Goal: Task Accomplishment & Management: Manage account settings

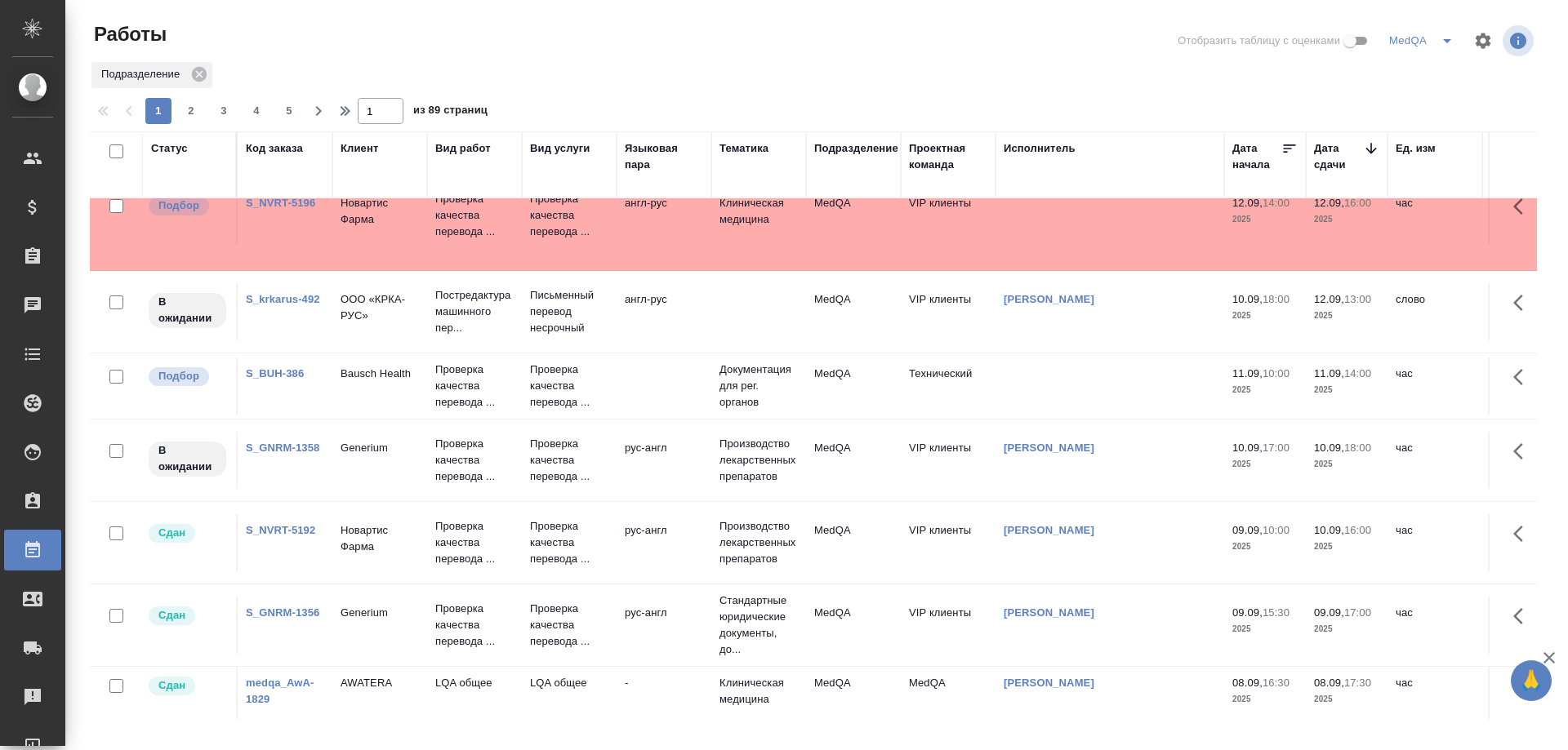
scroll to position [327, 0]
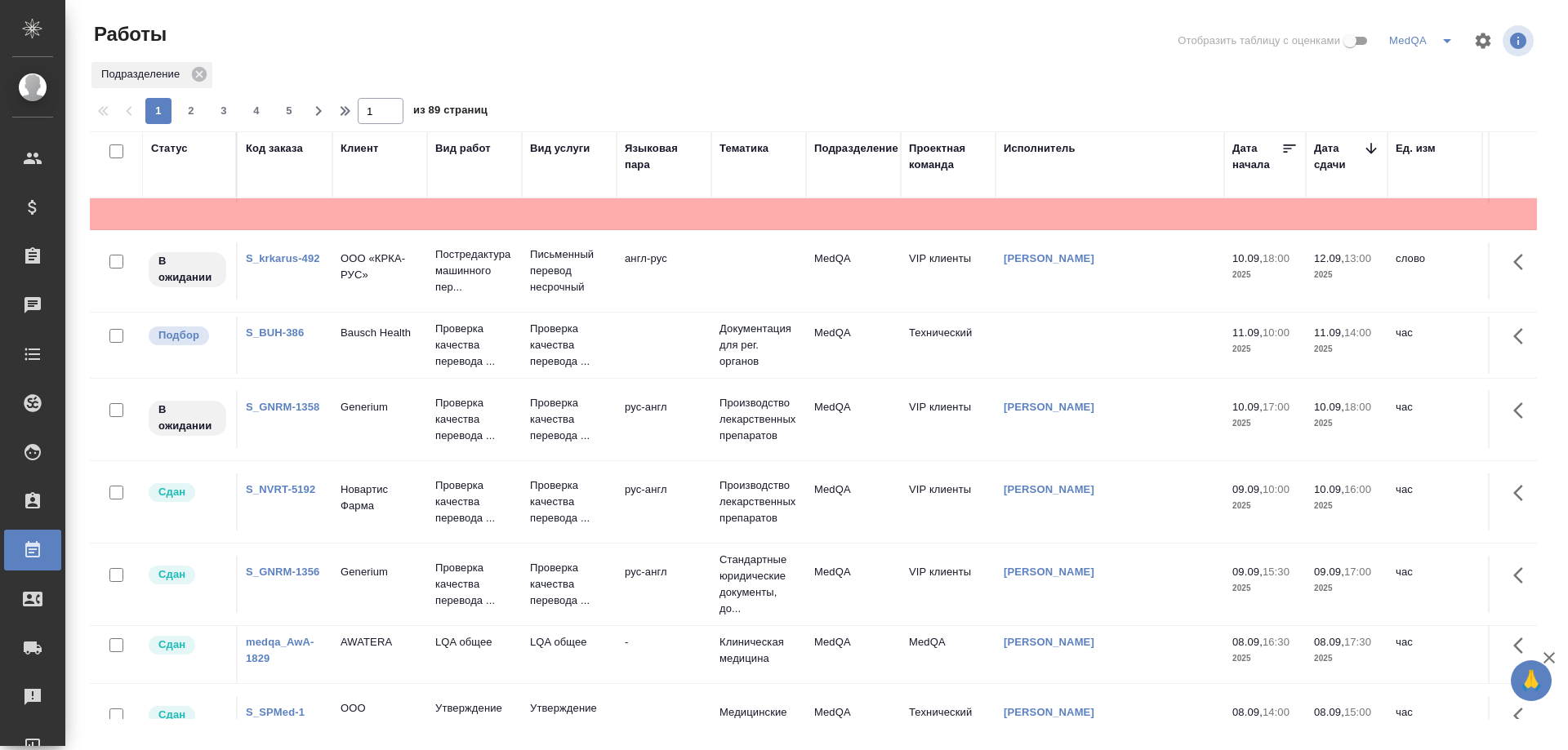
click at [281, 259] on link "S_krkarus-492" at bounding box center [282, 258] width 74 height 12
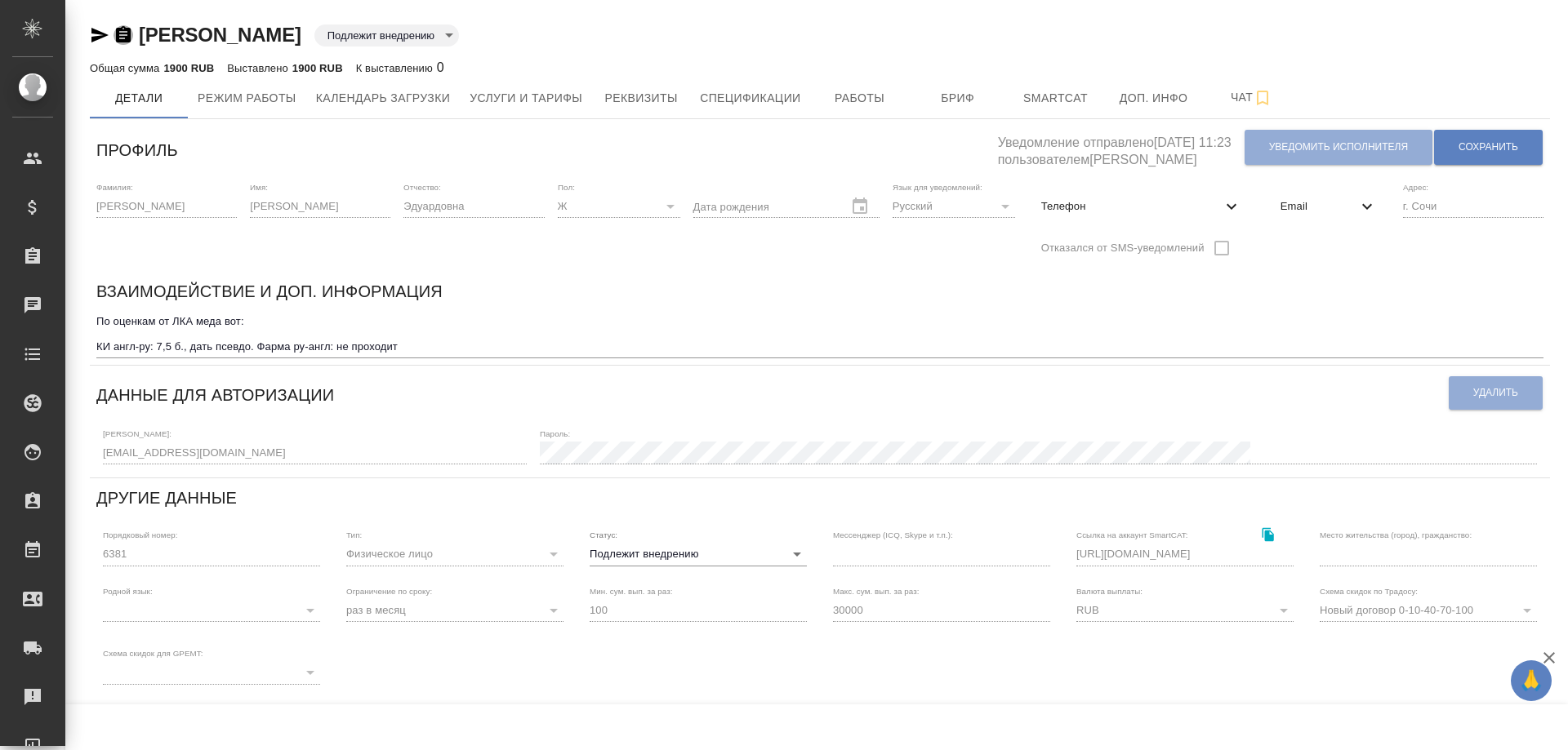
click at [126, 33] on icon "button" at bounding box center [123, 34] width 15 height 16
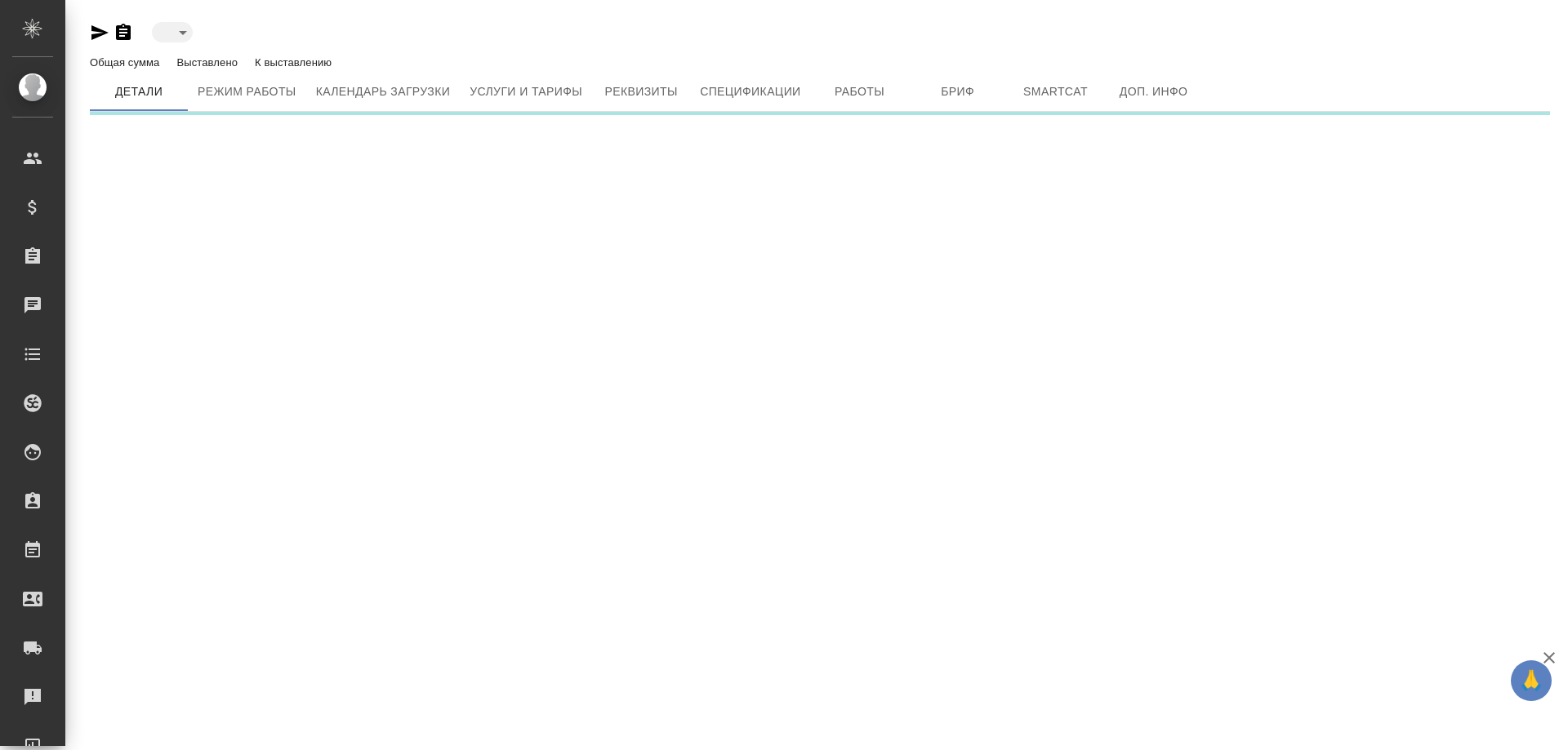
type input "toBeImplemented"
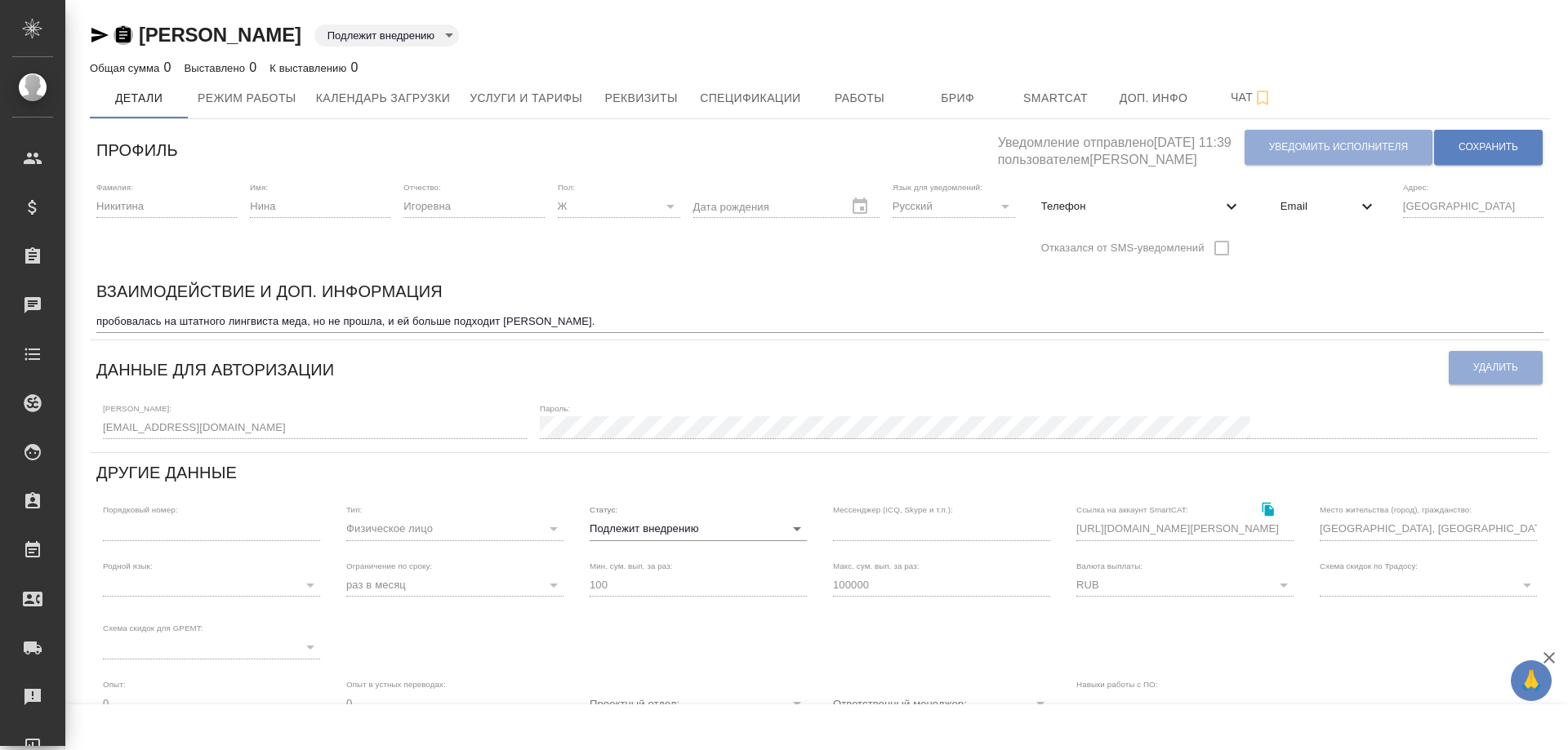
click at [124, 33] on icon "button" at bounding box center [123, 34] width 15 height 16
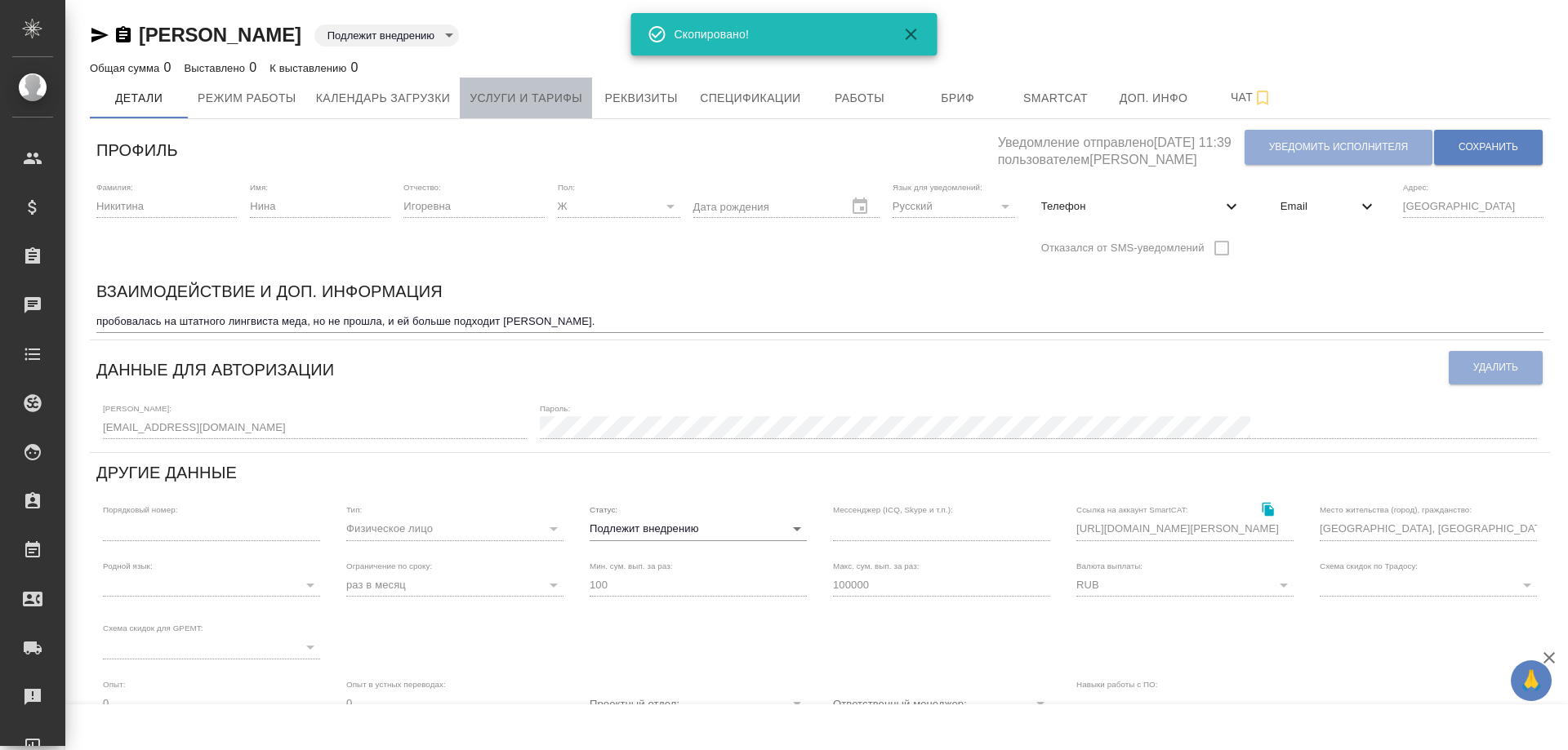
click at [548, 105] on span "Услуги и тарифы" at bounding box center [526, 98] width 113 height 21
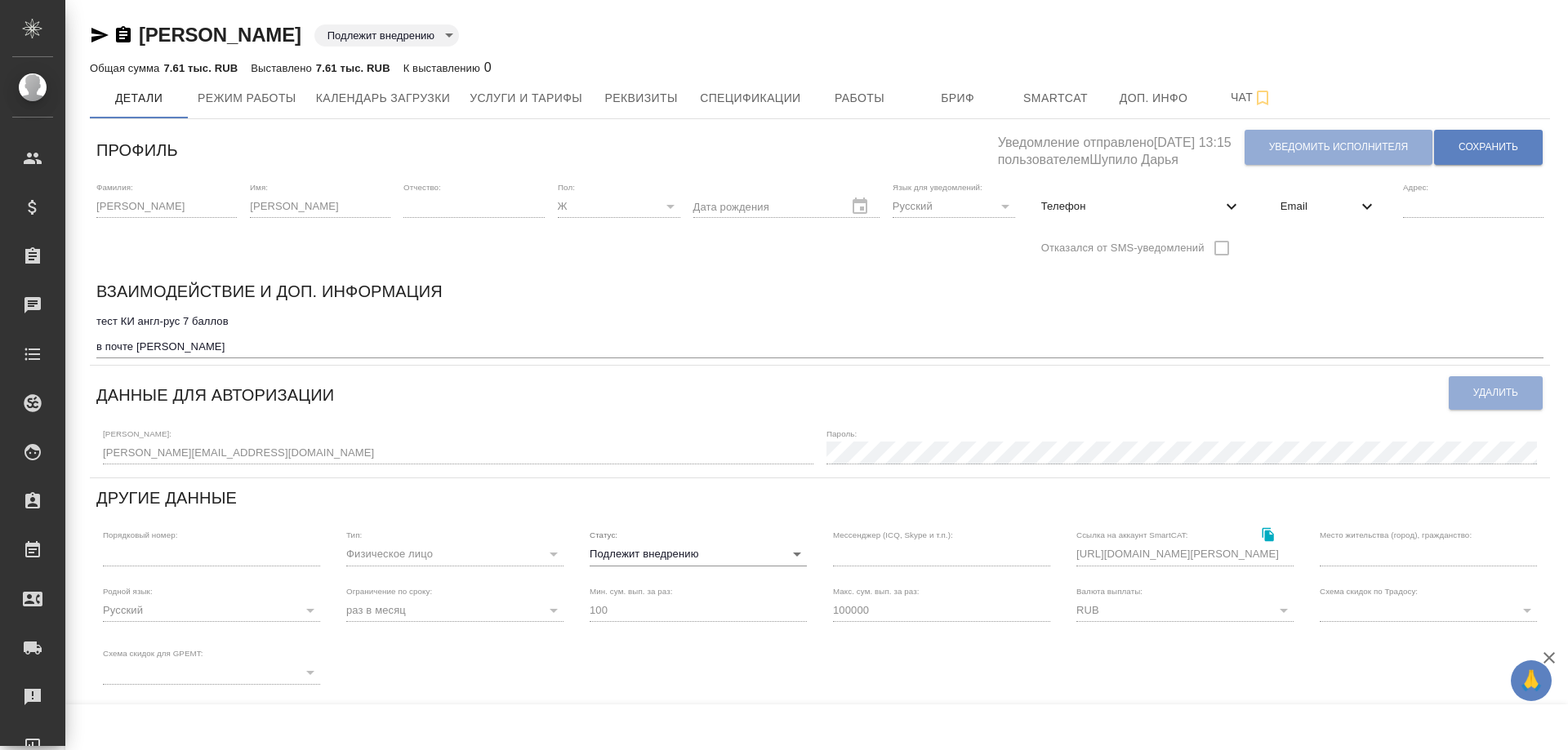
type input "toBeImplemented"
click at [126, 32] on icon "button" at bounding box center [123, 34] width 15 height 16
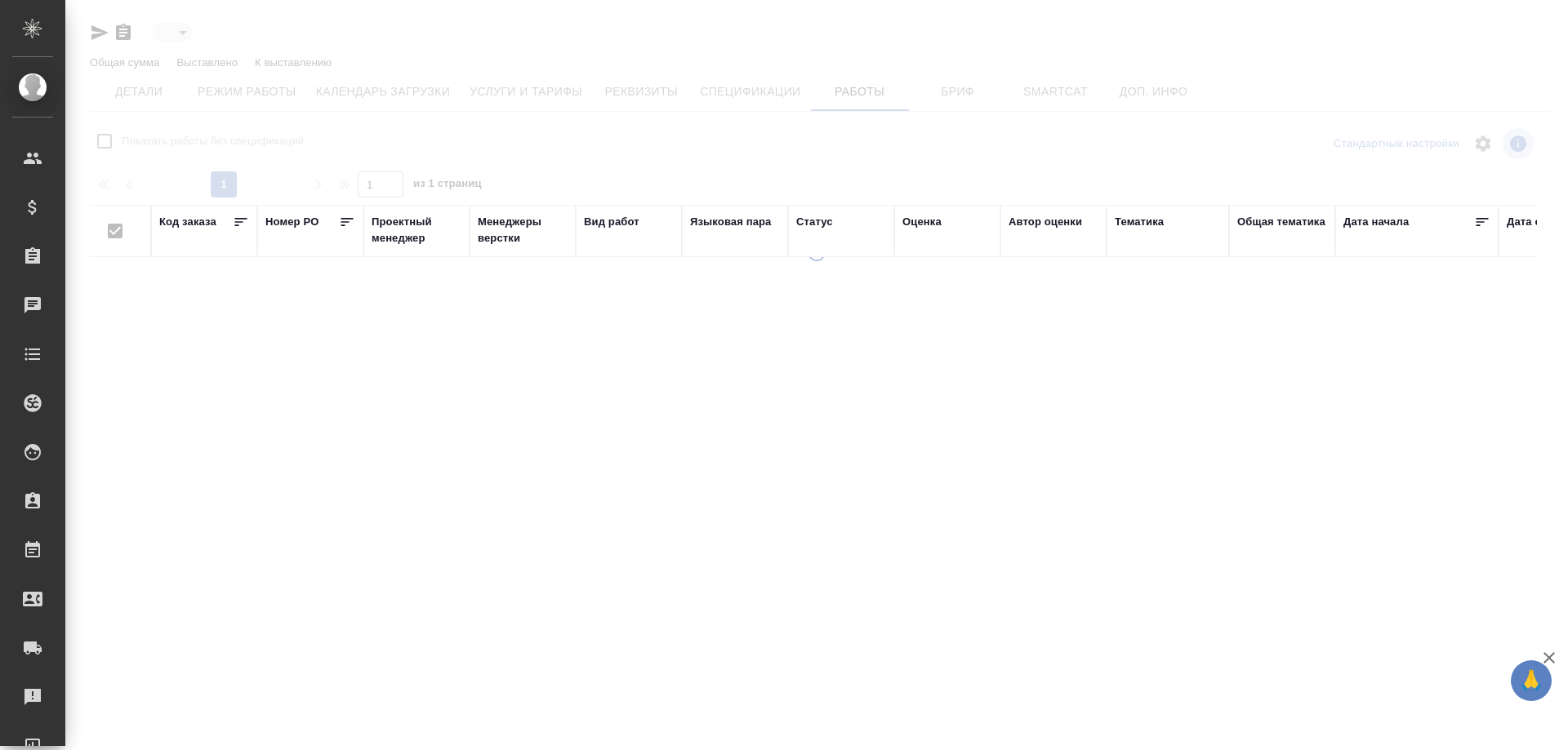
type input "toBeImplemented"
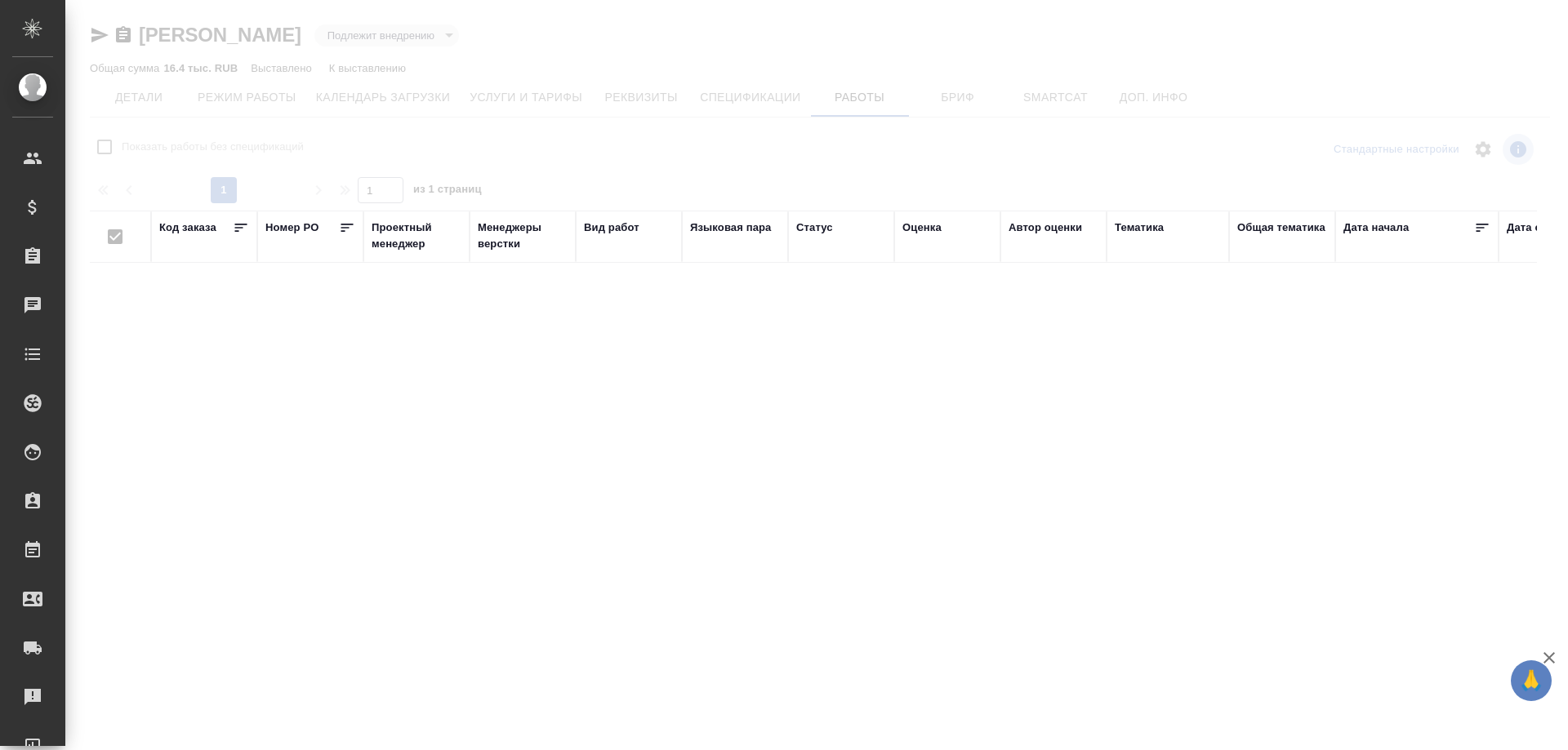
checkbox input "false"
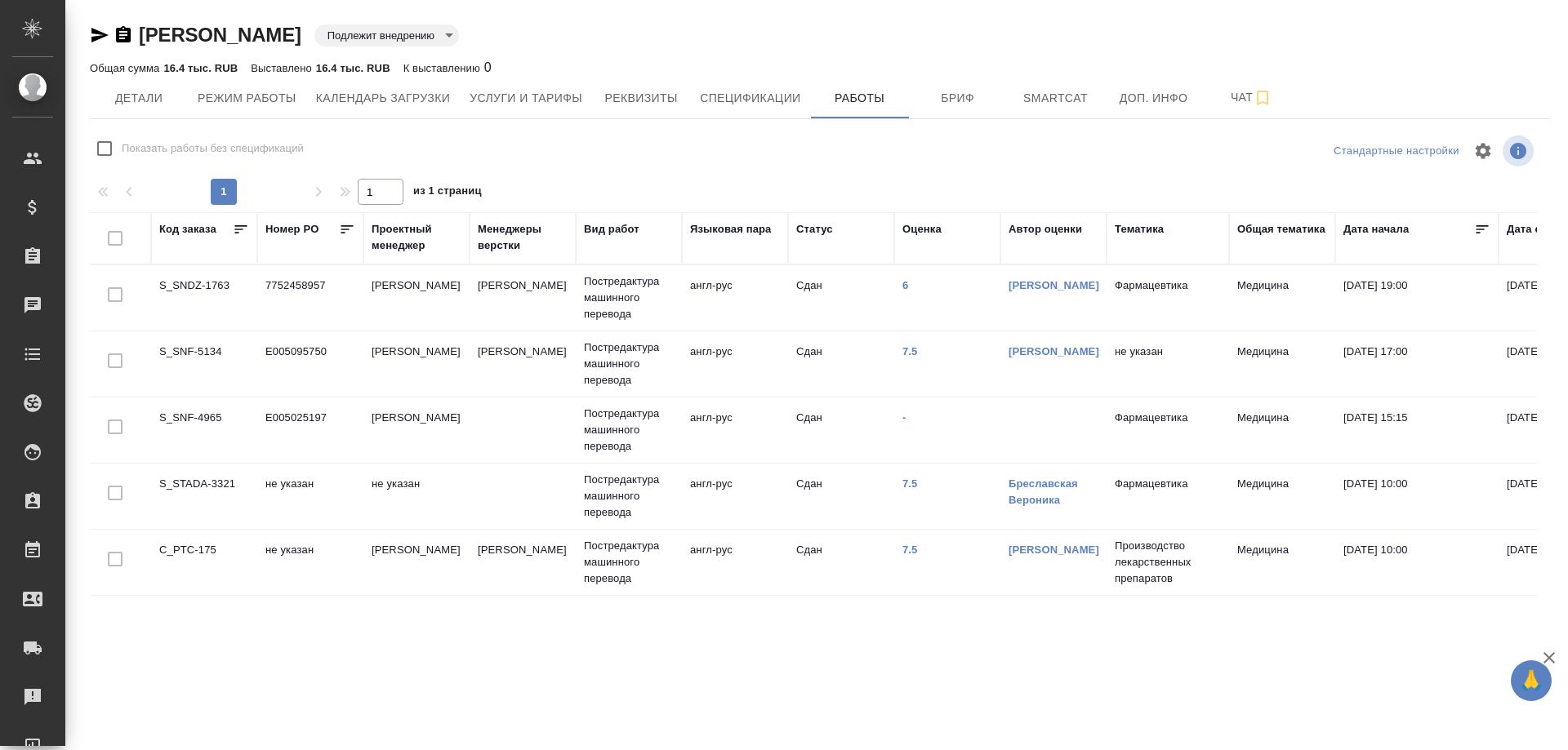
click at [119, 28] on icon "button" at bounding box center [123, 34] width 15 height 16
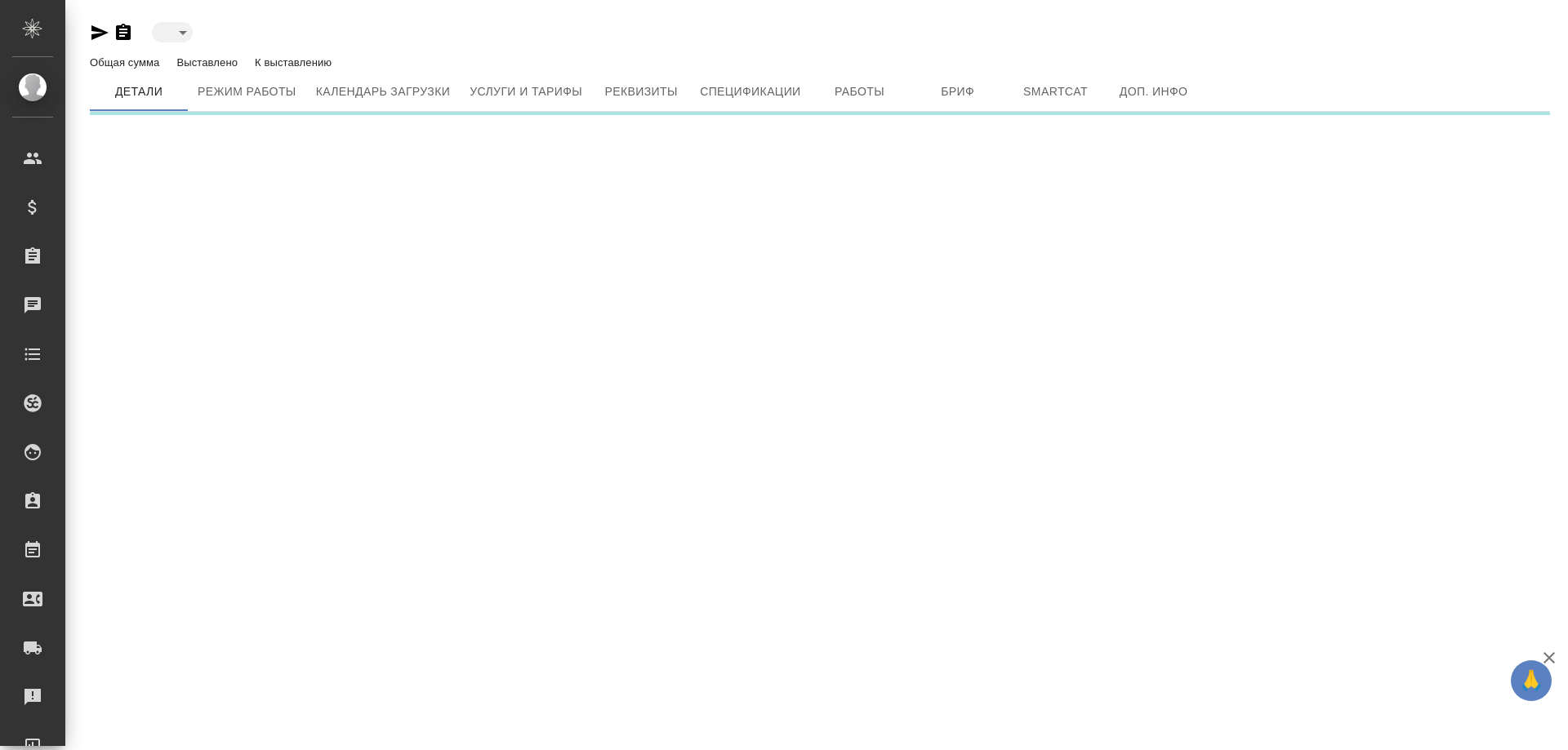
type input "toBeImplemented"
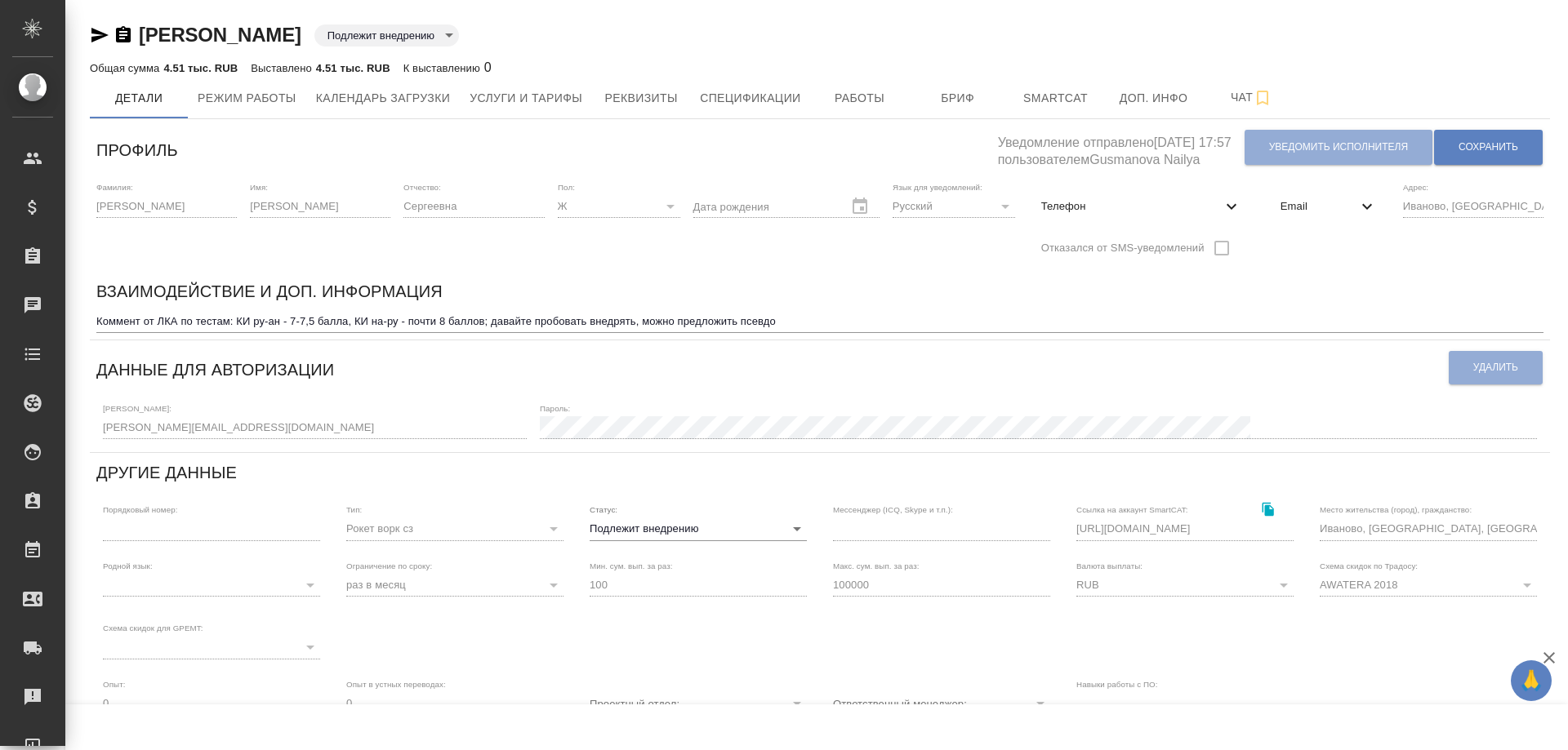
click at [119, 38] on icon "button" at bounding box center [123, 34] width 15 height 16
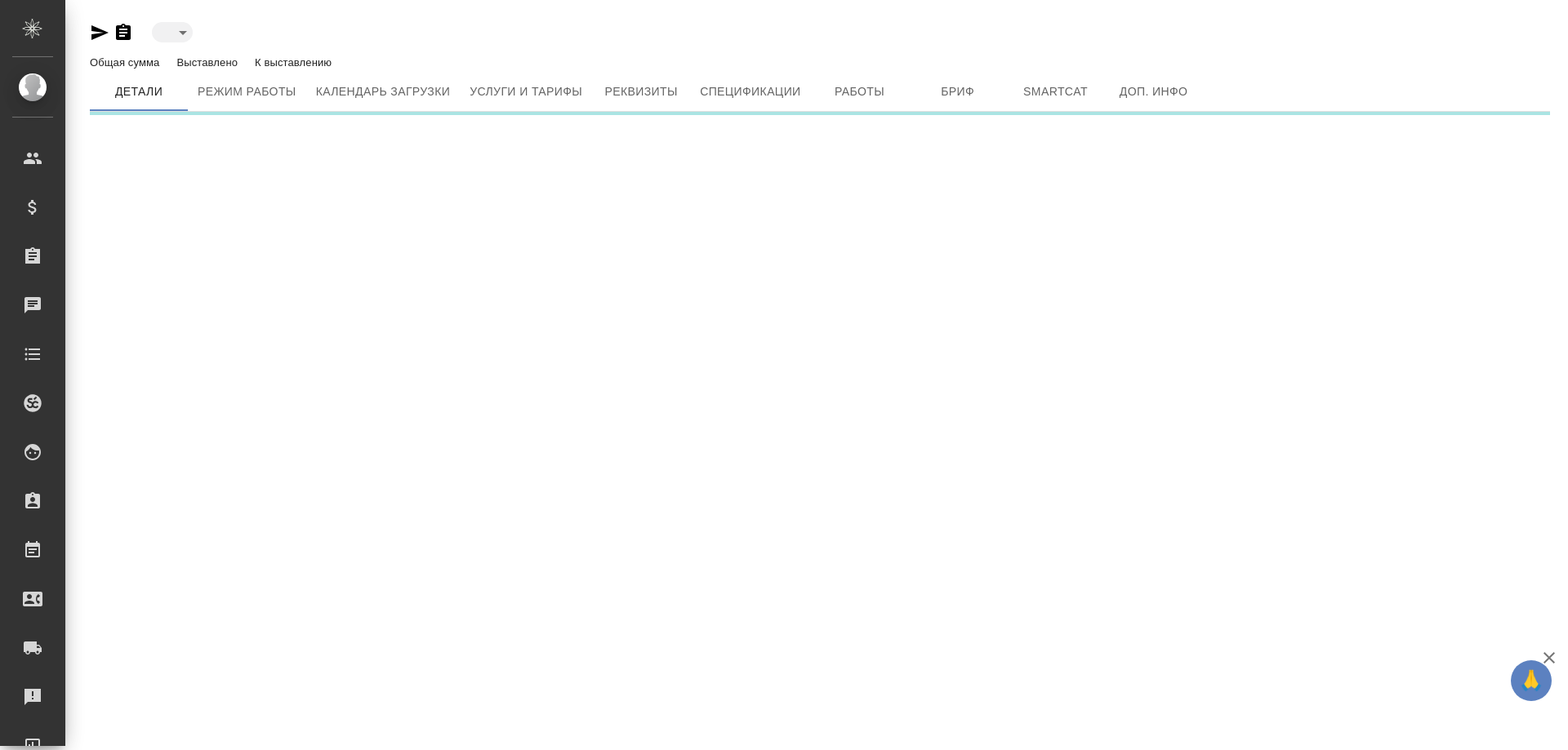
type input "toBeImplemented"
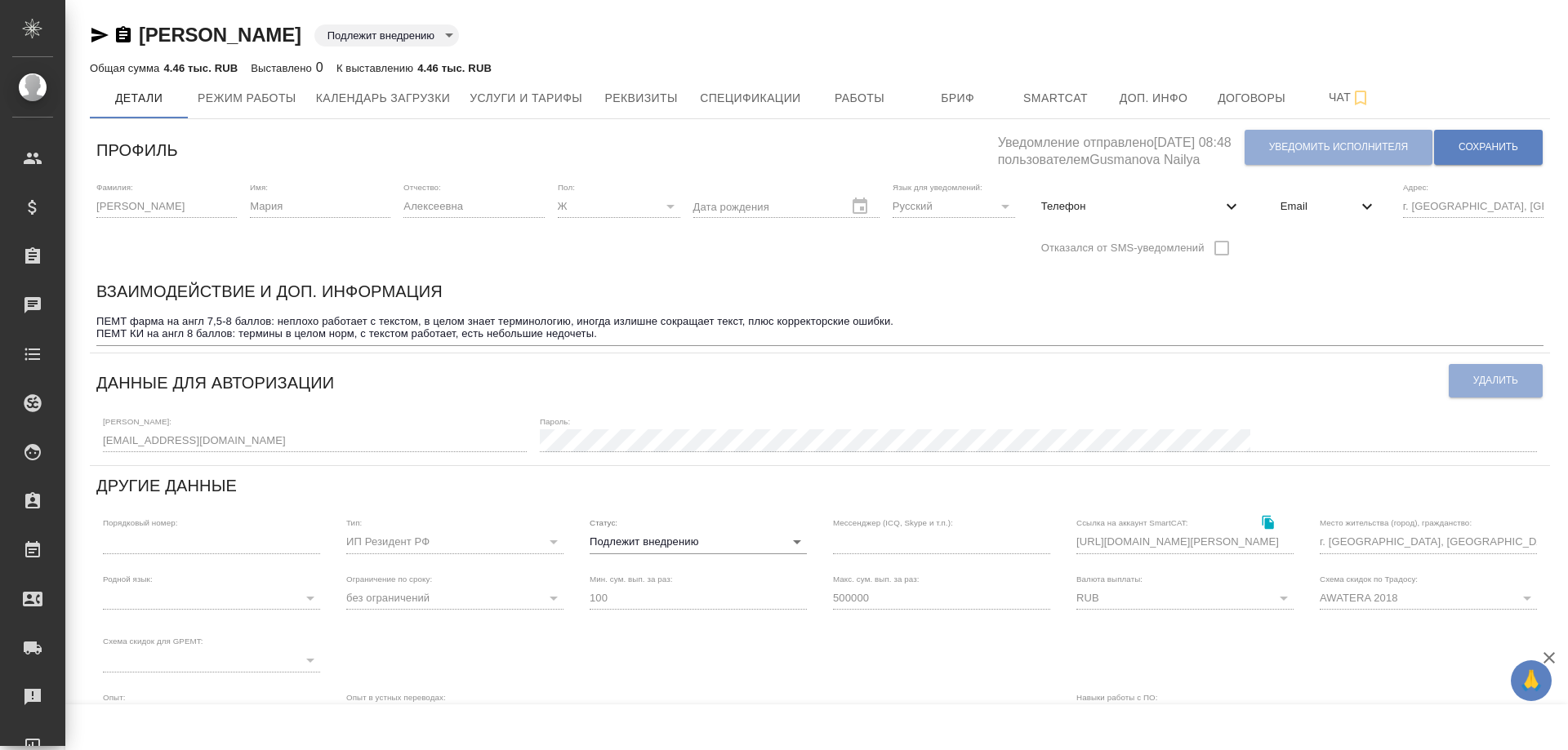
click at [121, 27] on icon "button" at bounding box center [123, 34] width 15 height 16
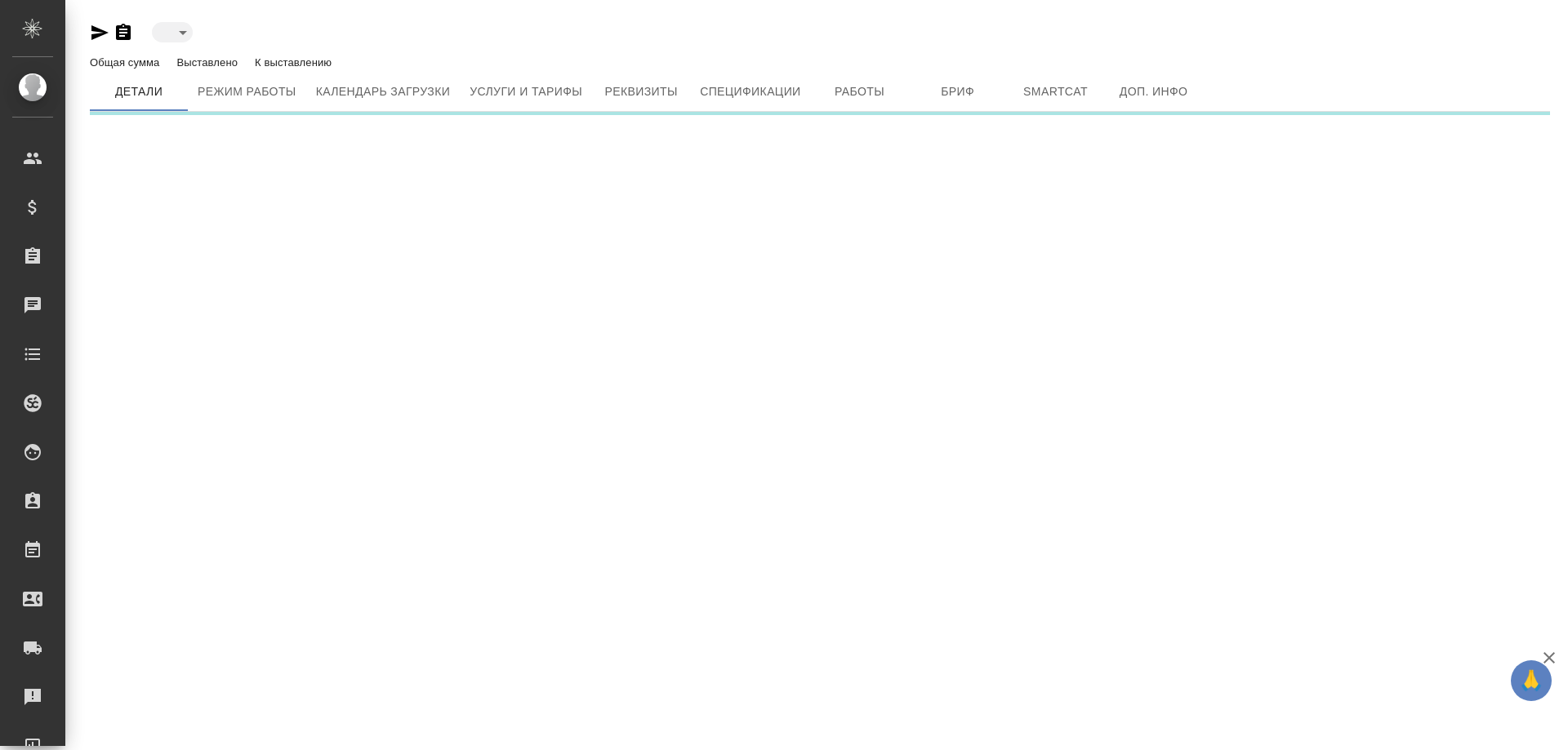
type input "toBeImplemented"
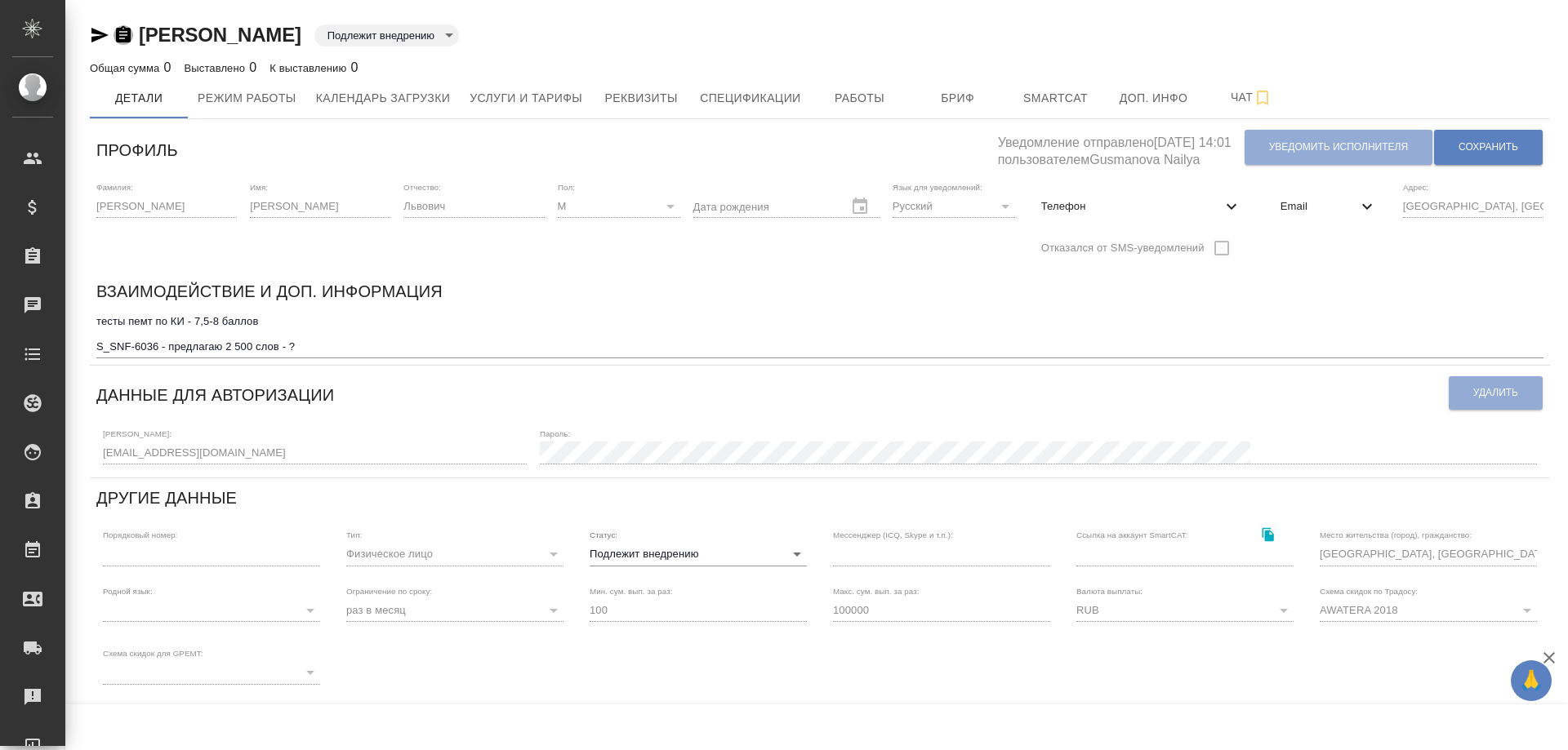
click at [120, 27] on icon "button" at bounding box center [123, 35] width 20 height 20
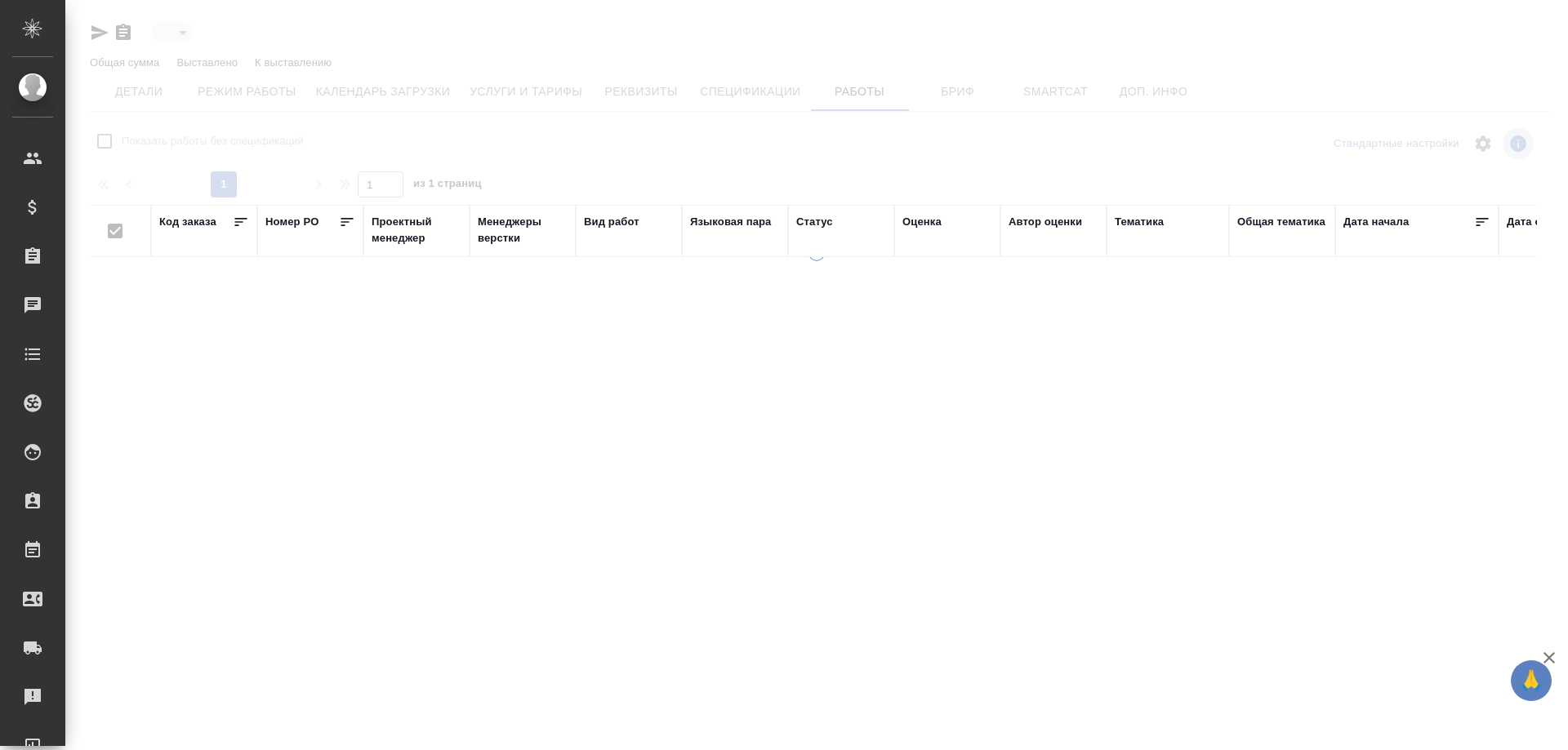
type input "toBeImplemented"
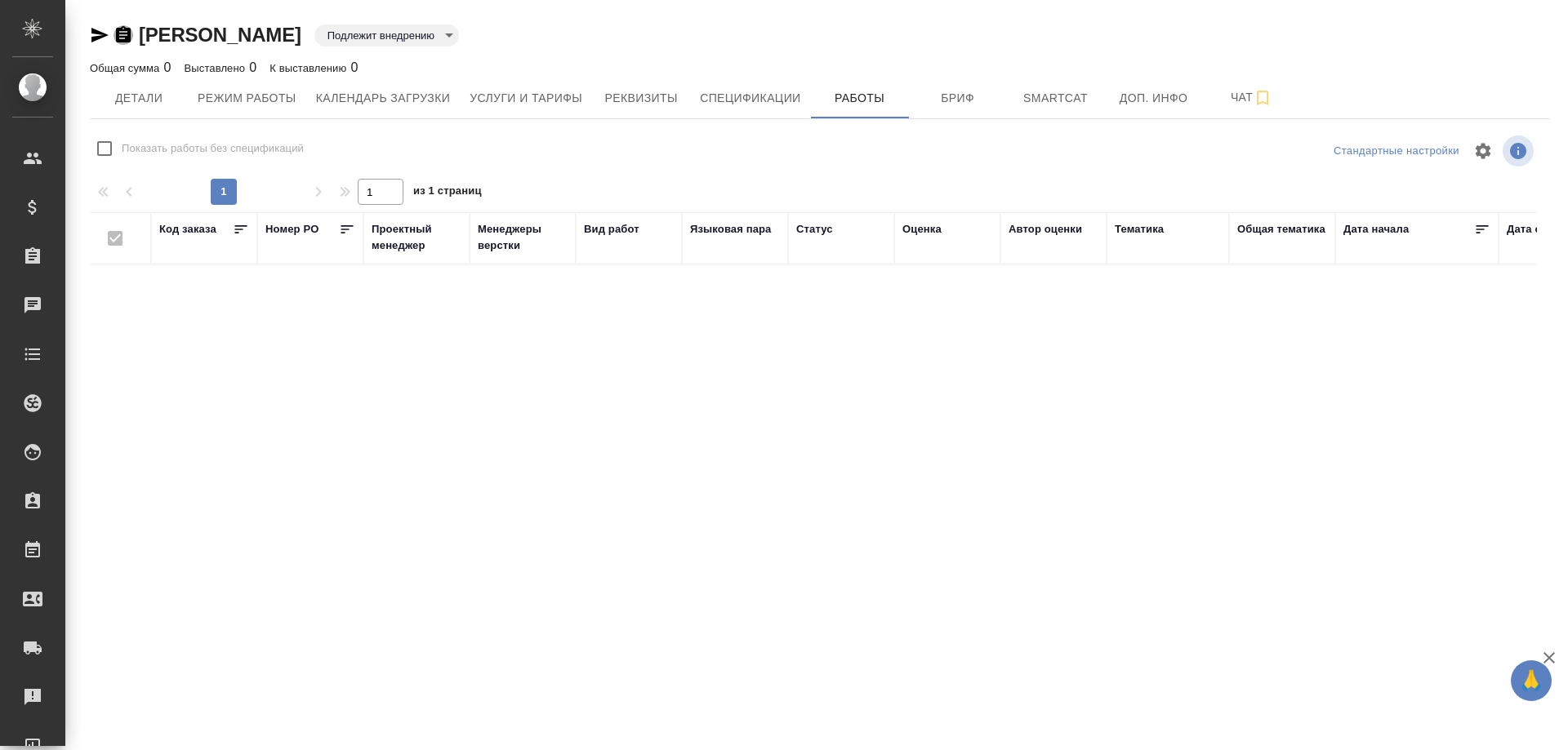
click at [123, 35] on icon "button" at bounding box center [123, 35] width 20 height 20
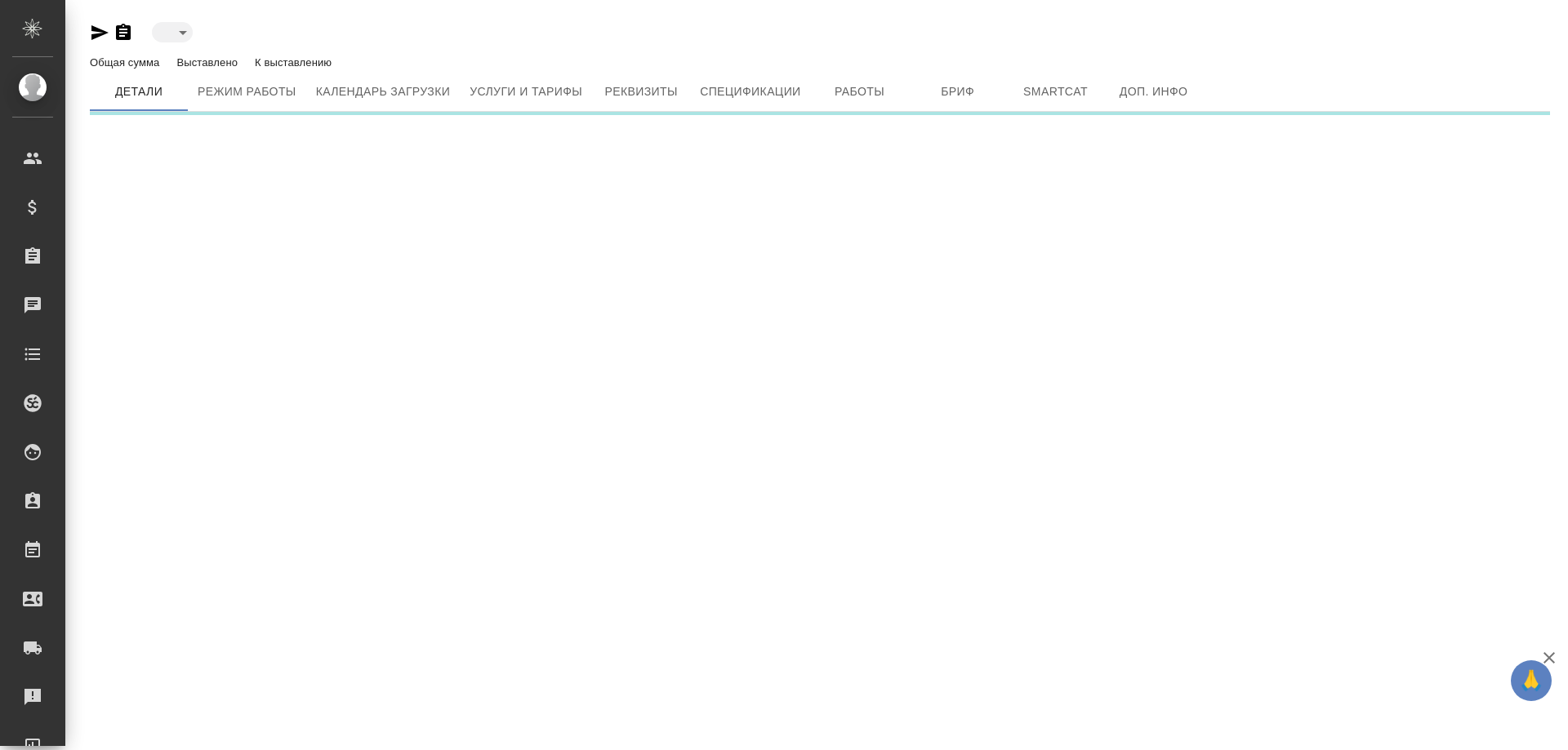
type input "toBeImplemented"
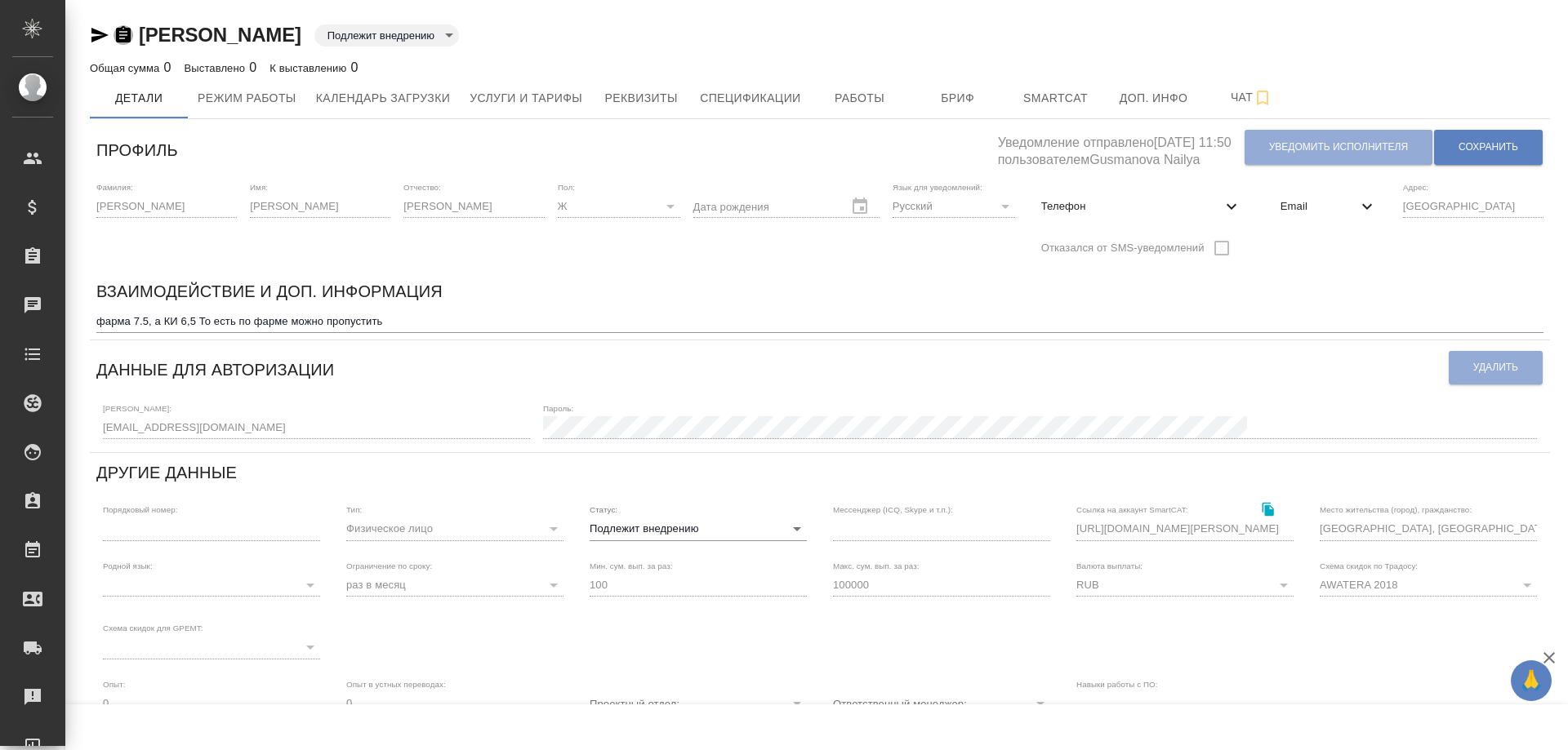
click at [124, 32] on icon "button" at bounding box center [123, 34] width 15 height 16
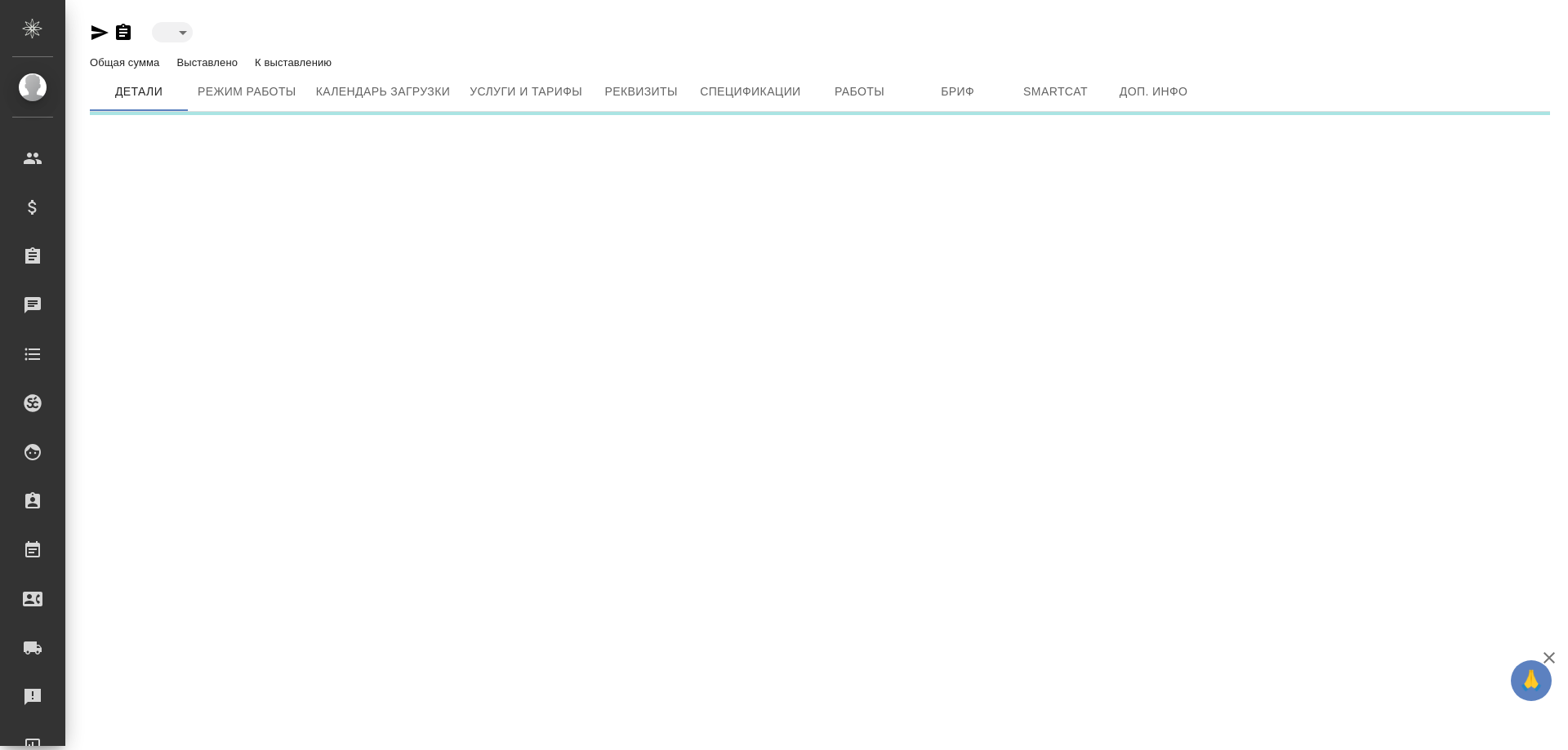
type input "toBeImplemented"
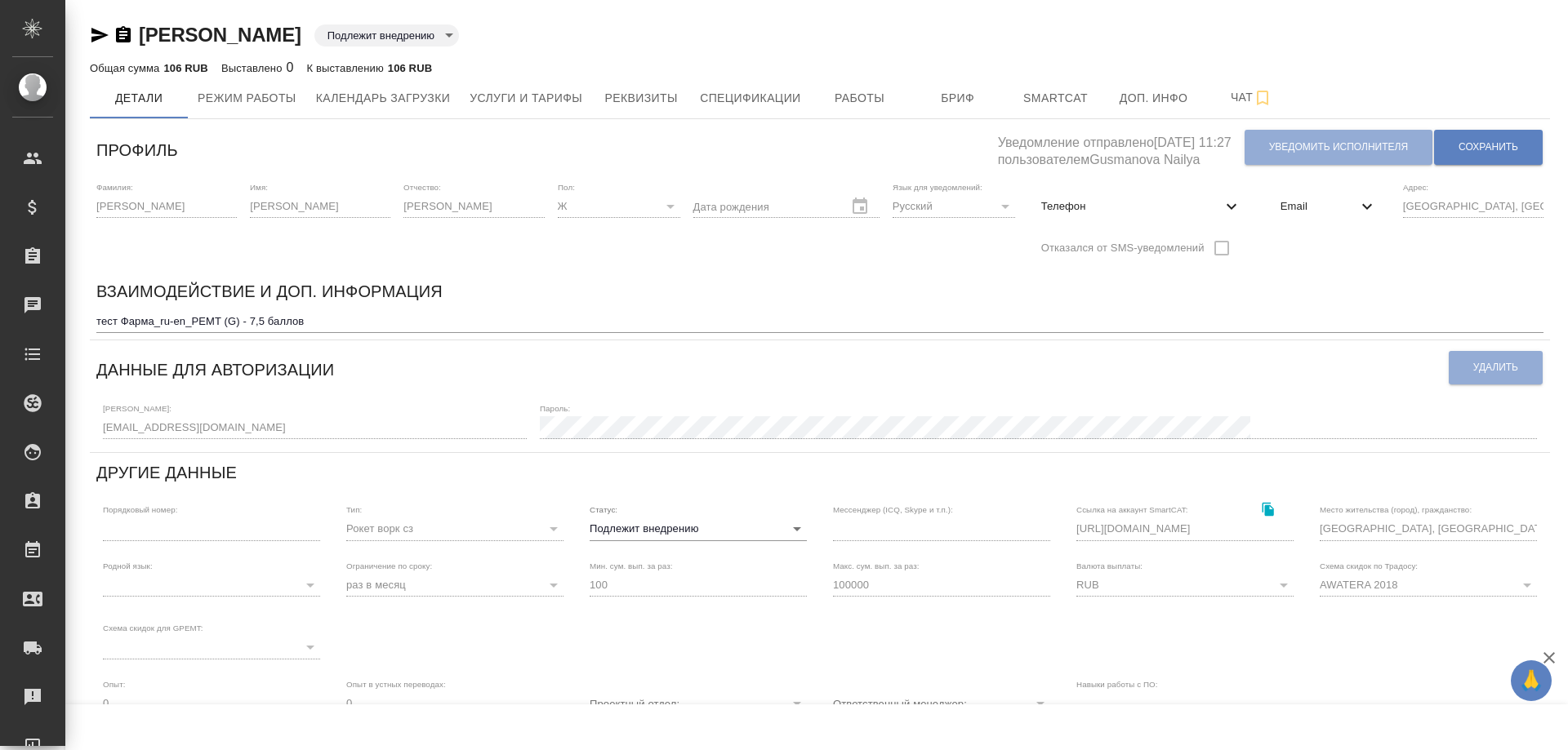
click at [120, 30] on icon "button" at bounding box center [123, 34] width 15 height 16
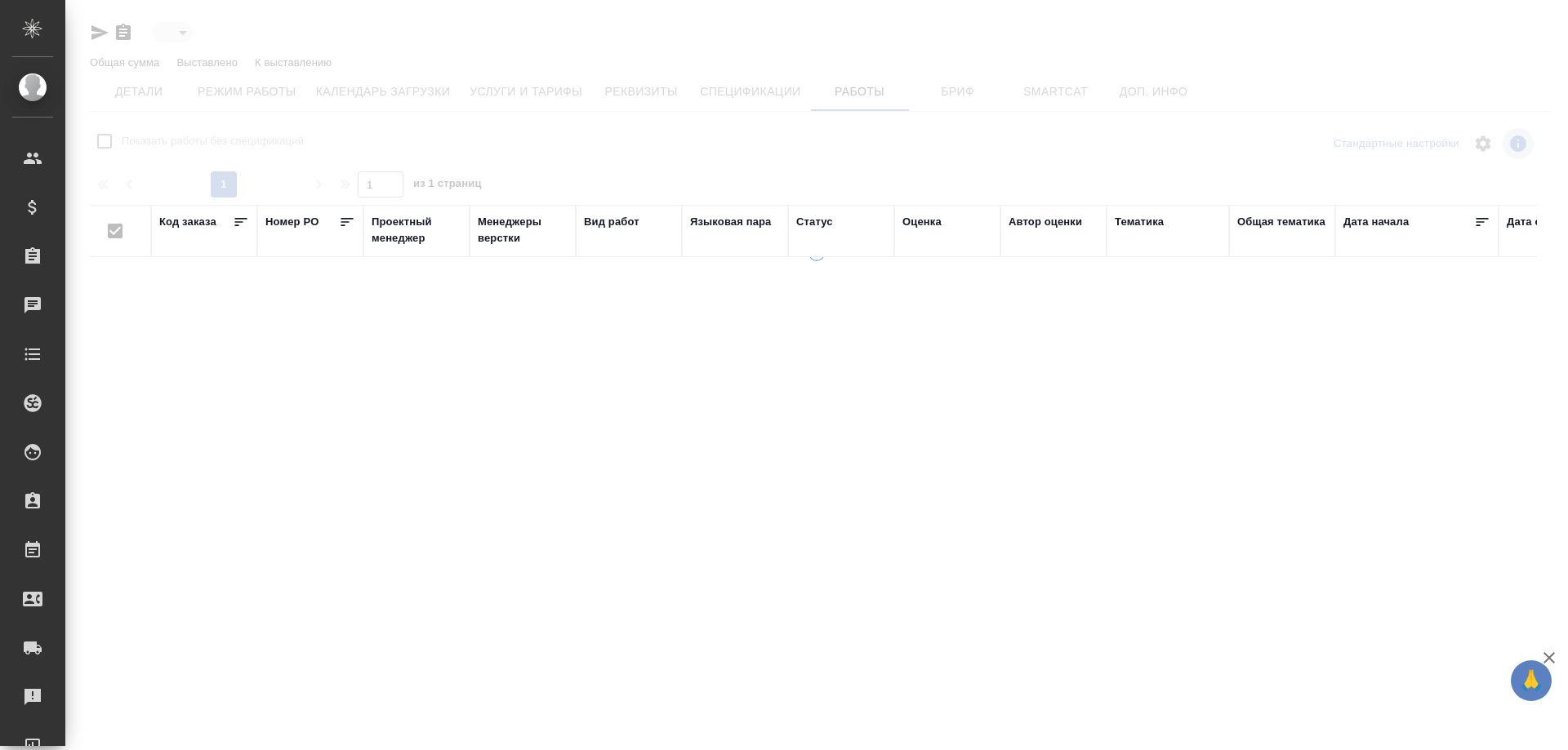
type input "toBeImplemented"
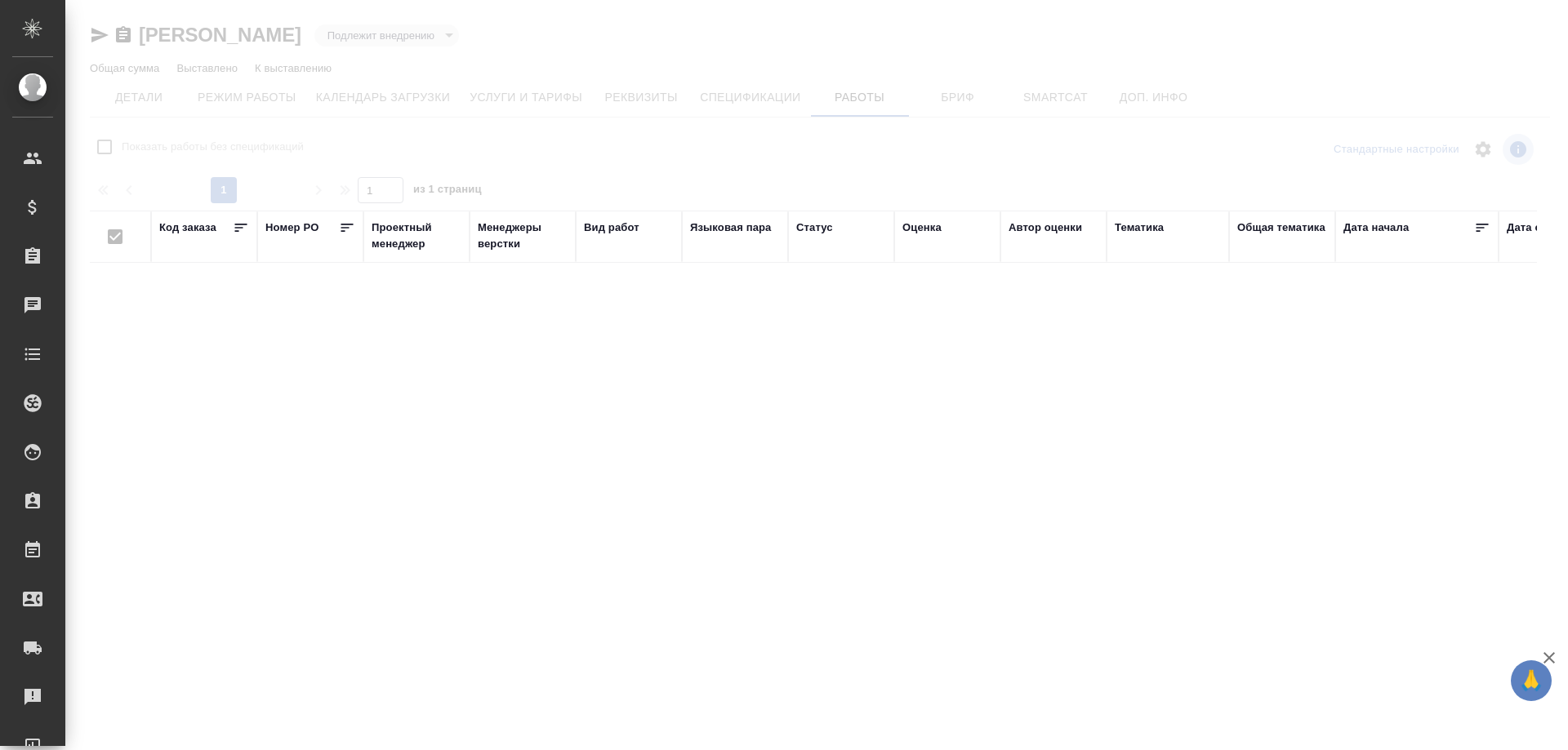
checkbox input "false"
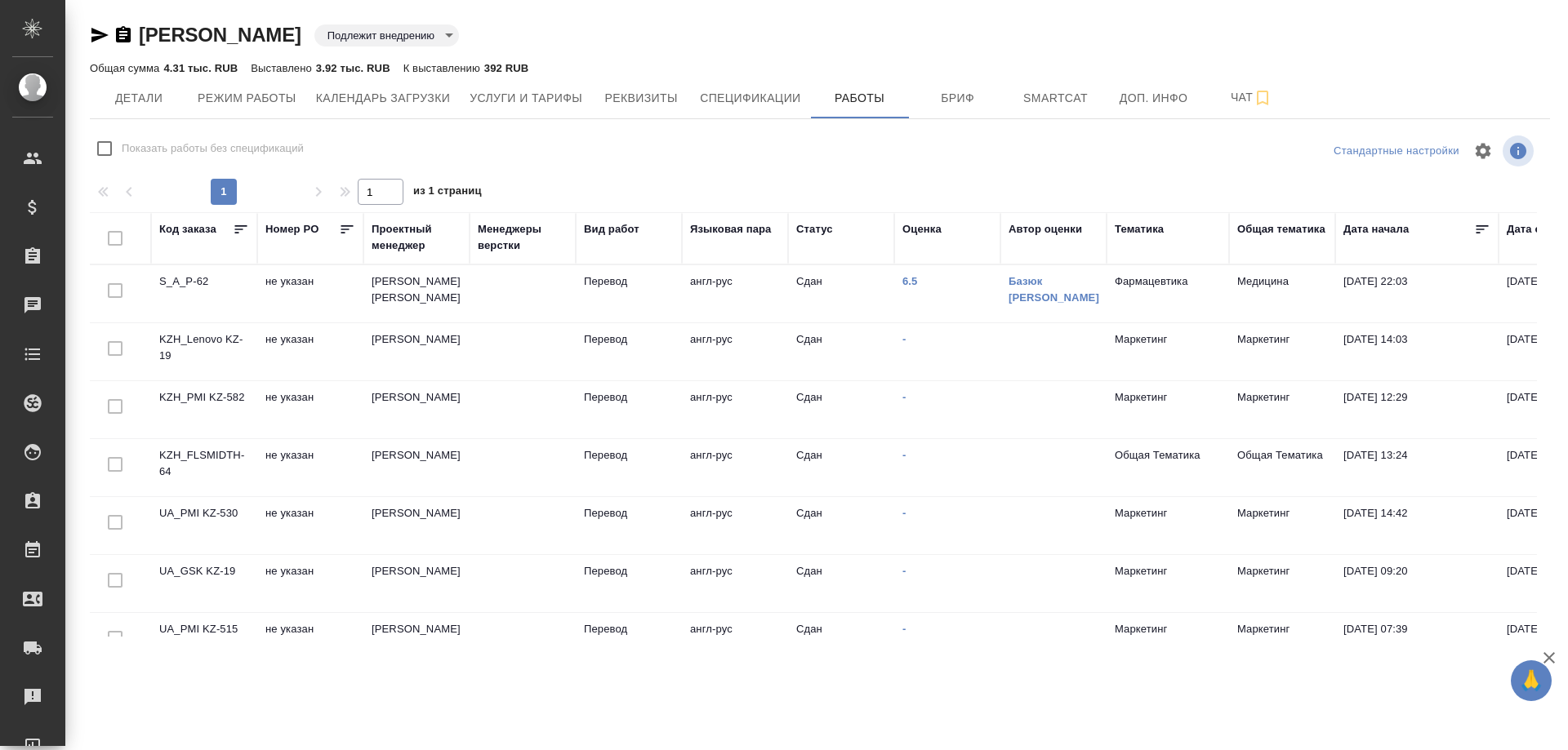
click at [128, 31] on icon "button" at bounding box center [123, 35] width 20 height 20
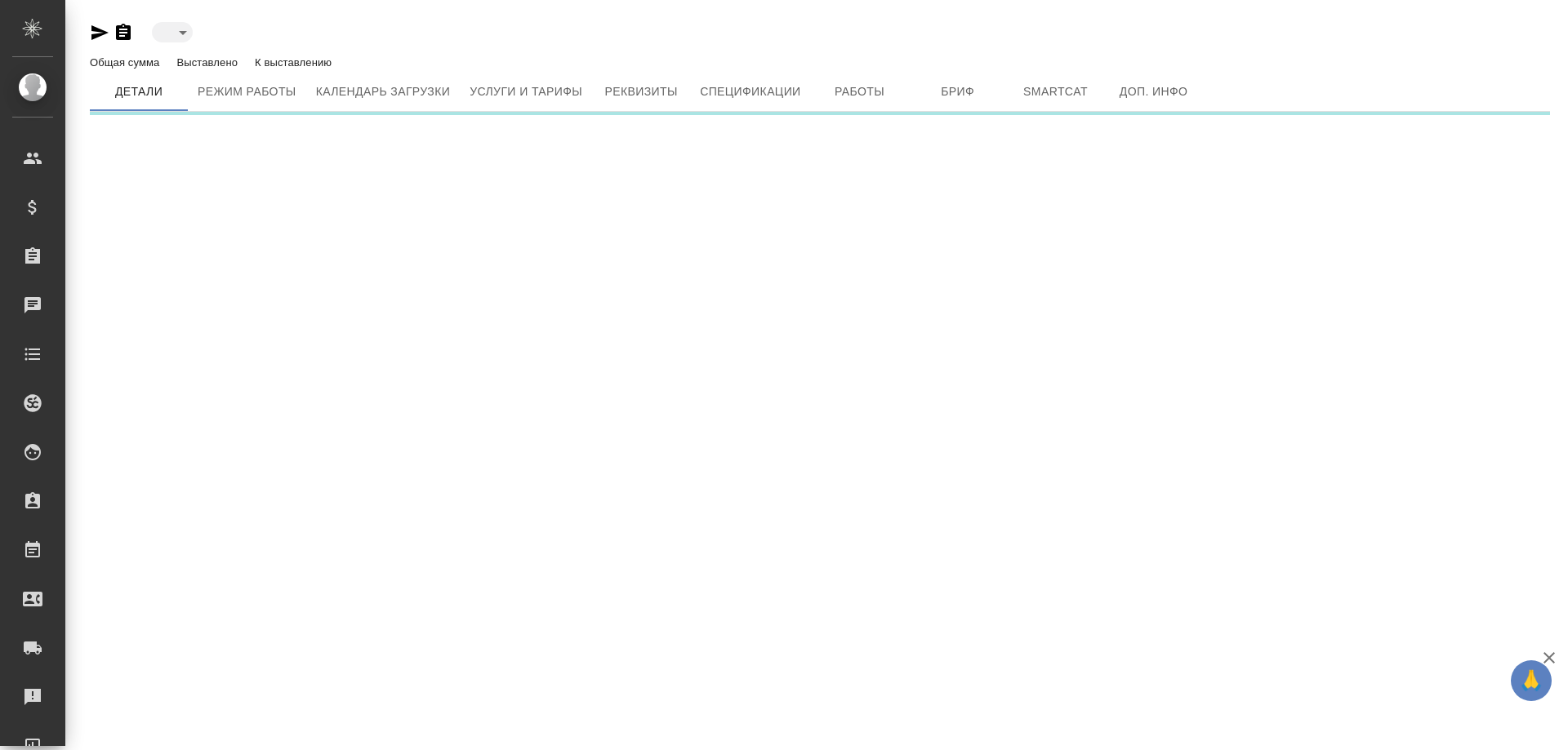
type input "toBeImplemented"
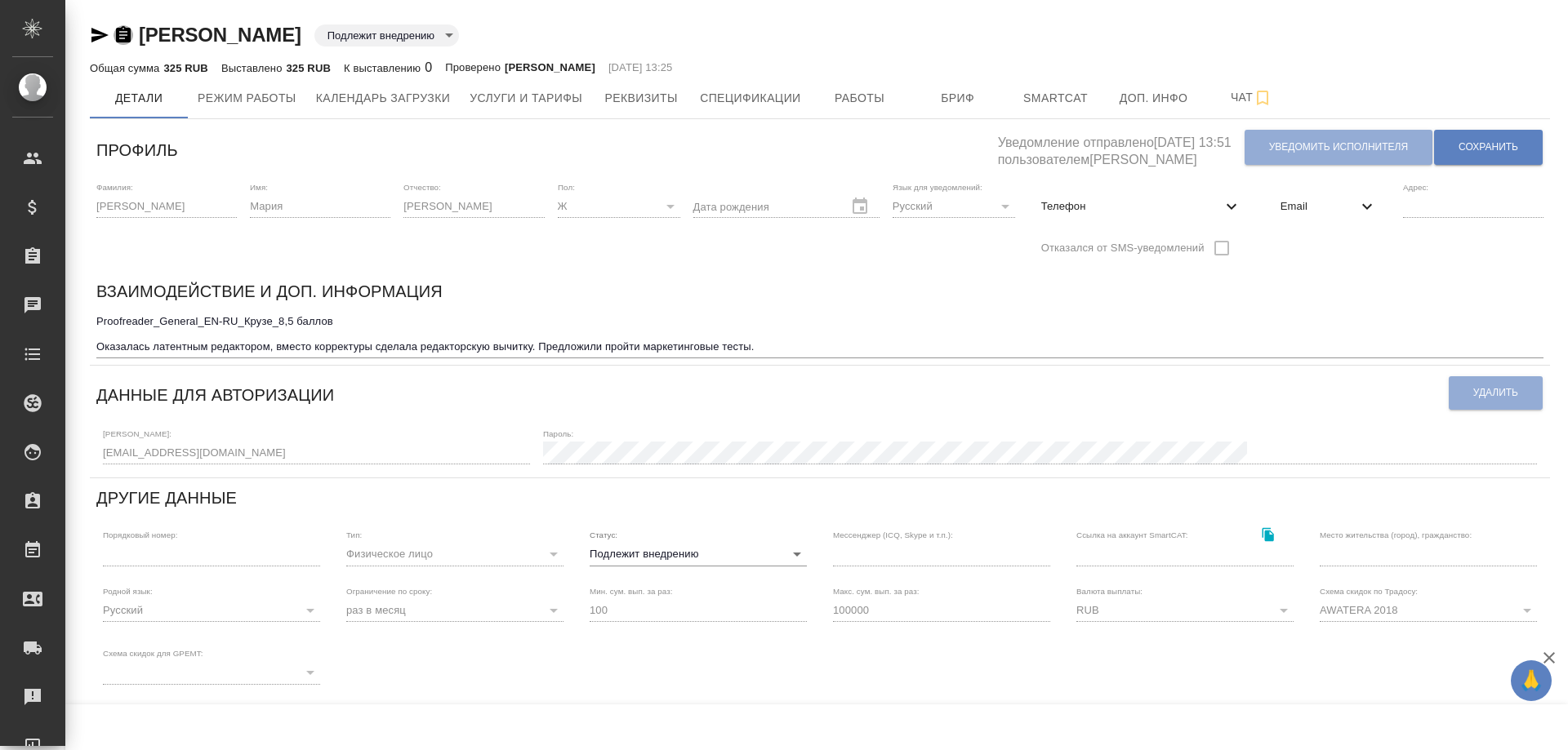
click at [127, 37] on icon "button" at bounding box center [123, 34] width 15 height 16
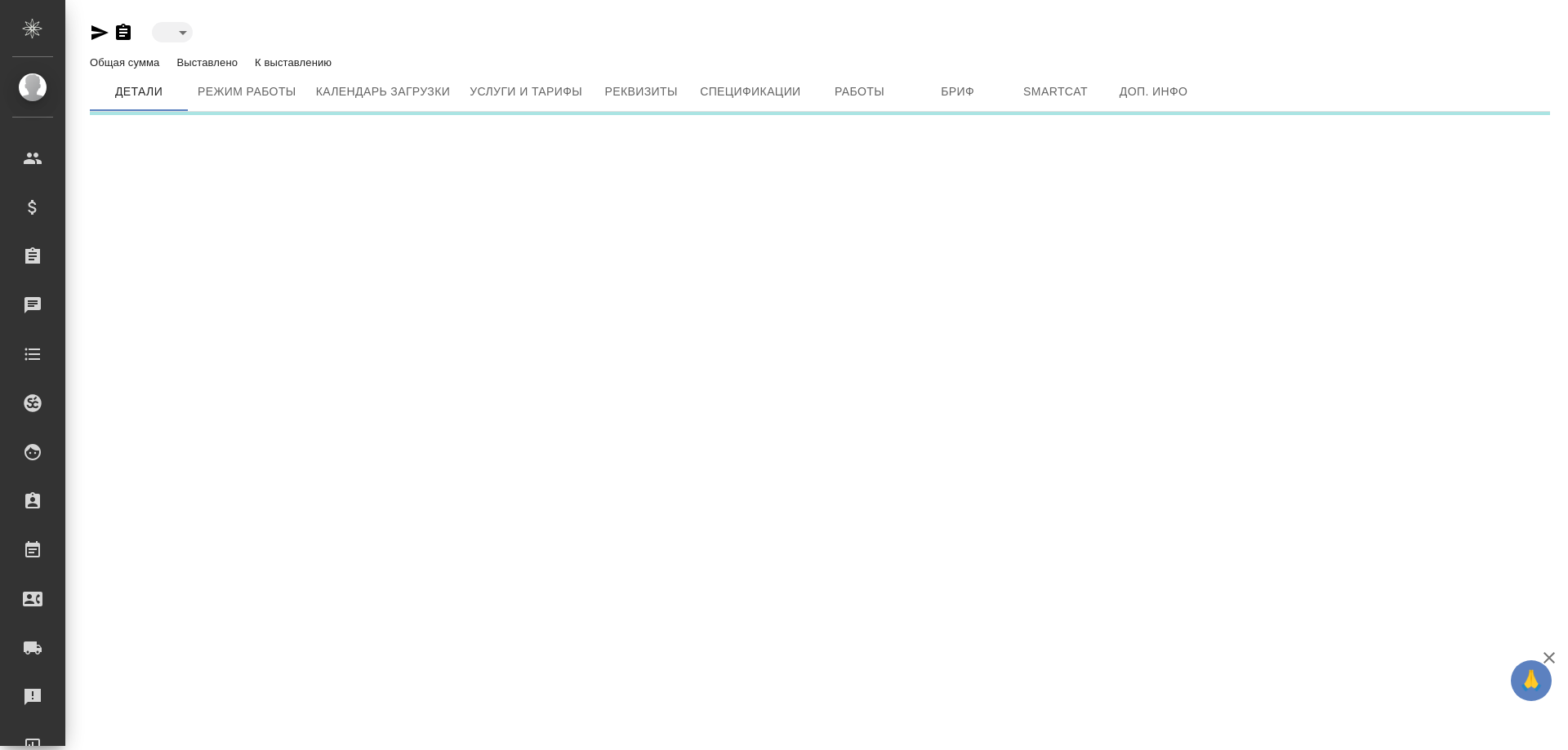
type input "toBeImplemented"
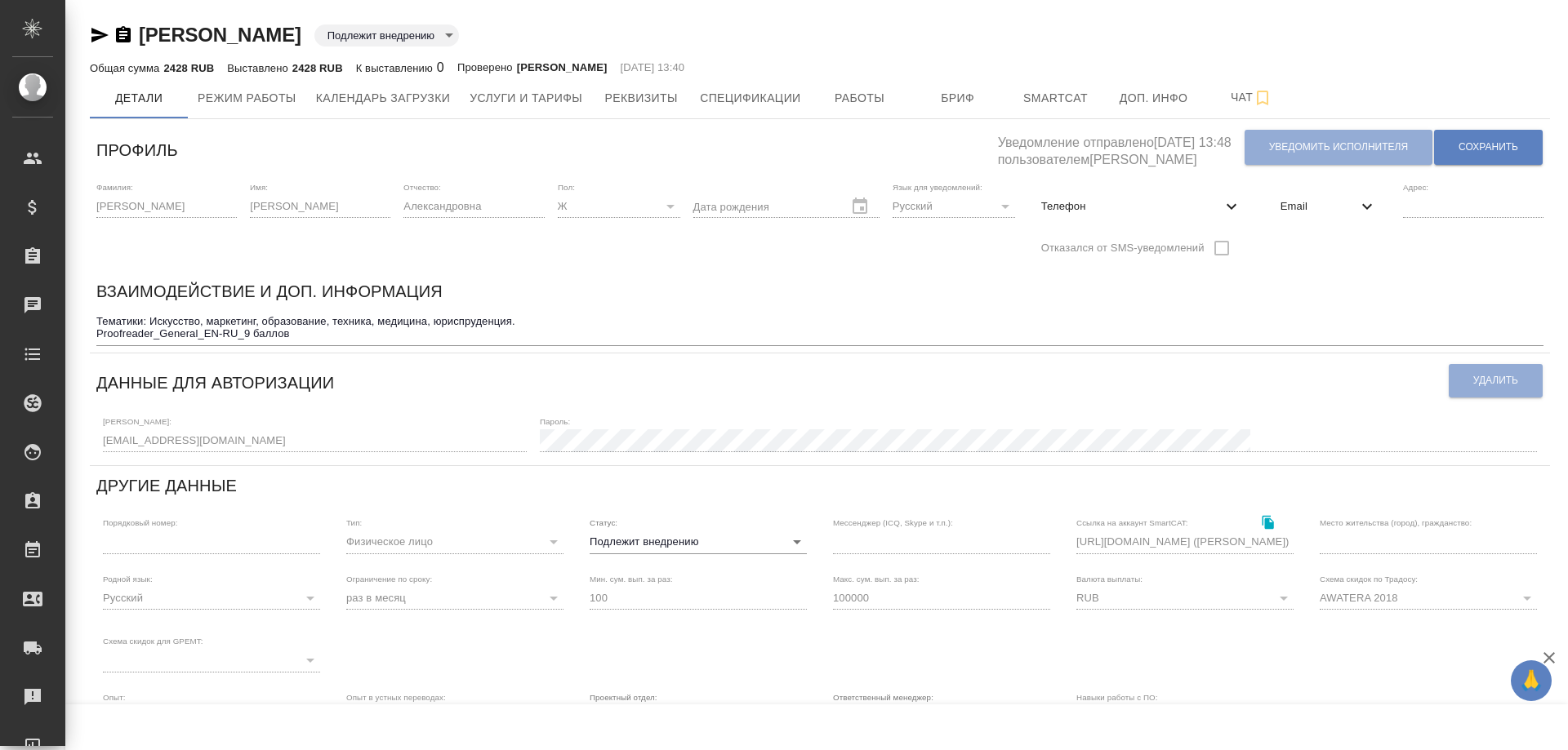
click at [118, 31] on icon "button" at bounding box center [123, 34] width 15 height 16
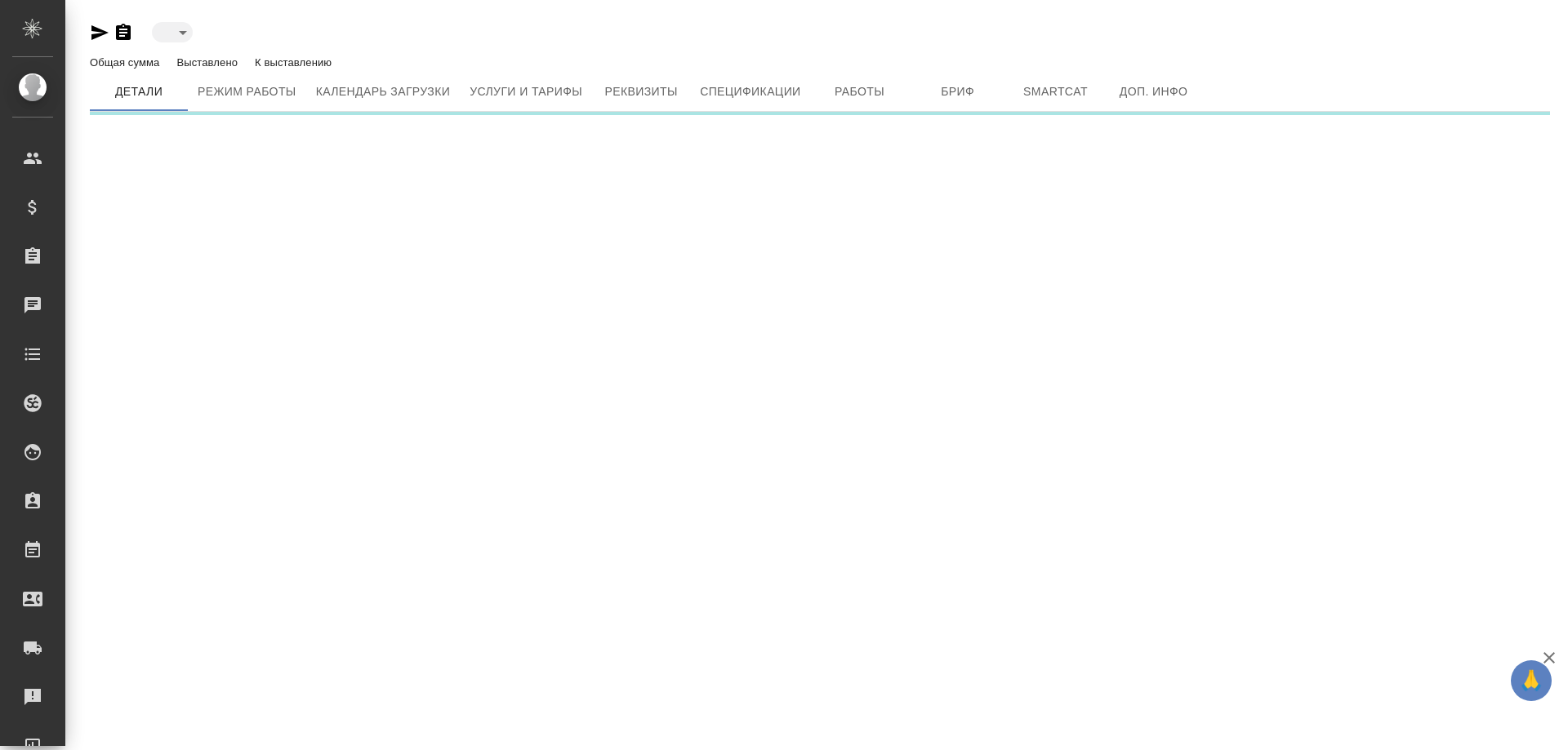
type input "toBeImplemented"
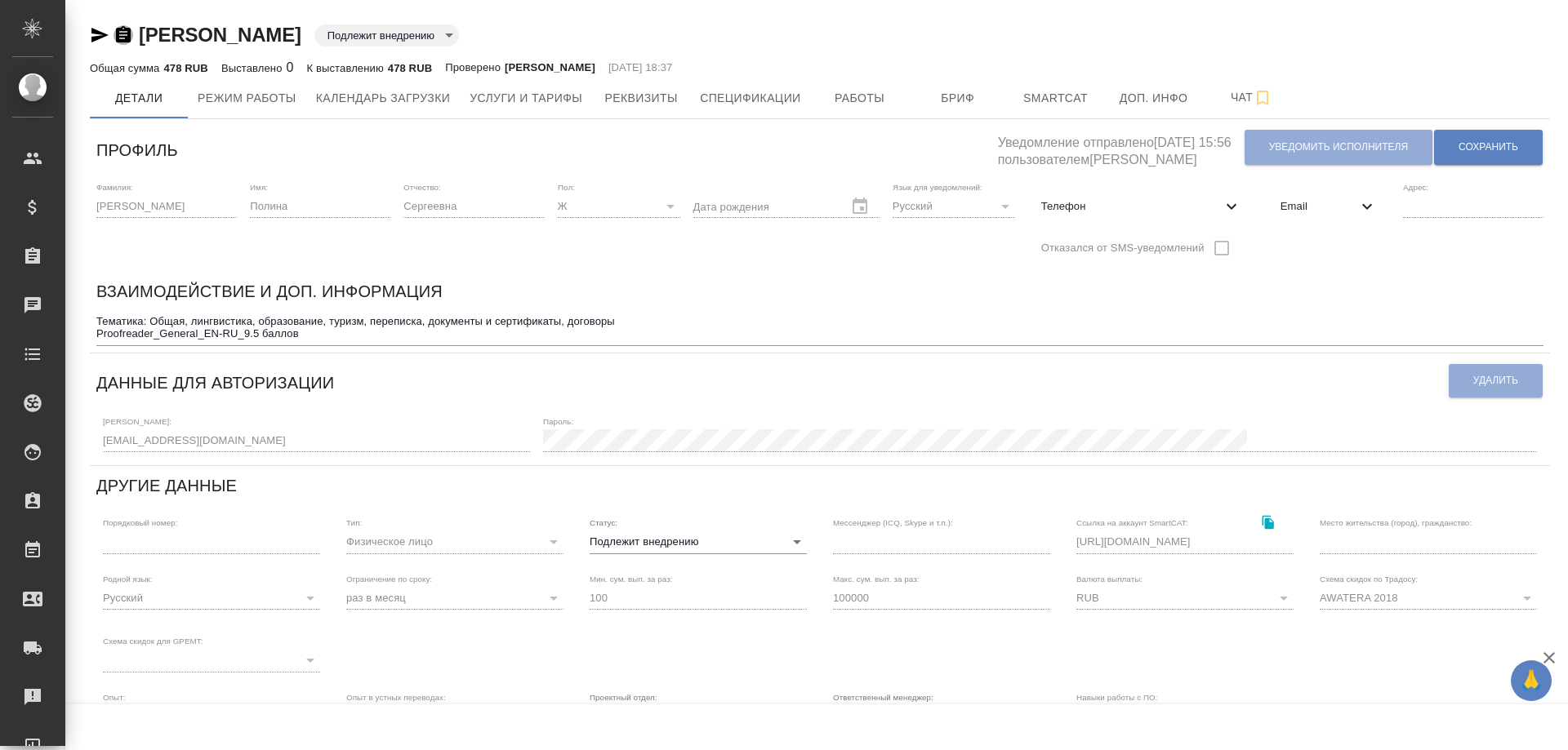
click at [120, 37] on icon "button" at bounding box center [123, 34] width 15 height 16
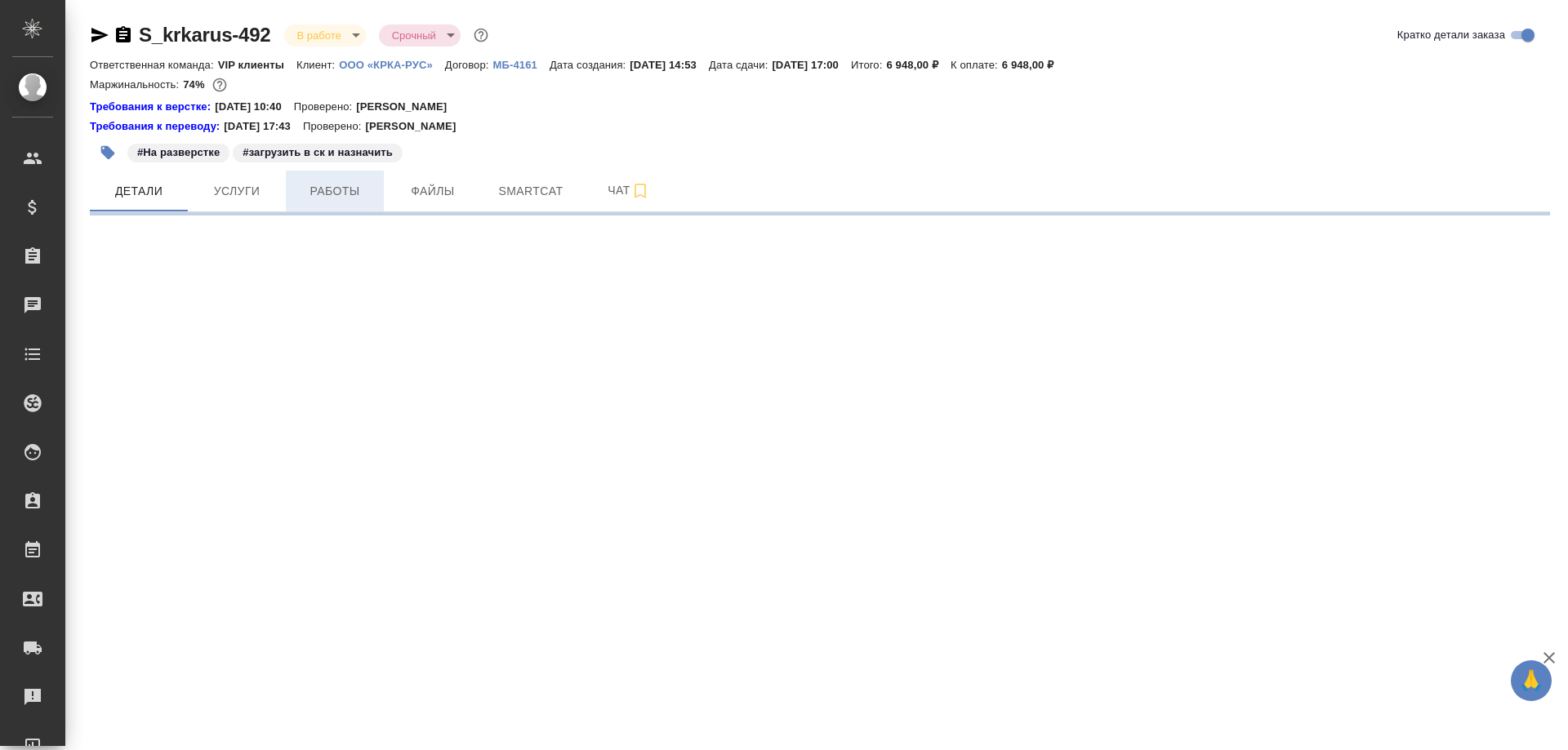
select select "RU"
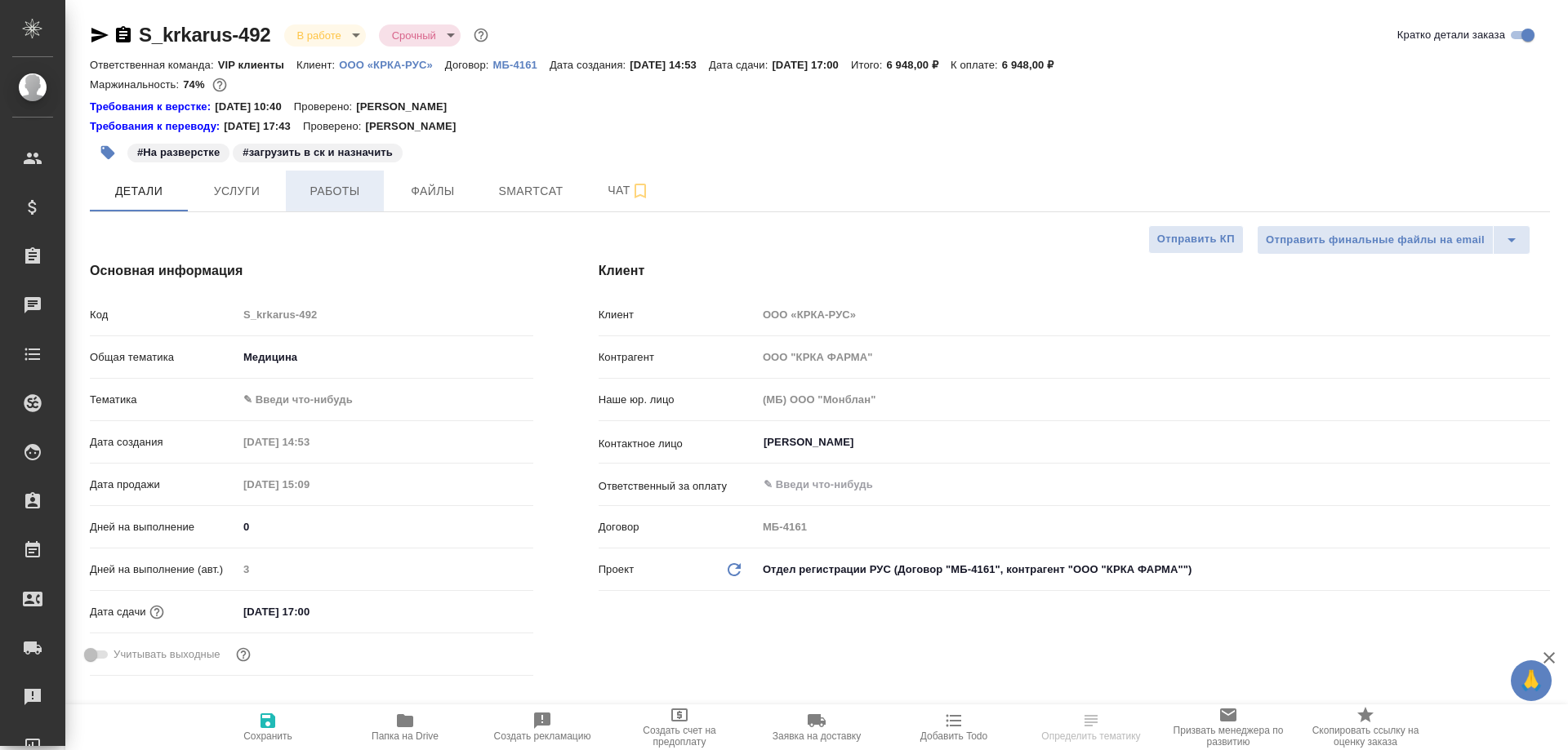
type textarea "x"
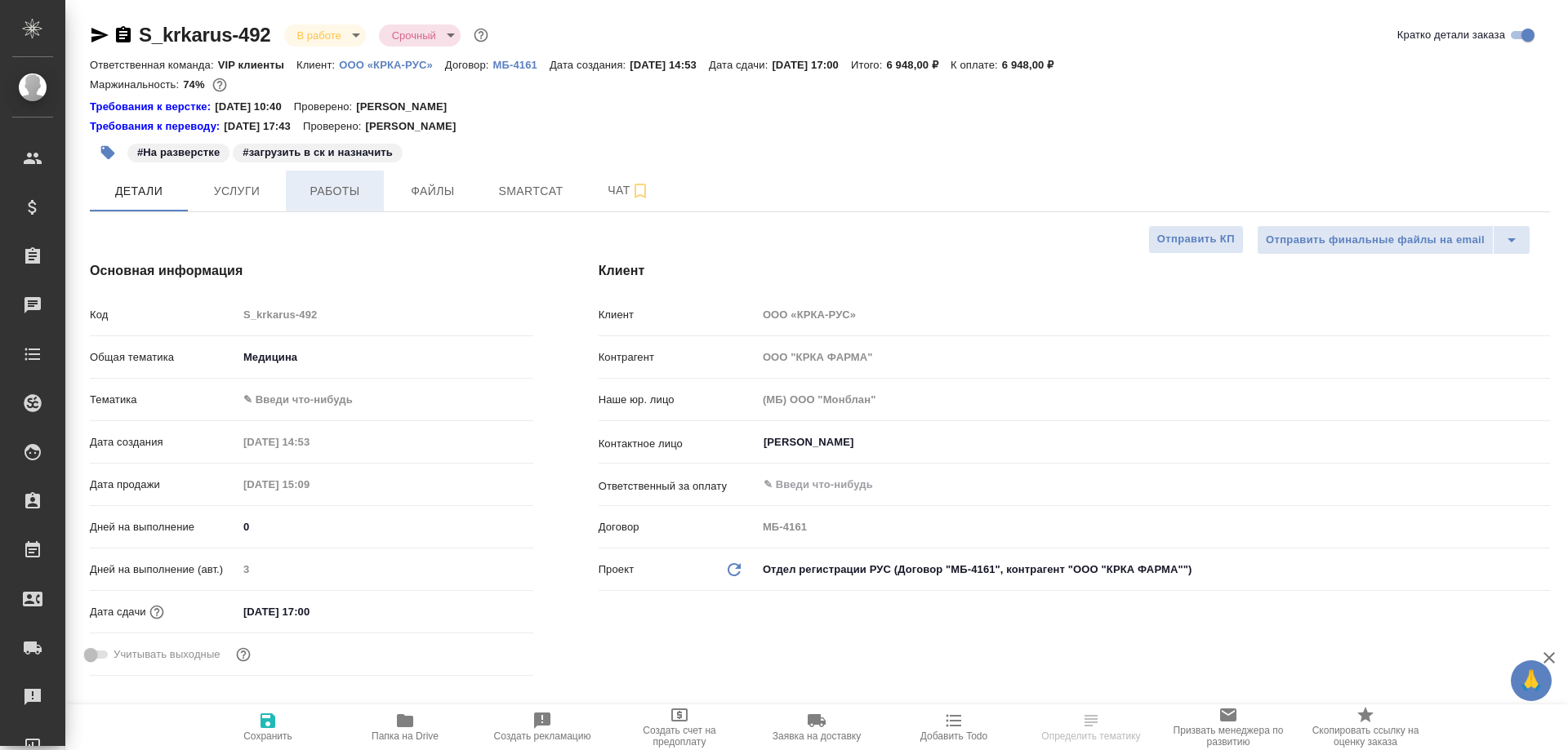
type textarea "x"
click at [330, 189] on span "Работы" at bounding box center [335, 192] width 79 height 21
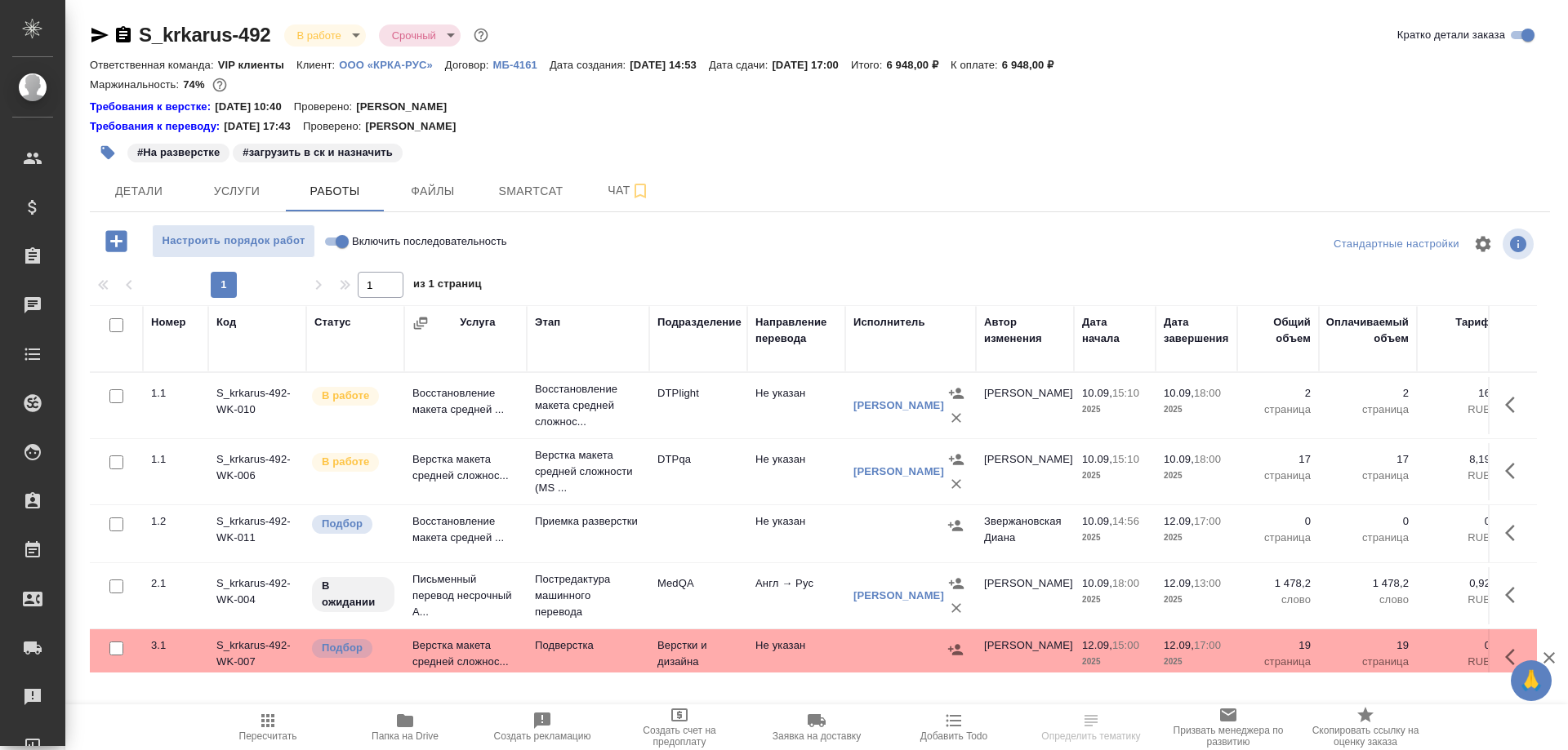
click at [460, 588] on td "Письменный перевод несрочный А..." at bounding box center [465, 596] width 122 height 65
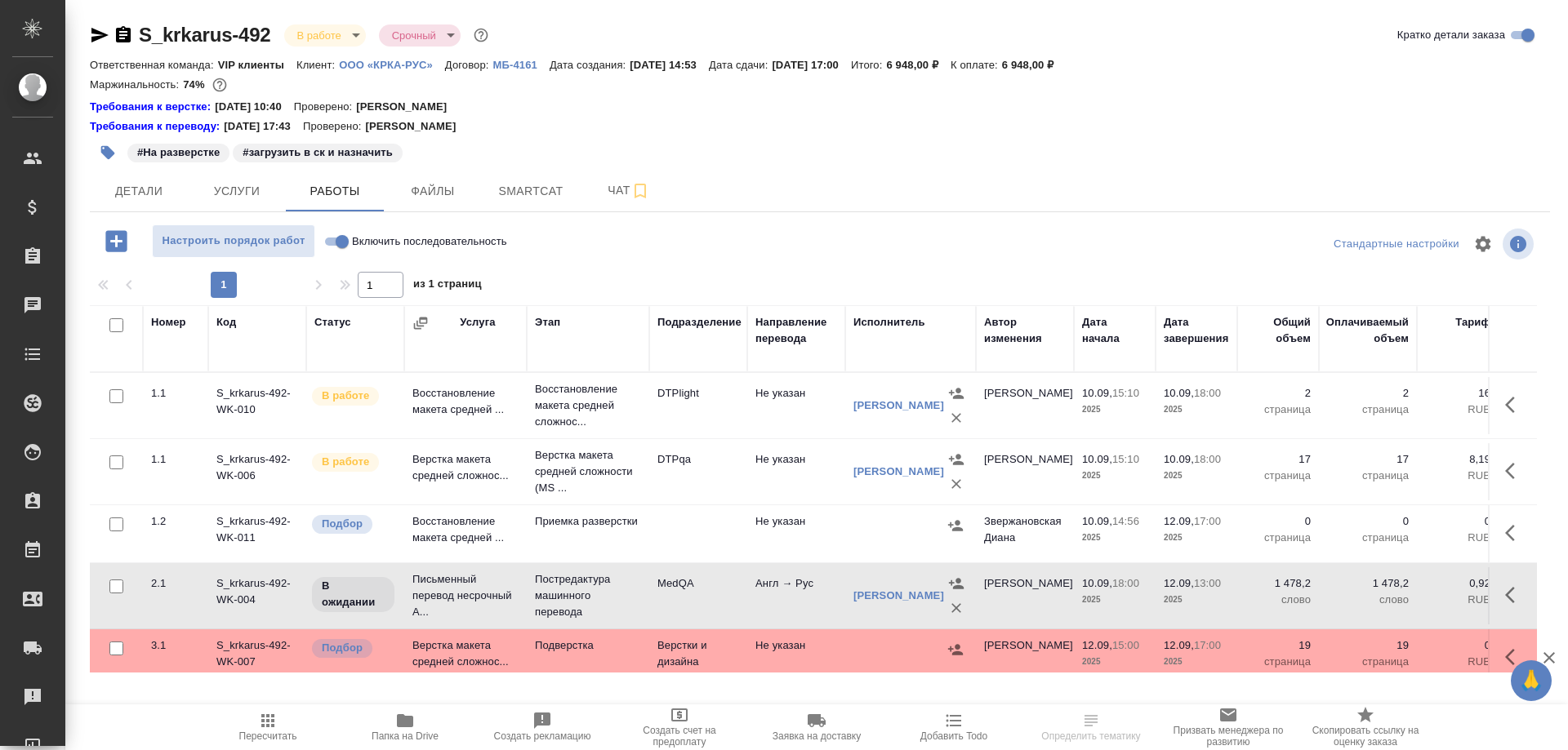
click at [460, 588] on td "Письменный перевод несрочный А..." at bounding box center [465, 596] width 122 height 65
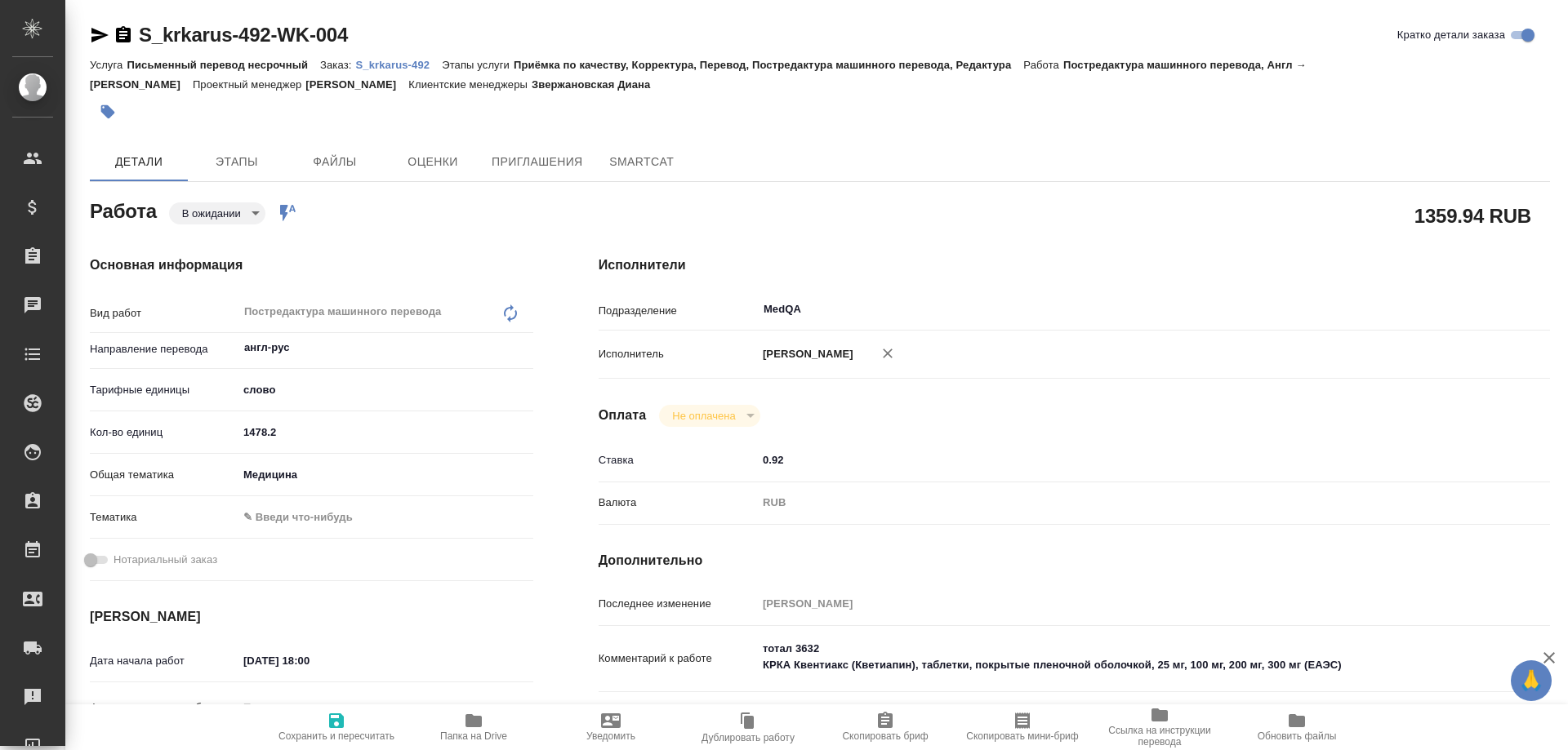
type textarea "x"
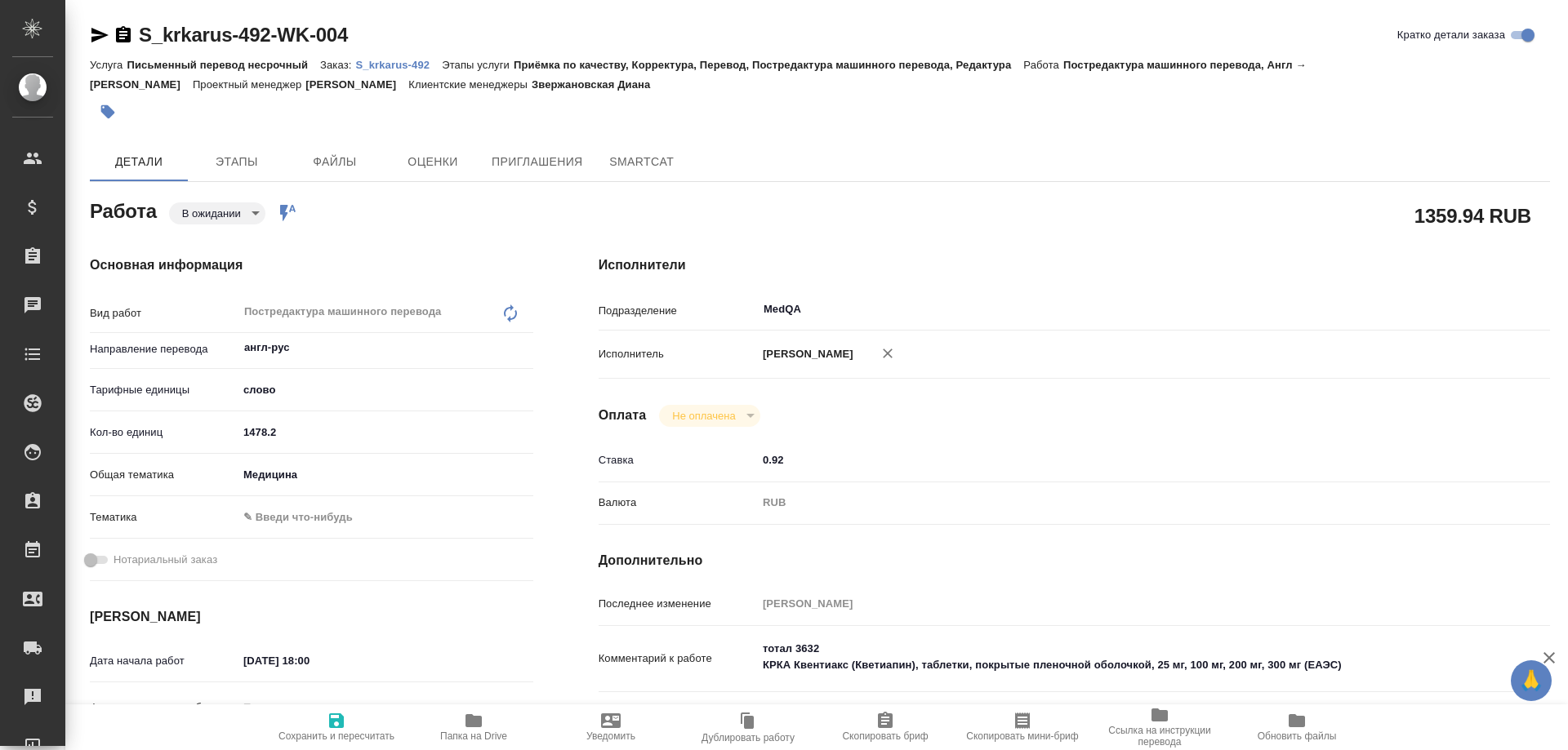
type textarea "x"
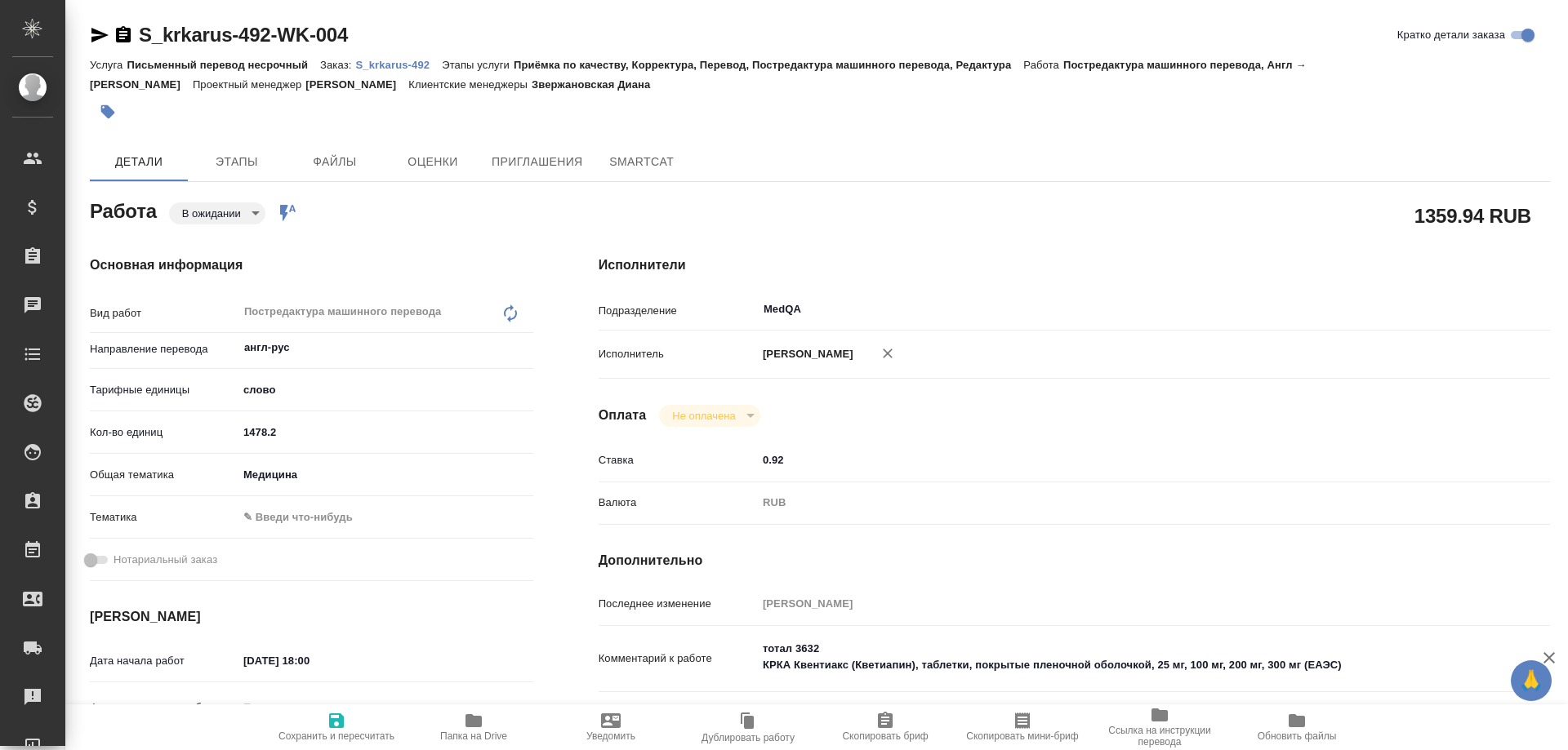
type textarea "x"
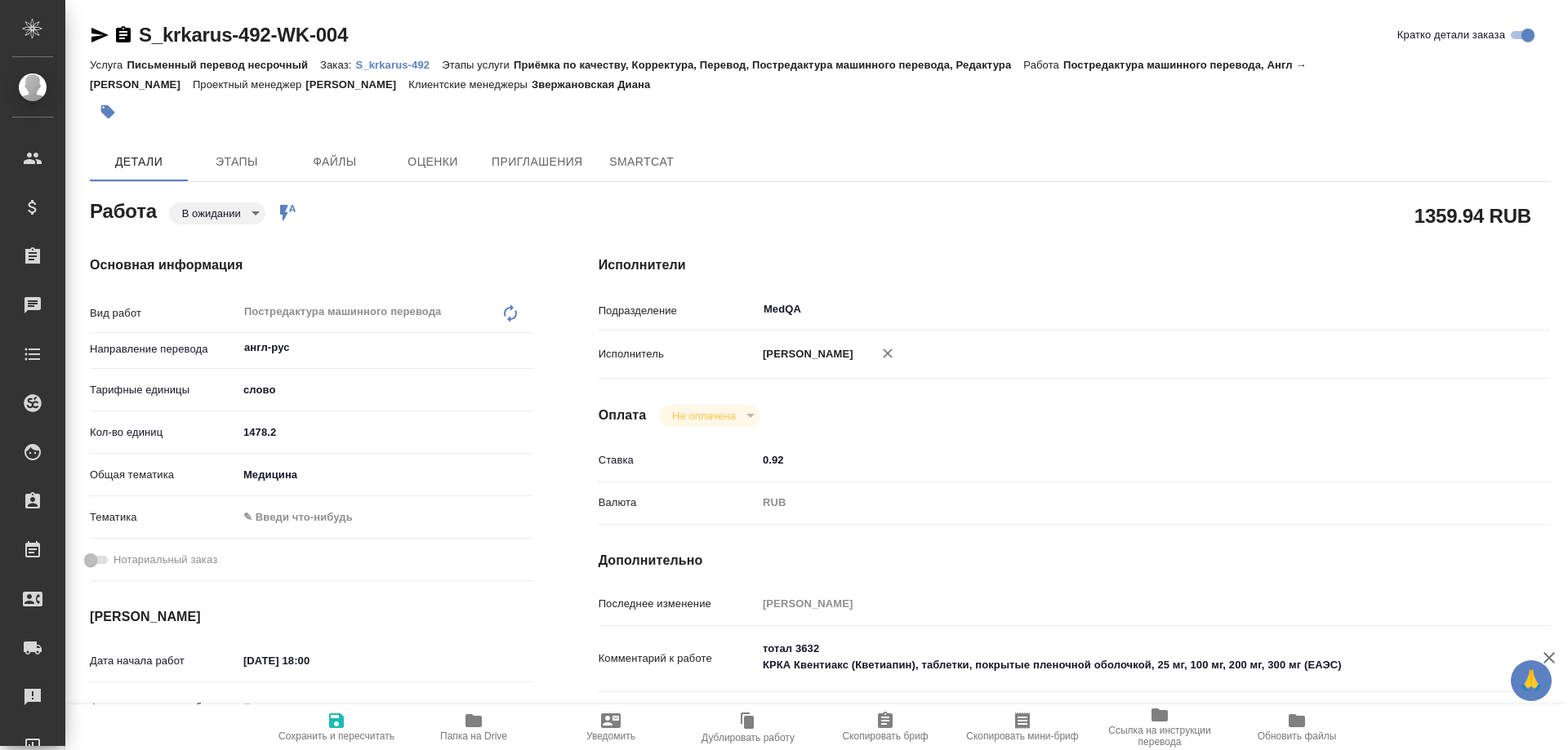
type textarea "x"
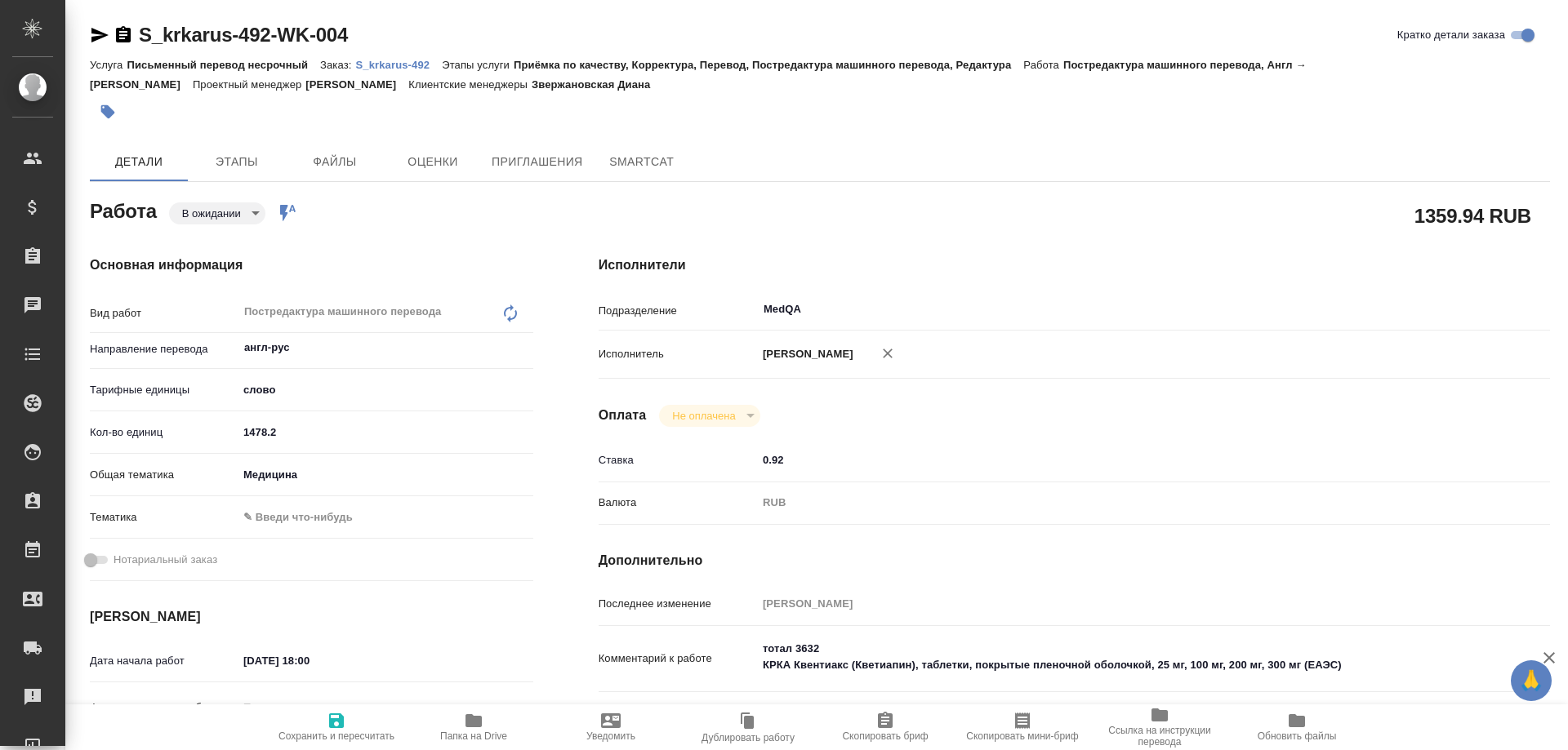
type textarea "x"
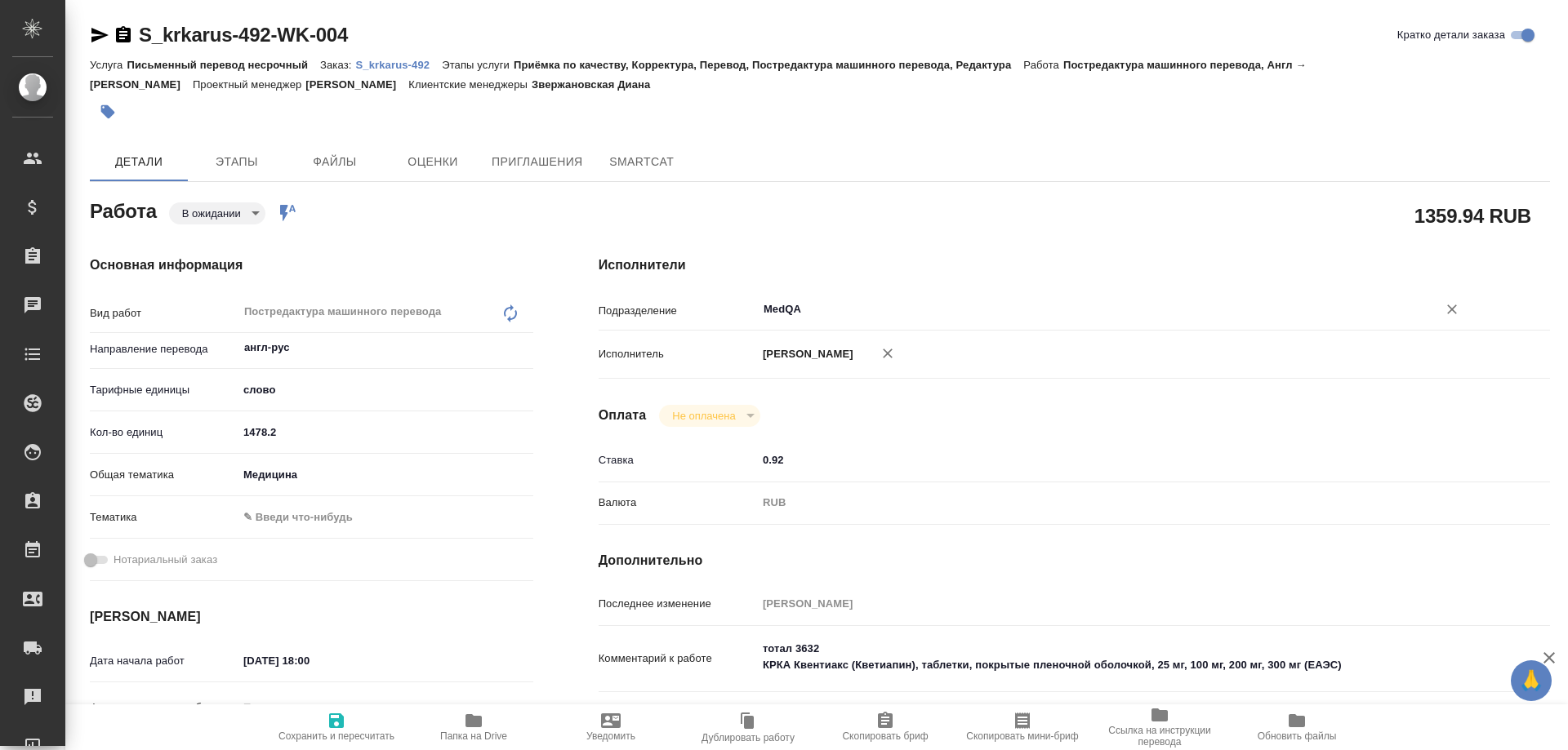
click at [831, 303] on input "MedQA" at bounding box center [1086, 309] width 649 height 20
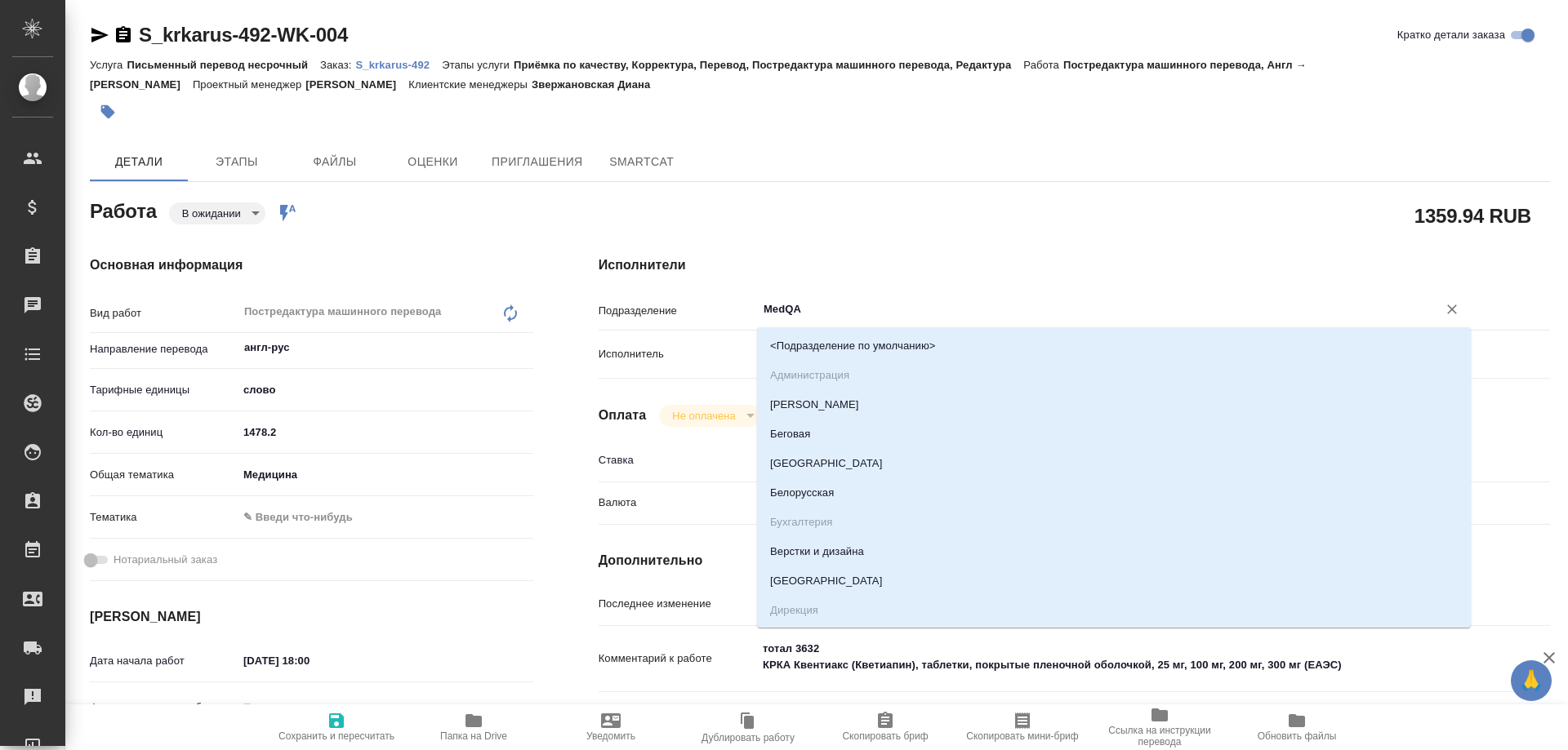
type textarea "x"
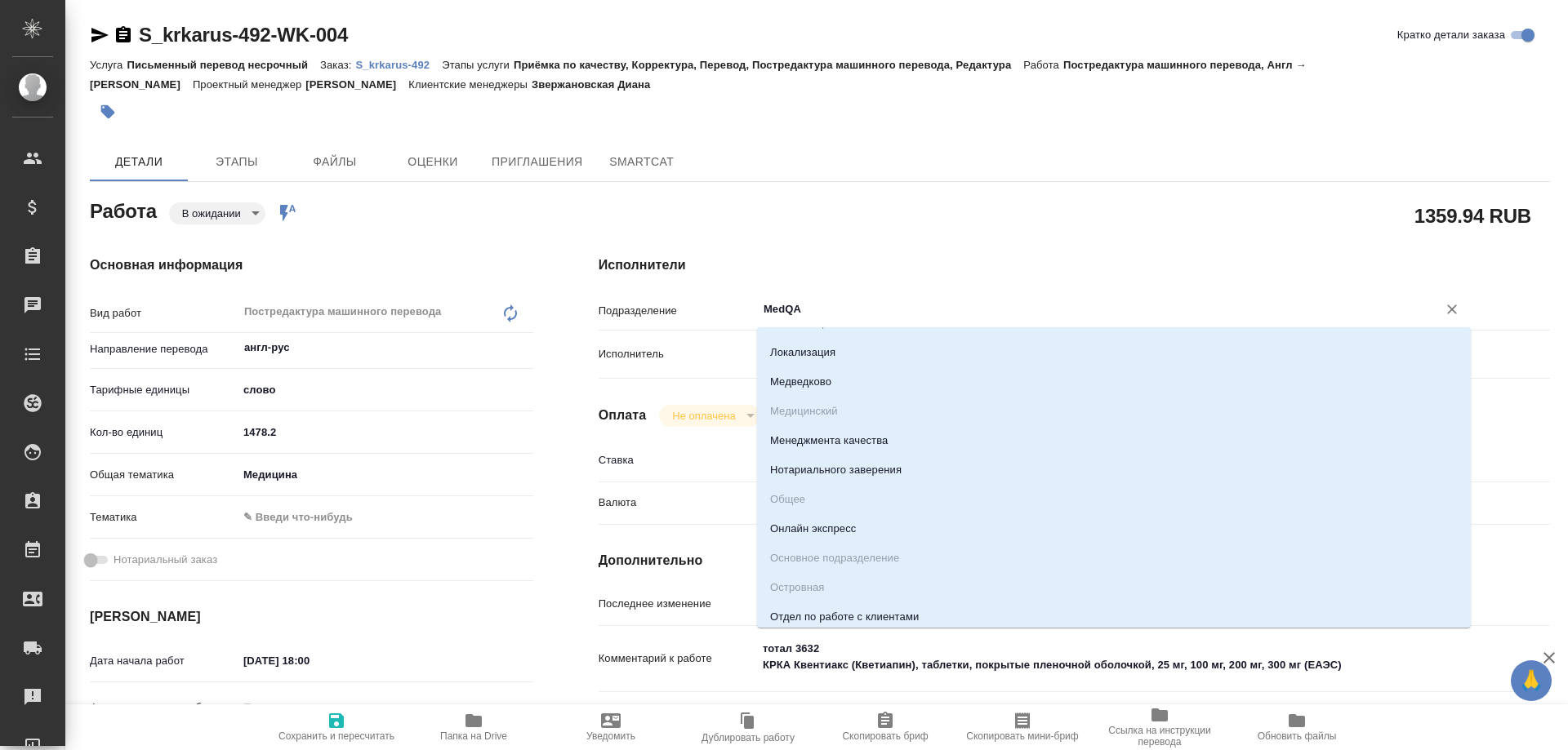
type textarea "x"
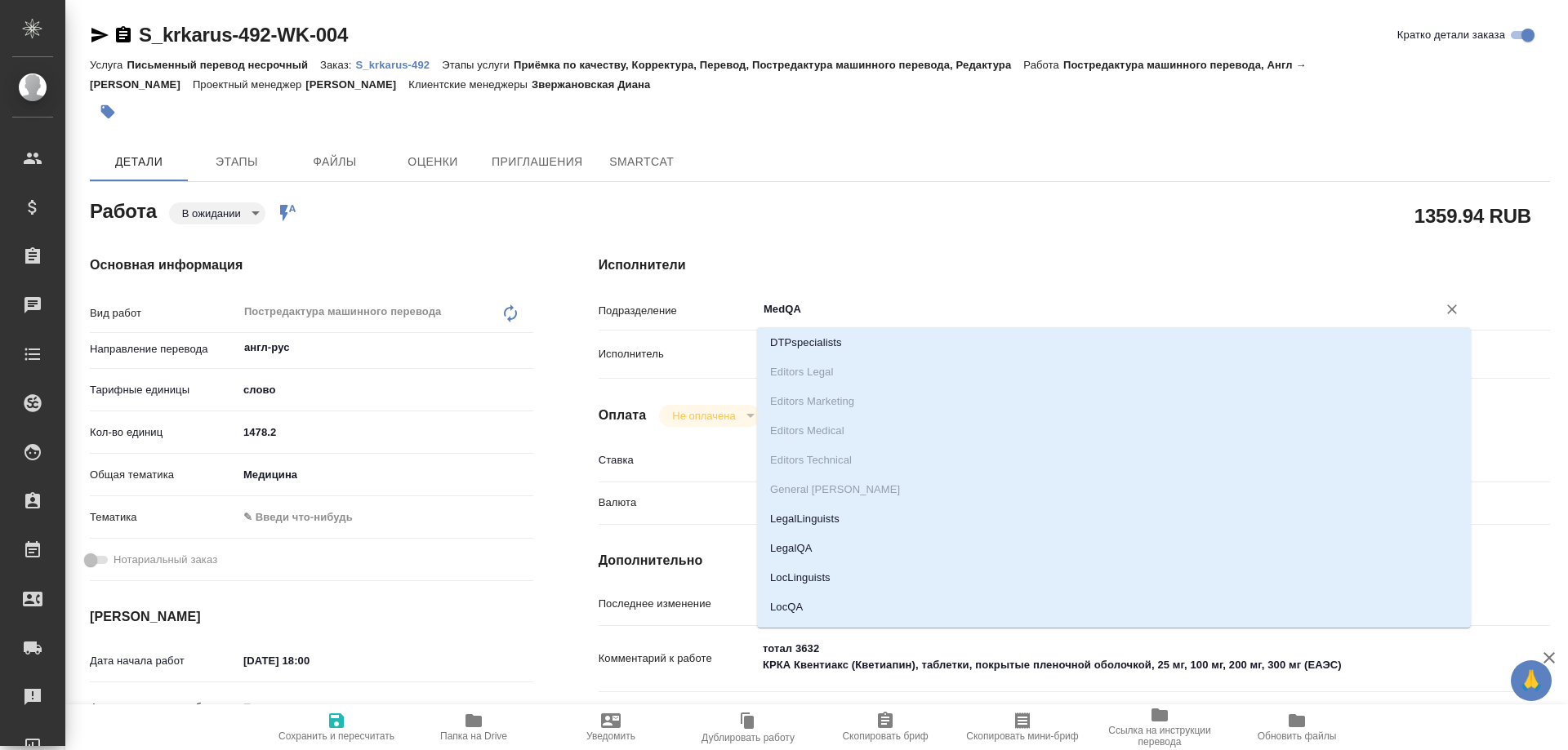
scroll to position [2857, 0]
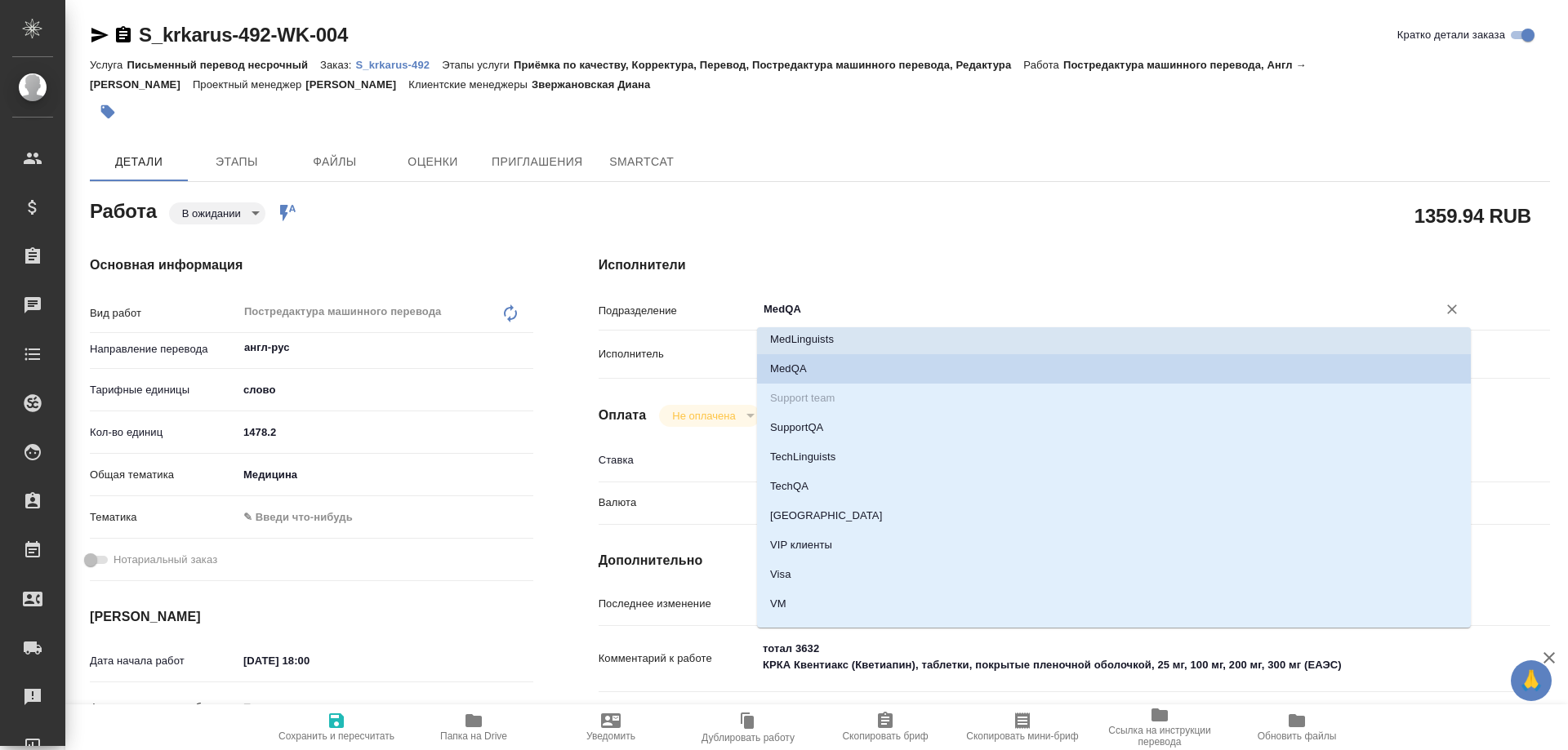
click at [837, 340] on li "MedLinguists" at bounding box center [1114, 340] width 713 height 29
type textarea "x"
type input "MedLinguists"
type textarea "x"
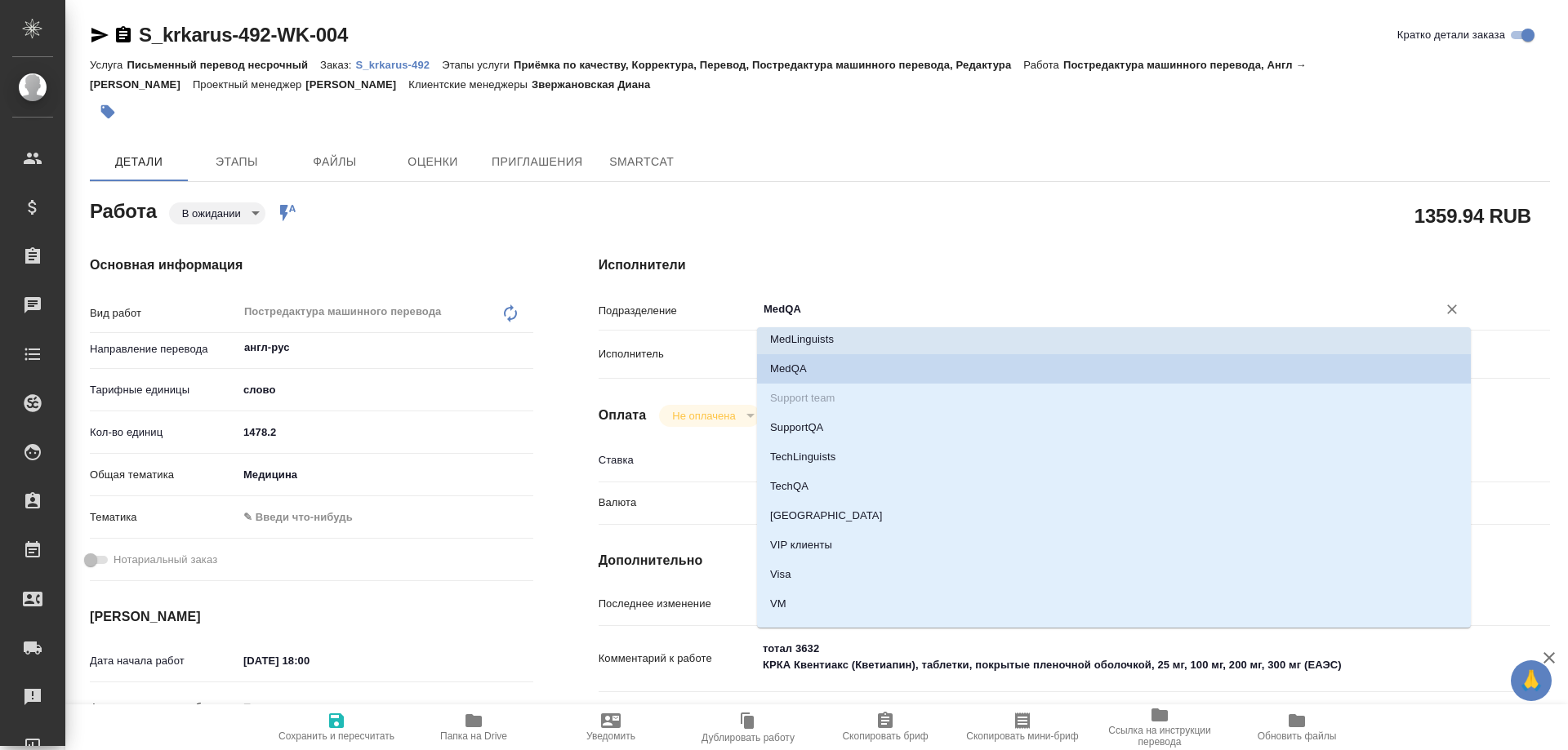
type textarea "x"
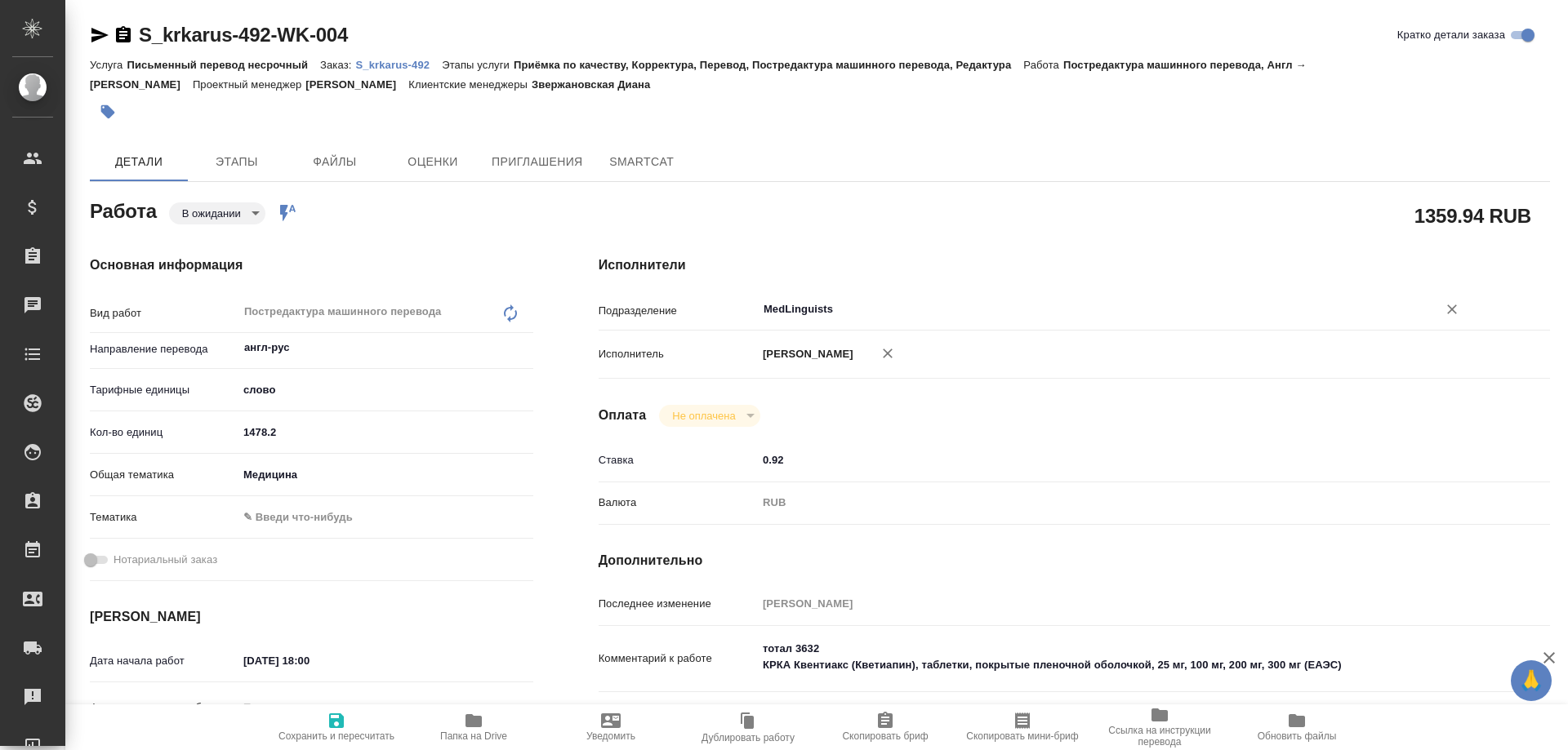
click at [334, 725] on icon "button" at bounding box center [336, 720] width 15 height 15
type textarea "x"
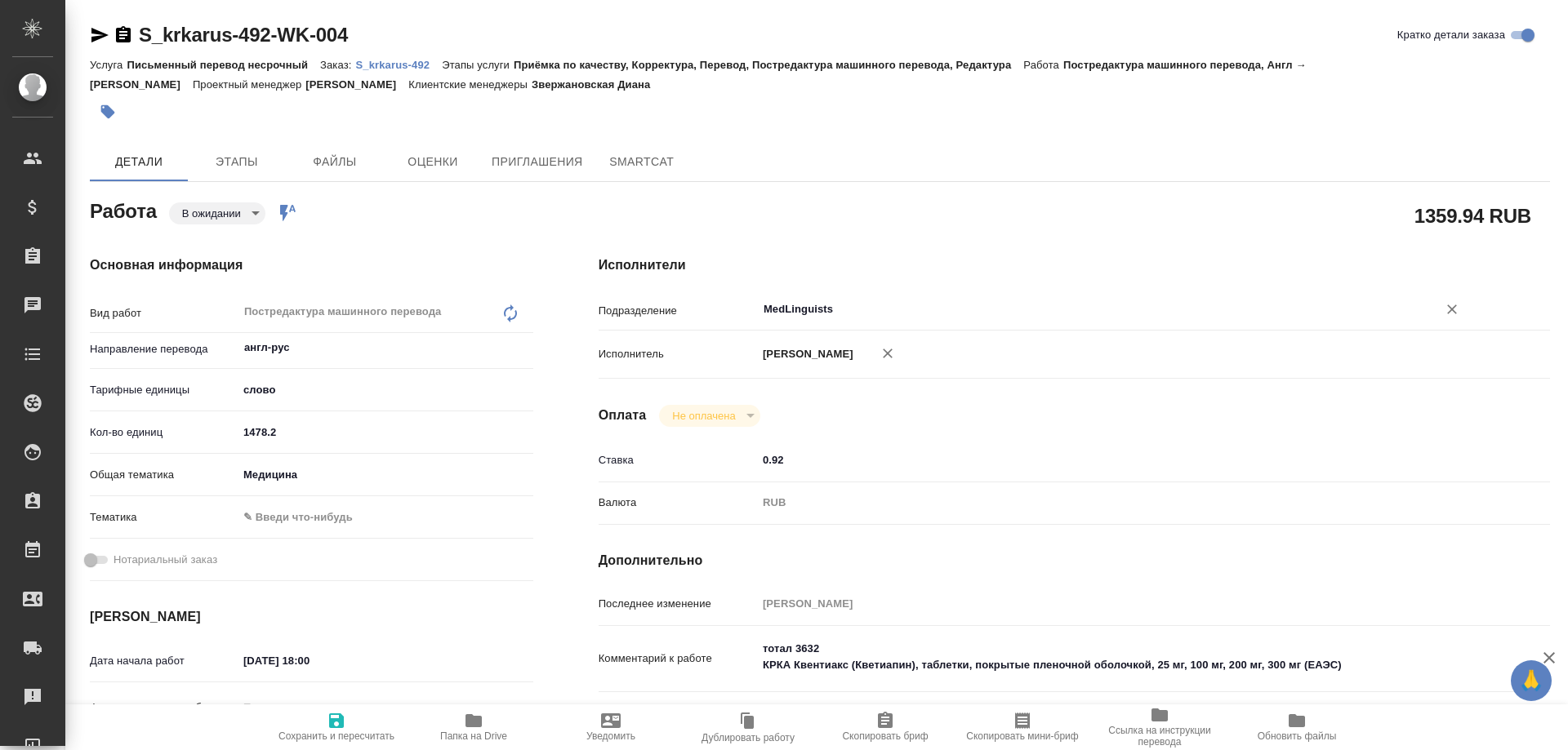
type textarea "x"
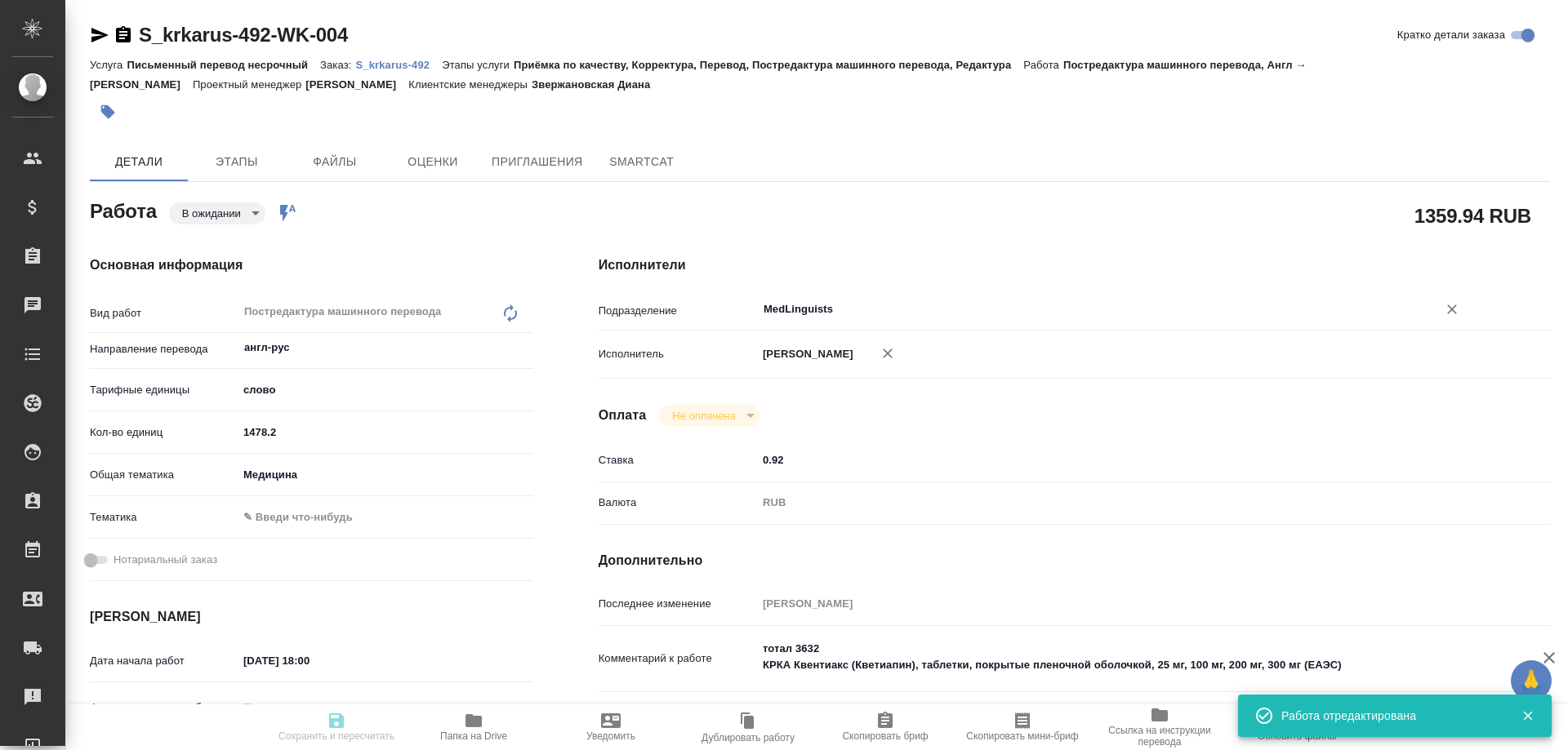
type textarea "x"
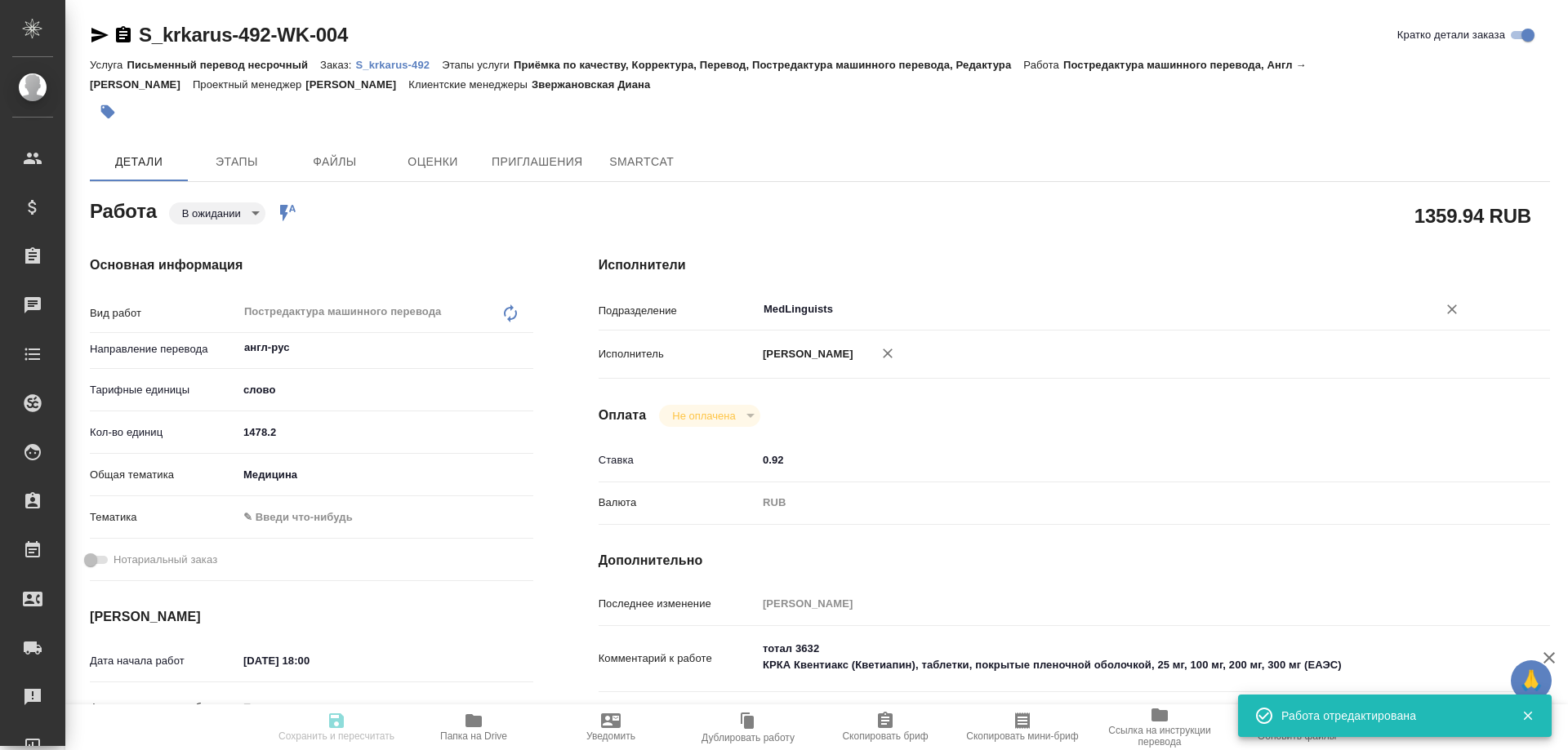
type input "pending"
type textarea "Постредактура машинного перевода"
type textarea "x"
type input "англ-рус"
type input "5a8b1489cc6b4906c91bfd90"
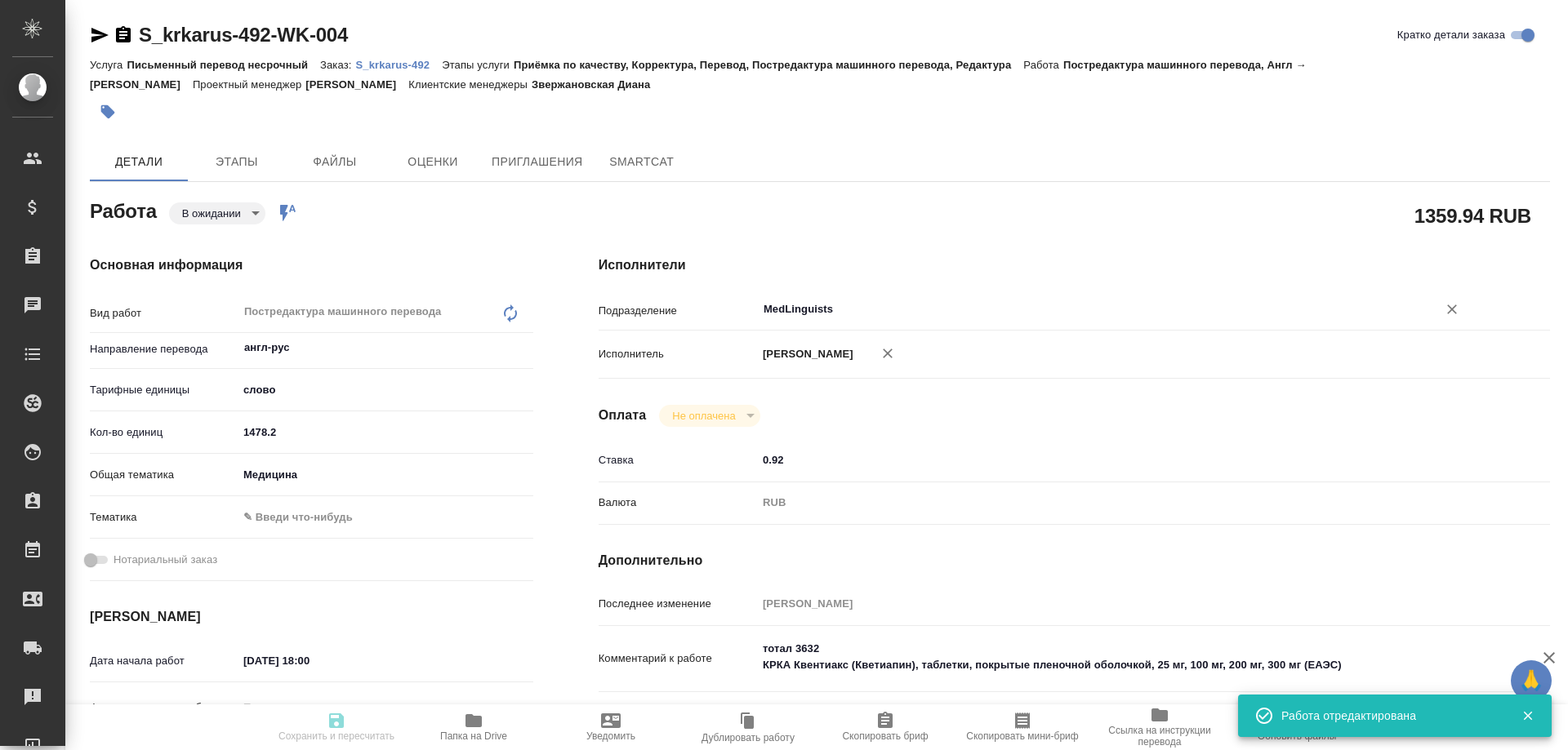
type input "1478.2"
type input "med"
type input "10.09.2025 18:00"
type input "12.09.2025 13:00"
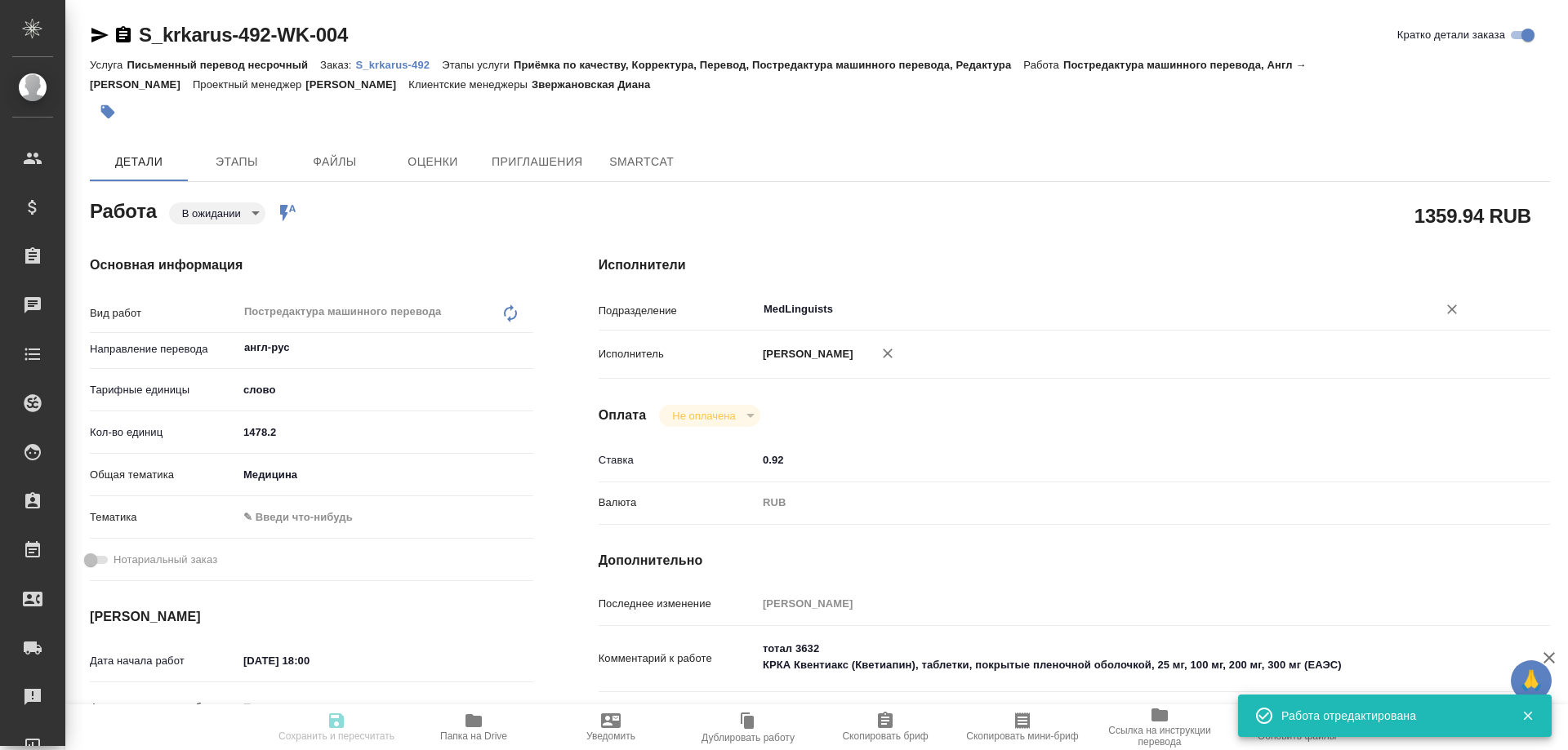
type input "MedLinguists"
type input "notPayed"
type input "0.92"
type input "RUB"
type input "[PERSON_NAME]"
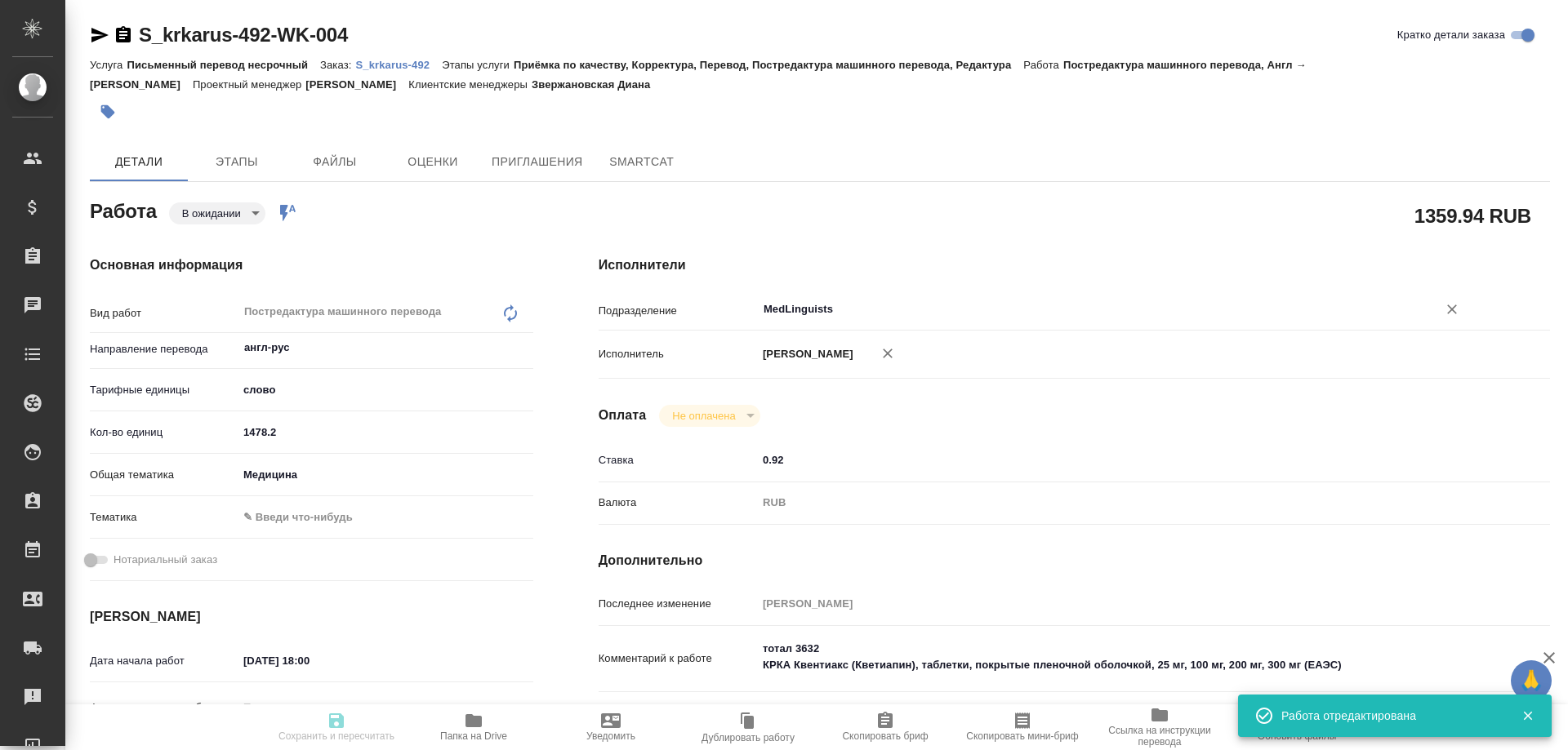
type textarea "тотал 3632 КРКА Квентиакс (Кветиапин), таблетки, покрытые пленочной оболочкой, …"
type textarea "x"
type textarea "/Clients/ООО «КРКА-РУС»/Orders/S_krkarus-492/Translated/S_krkarus-492-WK-004"
type textarea "x"
type input "S_krkarus-492"
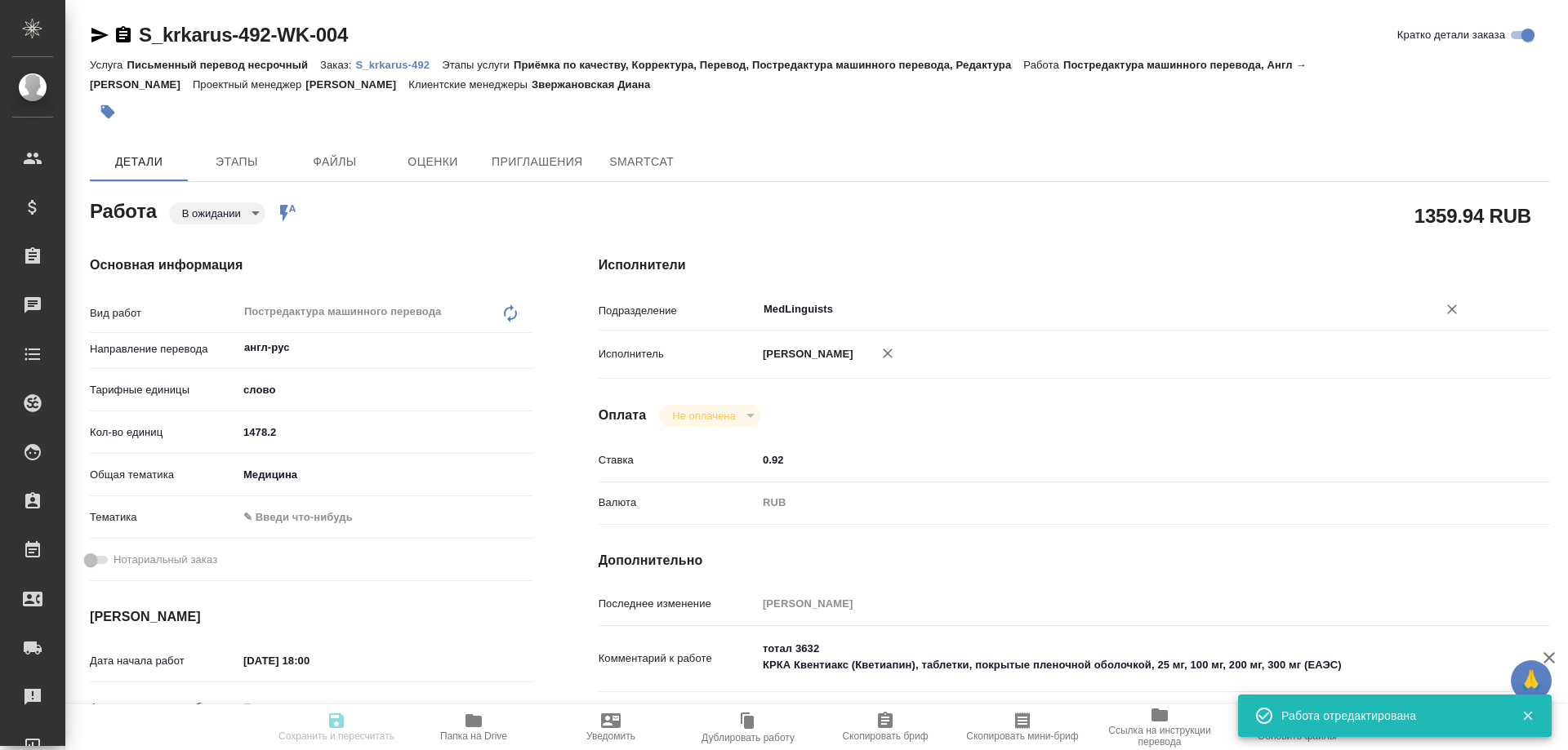
type input "Письменный перевод несрочный"
type input "Приёмка по качеству, Корректура, Перевод, Постредактура машинного перевода, Ред…"
type input "Звержановская Диана"
type input "Заборова Александра"
type input "/Clients/ООО «КРКА-РУС»/Orders/S_krkarus-492"
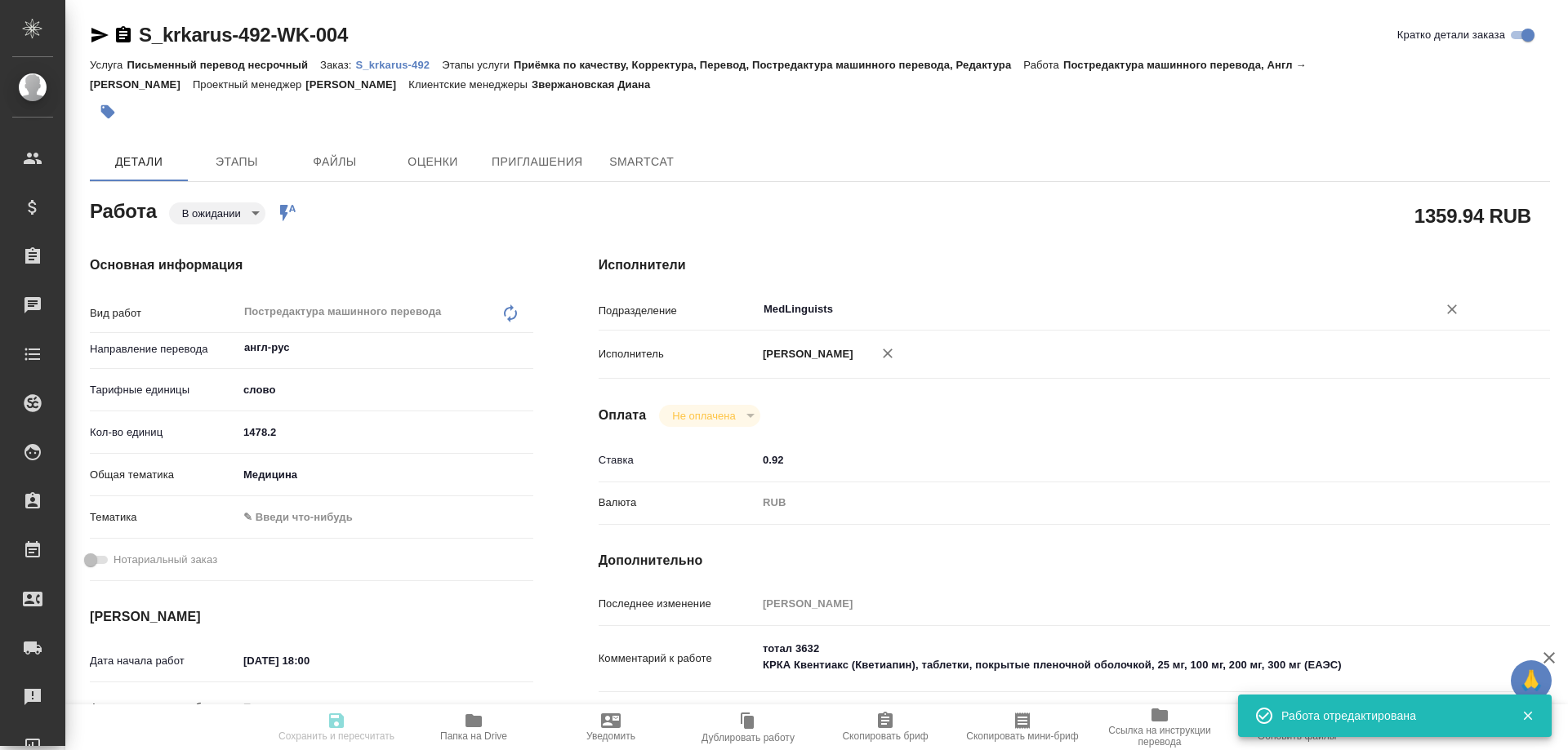
type textarea "x"
type textarea "КРКА Квентиакс (Кветиапин), таблетки, покрытые пленочной оболочкой, 25 мг, 100 …"
type textarea "x"
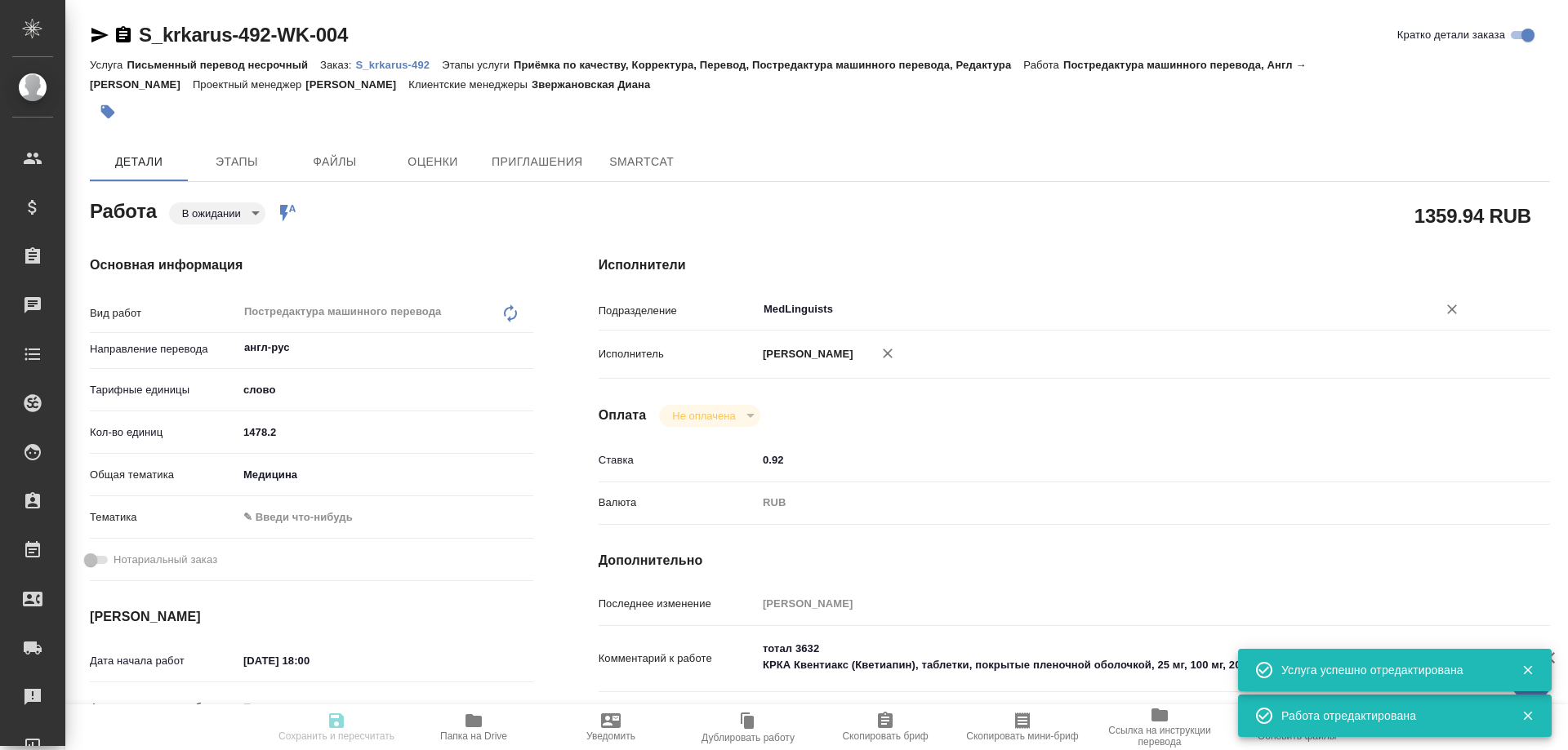
type textarea "x"
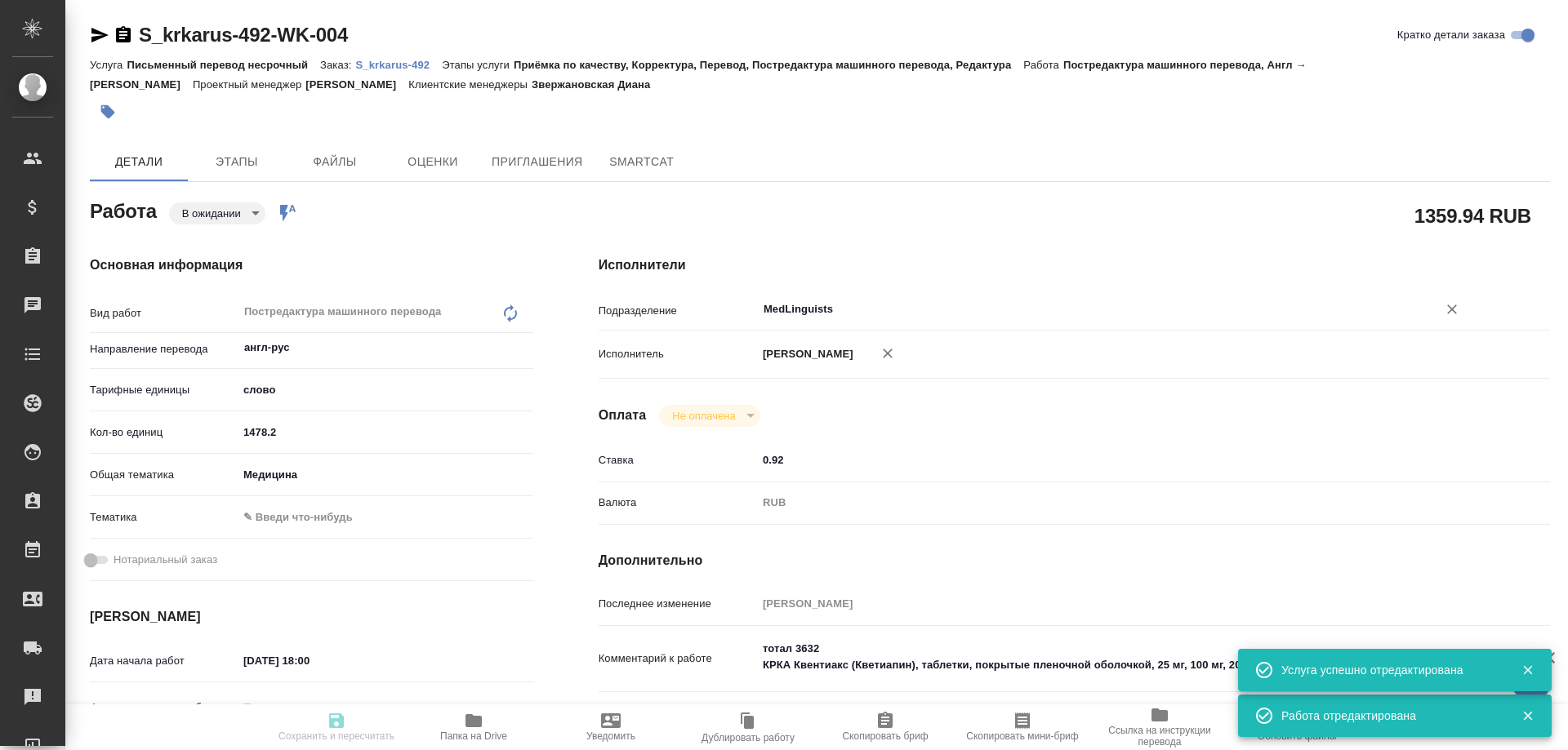
type textarea "x"
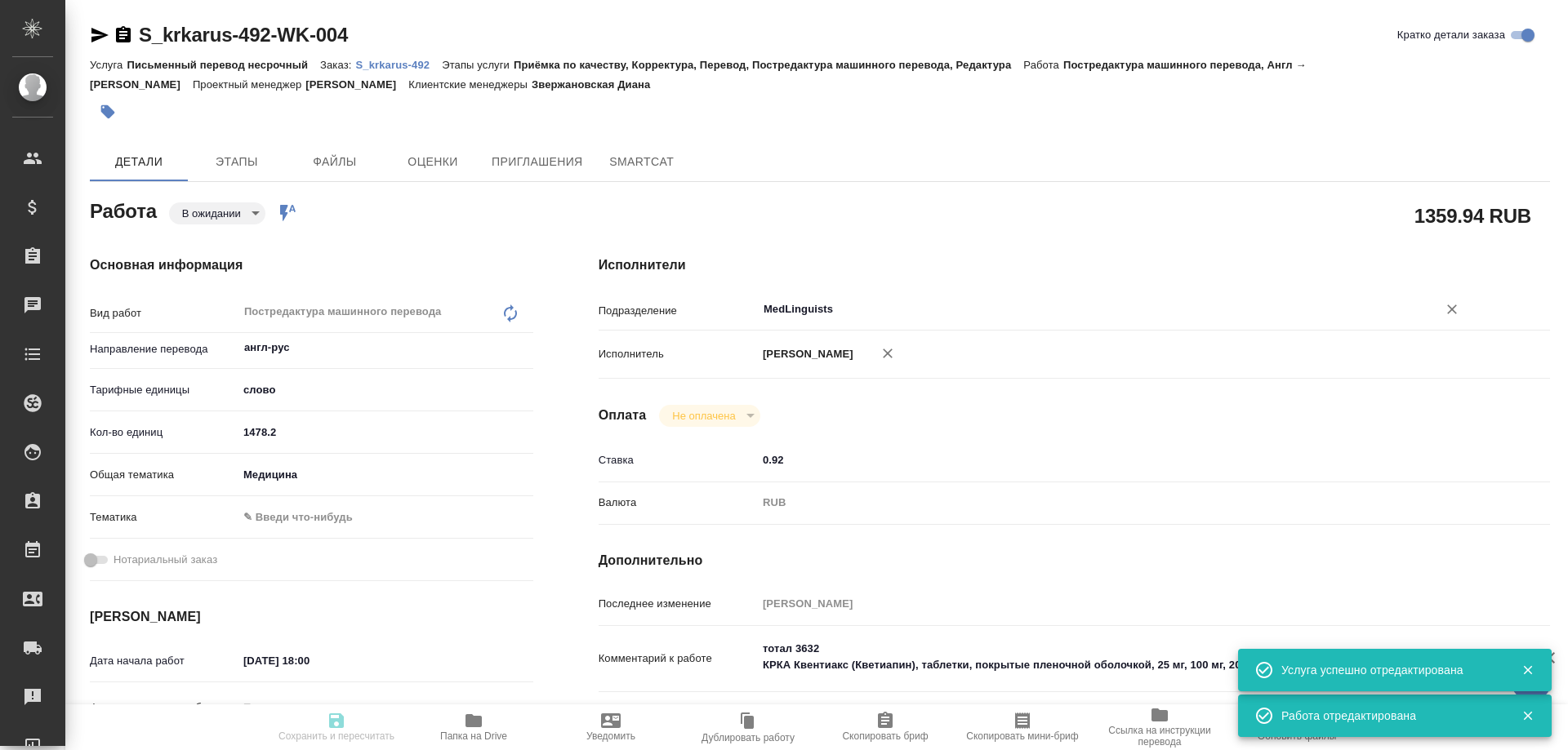
type textarea "x"
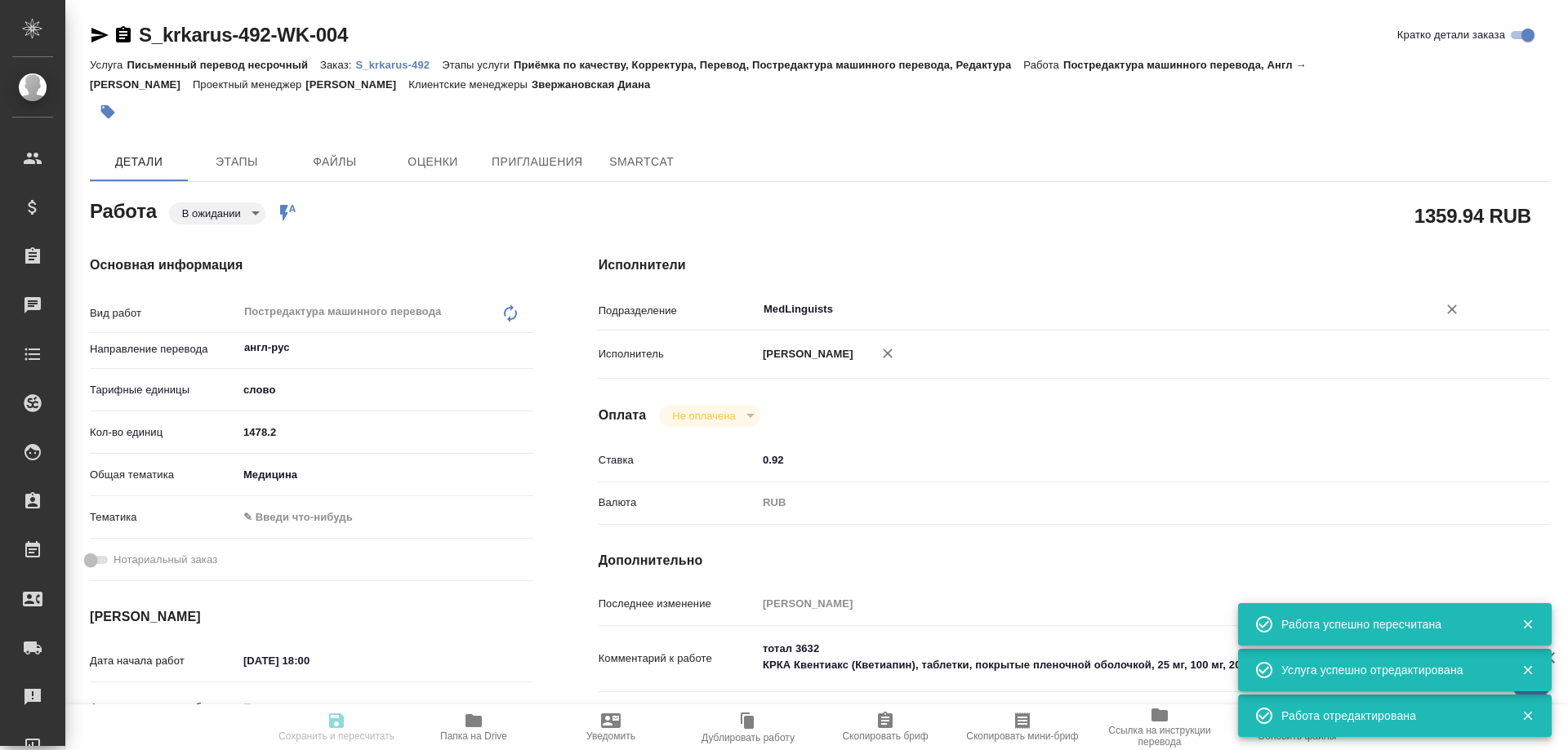
type input "pending"
type textarea "Постредактура машинного перевода"
type textarea "x"
type input "англ-рус"
type input "5a8b1489cc6b4906c91bfd90"
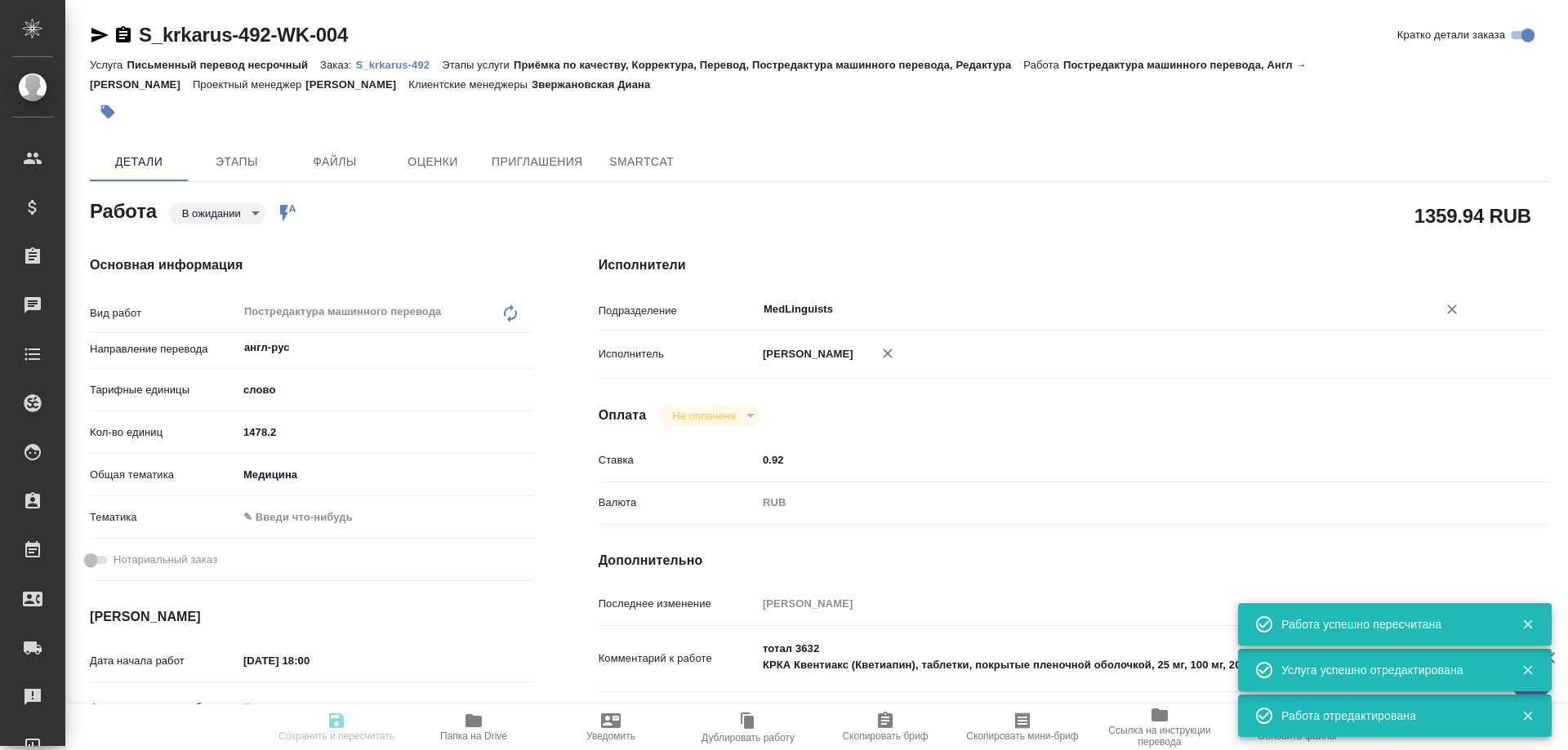
type input "1478.2"
type input "med"
type input "10.09.2025 18:00"
type input "12.09.2025 13:00"
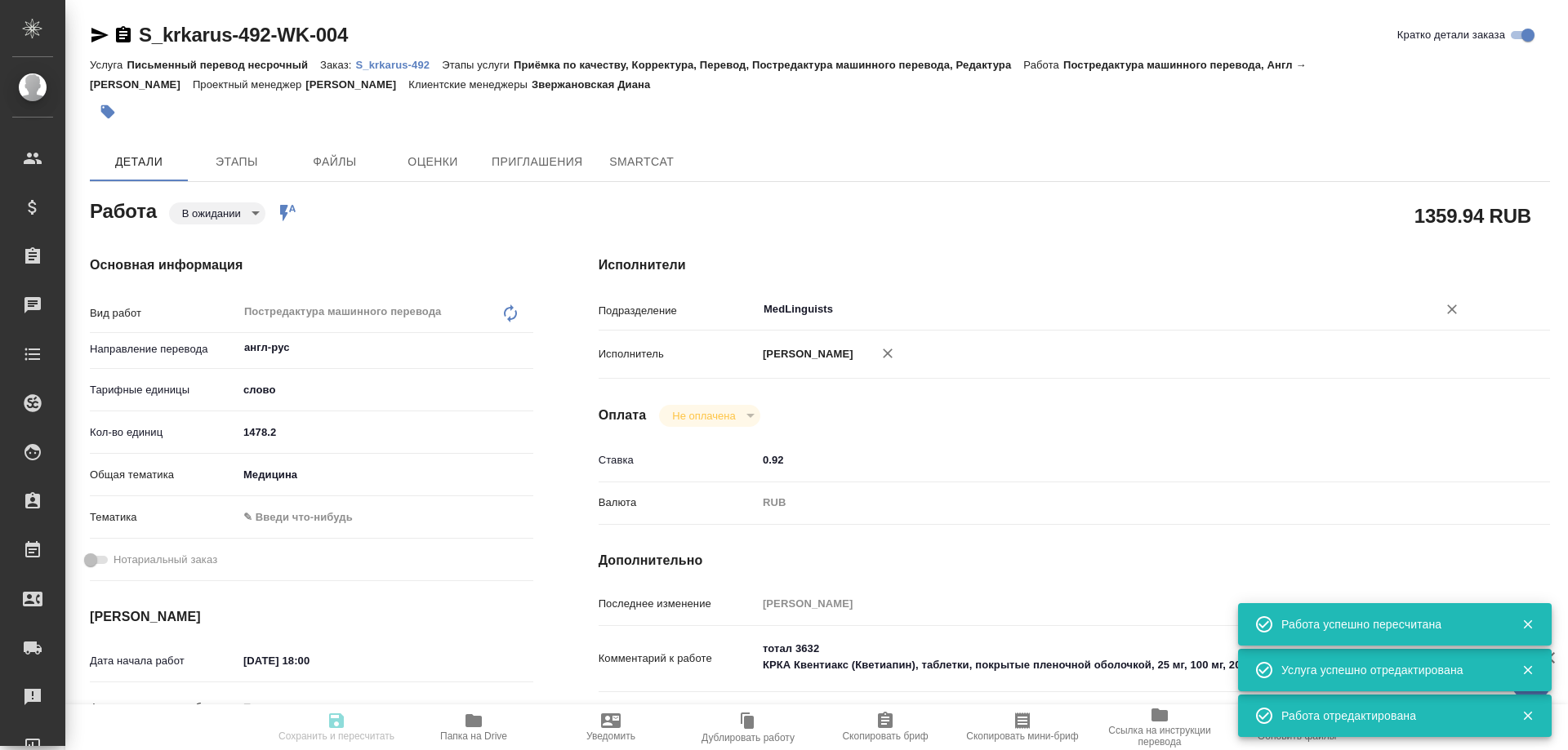
type input "MedLinguists"
type input "notPayed"
type input "0.92"
type input "RUB"
type input "Грабко Мария"
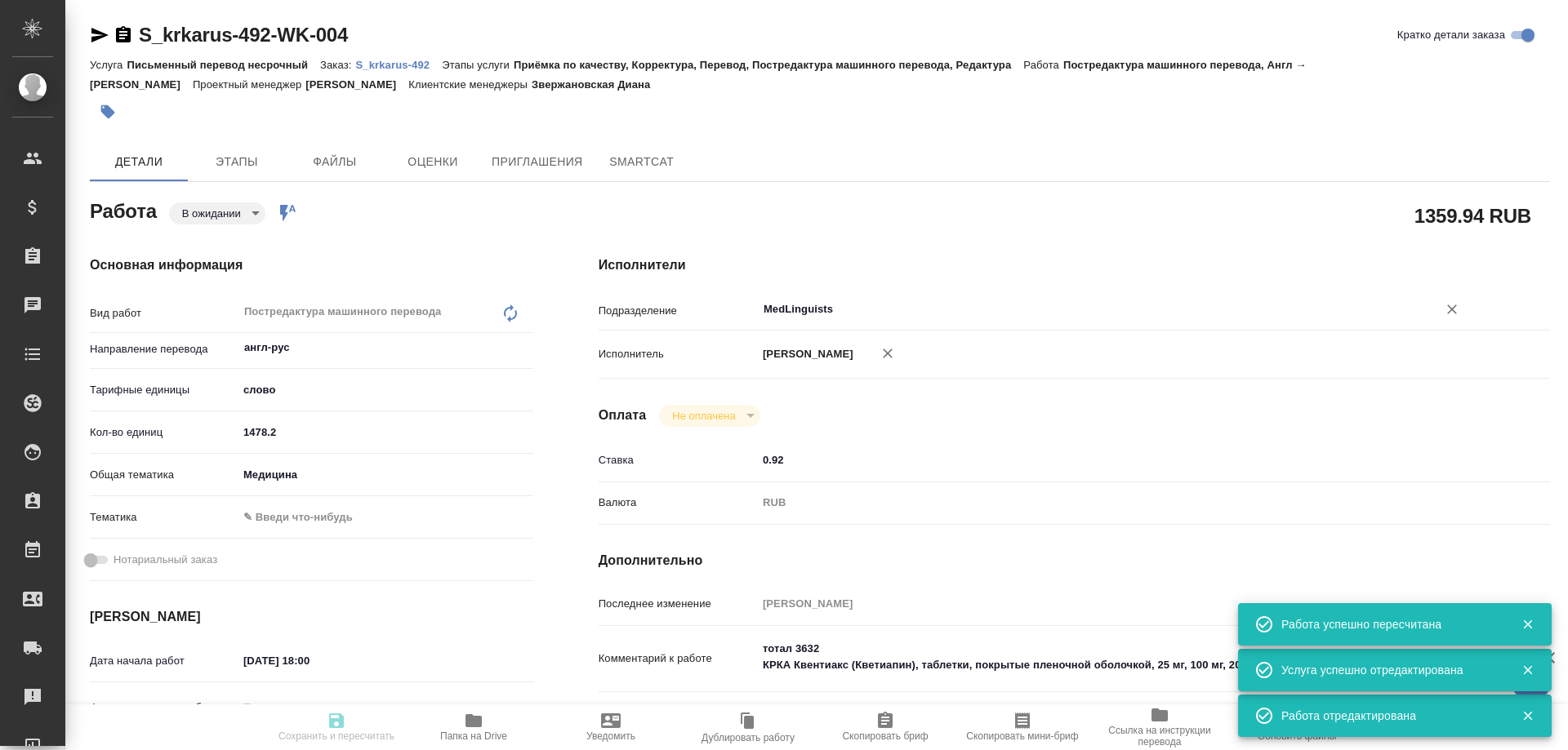
type textarea "тотал 3632 КРКА Квентиакс (Кветиапин), таблетки, покрытые пленочной оболочкой, …"
type textarea "x"
type textarea "/Clients/ООО «КРКА-РУС»/Orders/S_krkarus-492/Translated/S_krkarus-492-WK-004"
type textarea "x"
type input "S_krkarus-492"
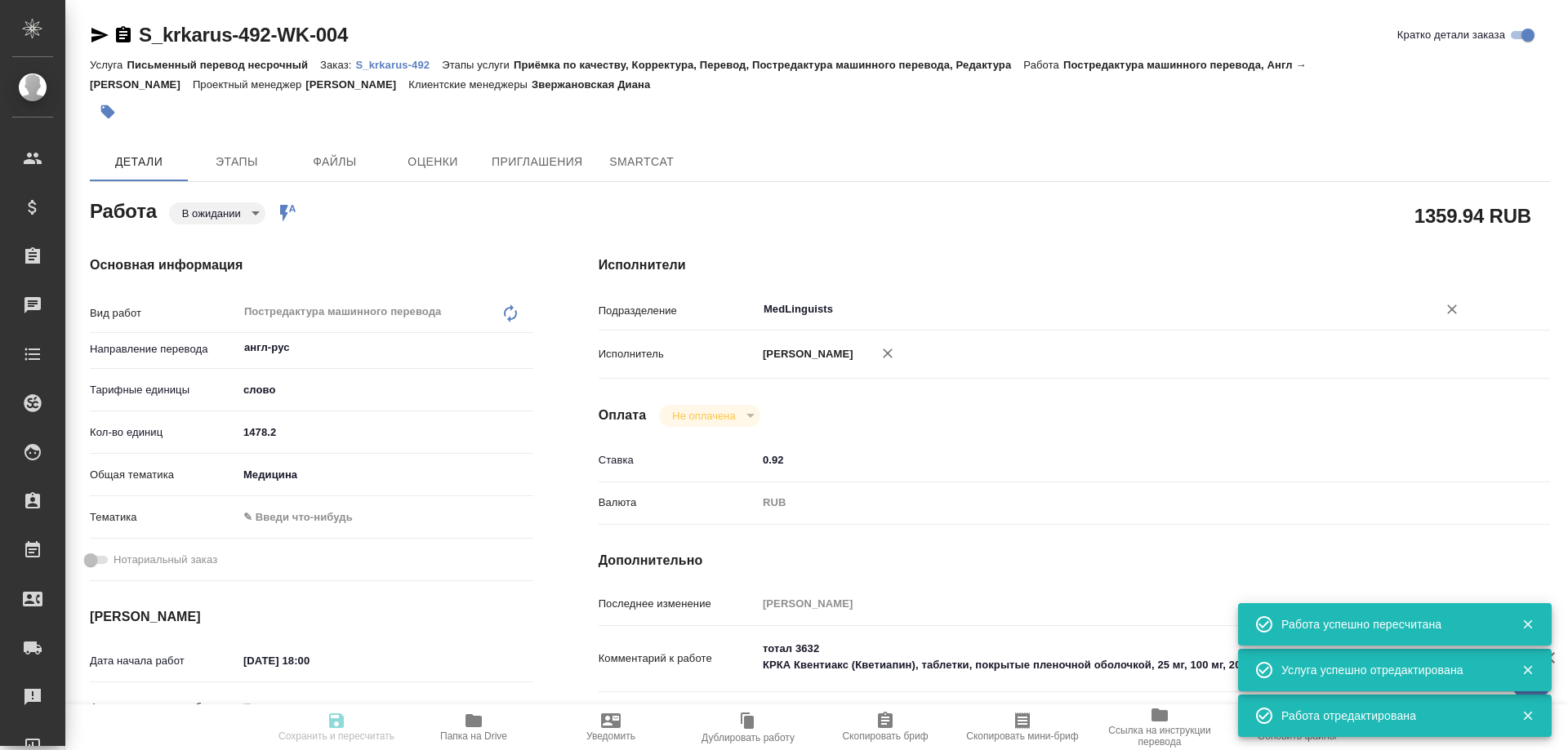
type input "Письменный перевод несрочный"
type input "Приёмка по качеству, Корректура, Перевод, Постредактура машинного перевода, Ред…"
type input "Звержановская Диана"
type input "[PERSON_NAME]"
type input "/Clients/ООО «КРКА-РУС»/Orders/S_krkarus-492"
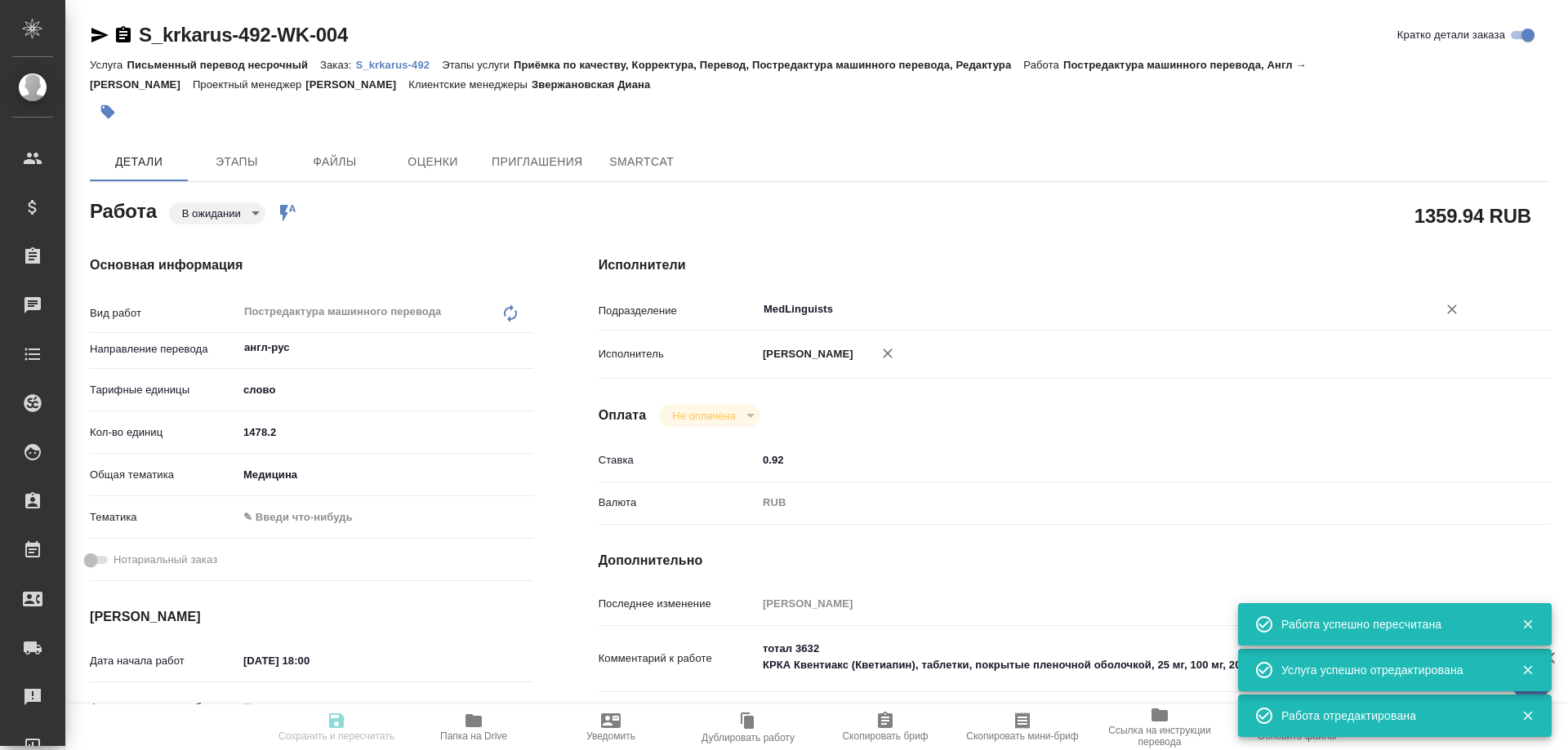
type textarea "x"
type textarea "КРКА Квентиакс (Кветиапин), таблетки, покрытые пленочной оболочкой, 25 мг, 100 …"
type textarea "x"
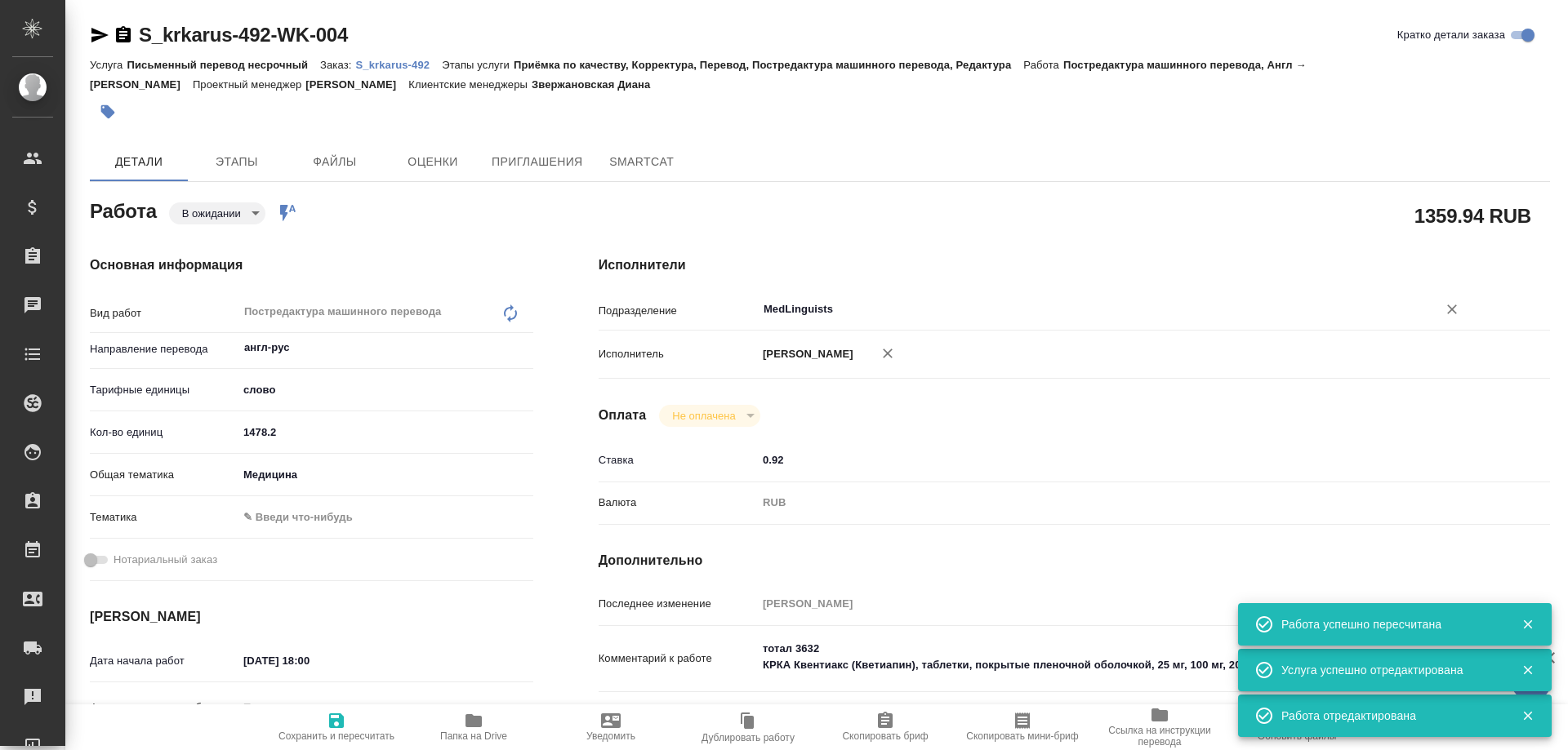
type textarea "x"
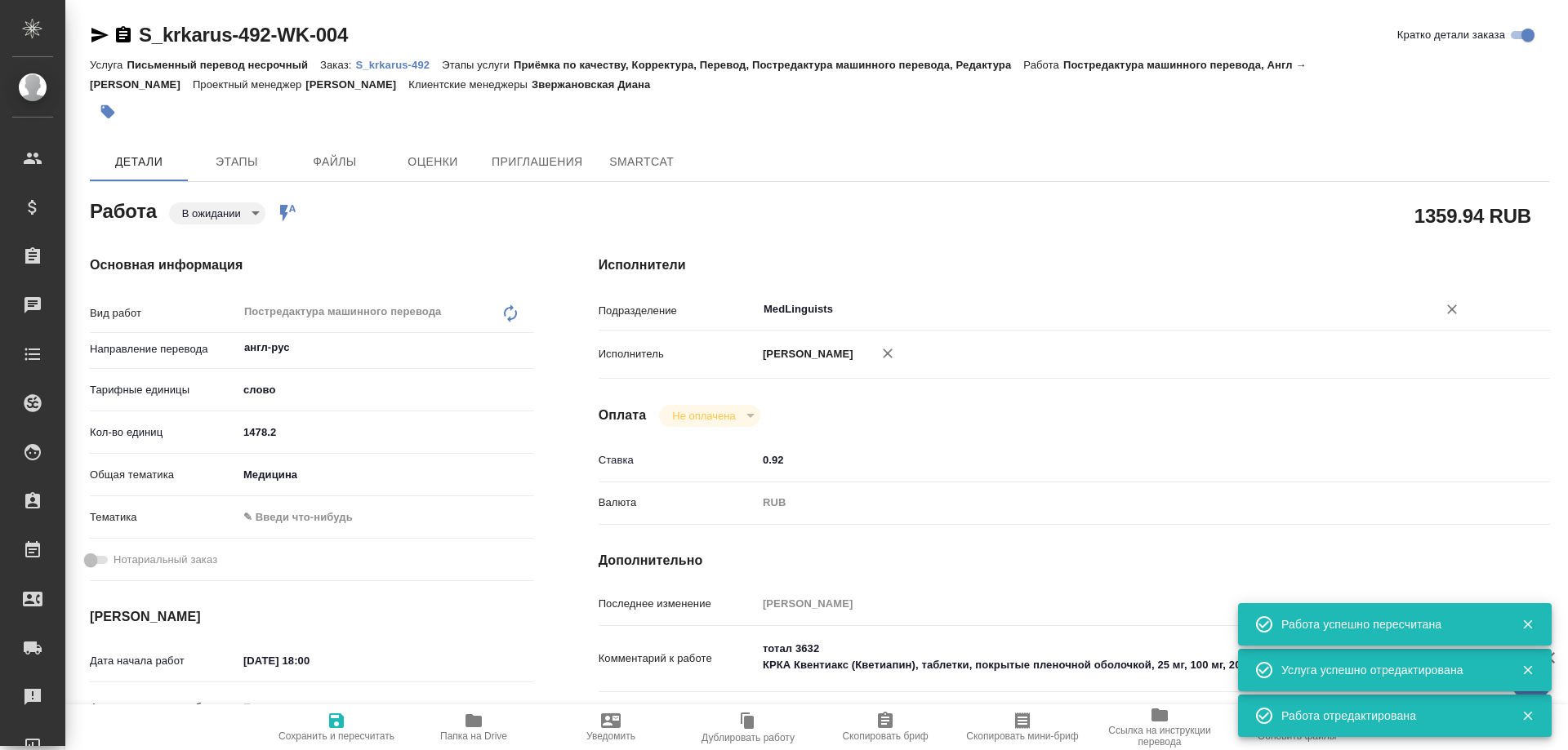
type textarea "x"
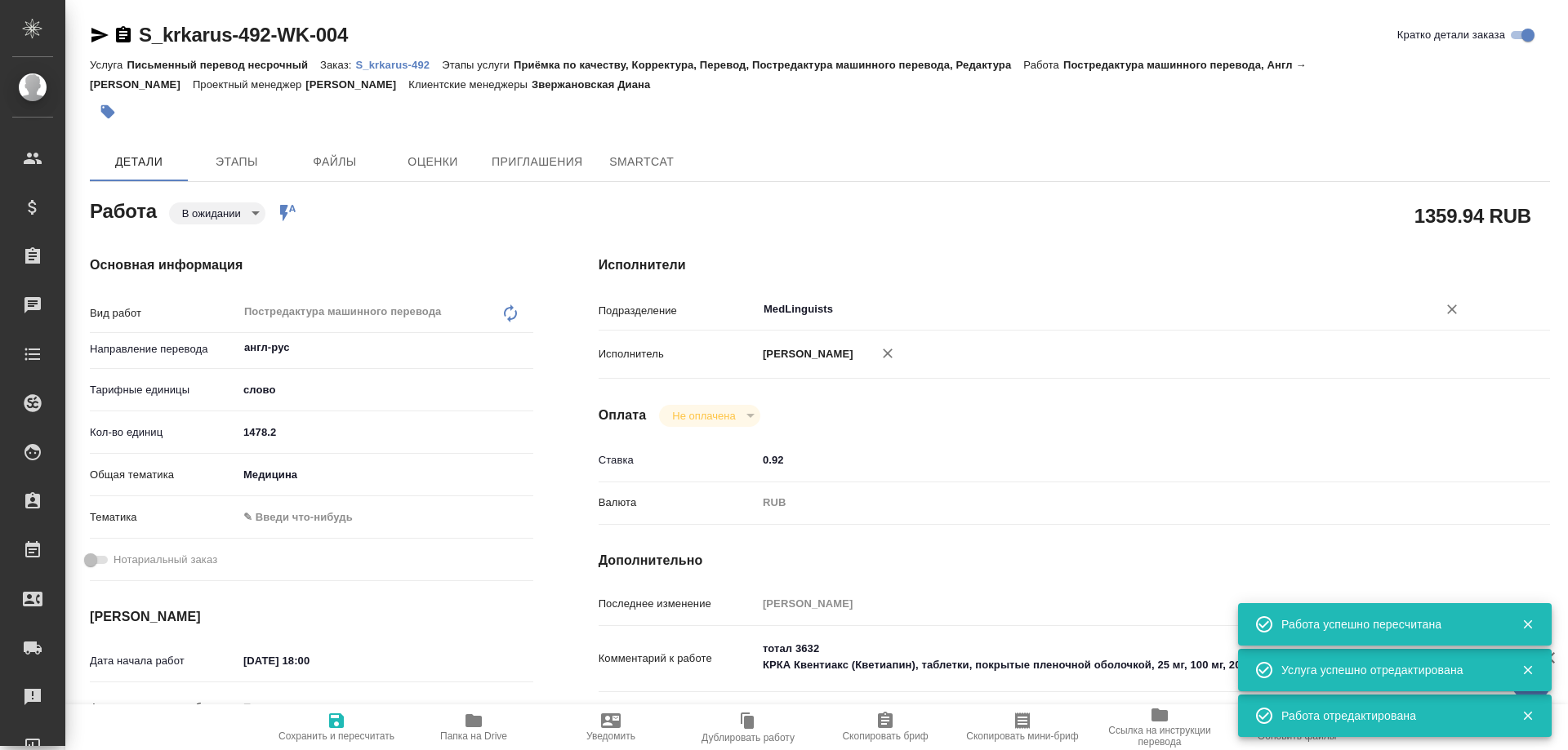
type textarea "x"
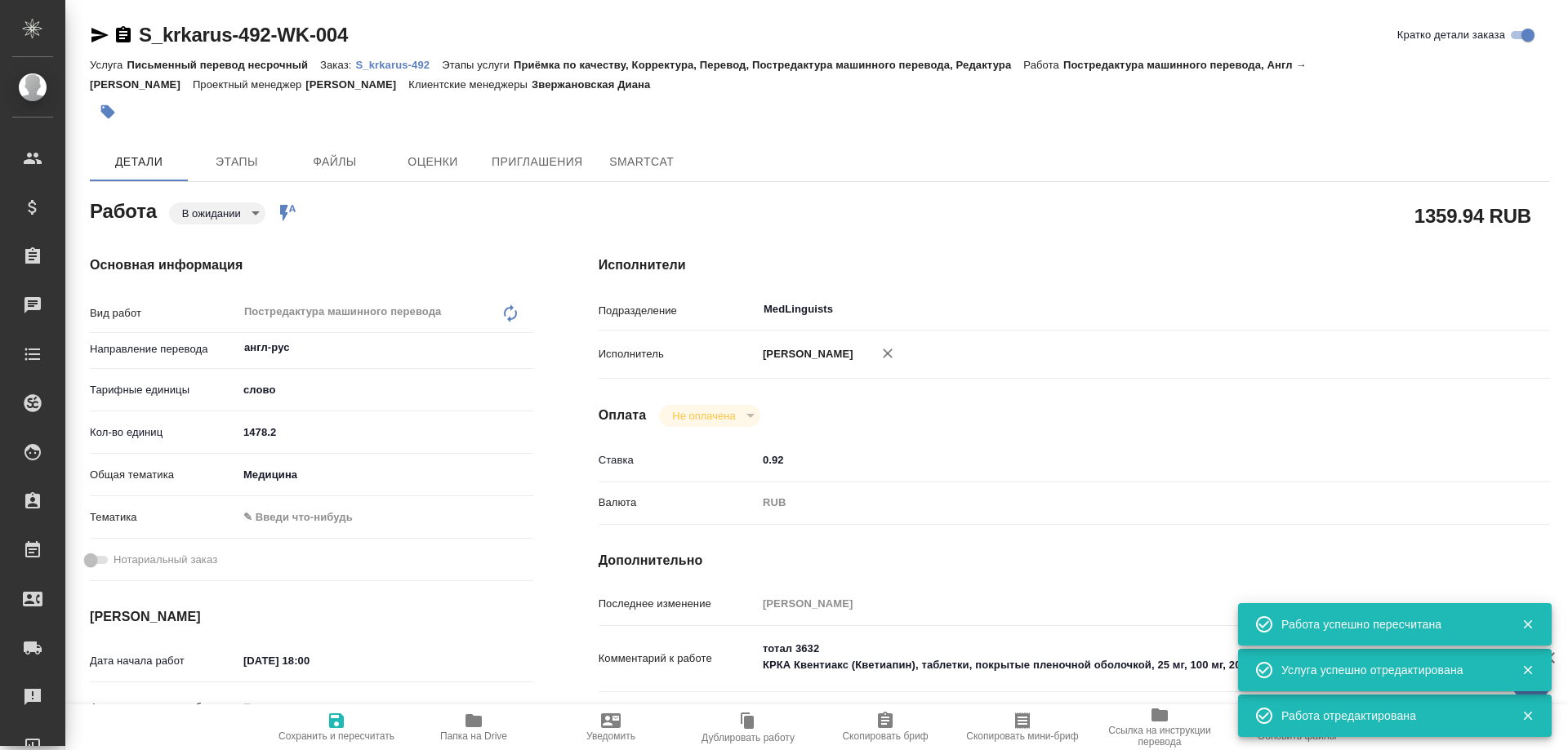
type textarea "x"
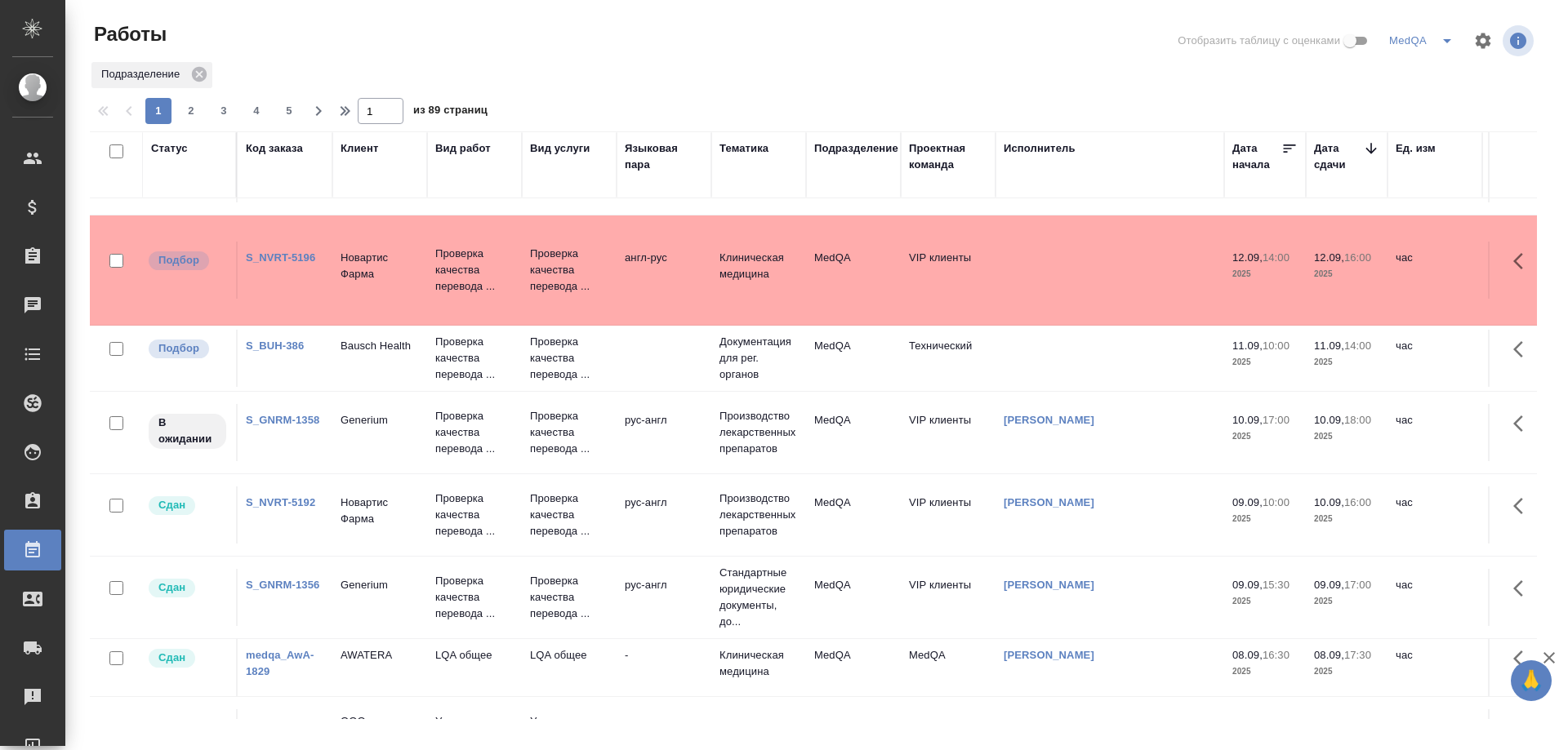
scroll to position [245, 0]
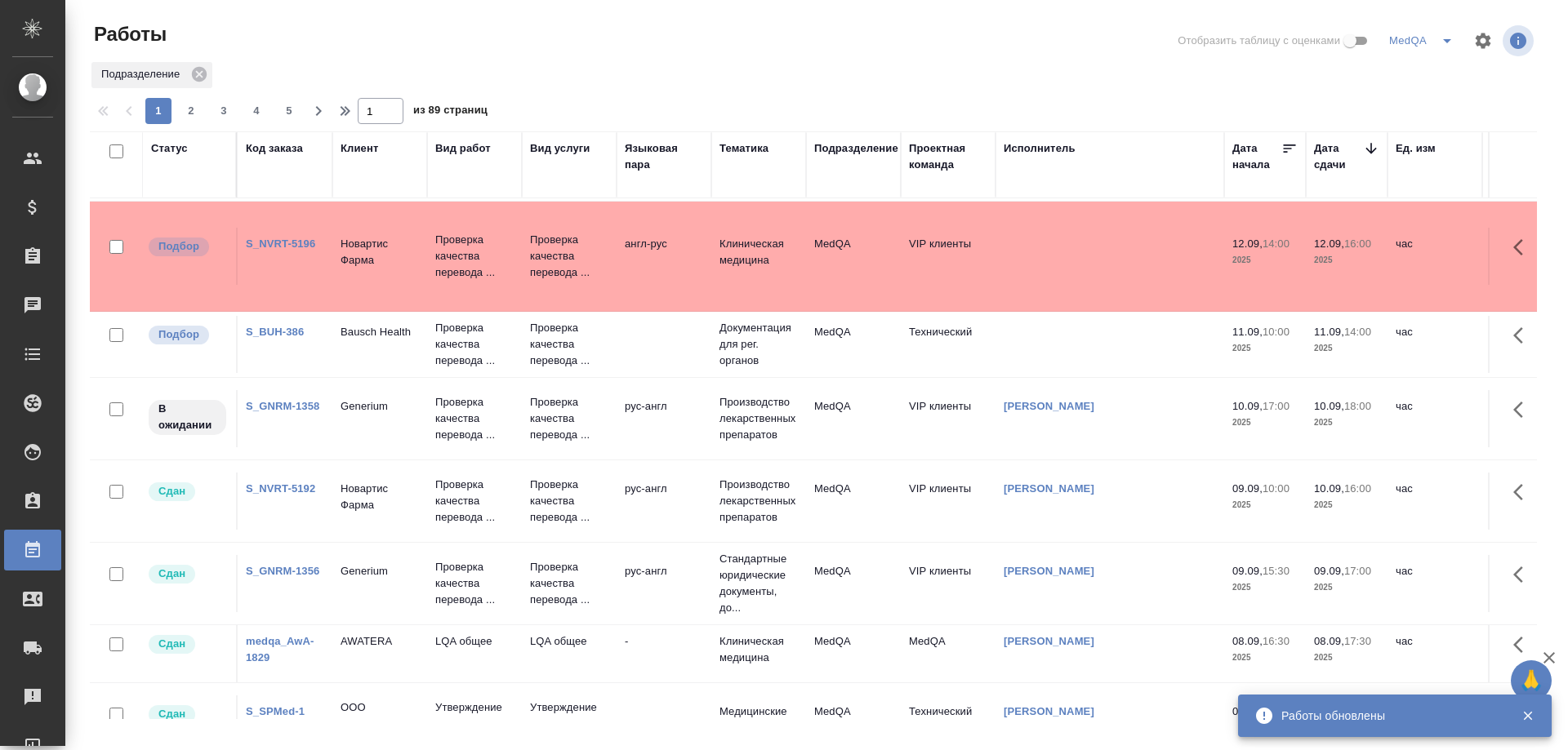
click at [296, 408] on link "S_GNRM-1358" at bounding box center [282, 406] width 74 height 12
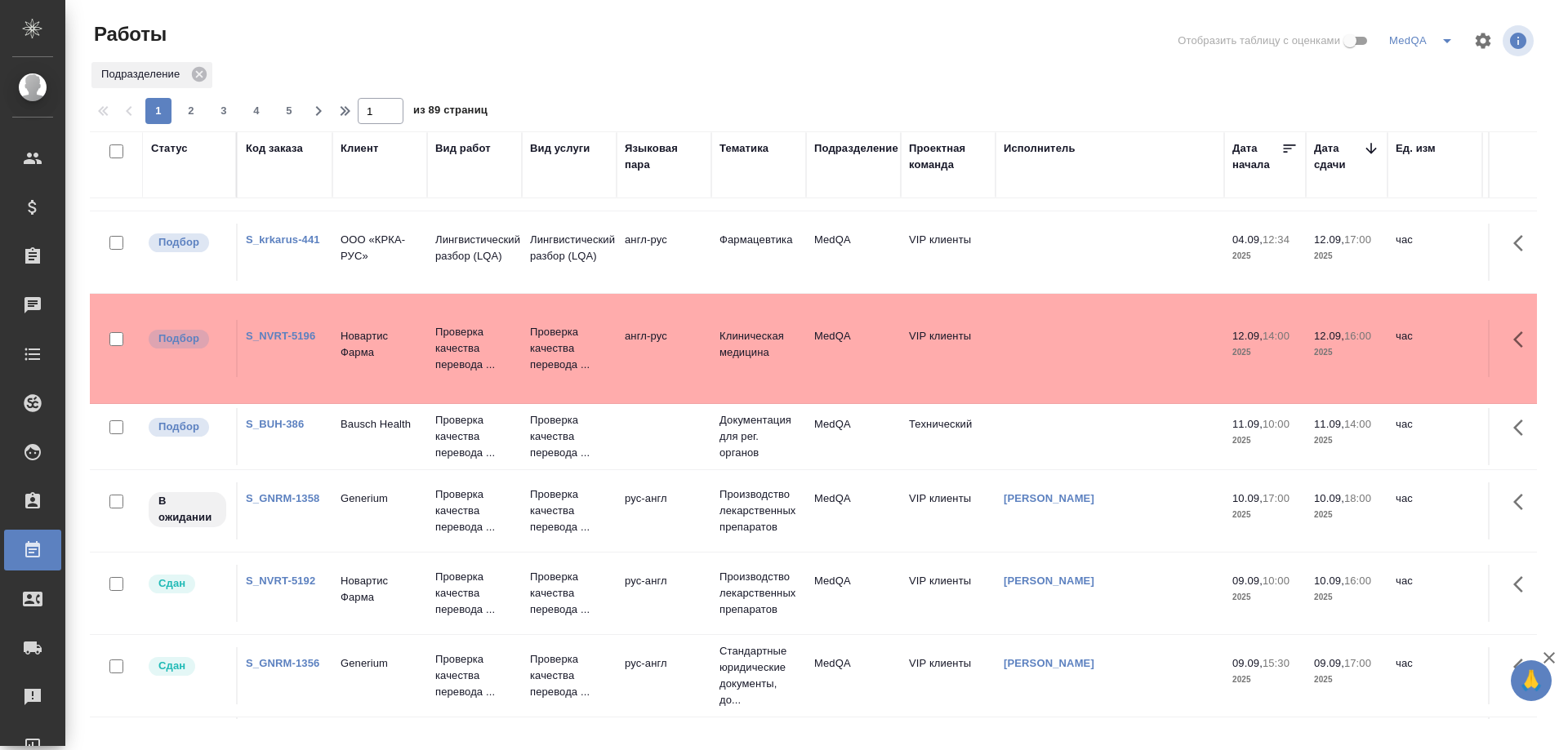
scroll to position [163, 0]
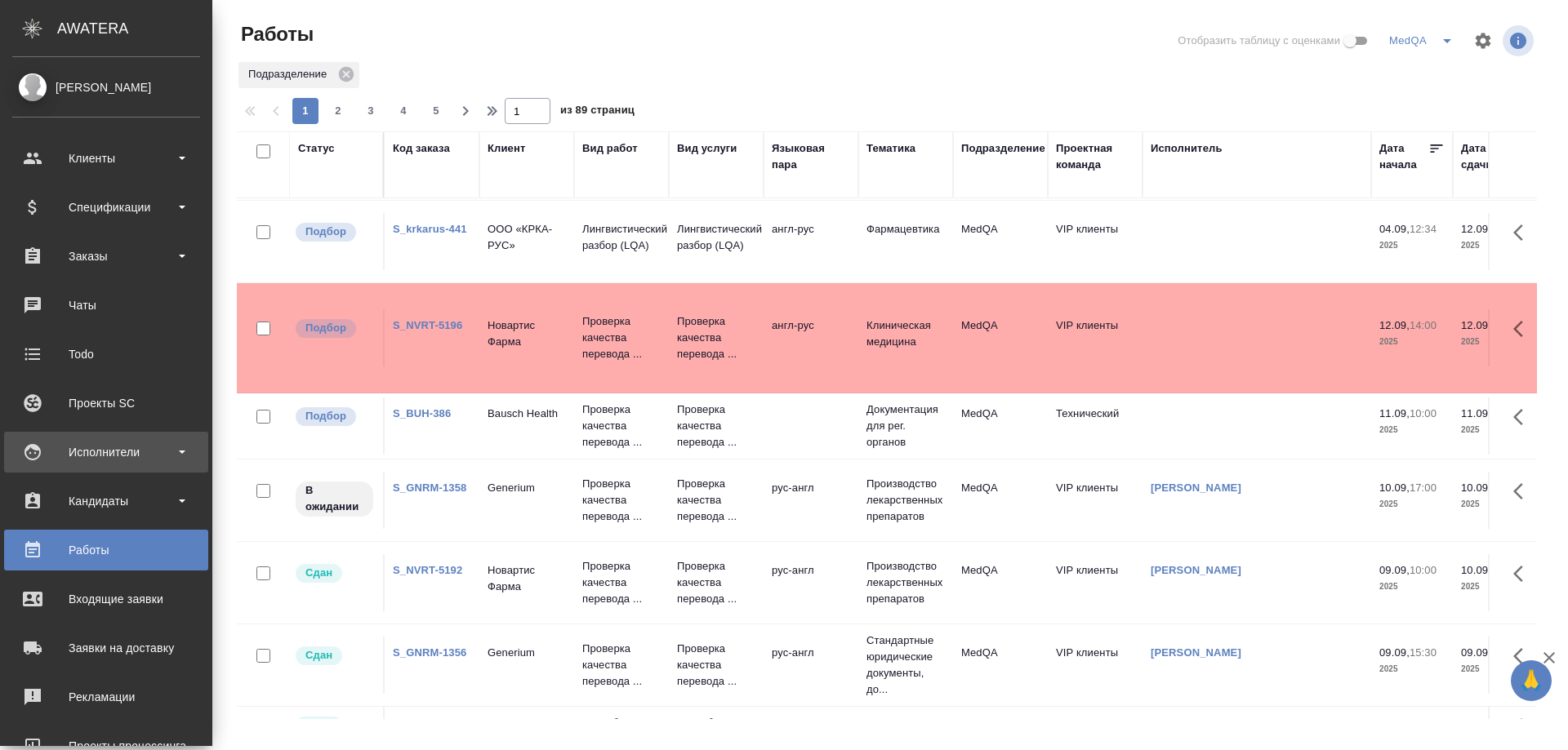
click at [121, 448] on div "Исполнители" at bounding box center [106, 452] width 188 height 25
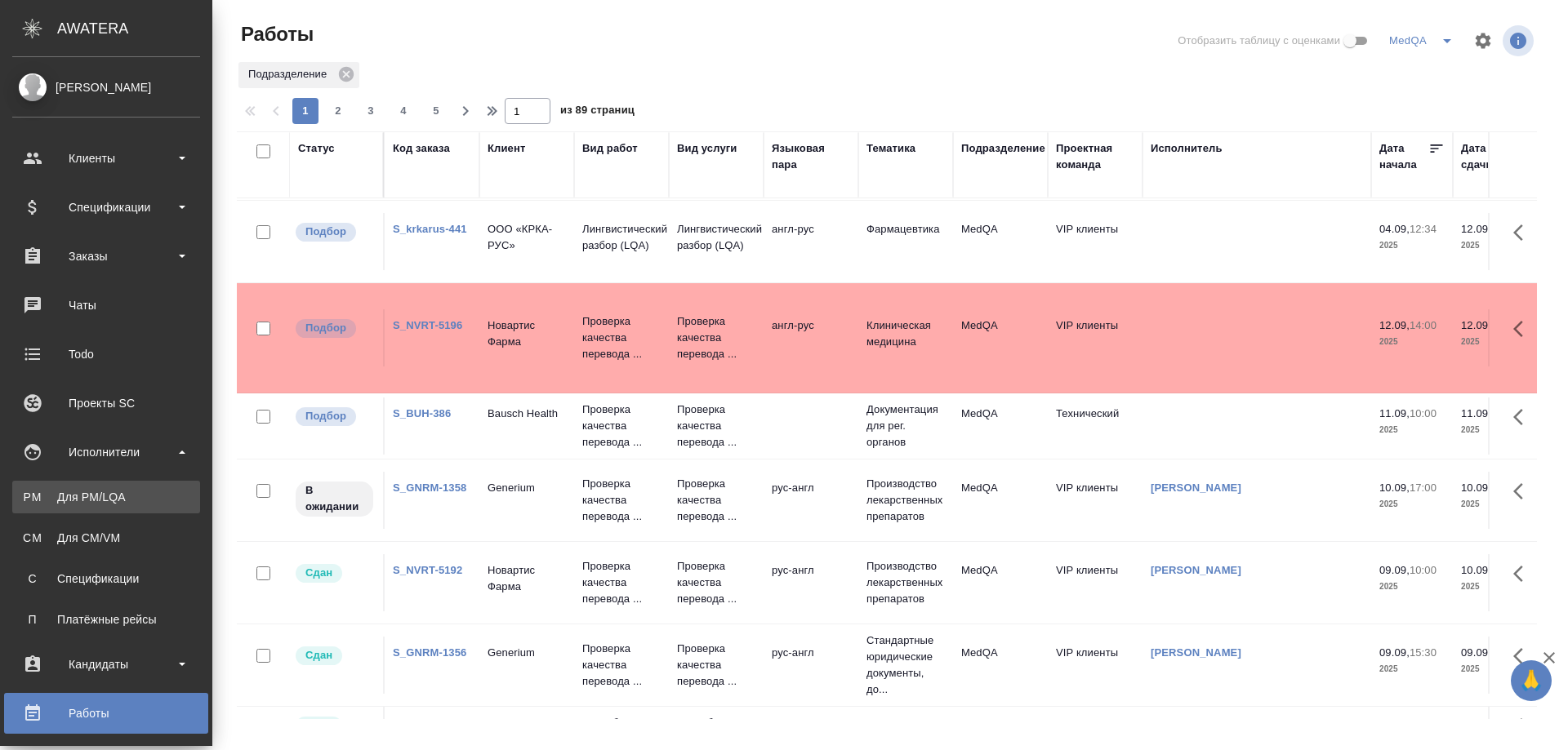
click at [106, 491] on div "Для PM/LQA" at bounding box center [106, 497] width 171 height 16
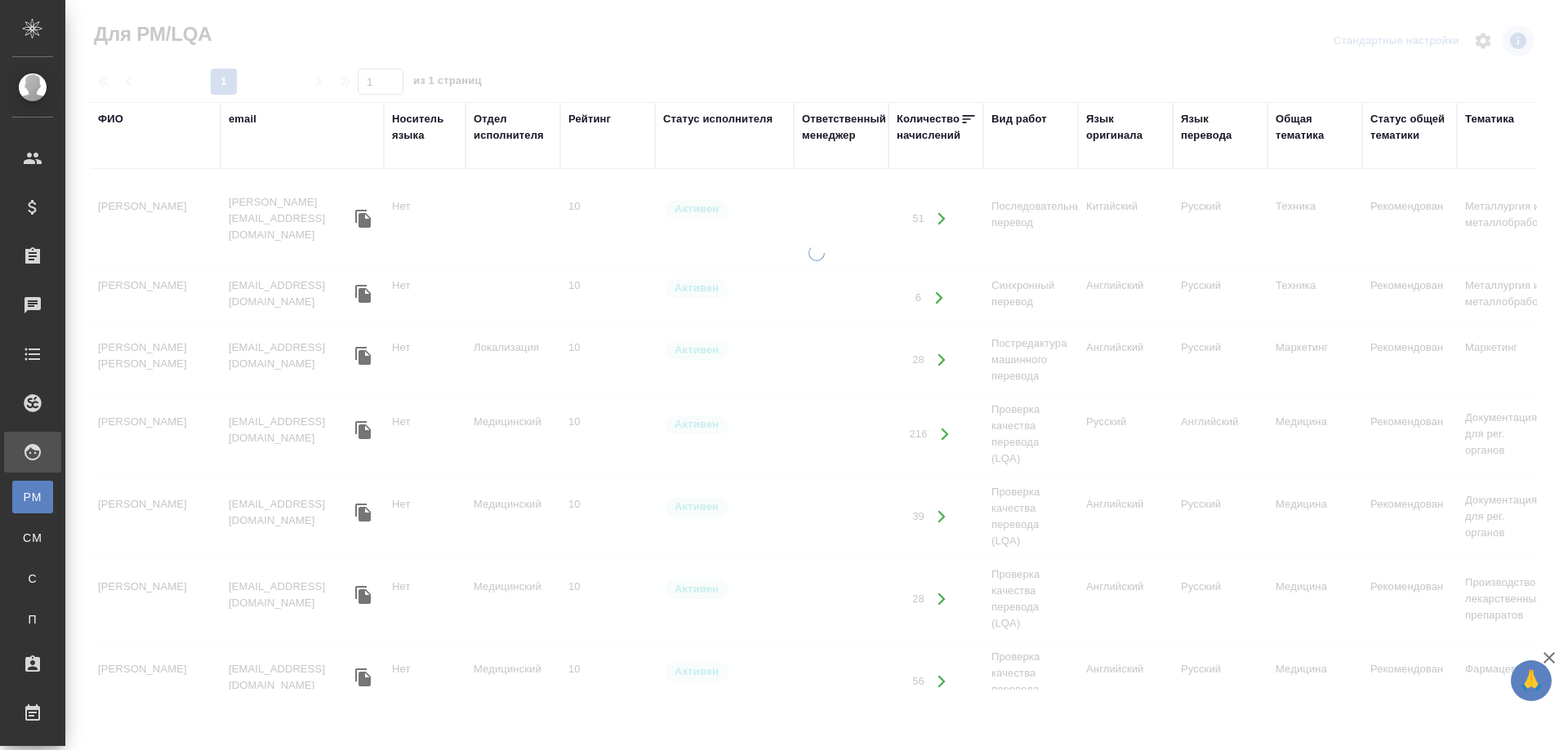
click at [99, 120] on div "ФИО" at bounding box center [111, 119] width 26 height 16
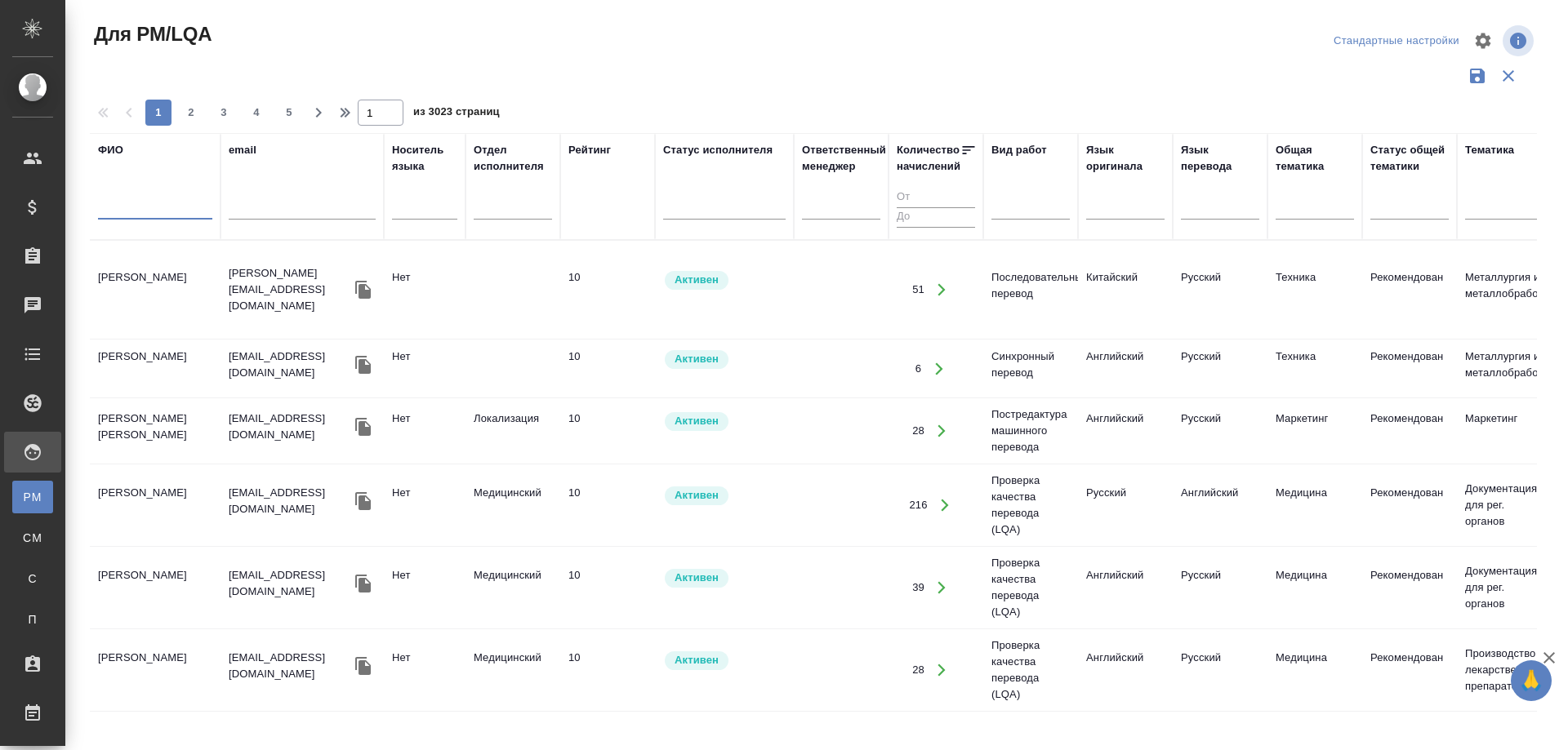
click at [126, 210] on input "text" at bounding box center [156, 210] width 115 height 21
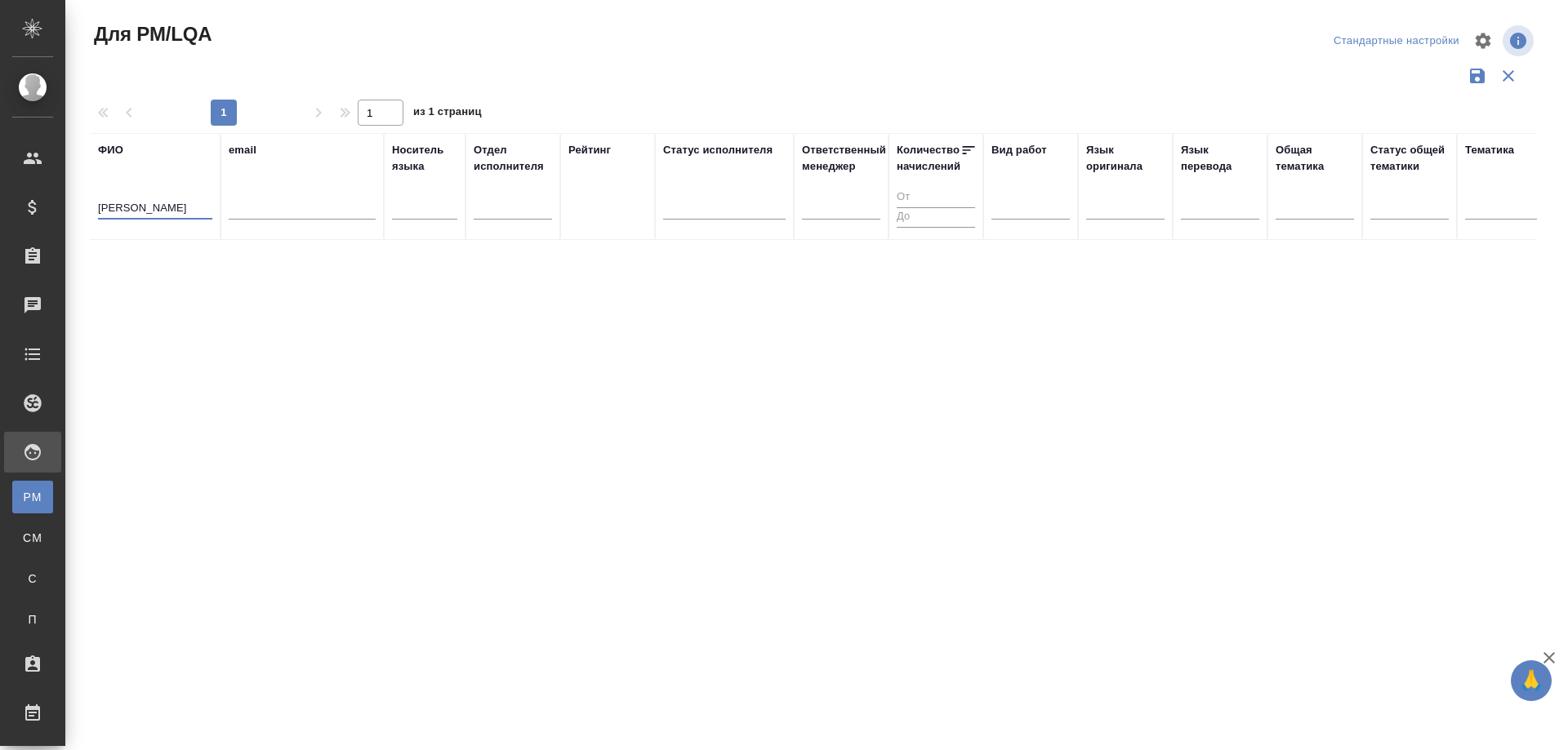
drag, startPoint x: 105, startPoint y: 205, endPoint x: 172, endPoint y: 203, distance: 67.0
click at [172, 203] on input "Стреляжников" at bounding box center [156, 210] width 115 height 21
click at [108, 207] on input "Стреляжников" at bounding box center [156, 210] width 115 height 21
click at [110, 207] on input "Стреляжников" at bounding box center [156, 210] width 115 height 21
click at [125, 207] on input "Стереляжников" at bounding box center [156, 210] width 115 height 21
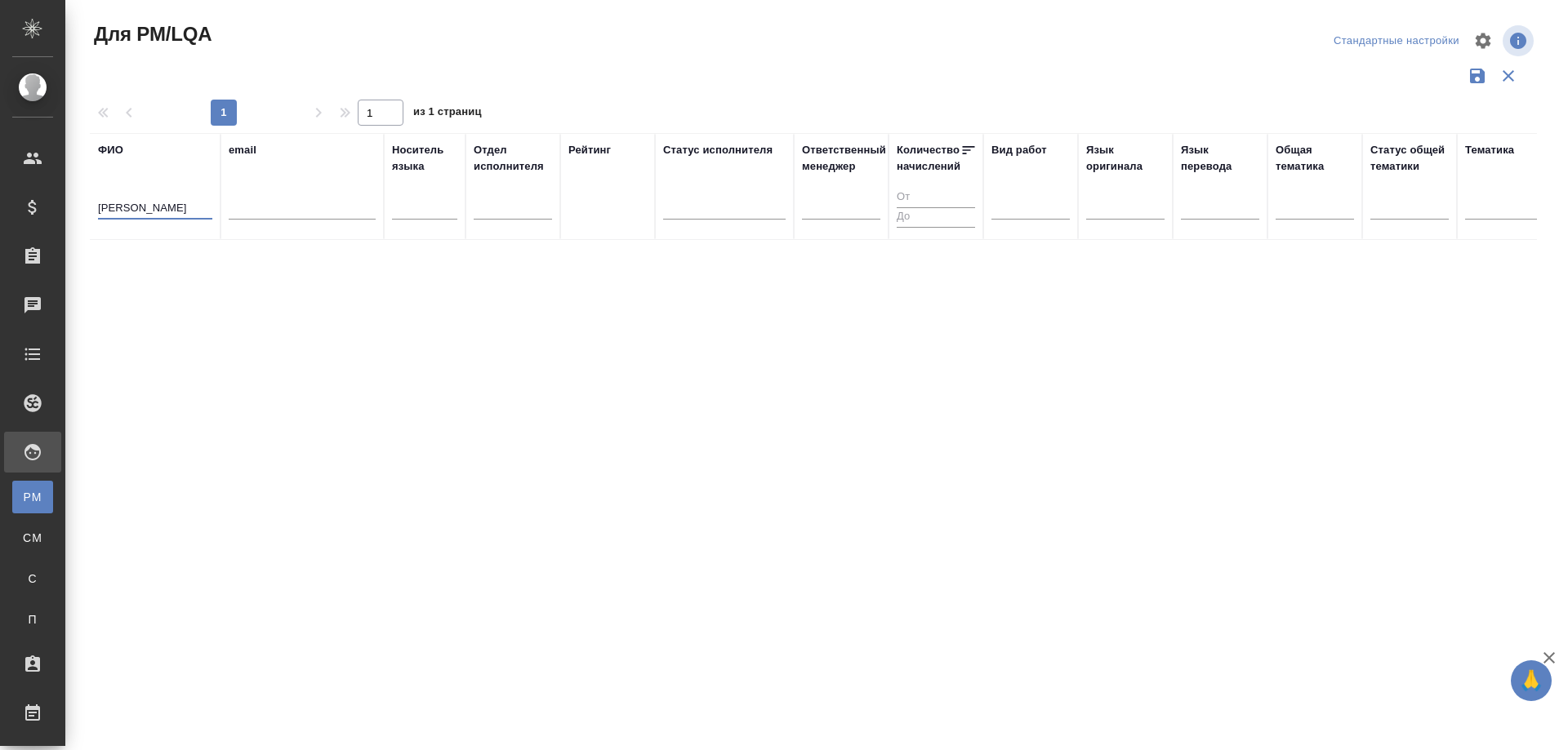
type input "Стерляжников"
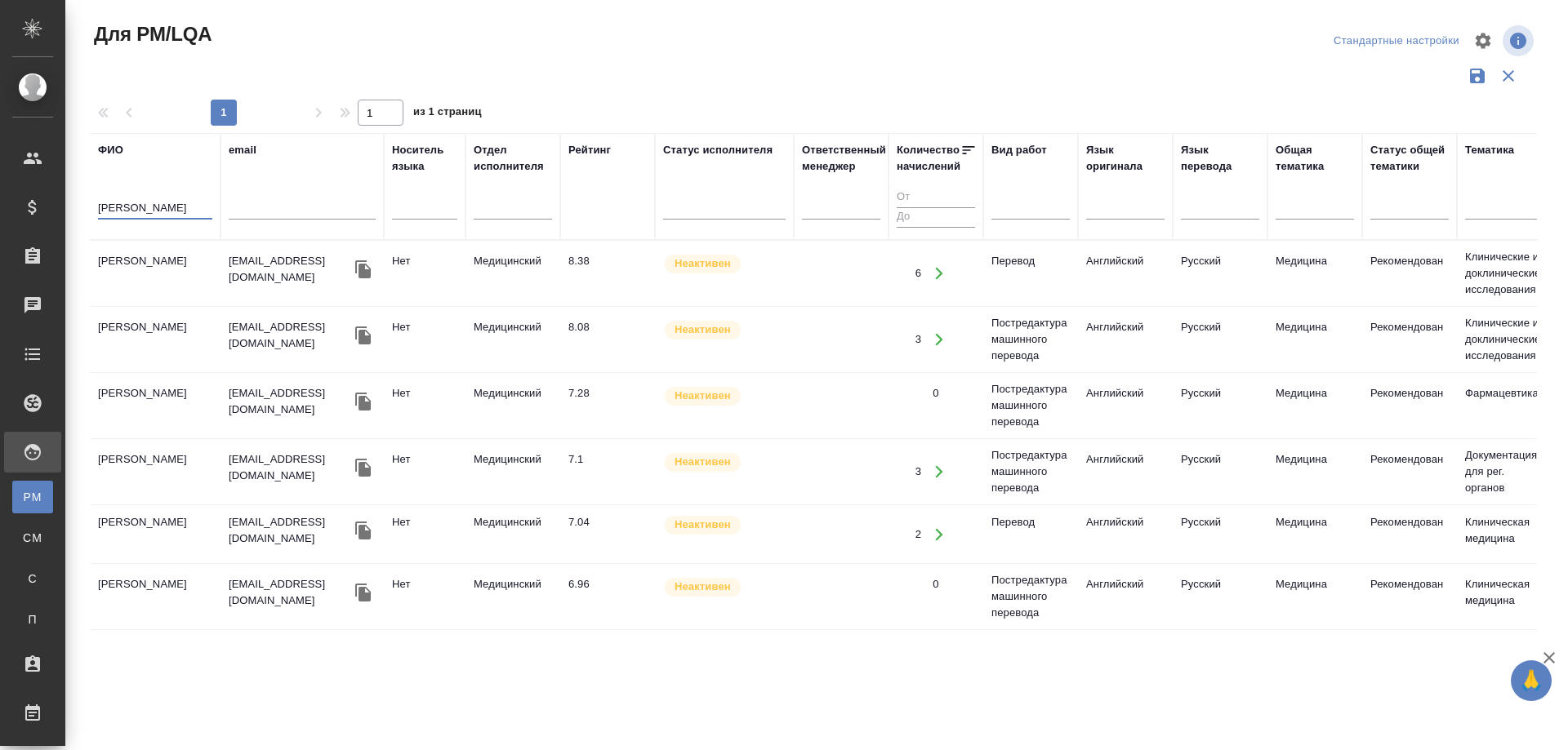
click at [137, 268] on td "Стерляжников Александр Николаевич" at bounding box center [155, 273] width 131 height 57
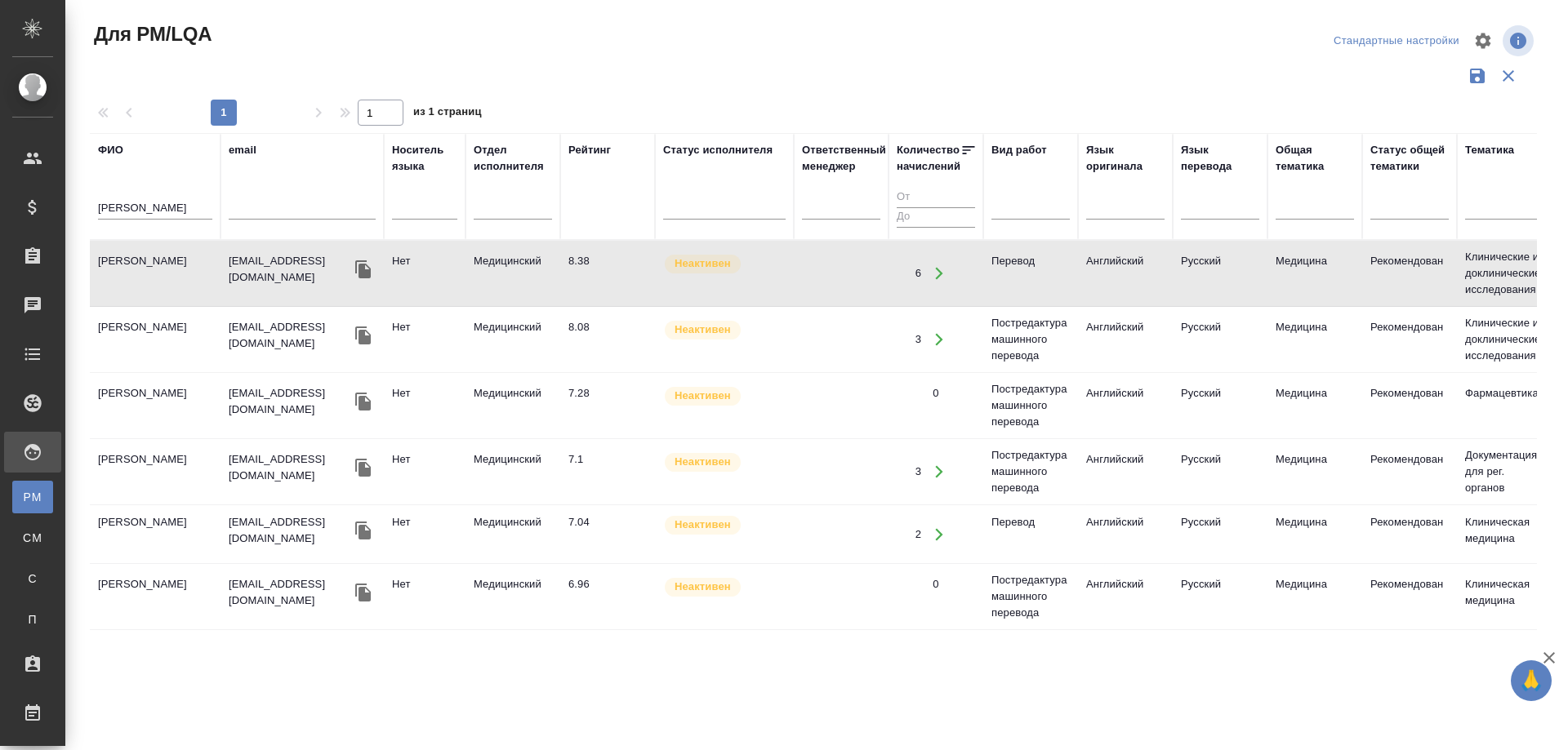
click at [137, 268] on td "[PERSON_NAME]" at bounding box center [155, 273] width 131 height 57
click at [33, 705] on div "Работы" at bounding box center [12, 713] width 41 height 25
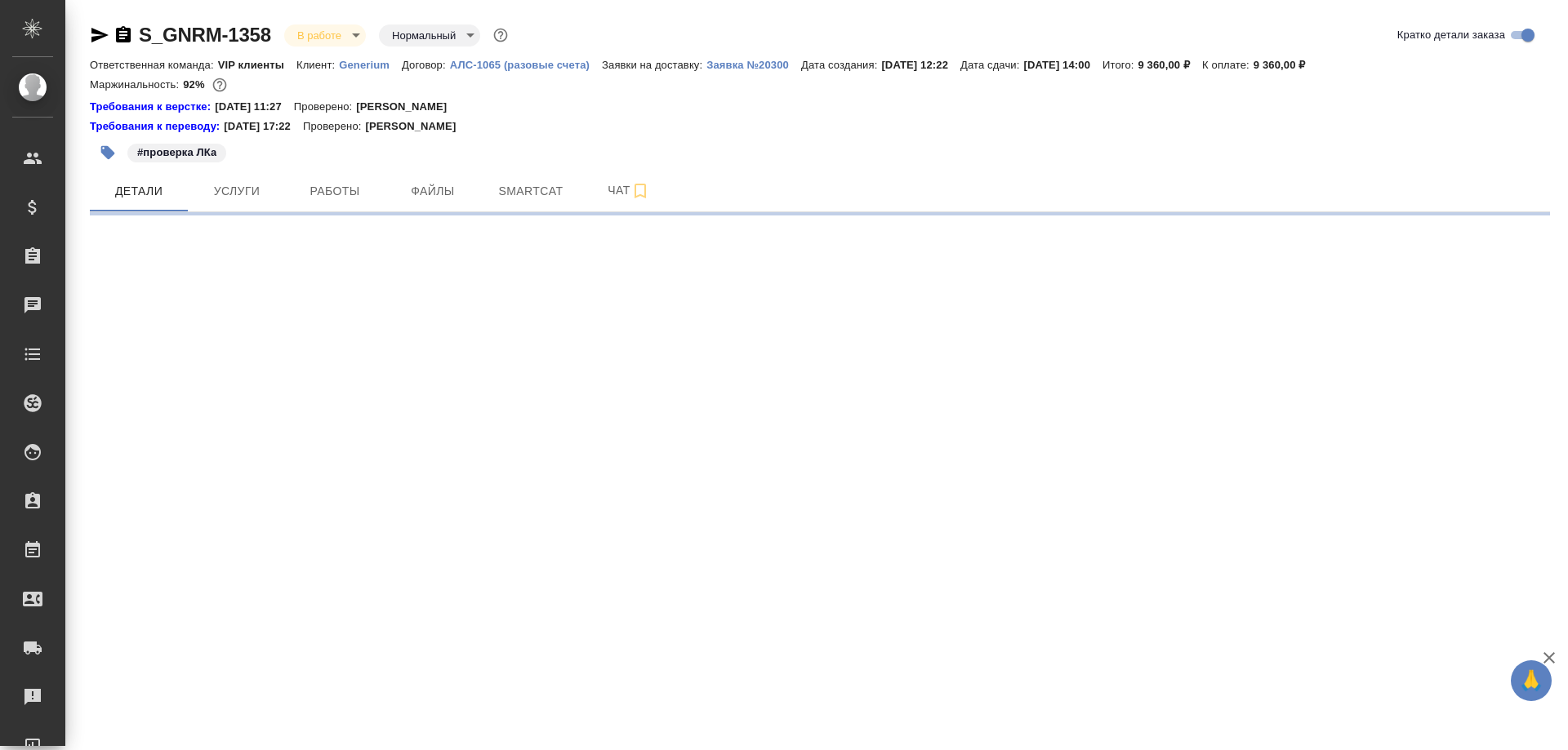
select select "RU"
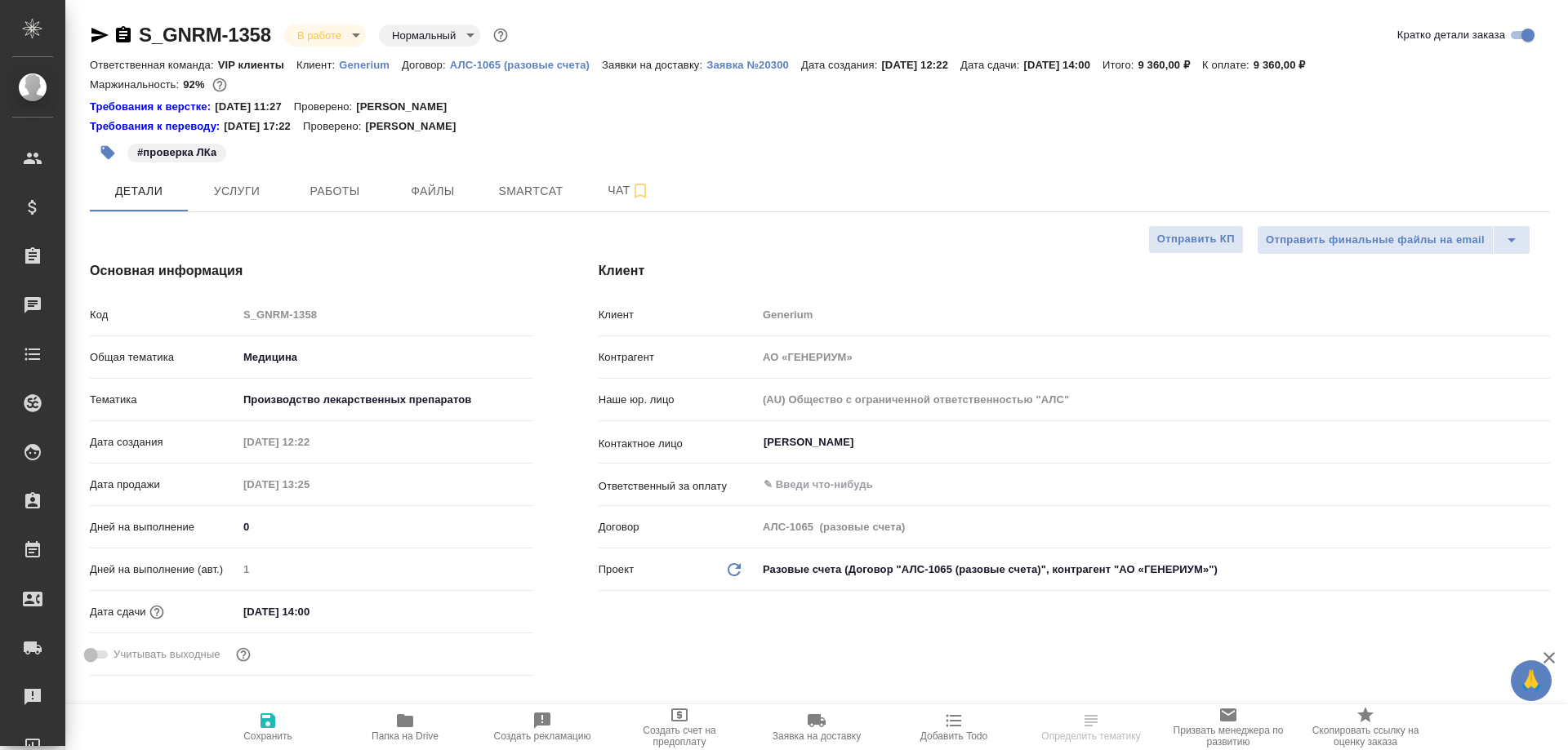
type textarea "x"
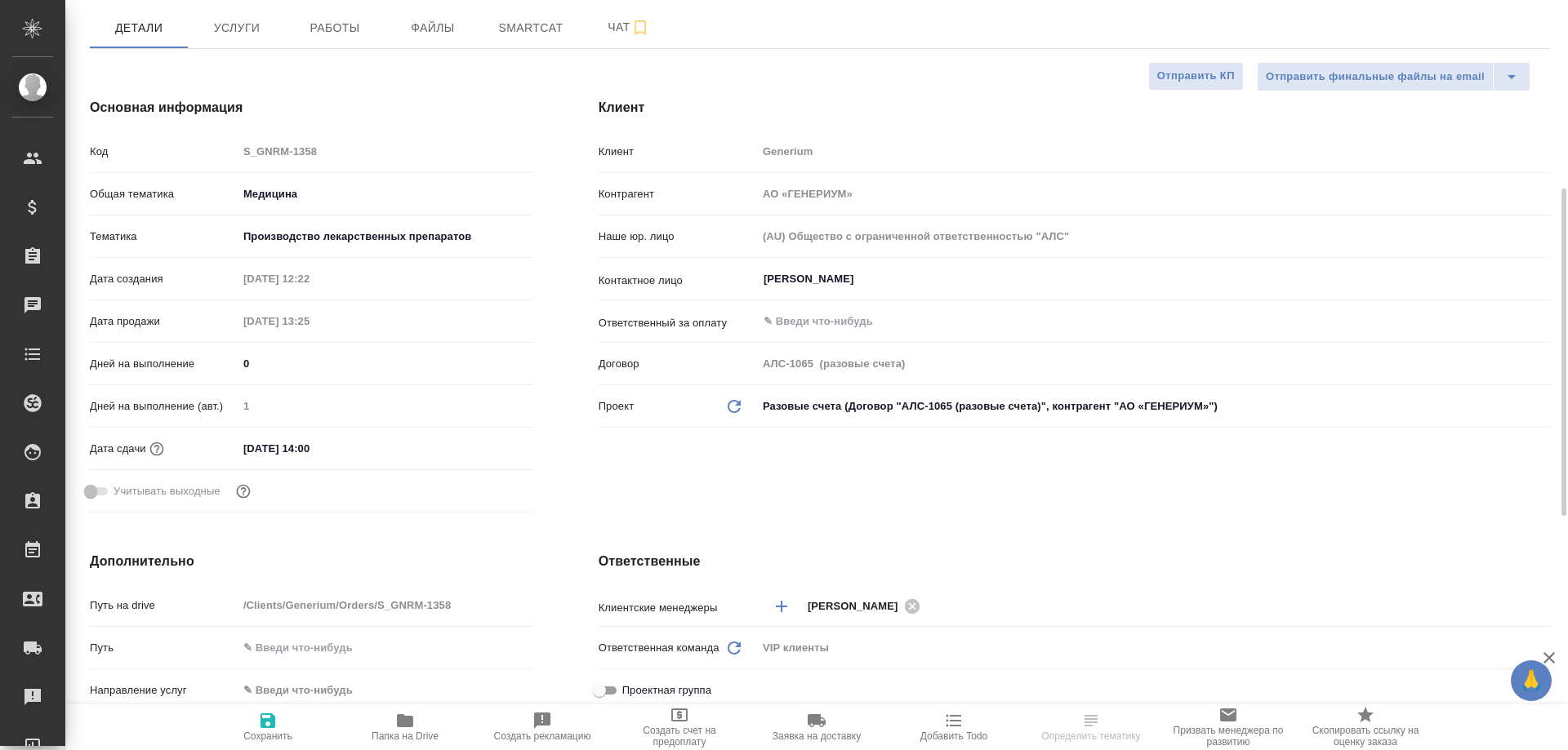
scroll to position [490, 0]
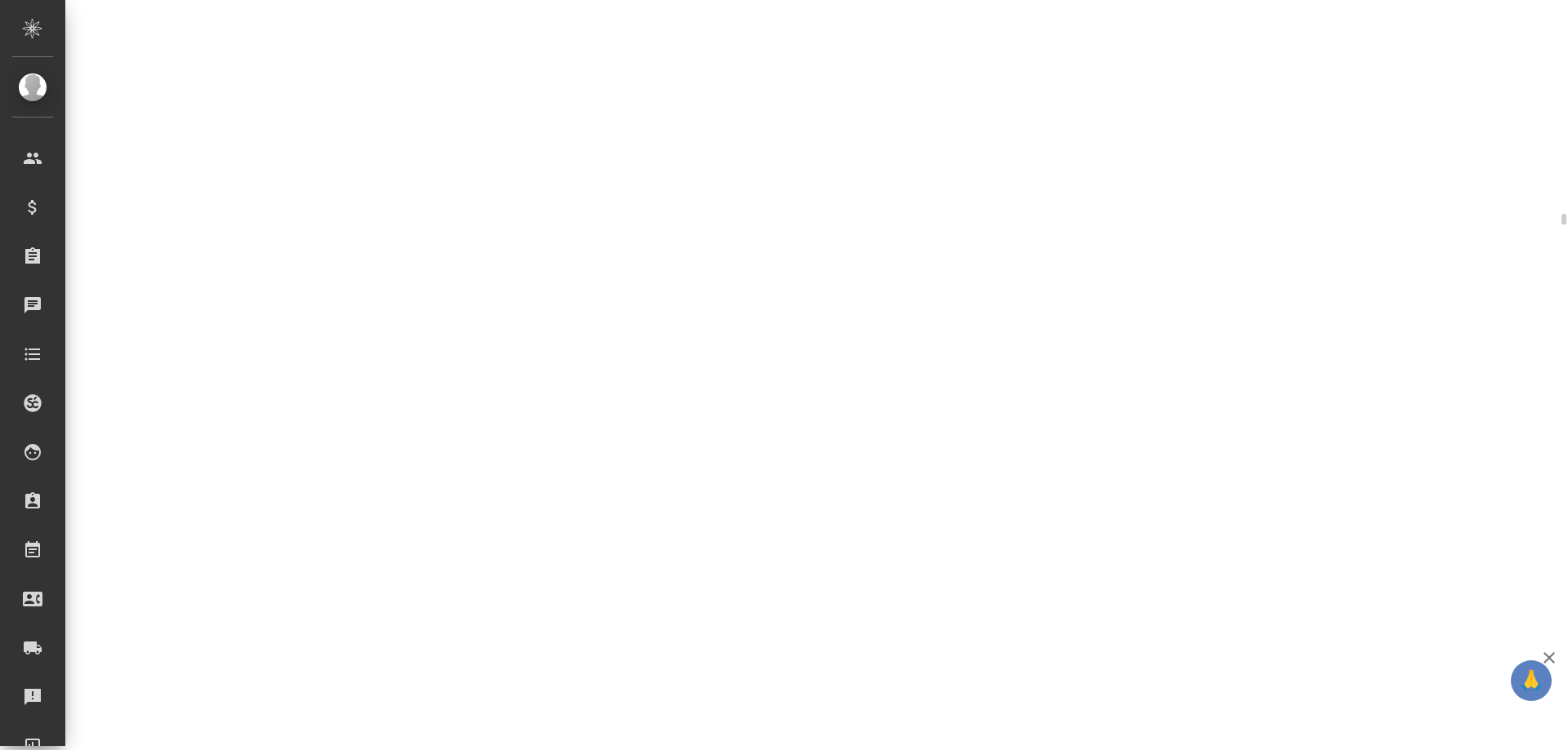
select select "RU"
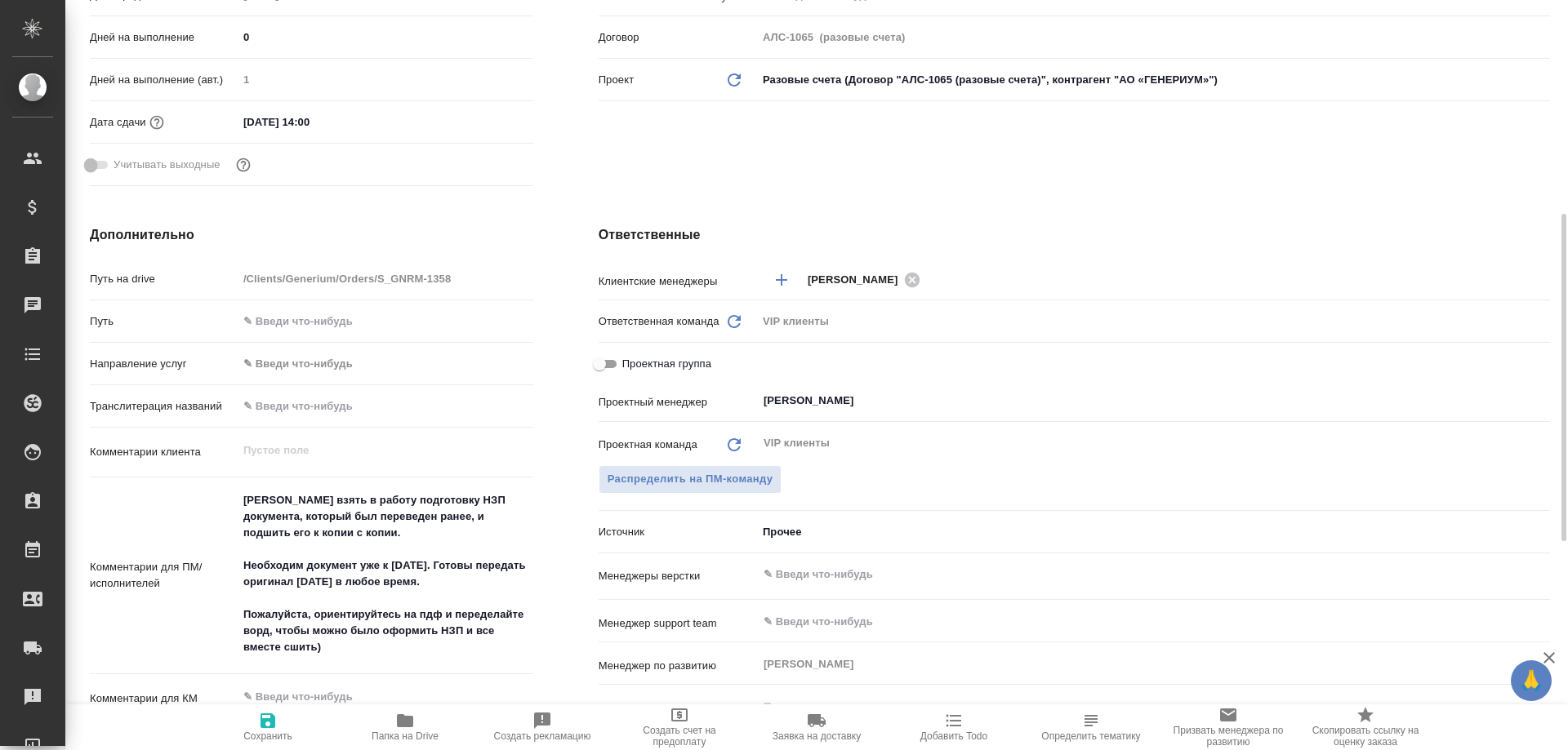
type textarea "x"
click at [409, 726] on icon "button" at bounding box center [405, 720] width 16 height 13
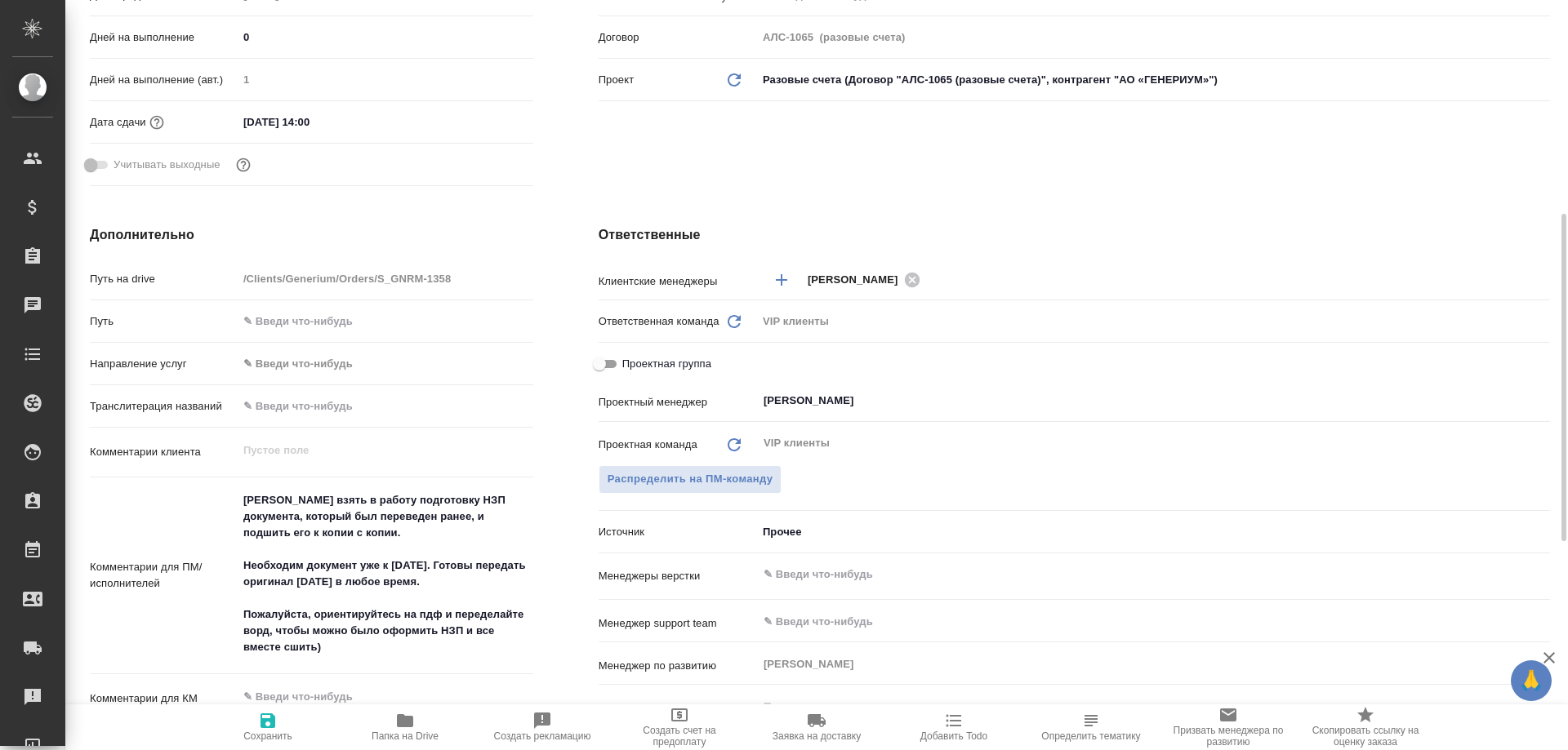
type textarea "x"
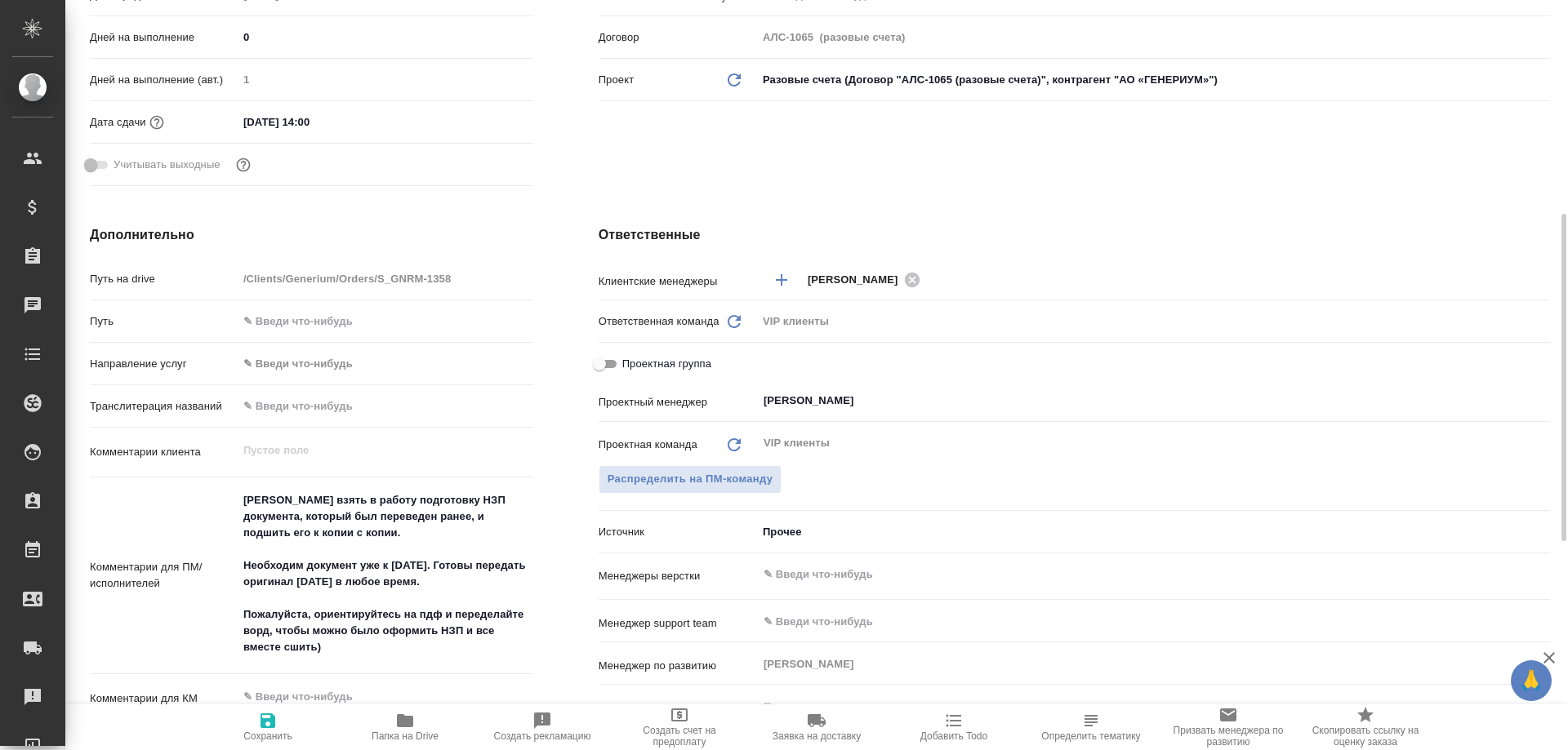
type textarea "x"
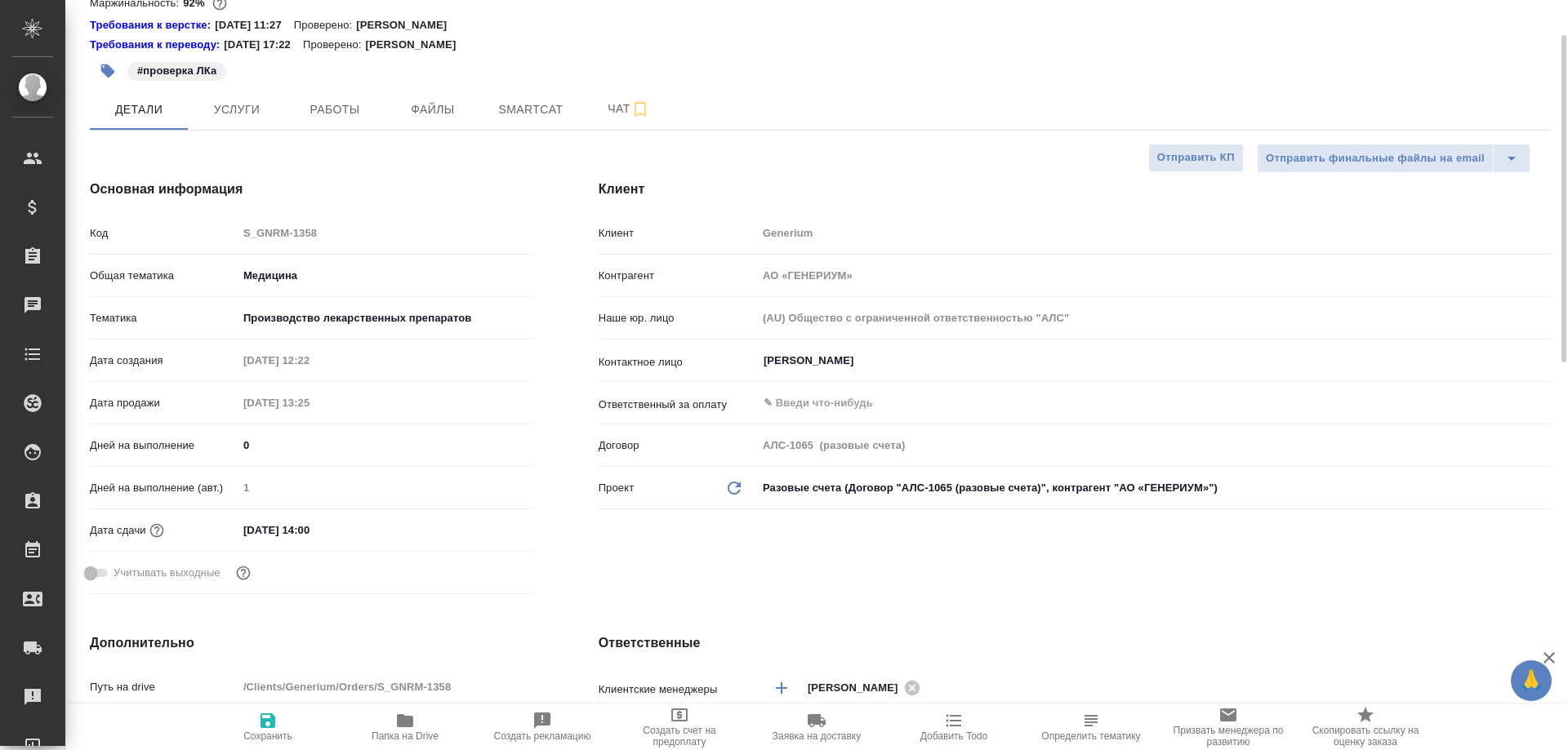
scroll to position [0, 0]
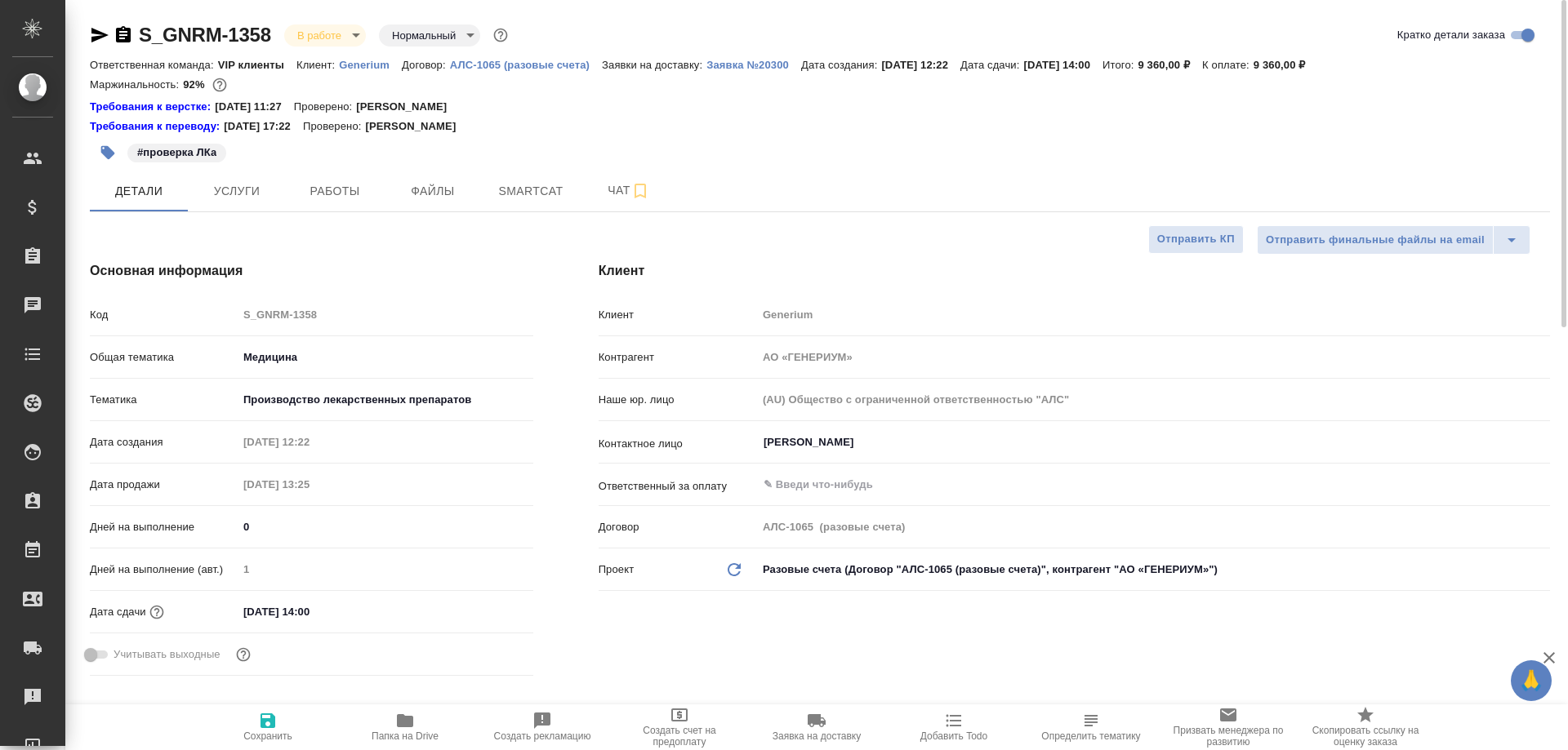
type textarea "x"
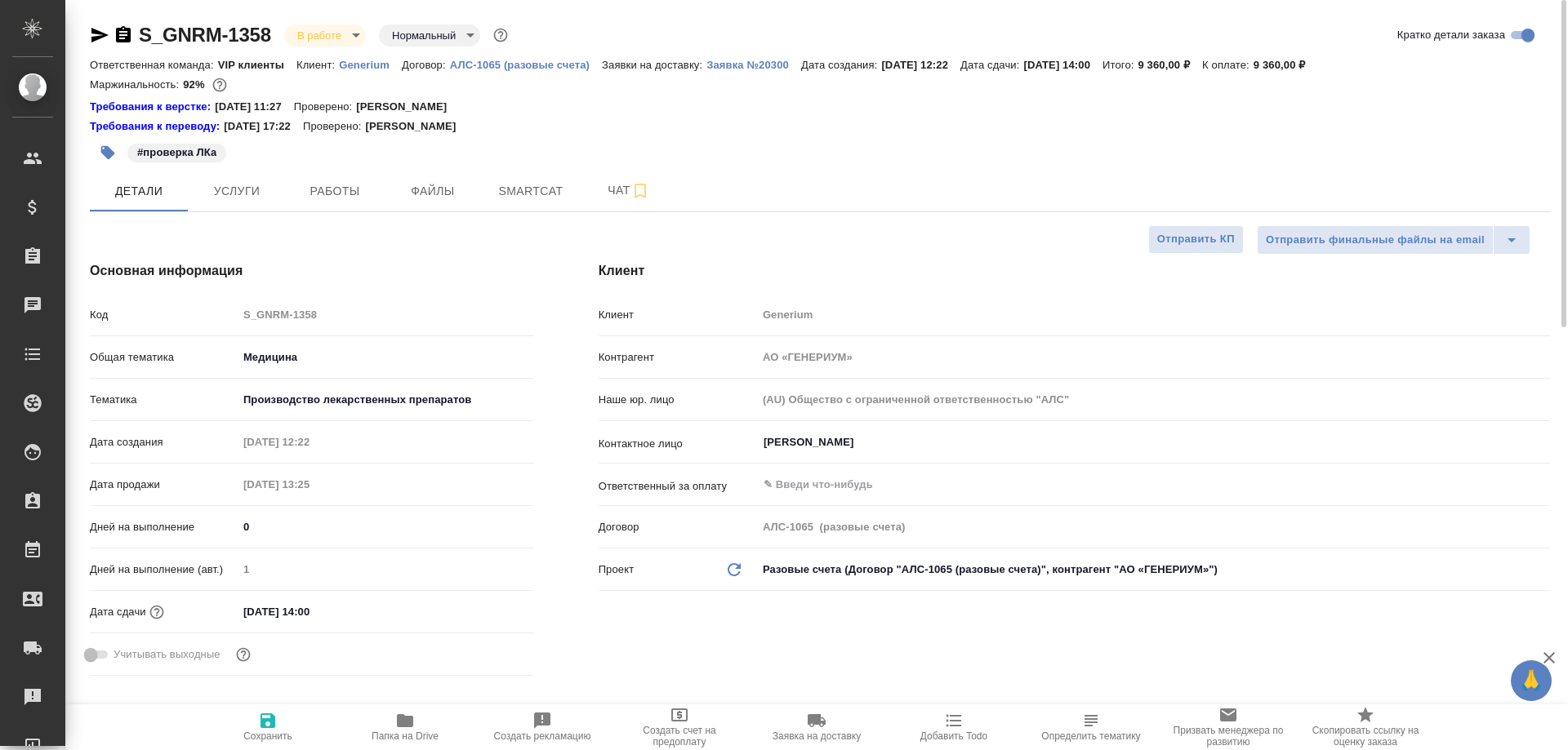
type textarea "x"
click at [334, 202] on button "Работы" at bounding box center [334, 192] width 98 height 41
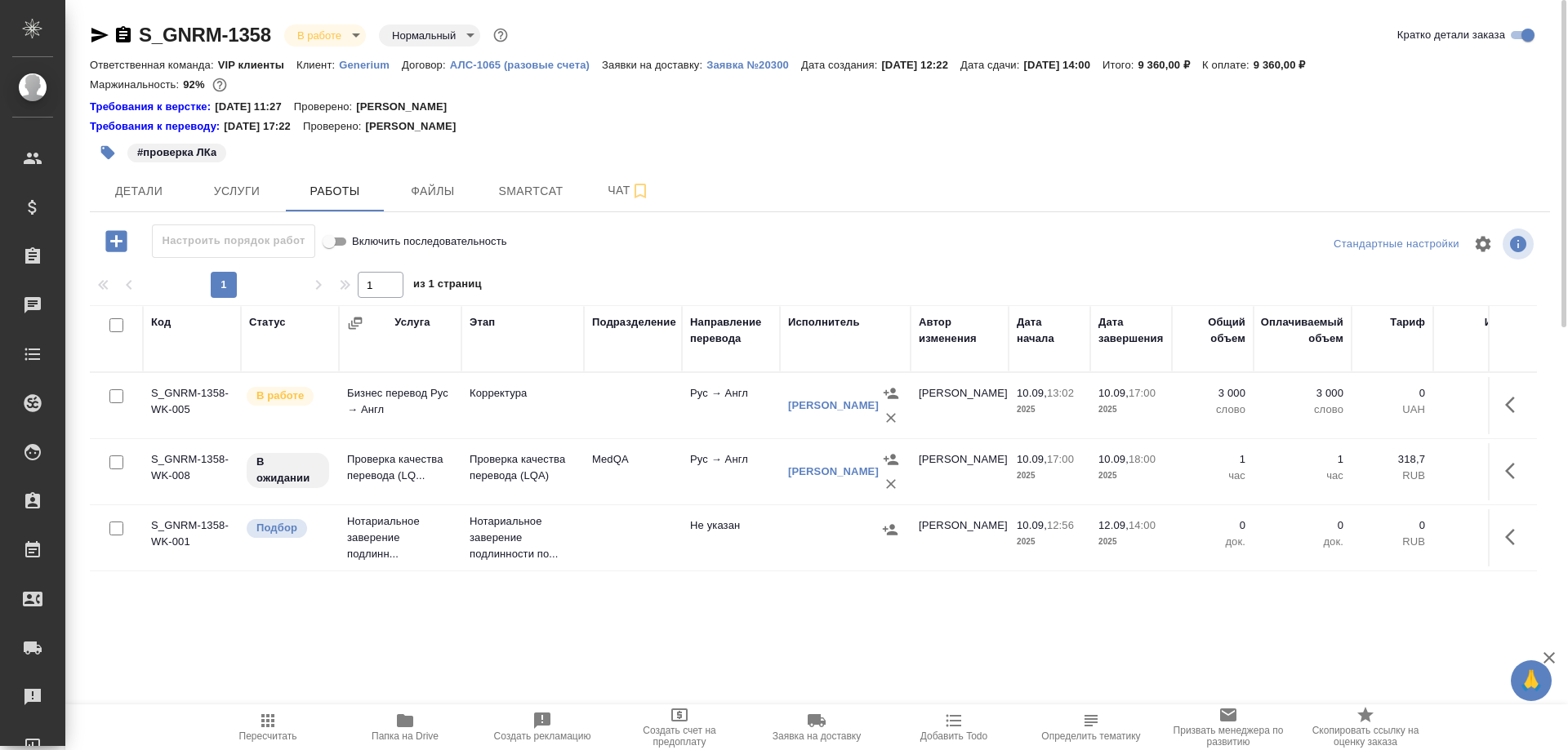
click at [385, 402] on td "Бизнес перевод Рус → Англ" at bounding box center [399, 405] width 122 height 57
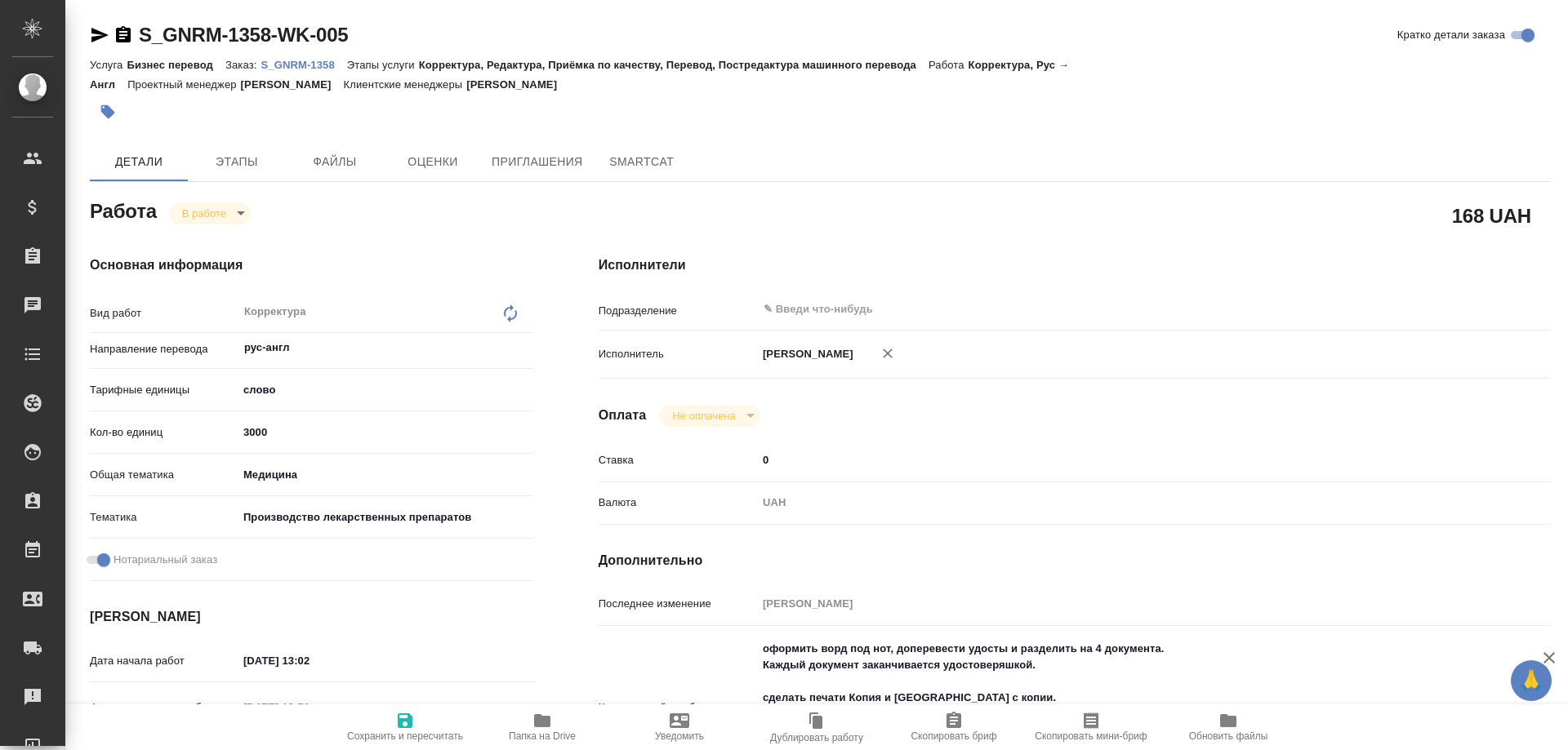
type textarea "x"
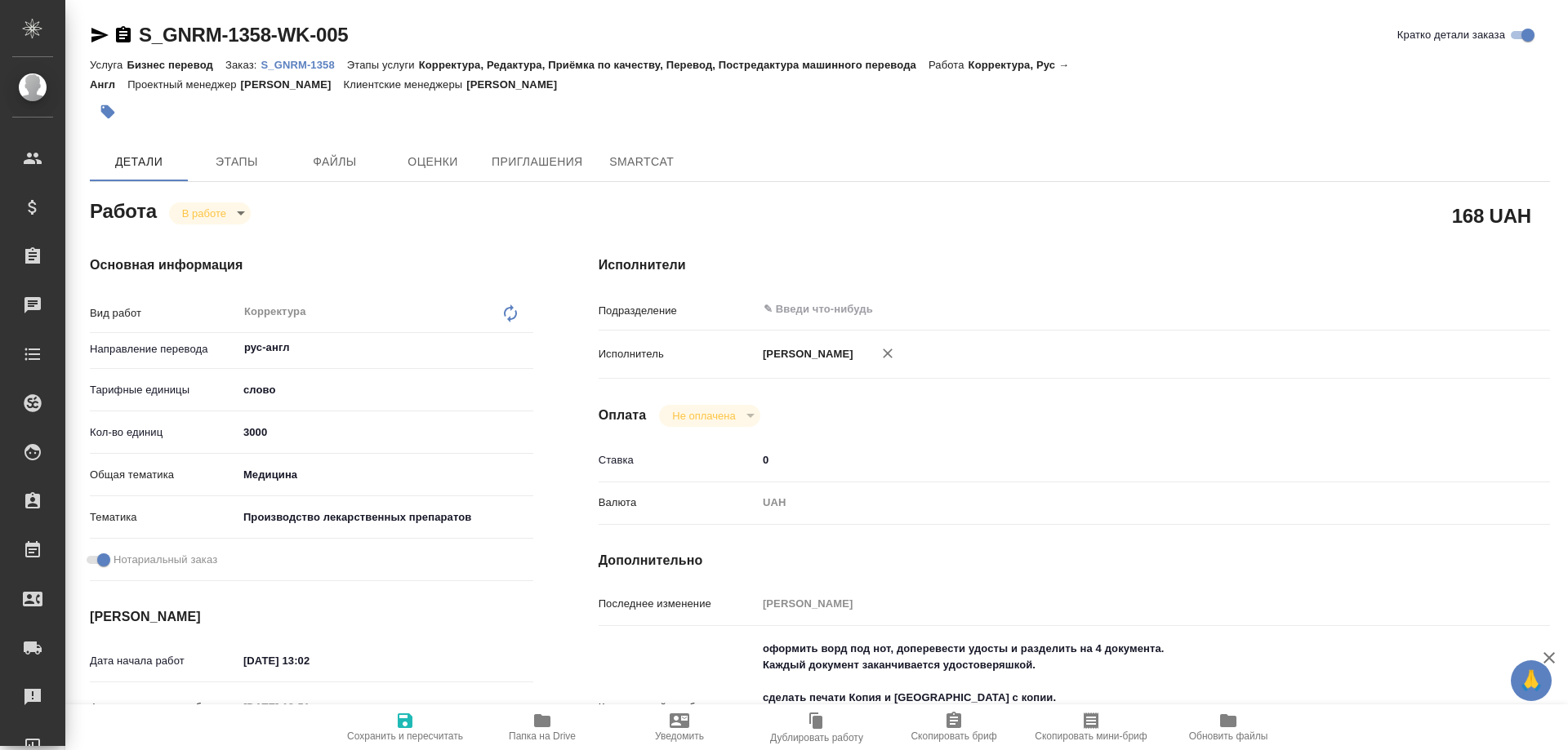
type textarea "x"
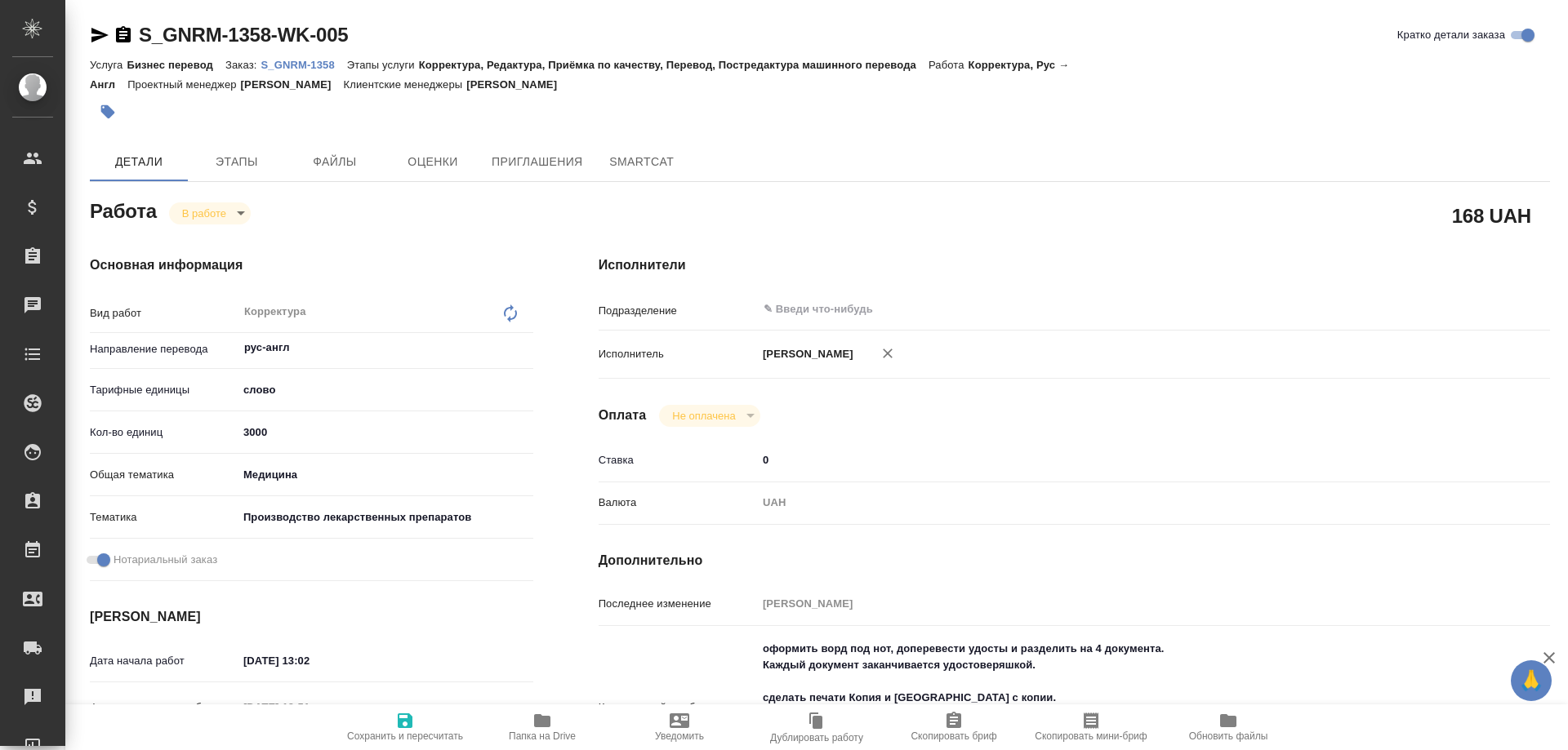
type textarea "x"
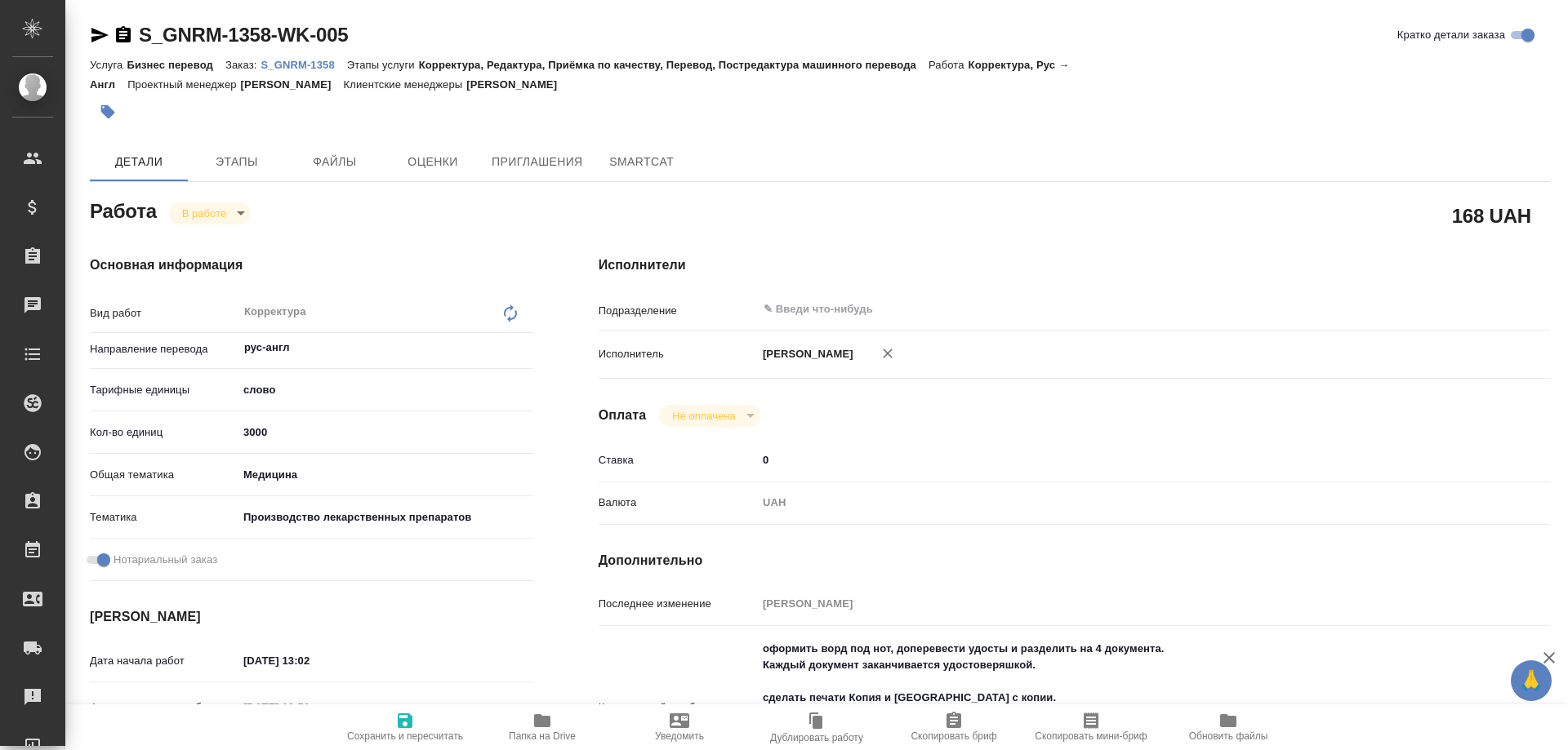
type textarea "x"
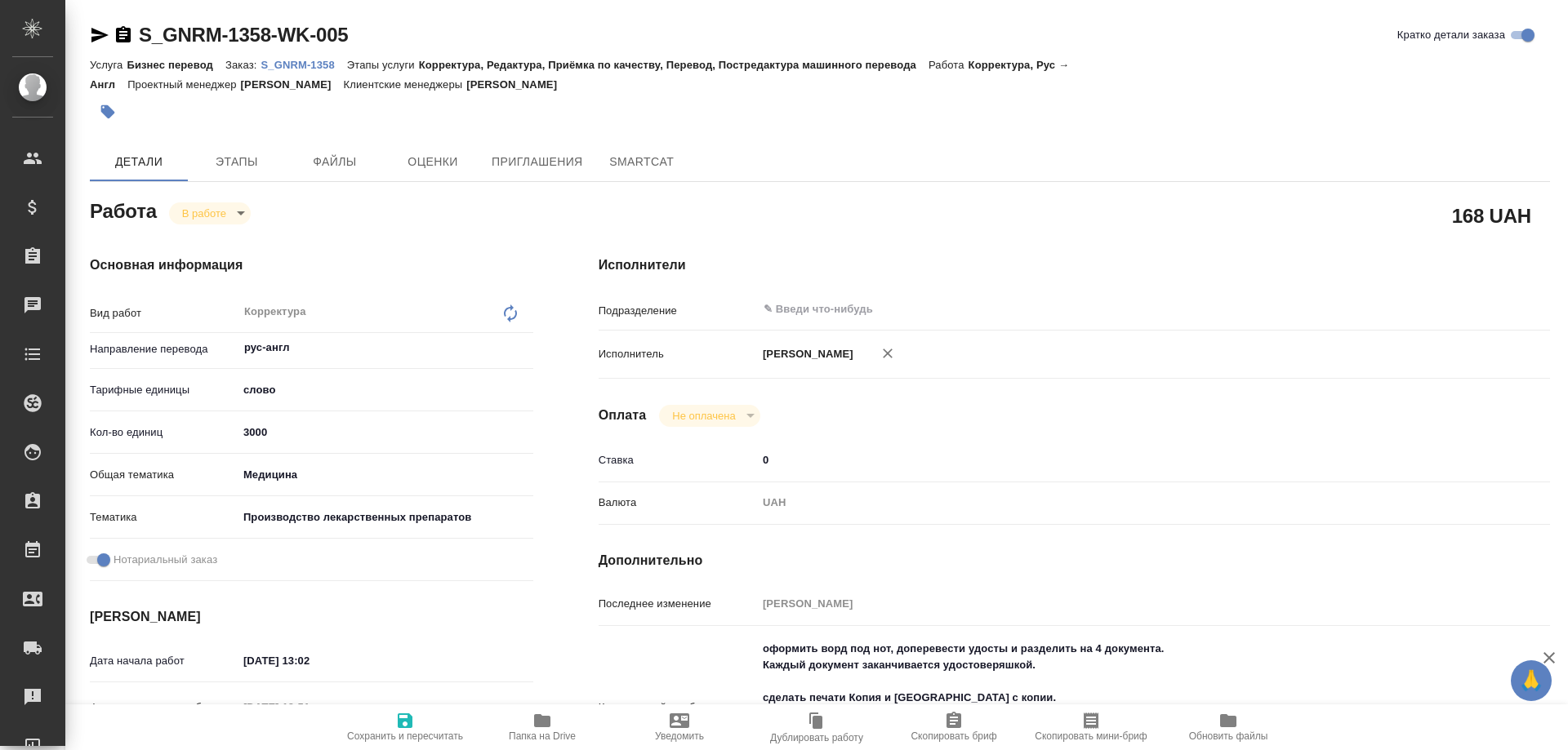
type textarea "x"
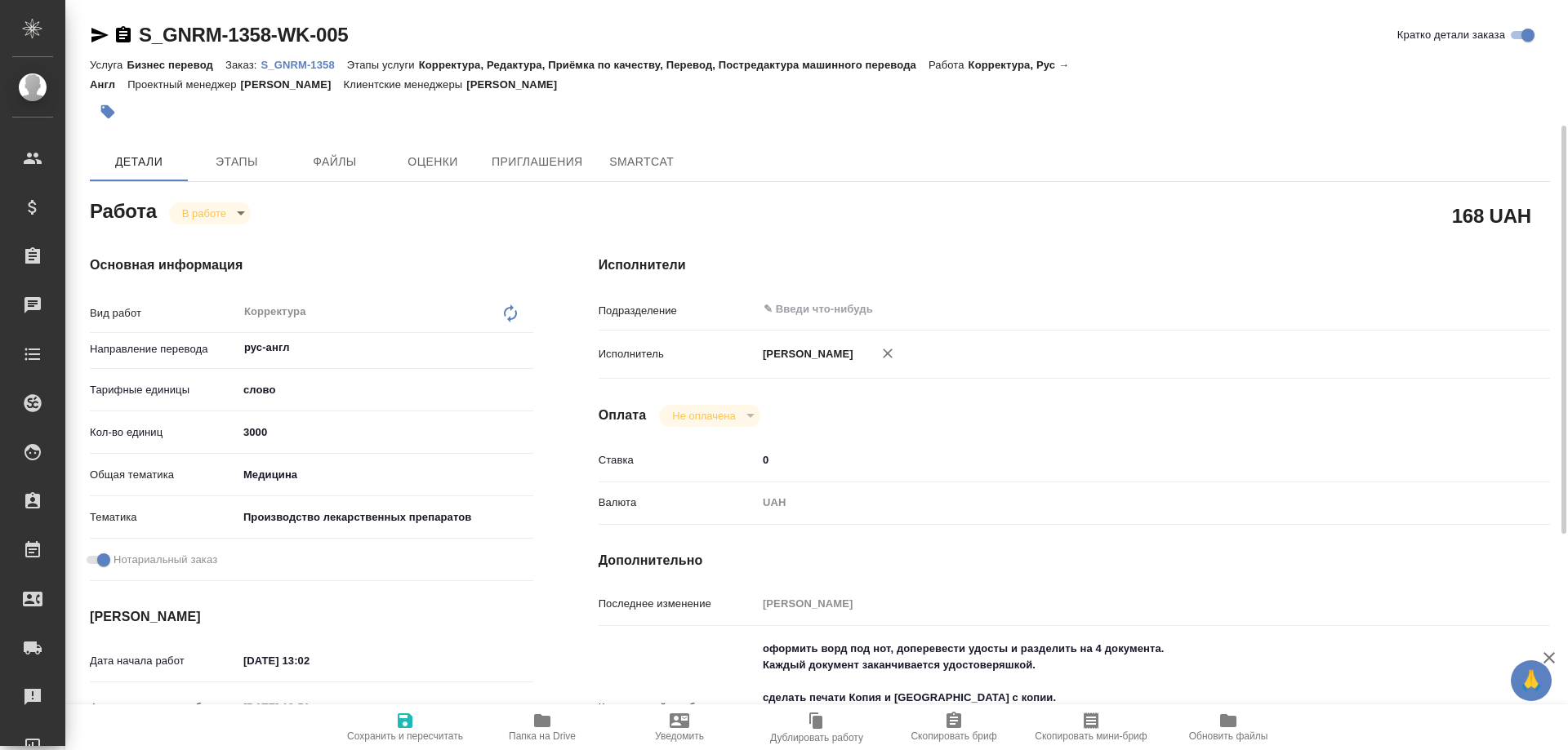
scroll to position [163, 0]
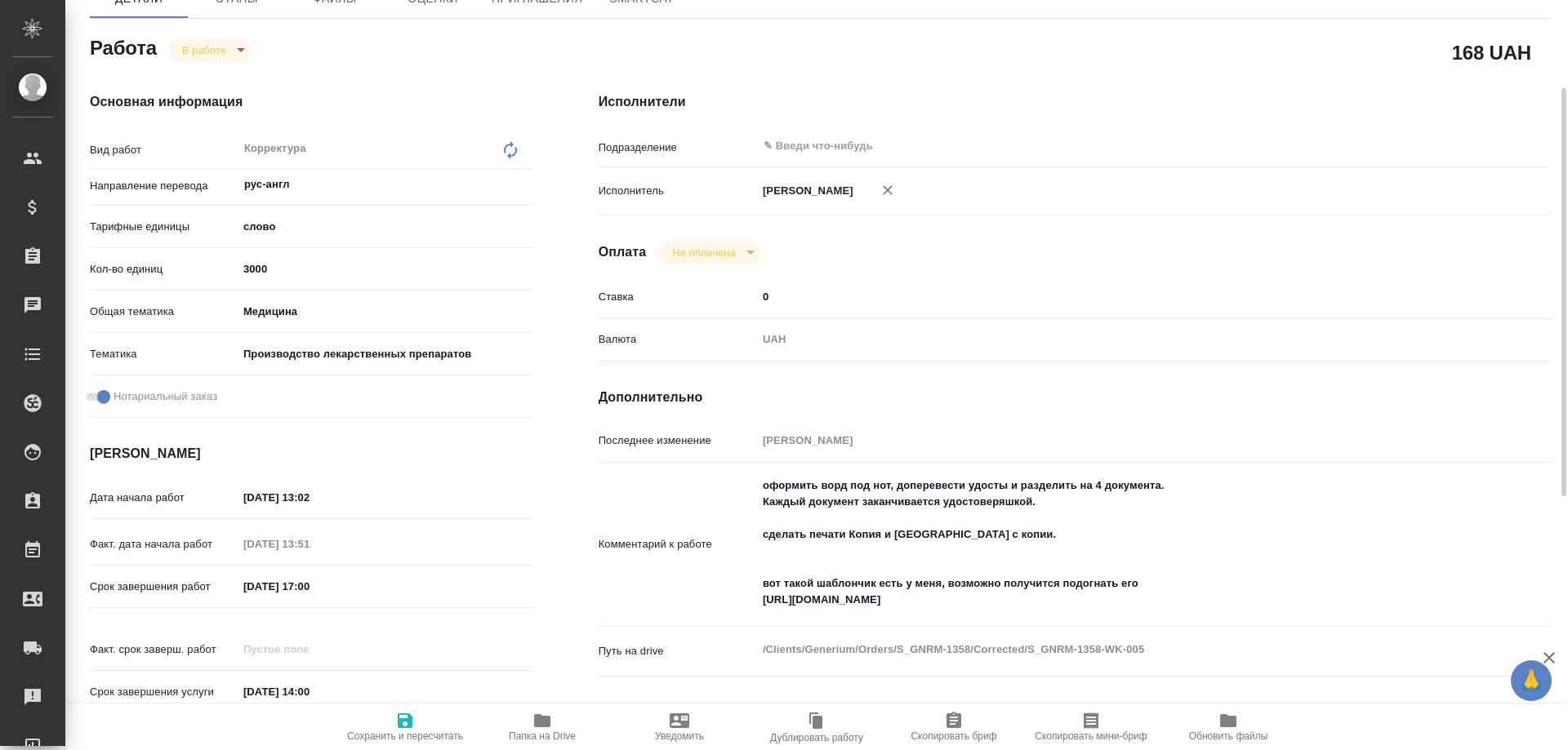
type textarea "x"
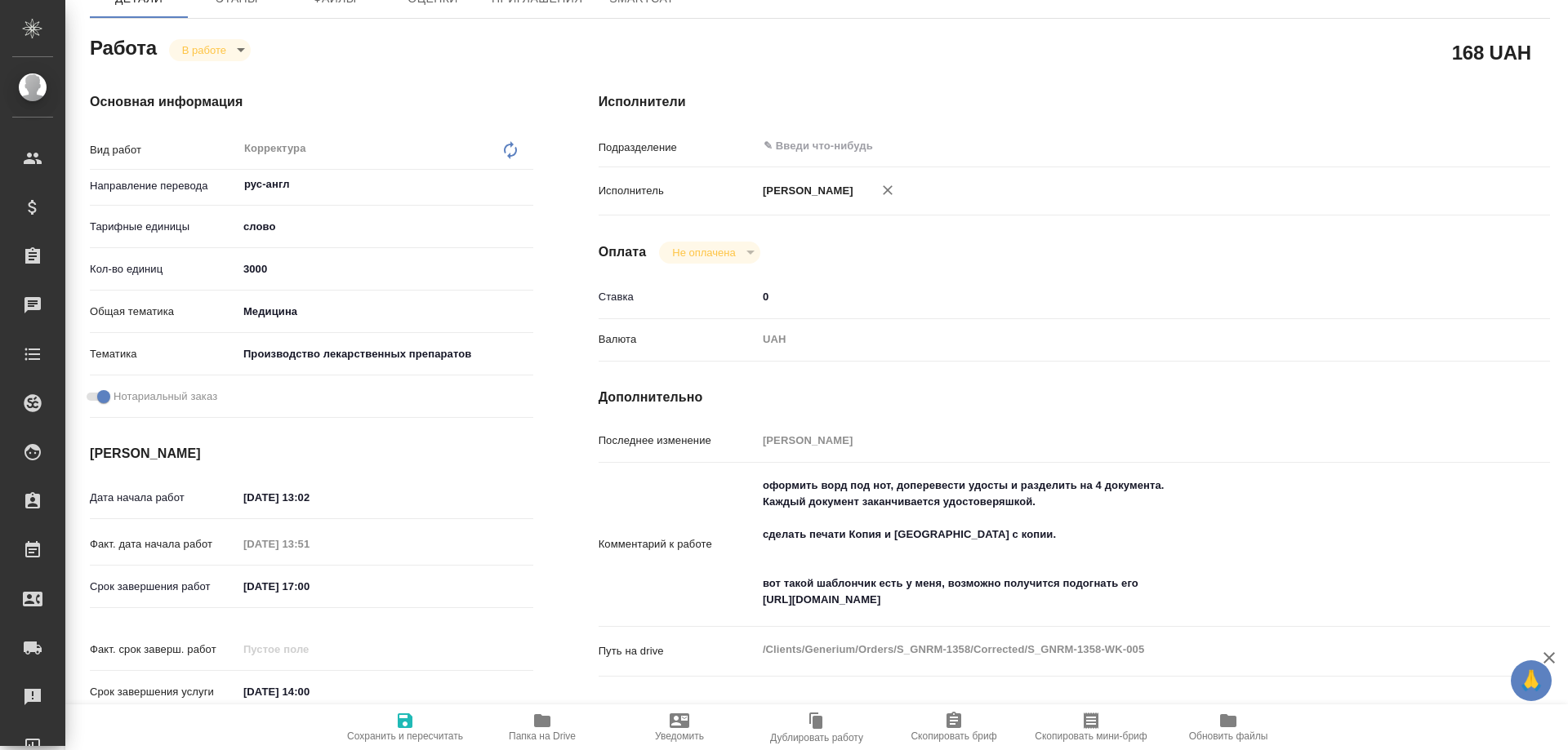
type textarea "x"
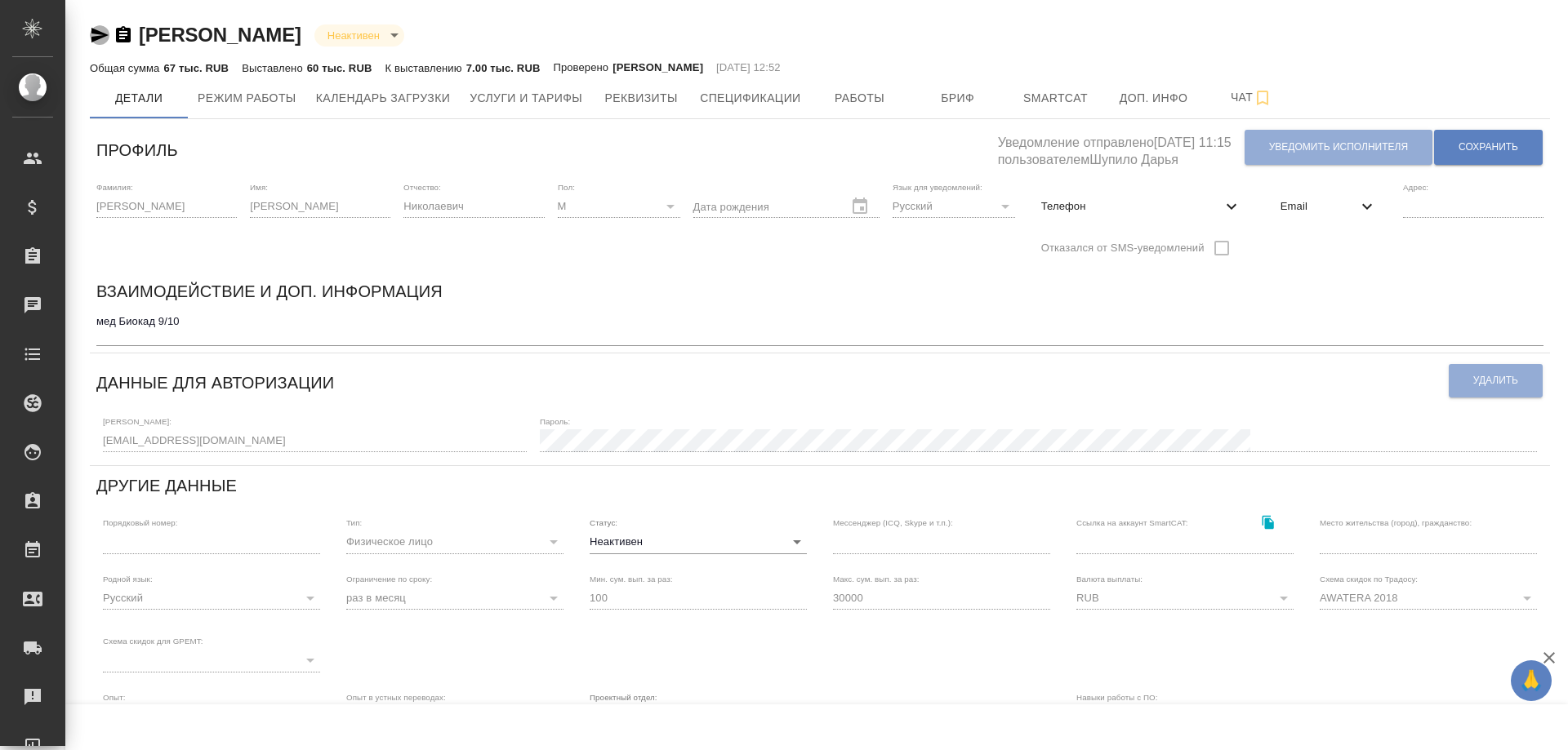
click at [99, 31] on icon "button" at bounding box center [100, 34] width 17 height 15
click at [856, 97] on span "Работы" at bounding box center [860, 98] width 79 height 21
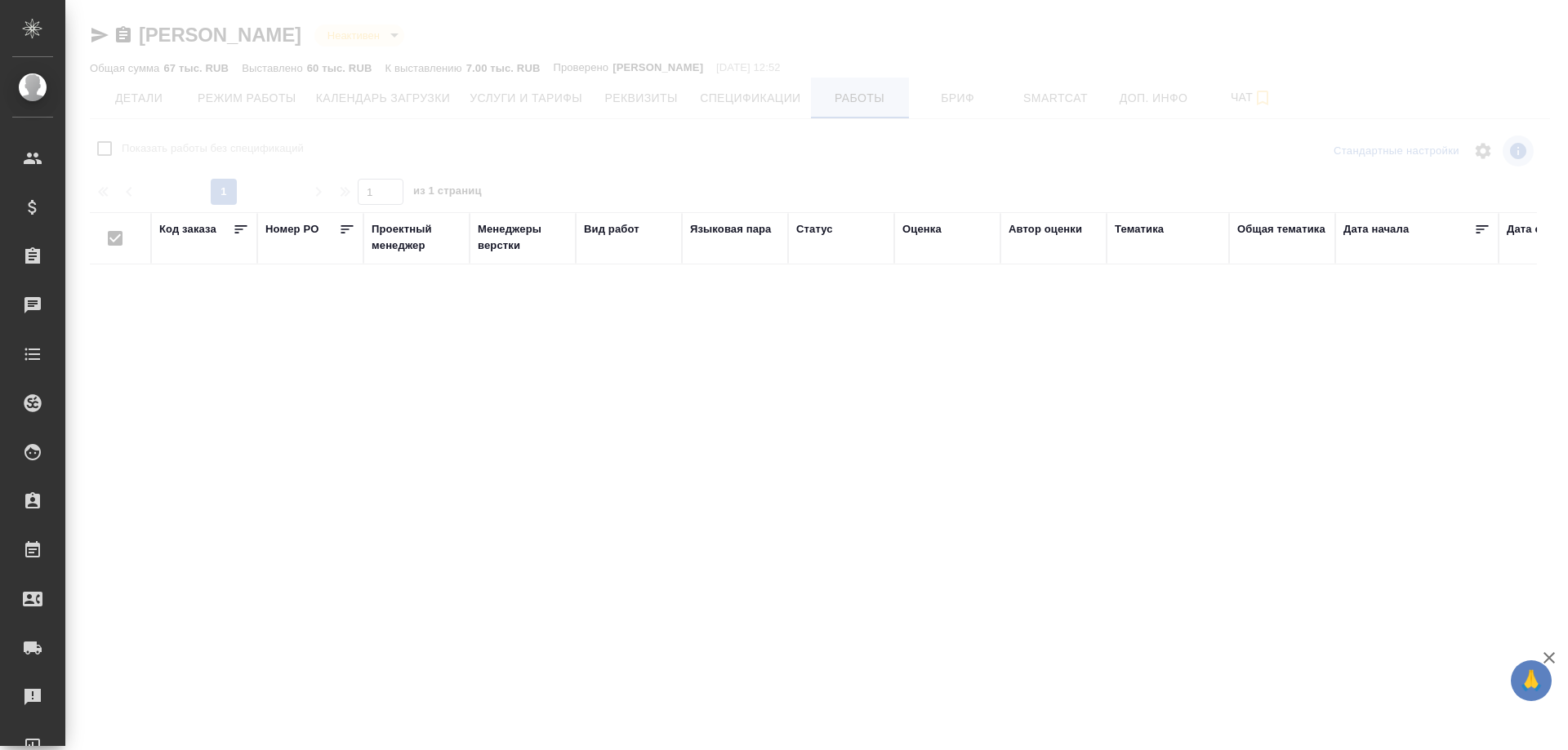
checkbox input "false"
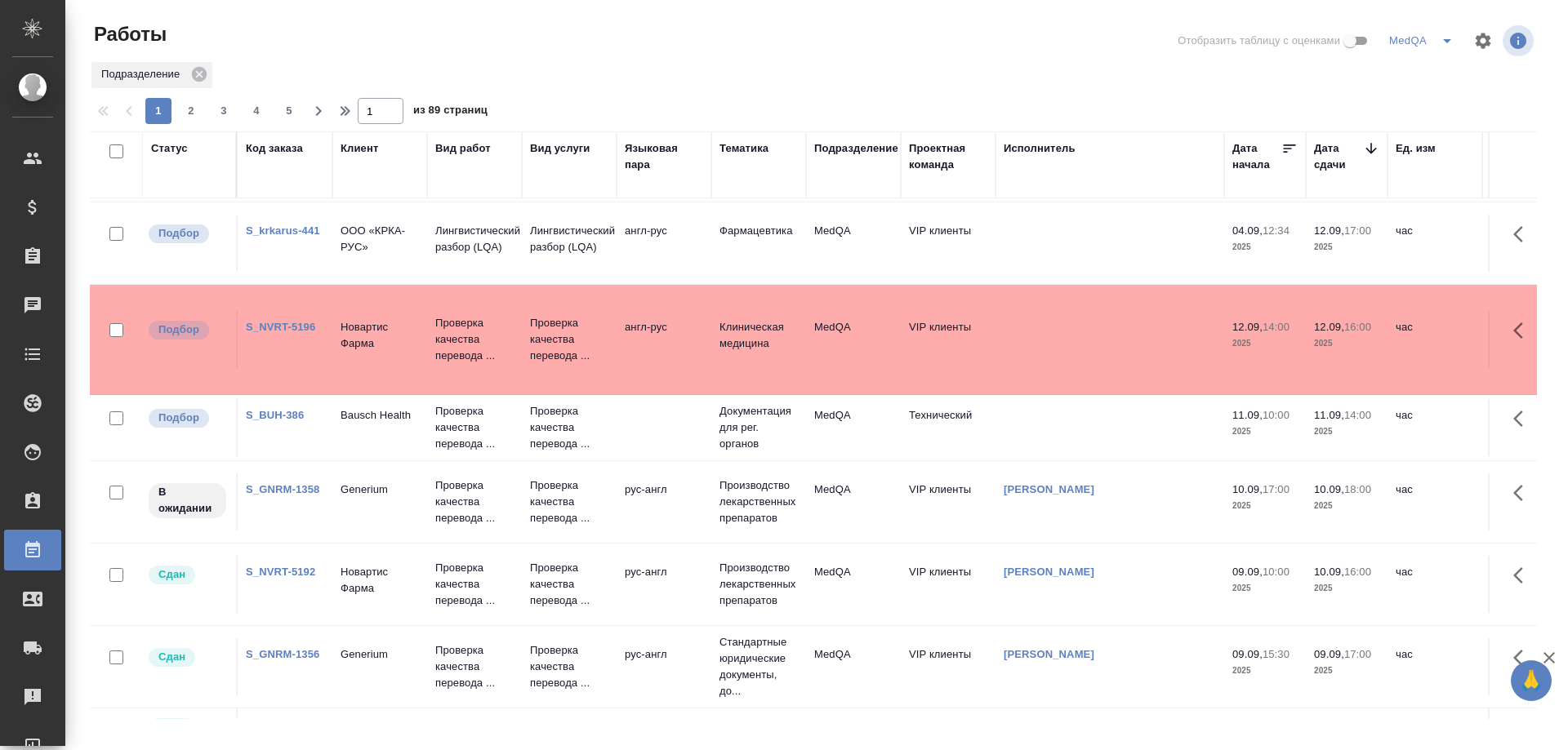
scroll to position [163, 0]
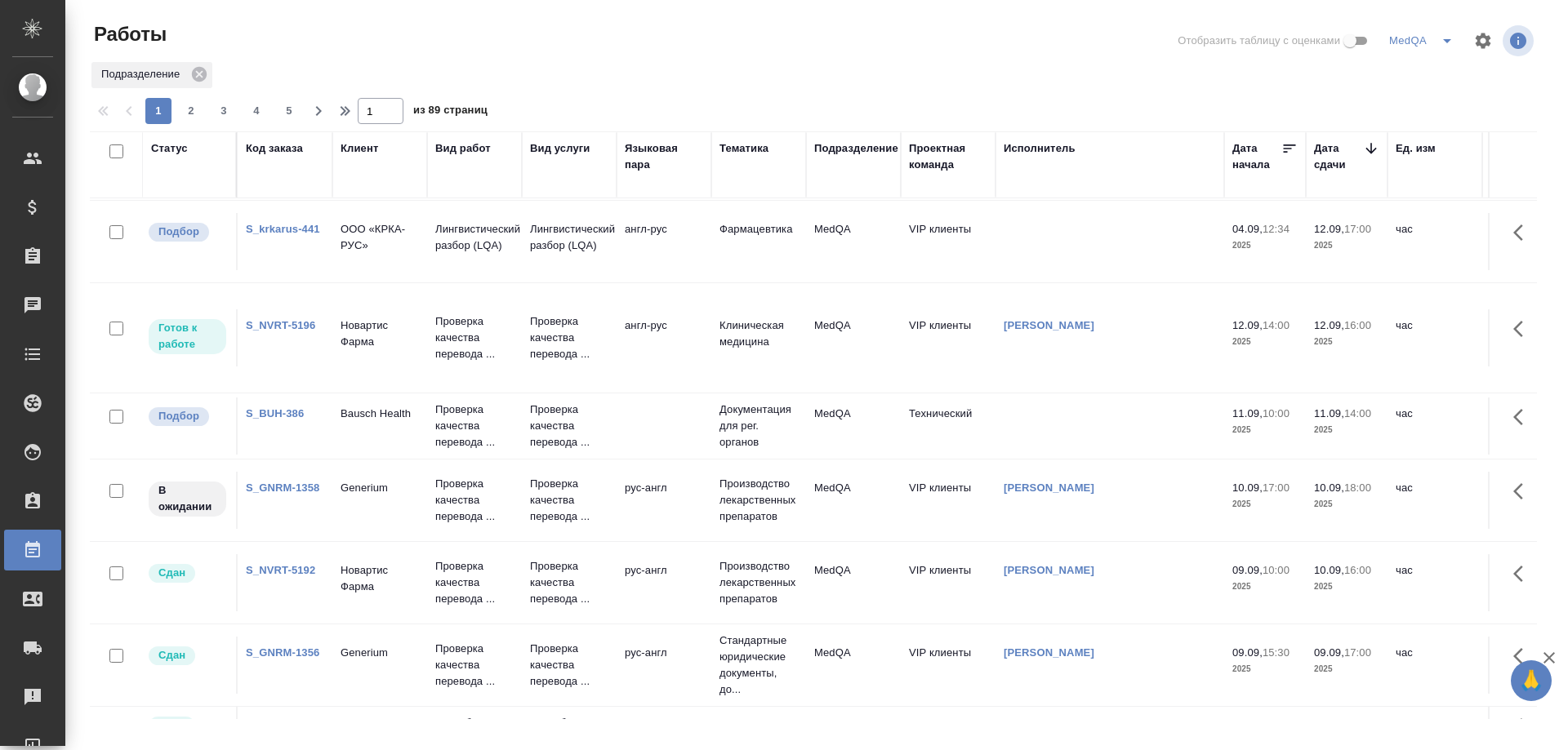
click at [281, 486] on link "S_GNRM-1358" at bounding box center [282, 487] width 74 height 12
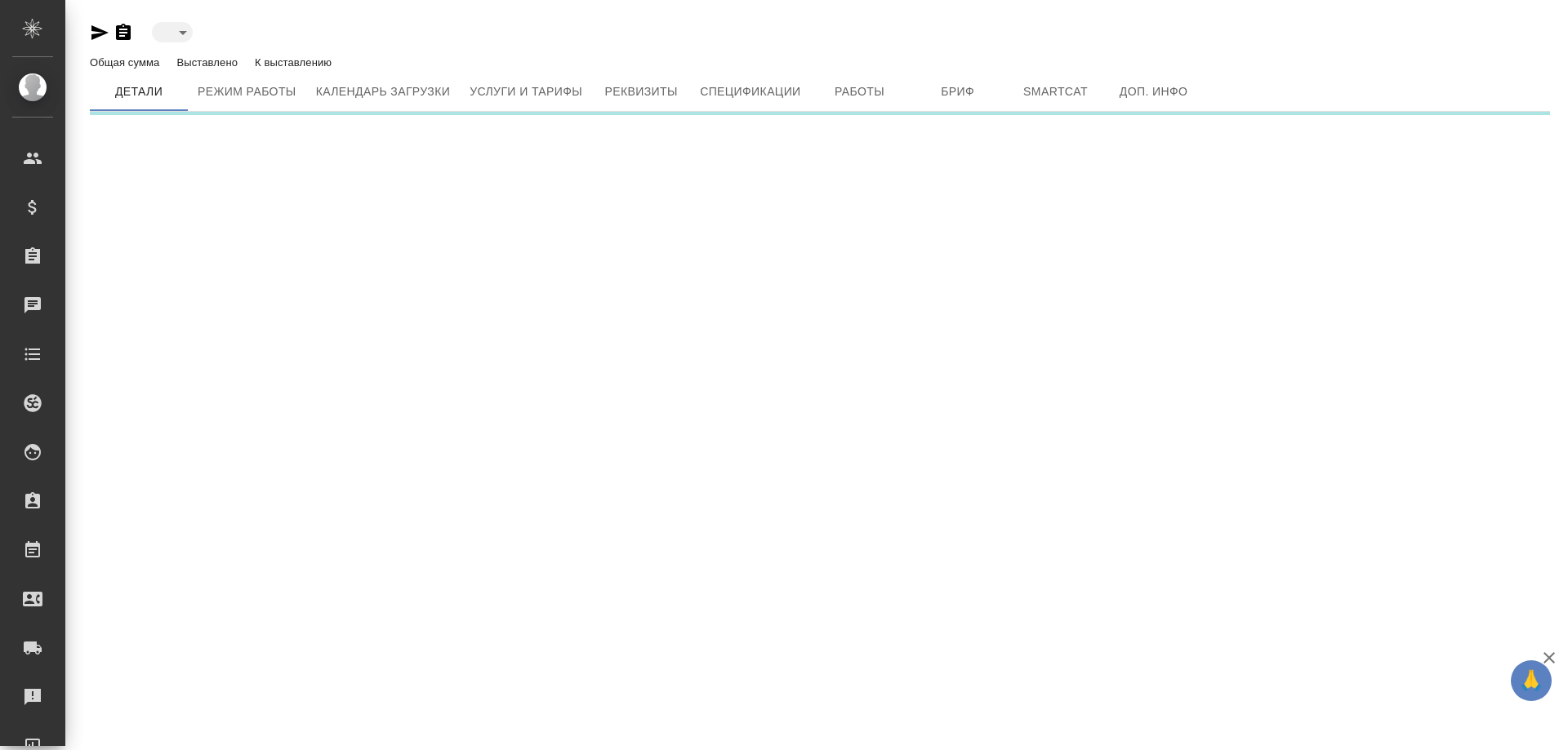
type input "inactive"
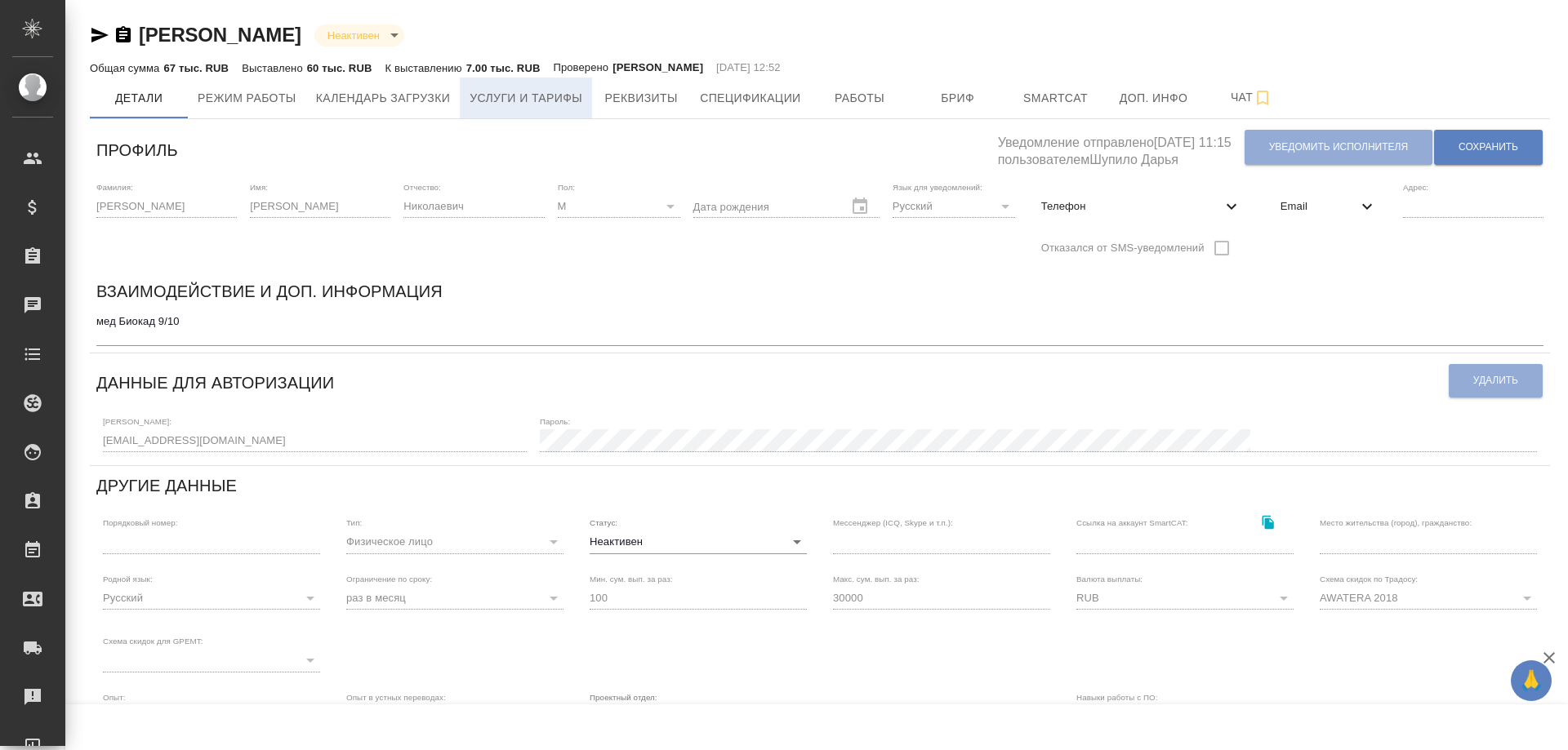
click at [496, 103] on span "Услуги и тарифы" at bounding box center [526, 98] width 113 height 21
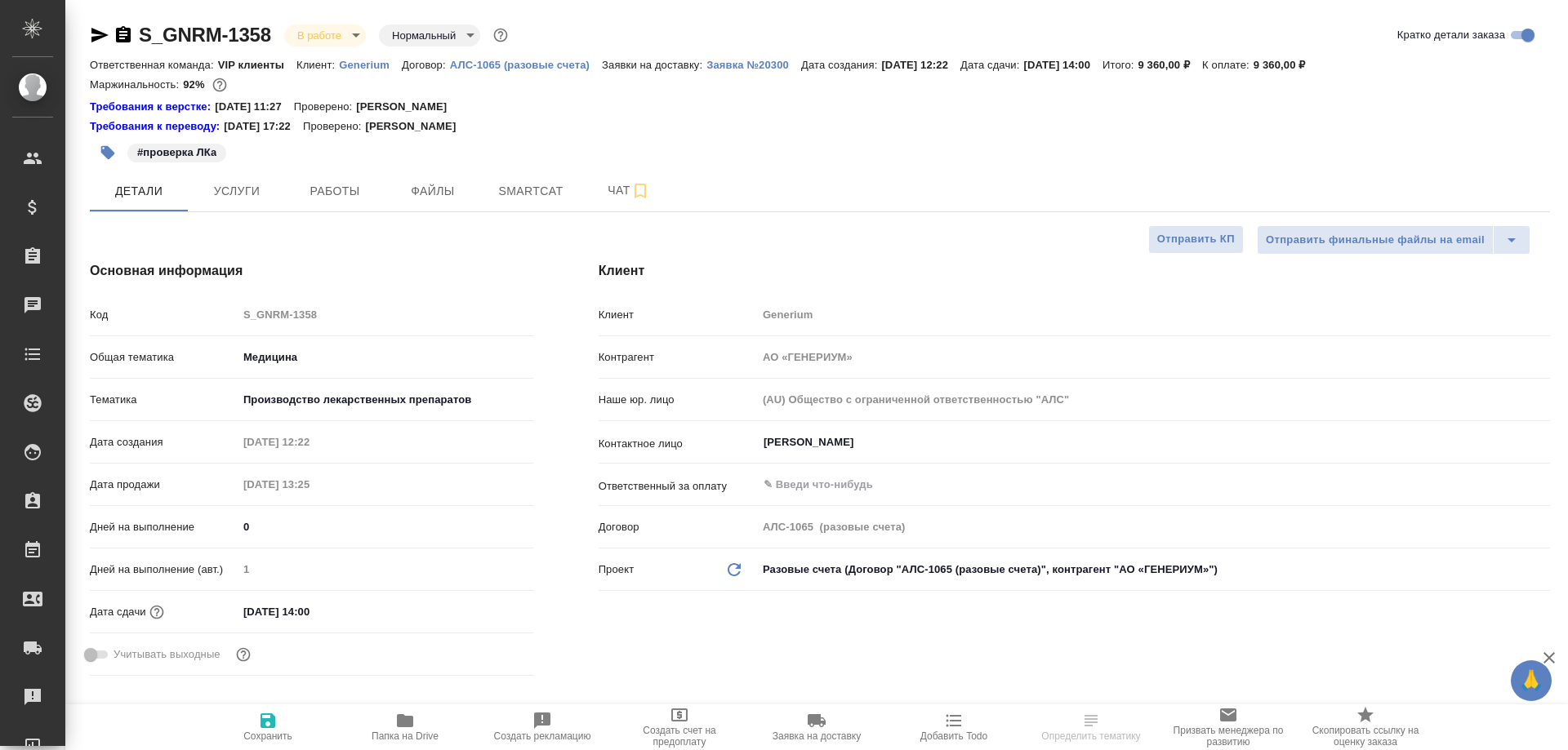
select select "RU"
type input "[PERSON_NAME]"
type input "Комаров Роман"
click at [348, 194] on span "Работы" at bounding box center [335, 192] width 79 height 21
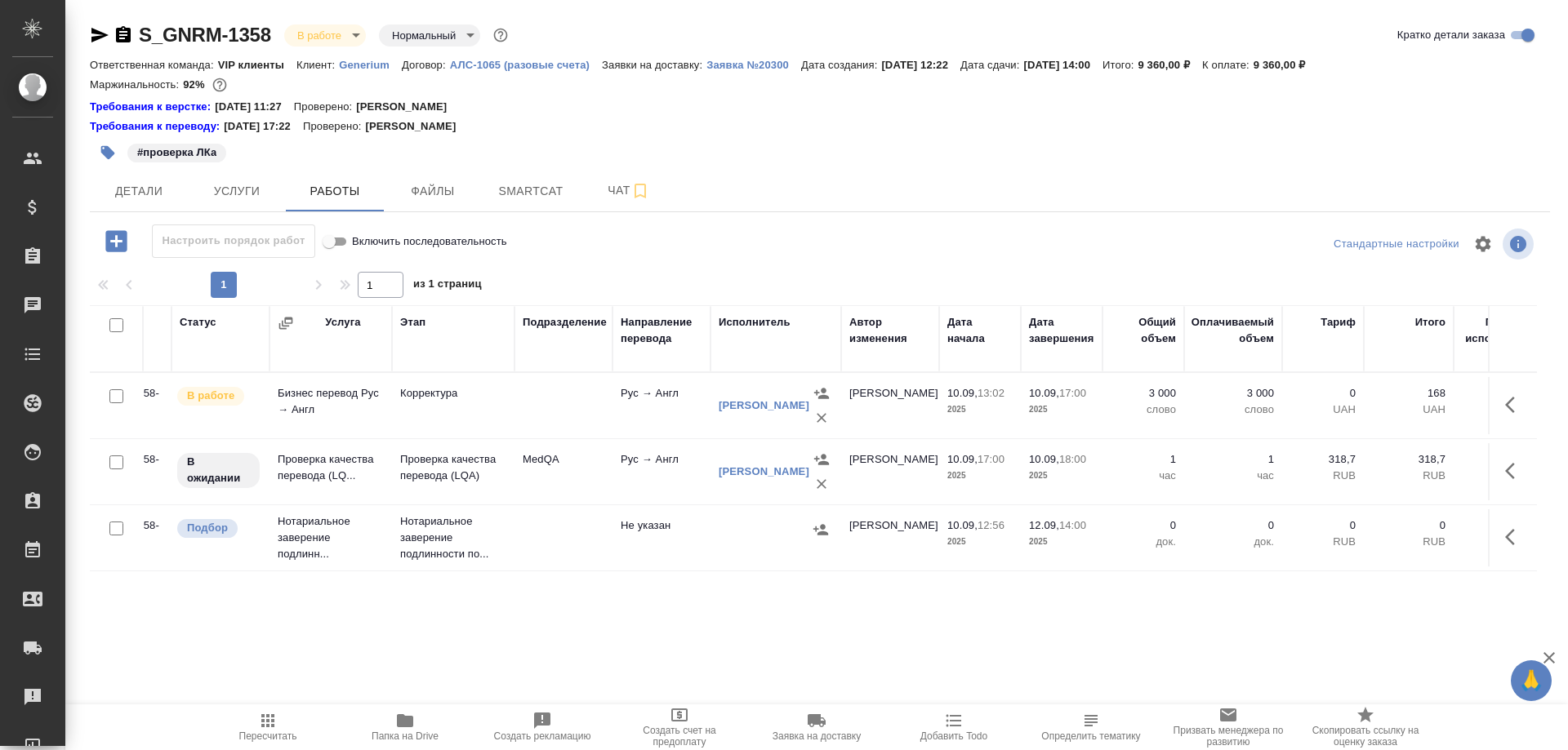
scroll to position [0, 71]
click at [402, 722] on icon "button" at bounding box center [405, 720] width 16 height 13
click at [322, 473] on td "Проверка качества перевода (LQ..." at bounding box center [328, 471] width 122 height 57
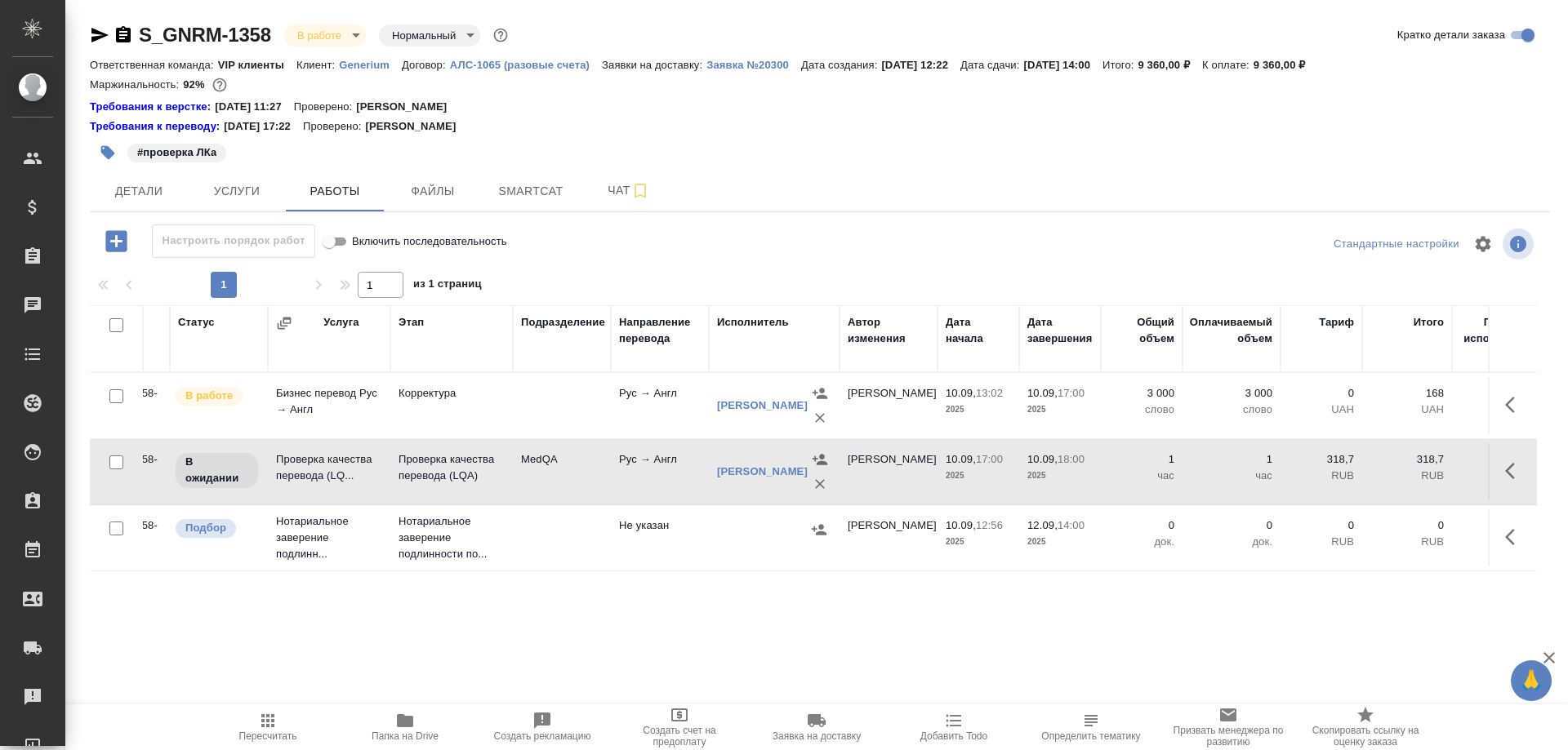
click at [320, 473] on td "Проверка качества перевода (LQ..." at bounding box center [328, 471] width 122 height 57
click at [305, 405] on td "Бизнес перевод Рус → Англ" at bounding box center [328, 405] width 122 height 57
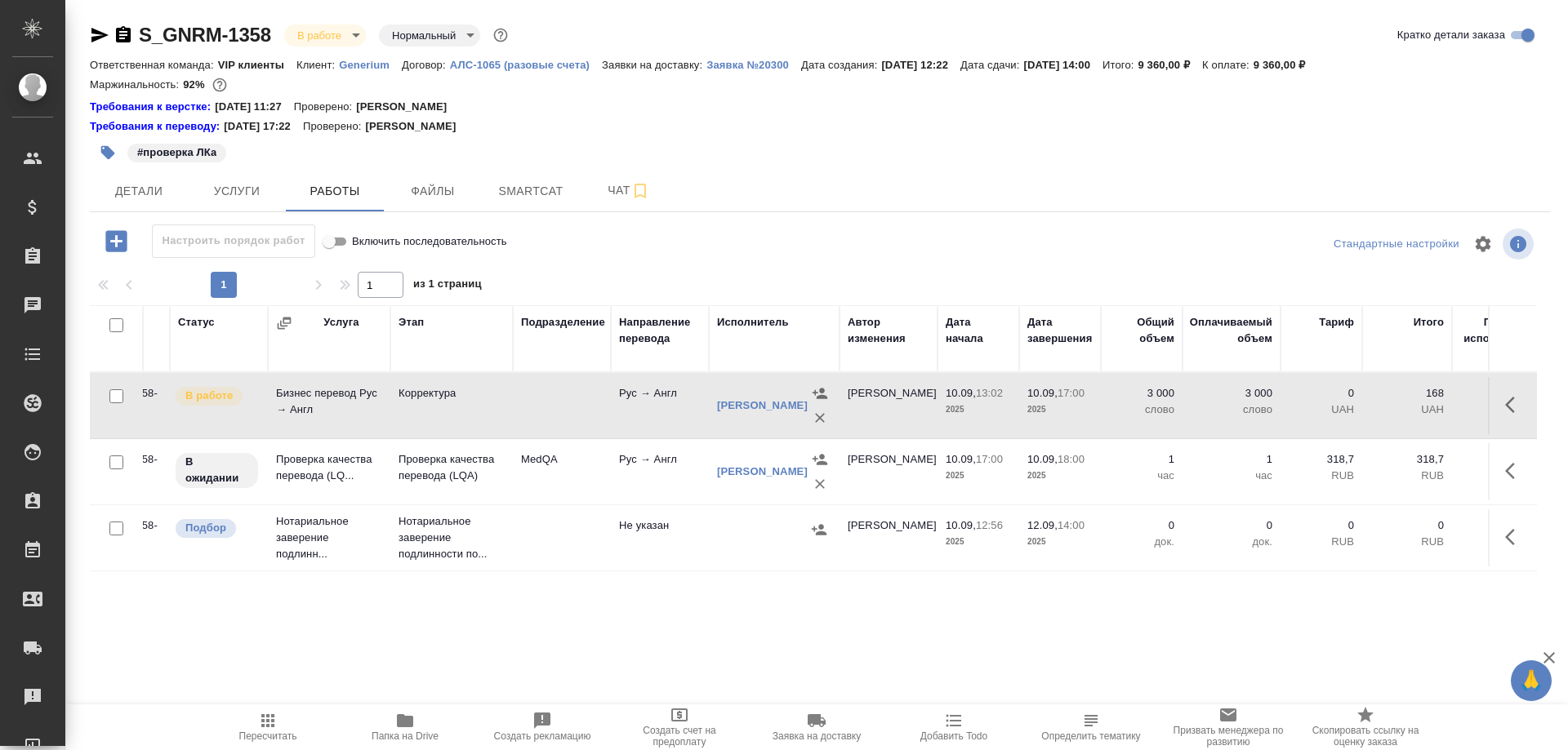
click at [305, 405] on td "Бизнес перевод Рус → Англ" at bounding box center [328, 405] width 122 height 57
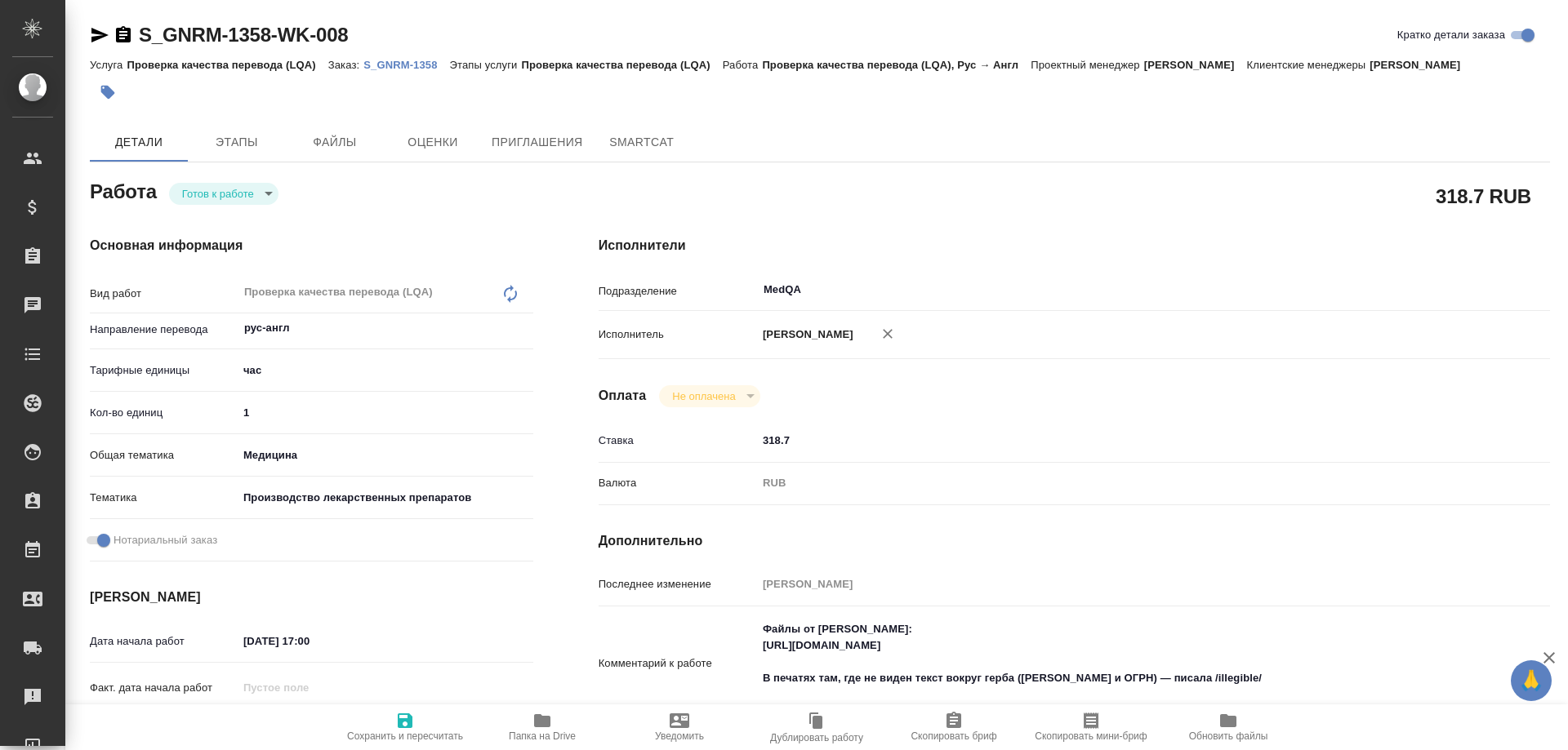
type textarea "x"
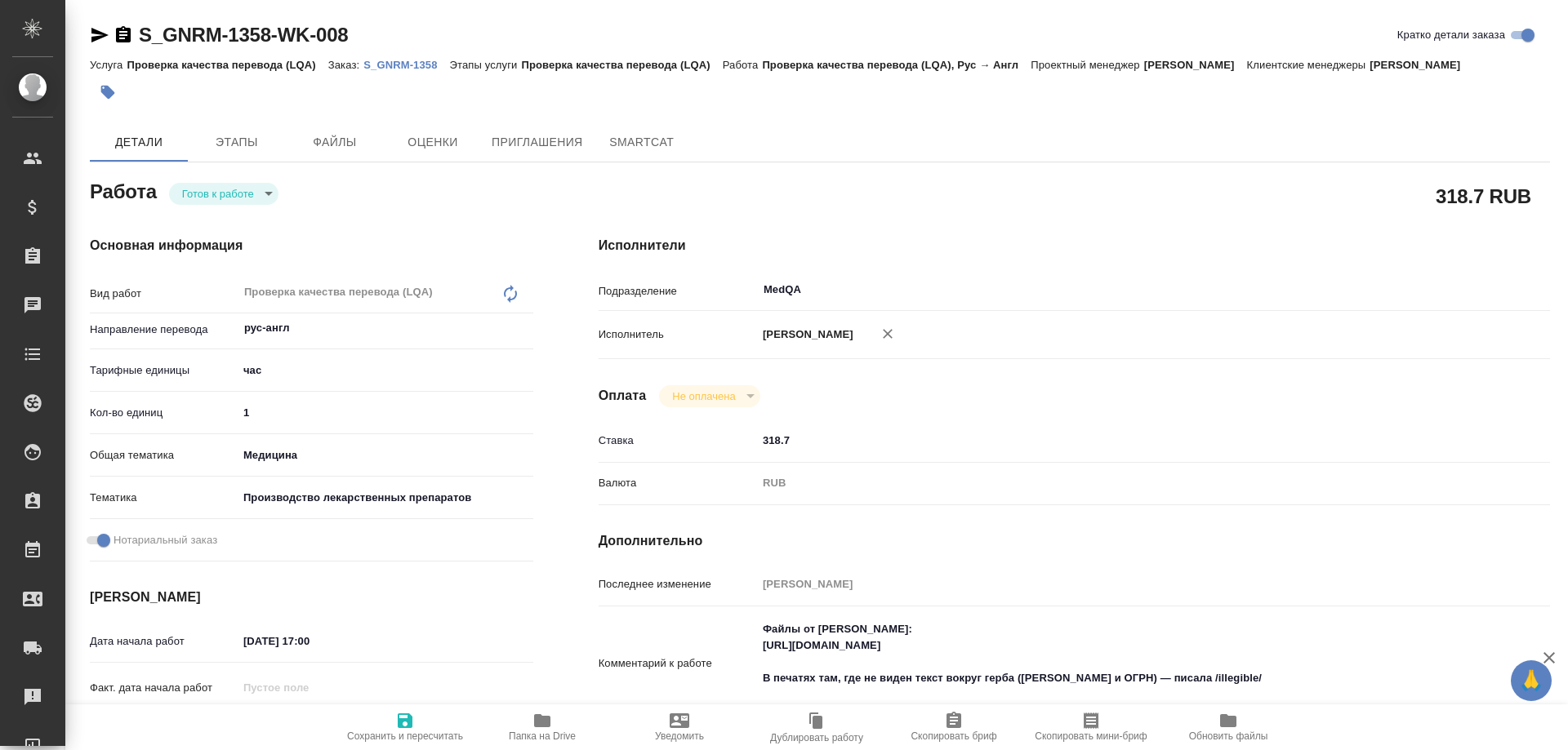
type textarea "x"
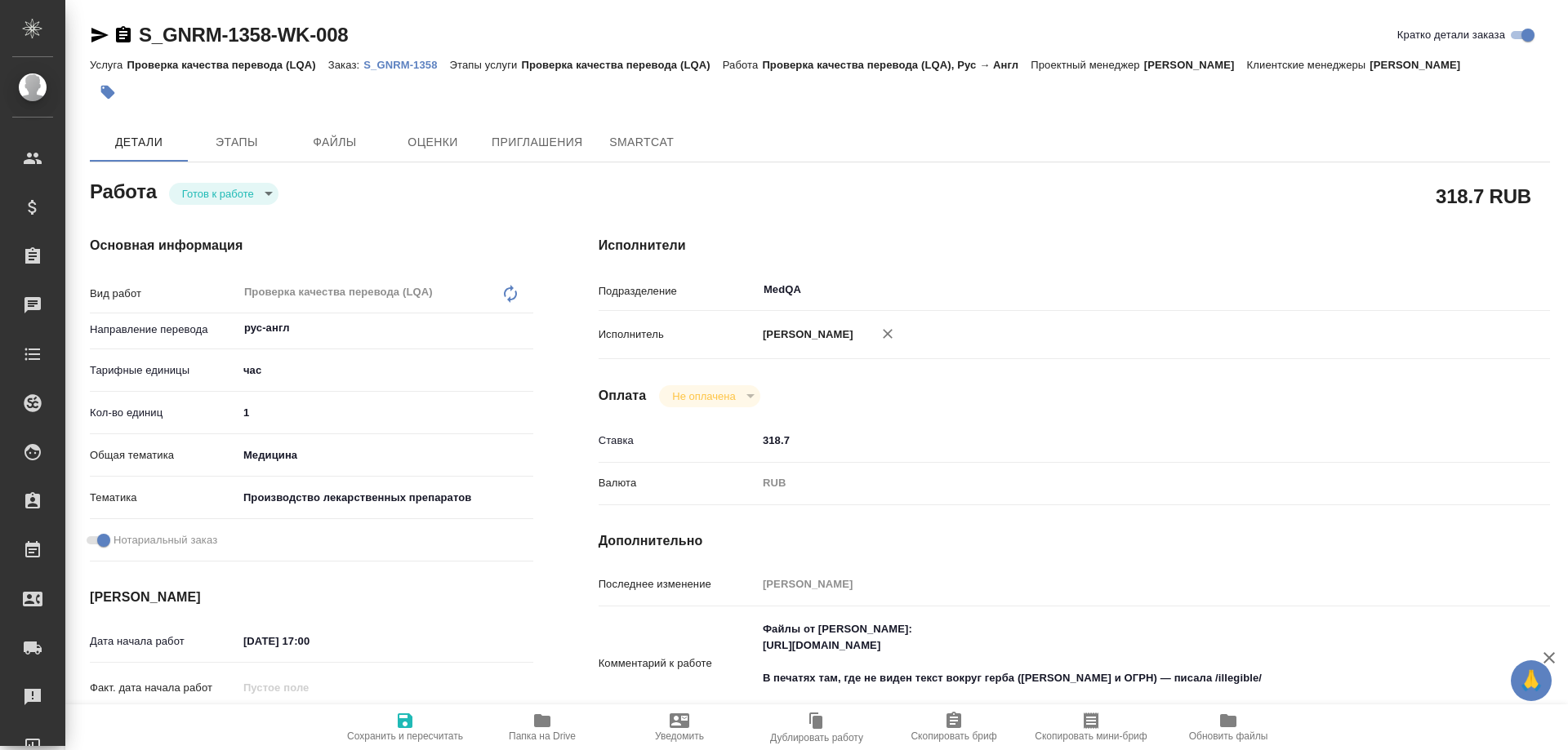
type textarea "x"
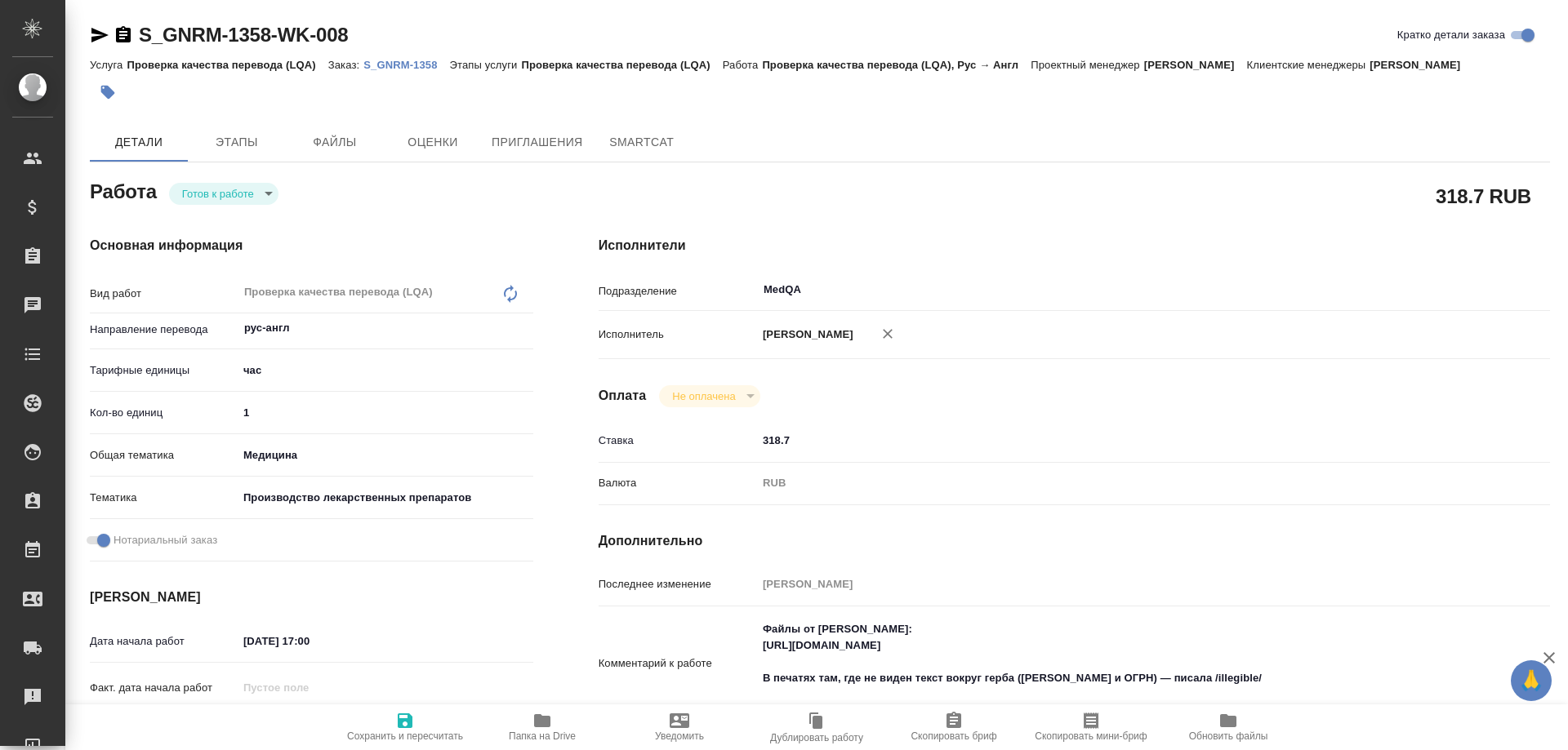
type textarea "x"
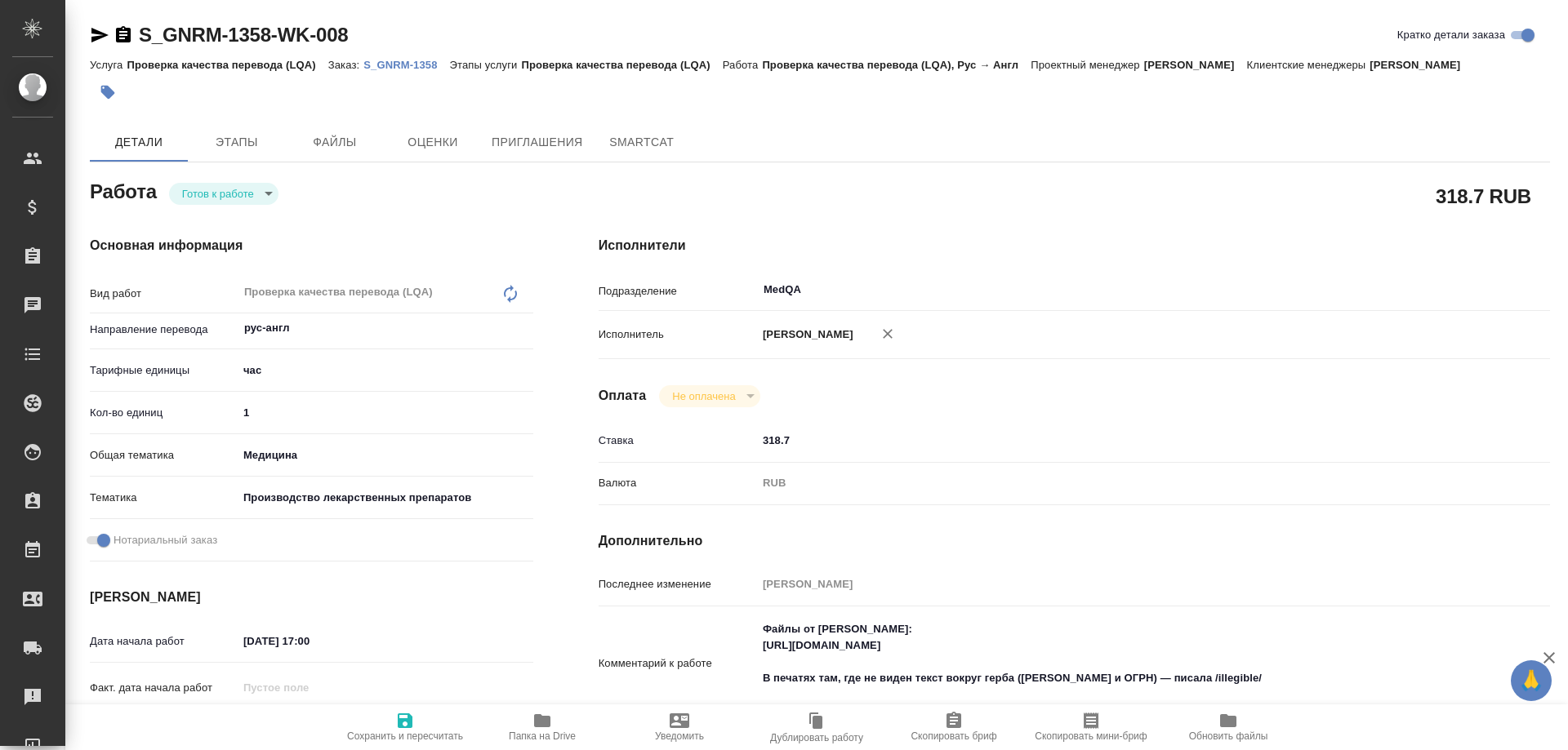
type textarea "x"
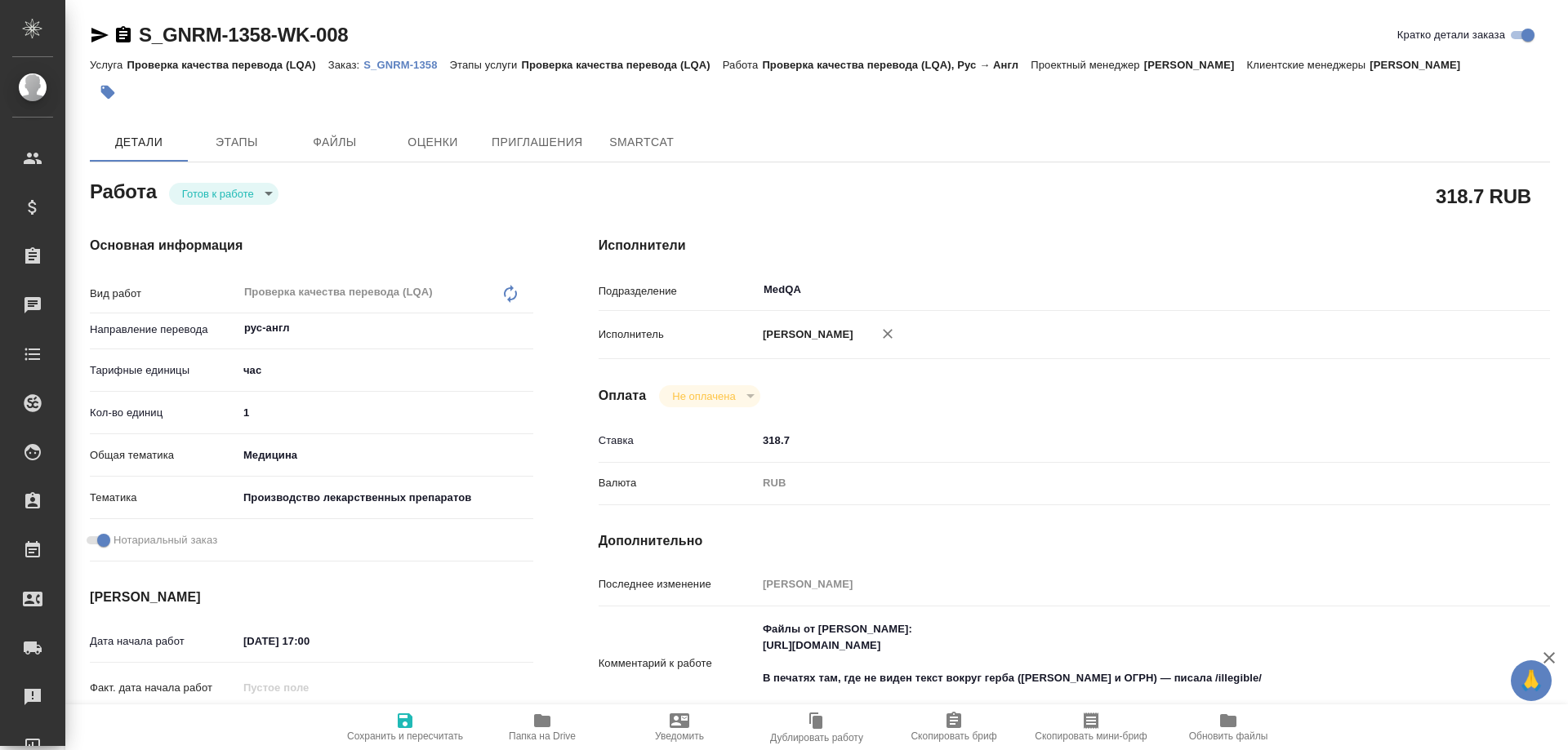
type textarea "x"
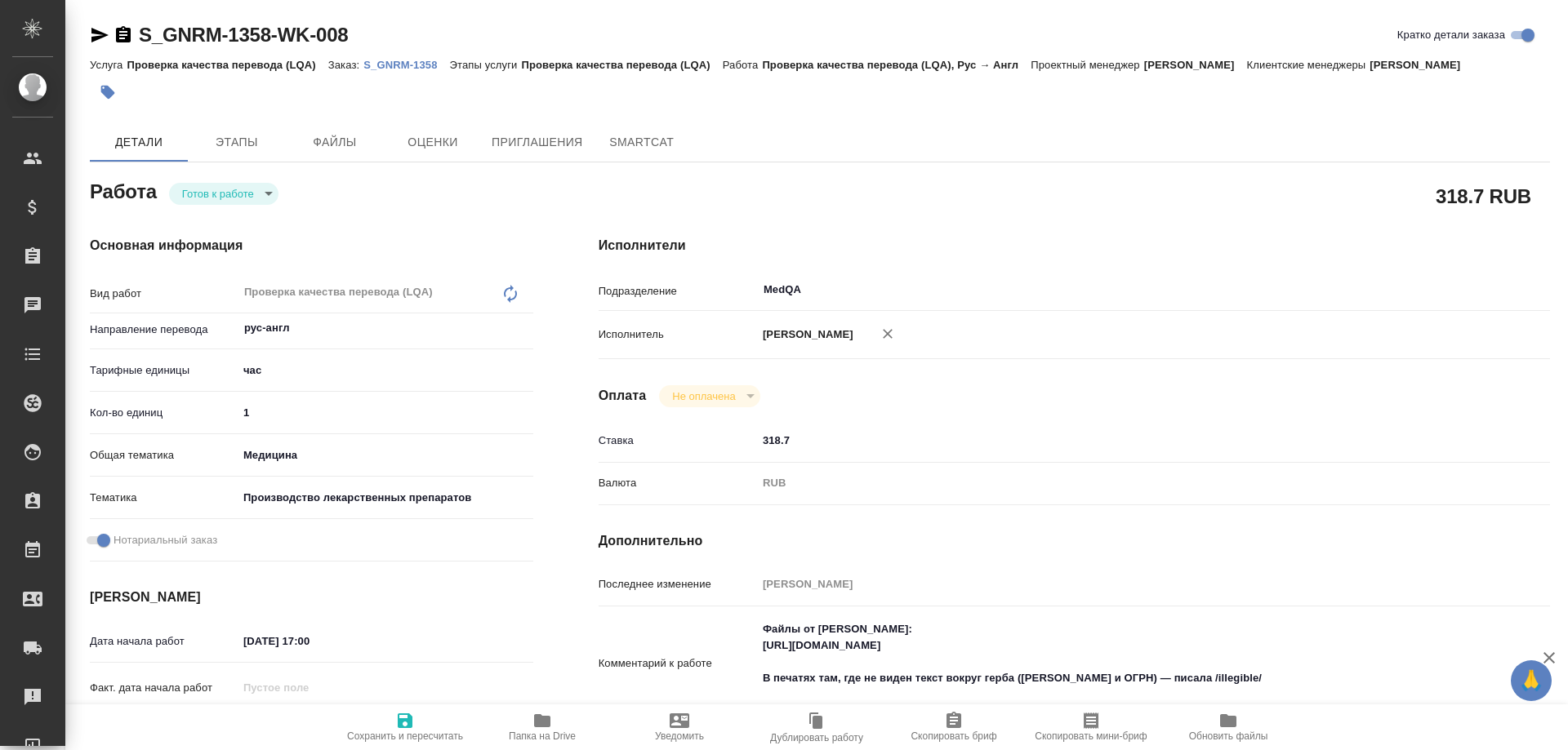
type textarea "x"
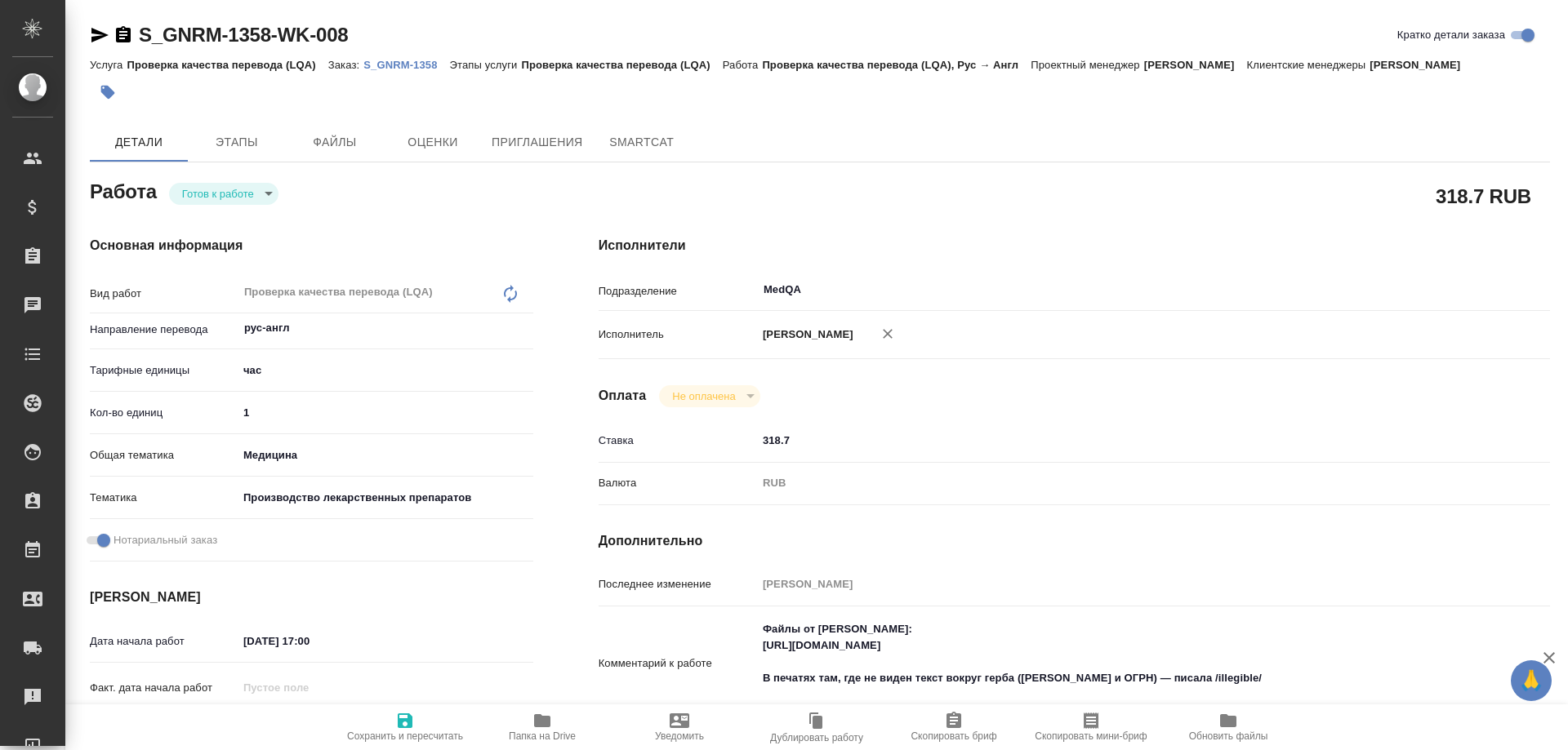
type textarea "x"
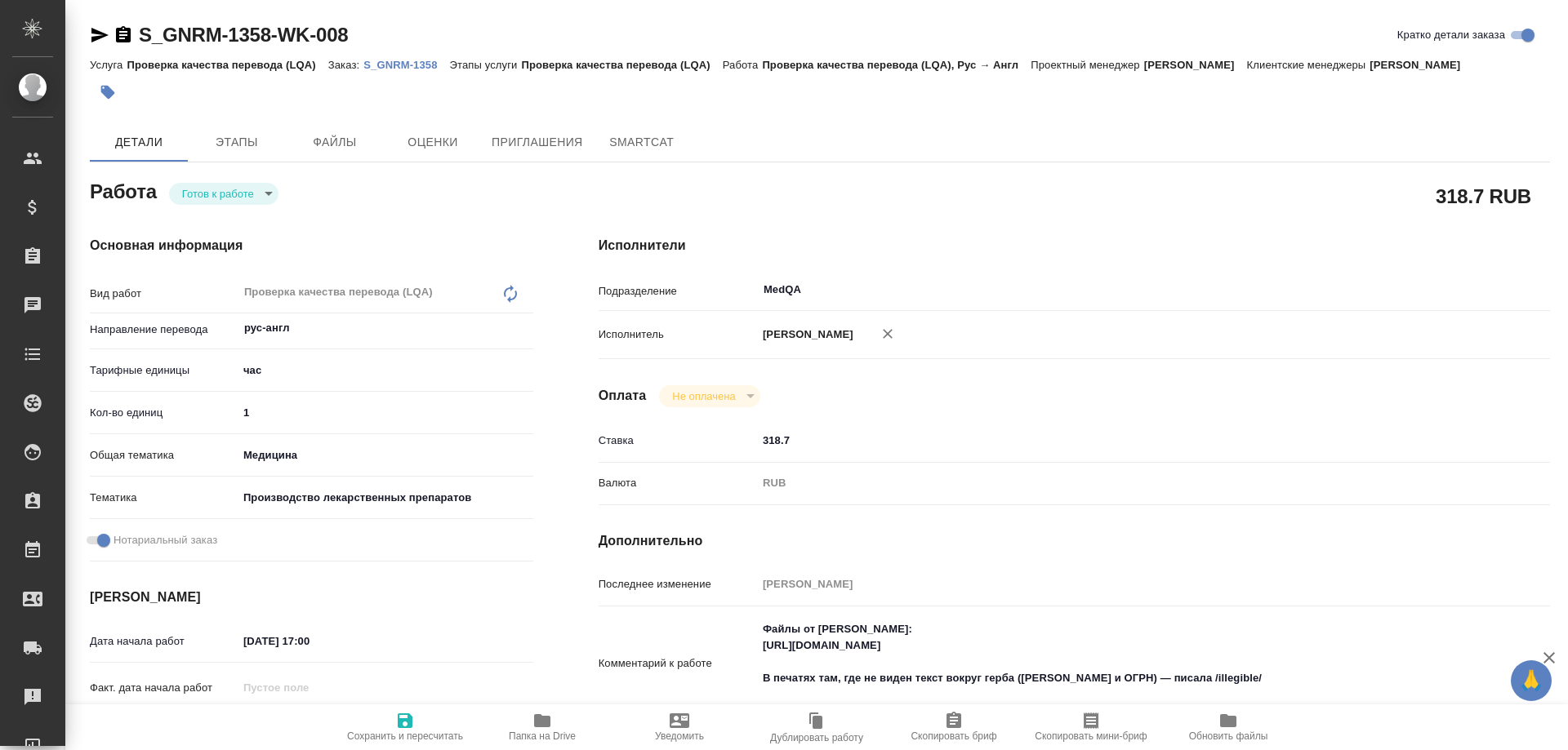
type textarea "x"
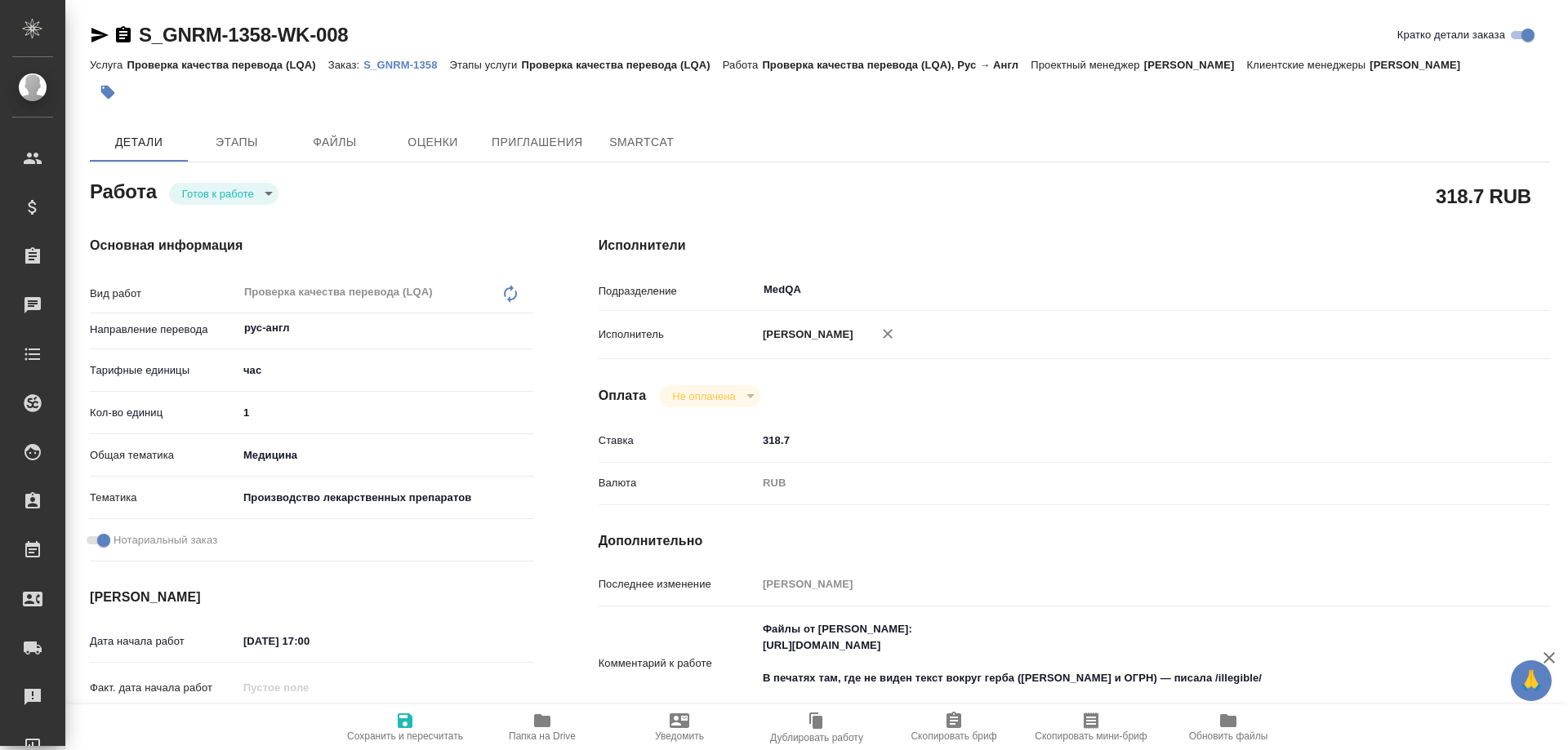
type textarea "x"
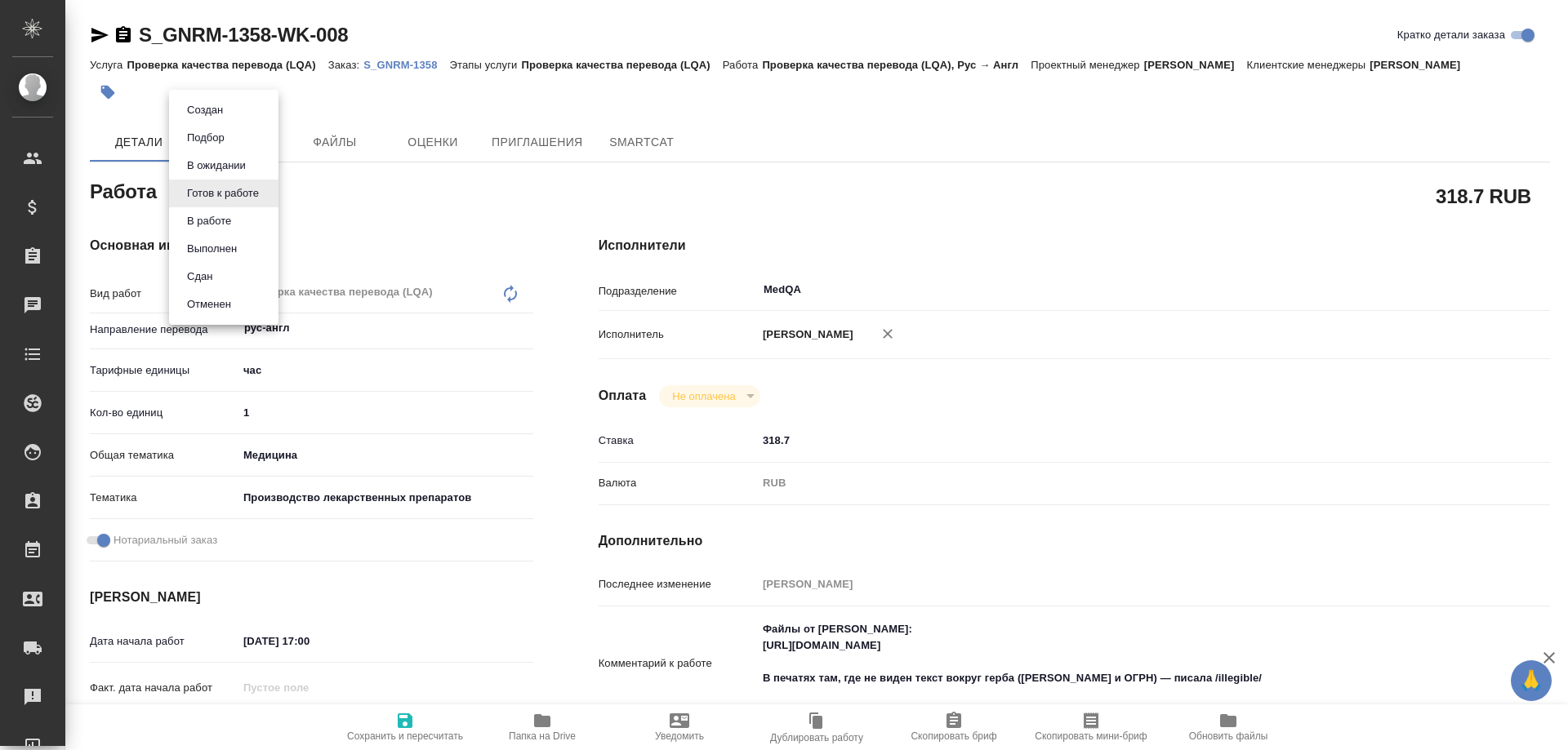
click at [256, 193] on body "🙏 .cls-1 fill:#fff; AWATERA Solovyova Elena Клиенты Спецификации Заказы 0 Чаты …" at bounding box center [784, 375] width 1568 height 750
click at [239, 222] on li "В работе" at bounding box center [224, 221] width 109 height 27
type textarea "x"
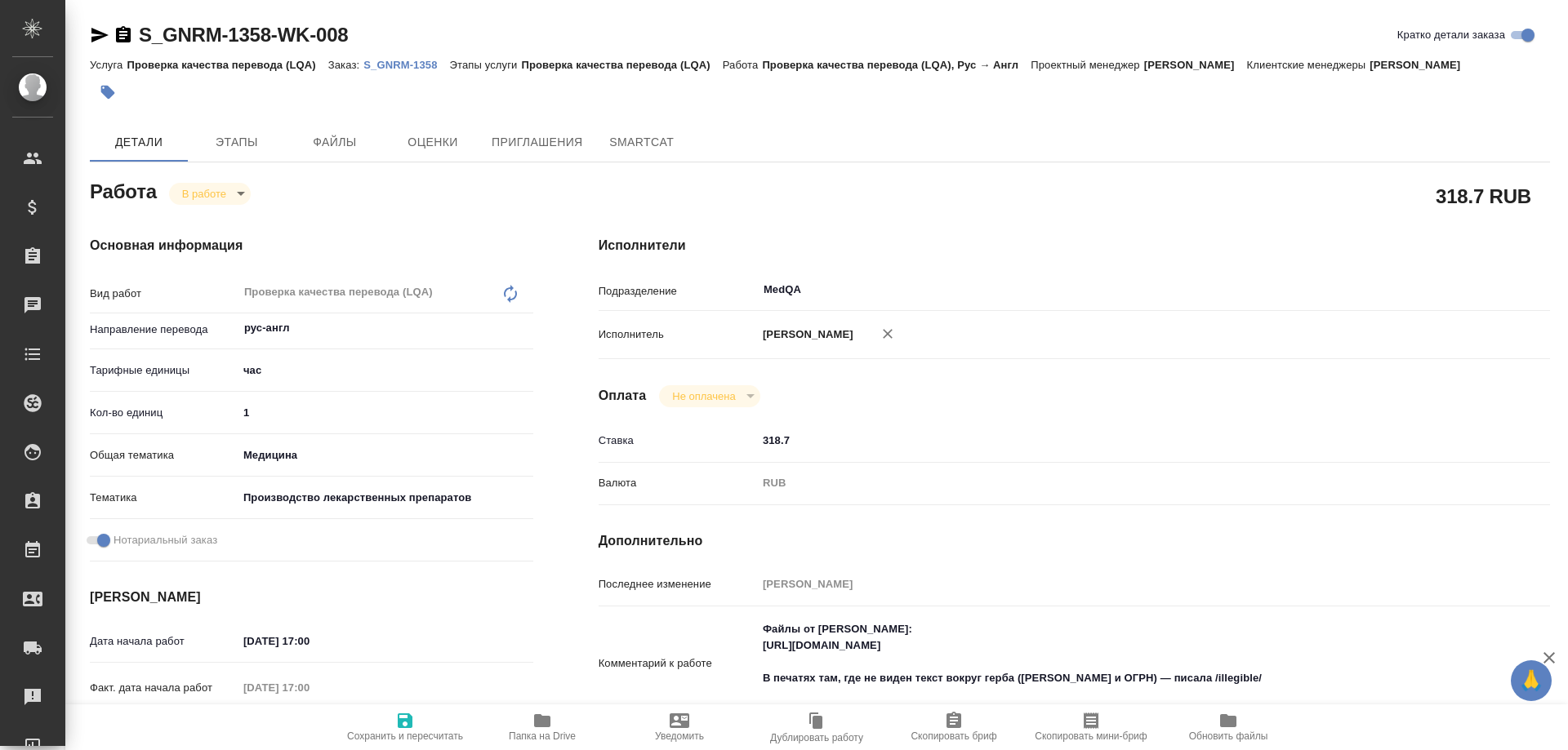
type textarea "x"
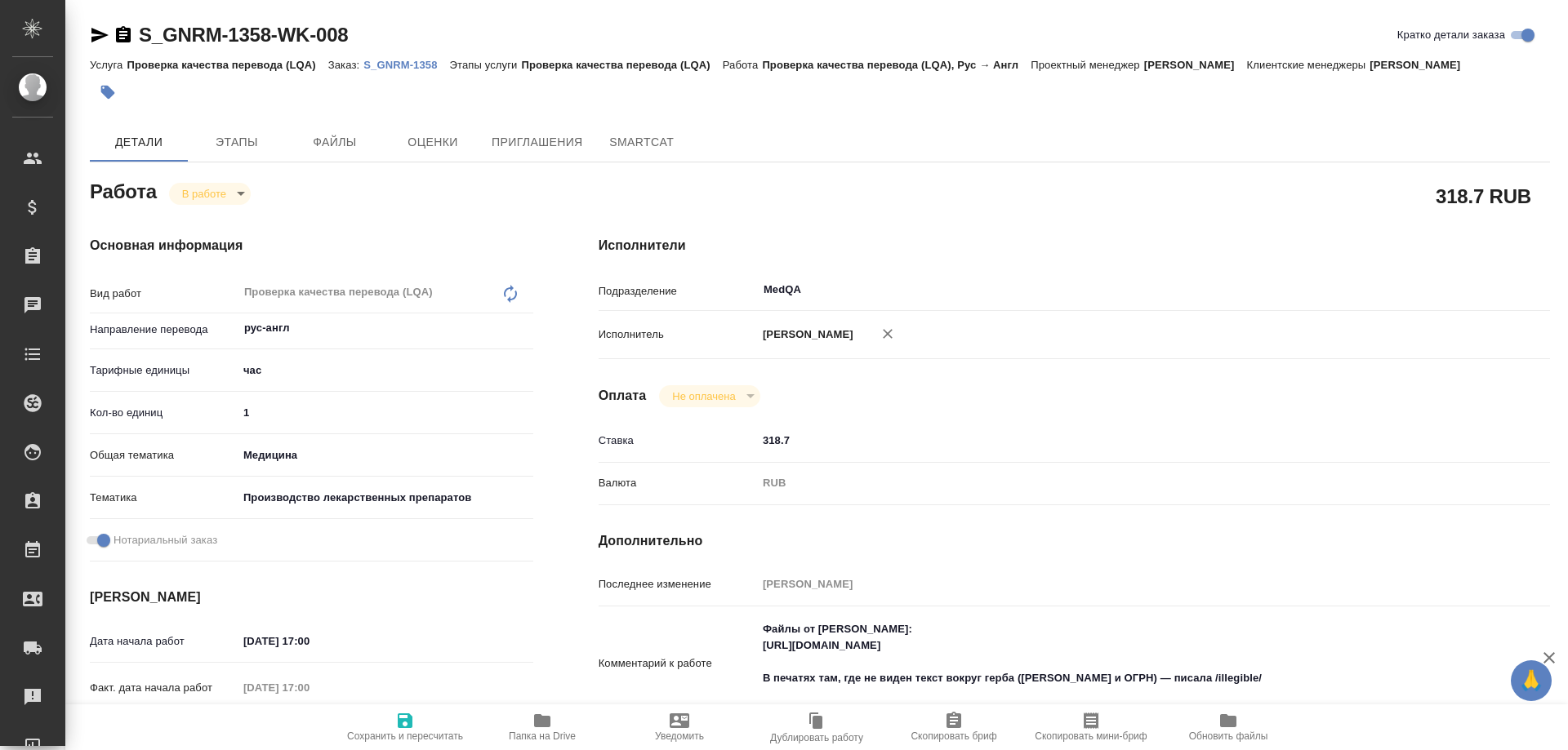
type textarea "x"
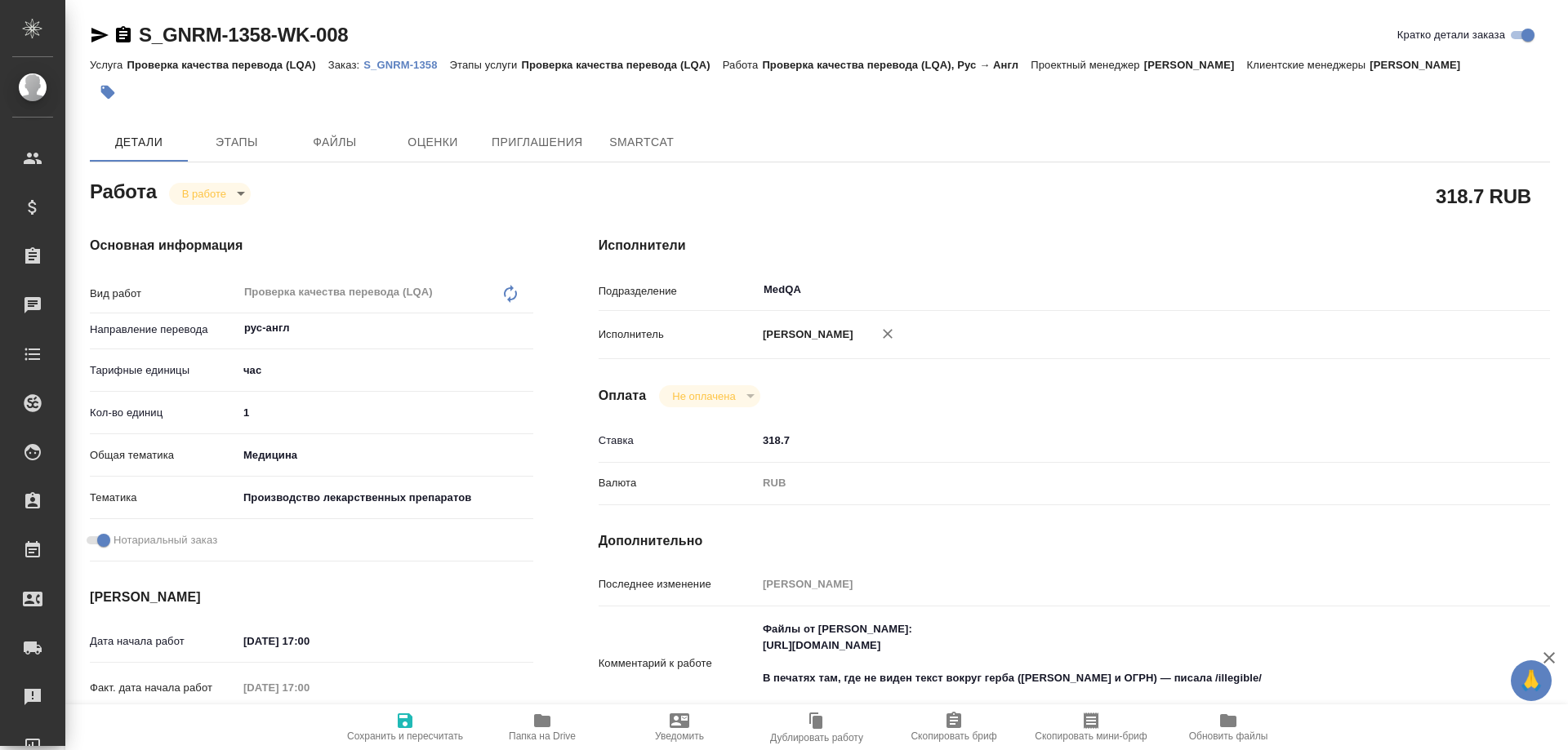
type textarea "x"
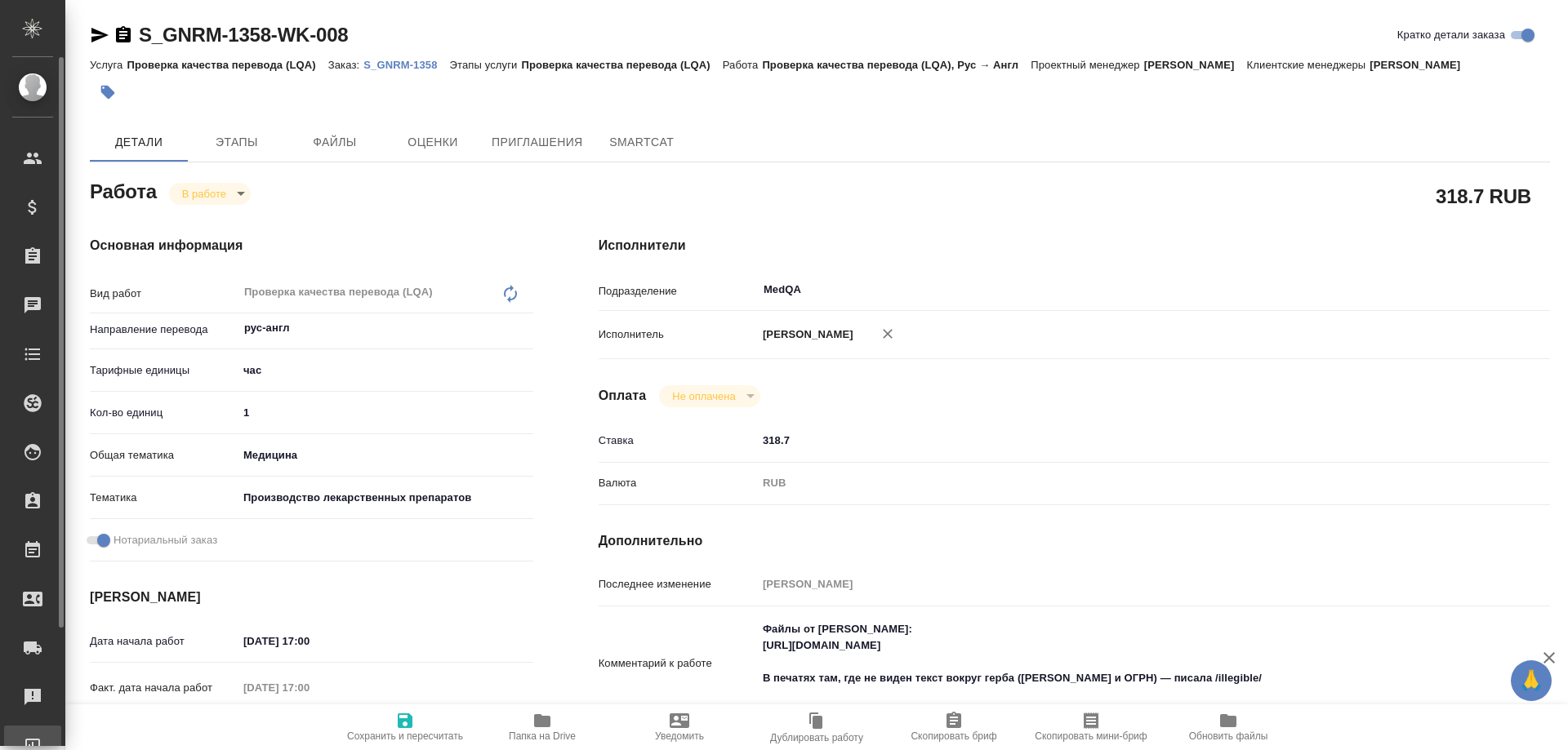
type textarea "x"
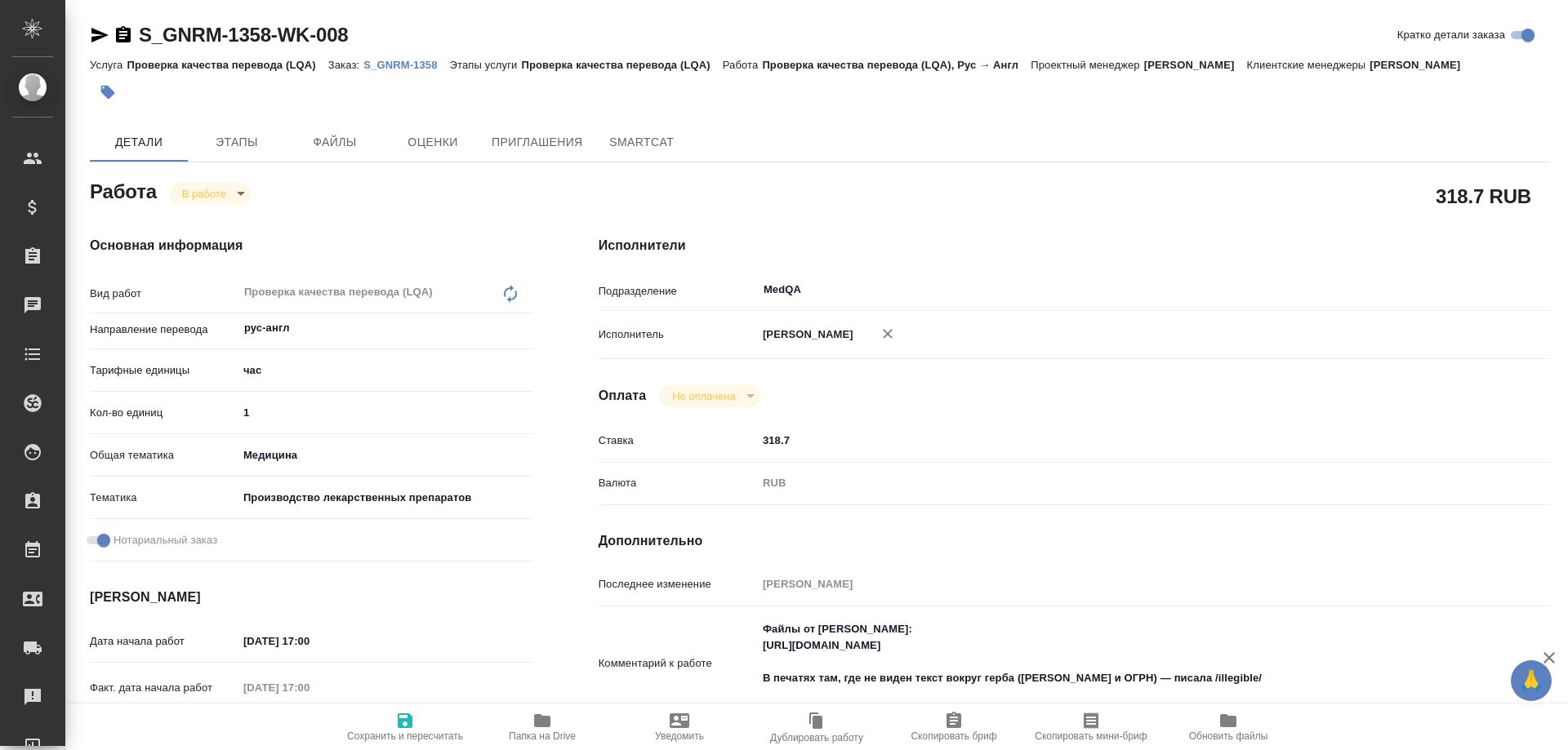
type textarea "x"
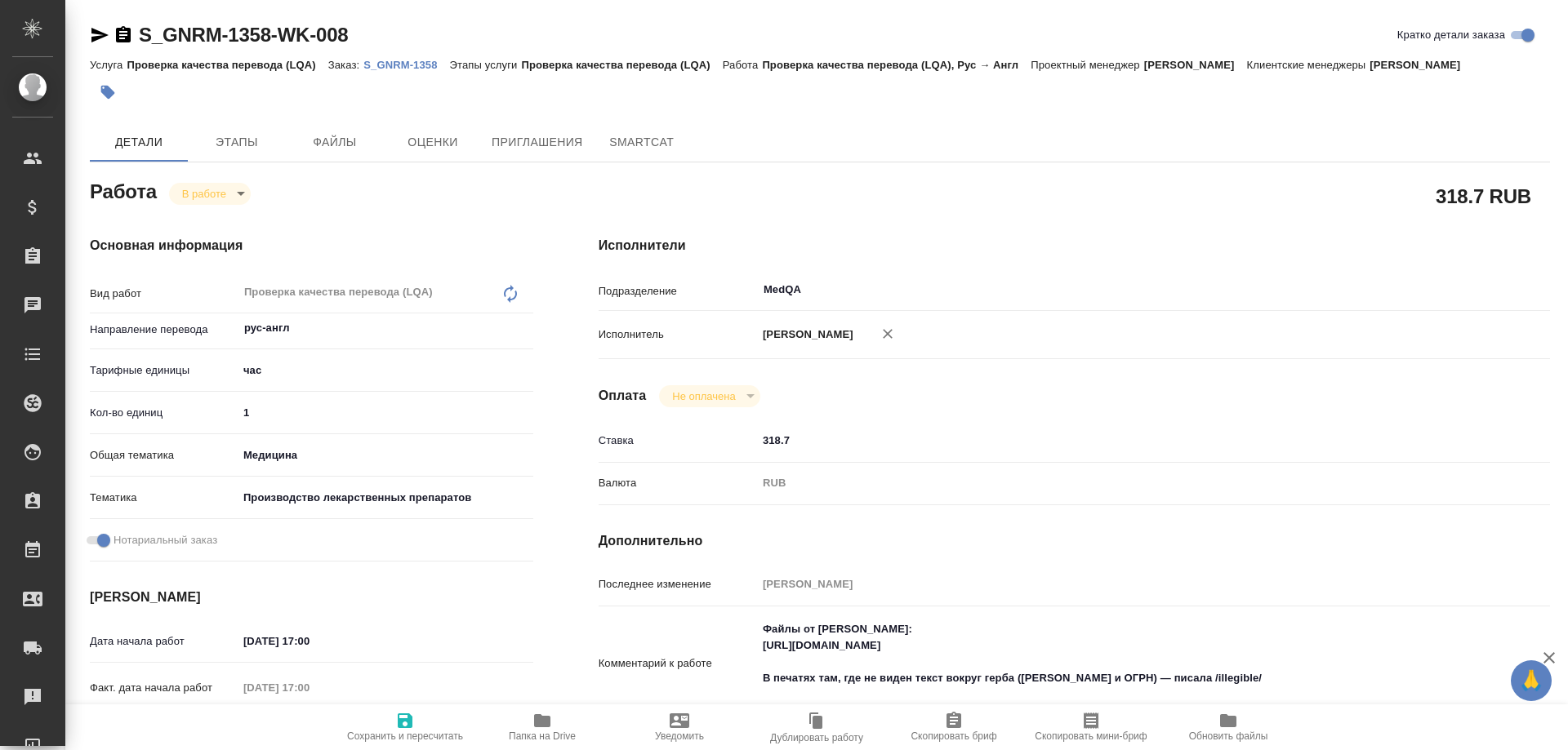
type textarea "x"
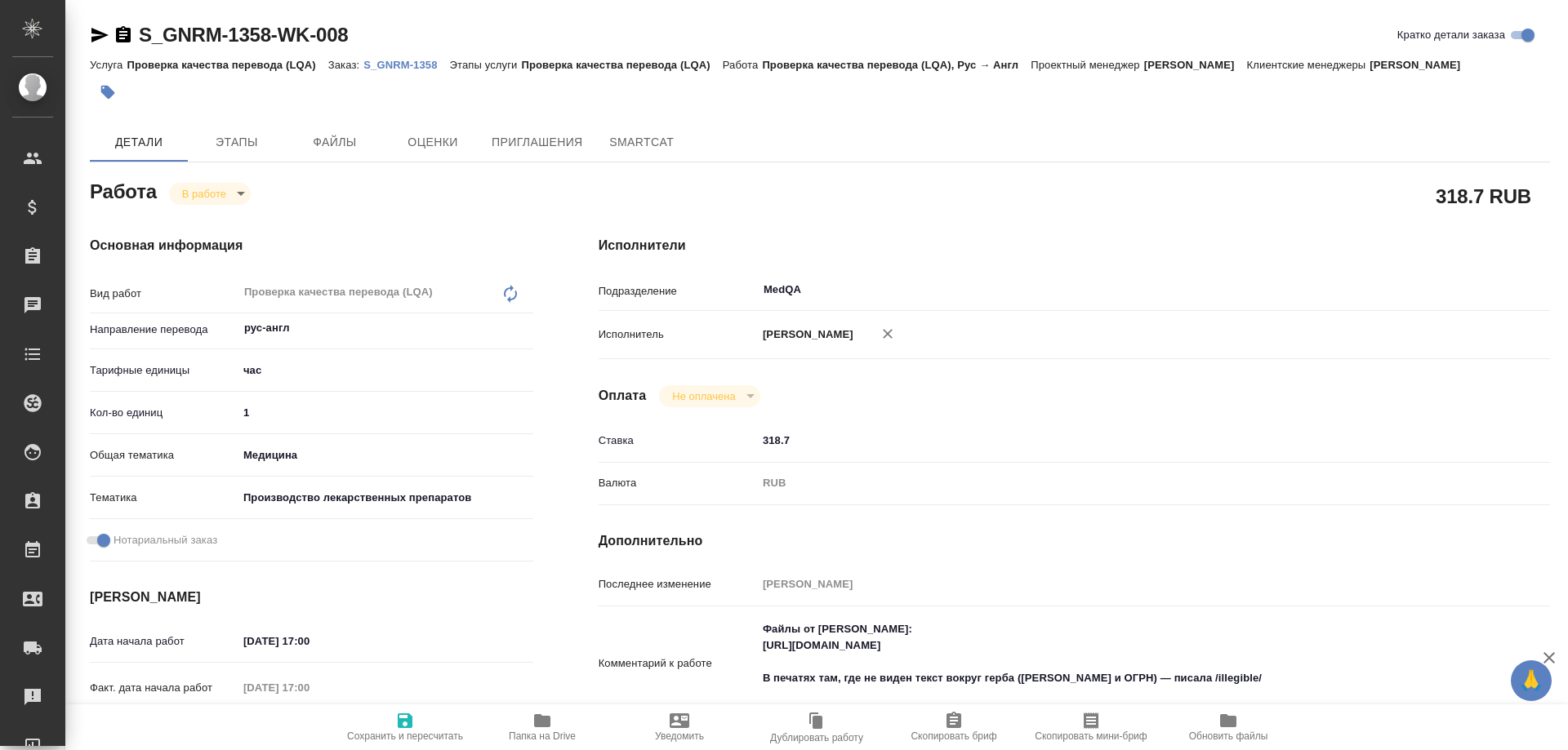
type textarea "x"
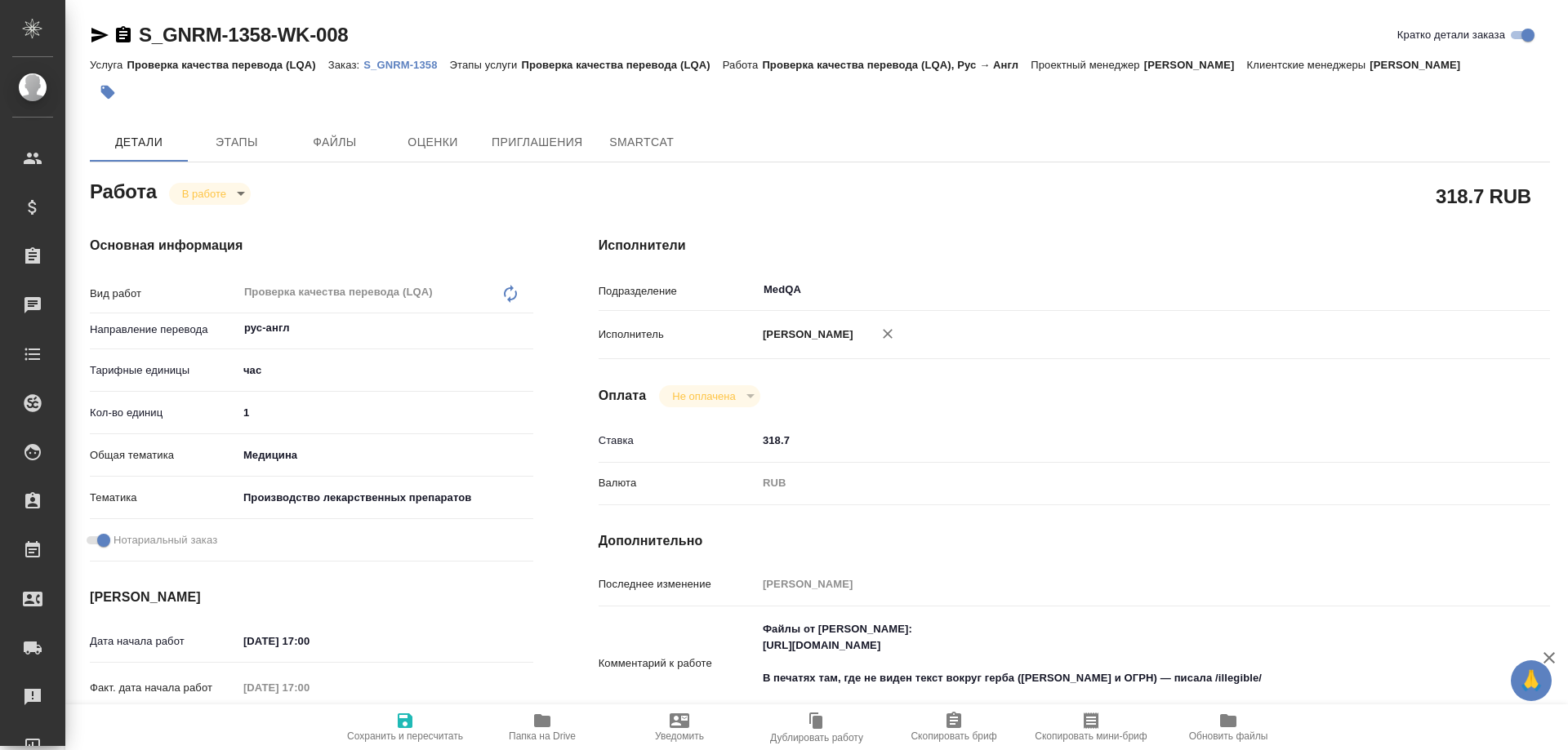
type textarea "x"
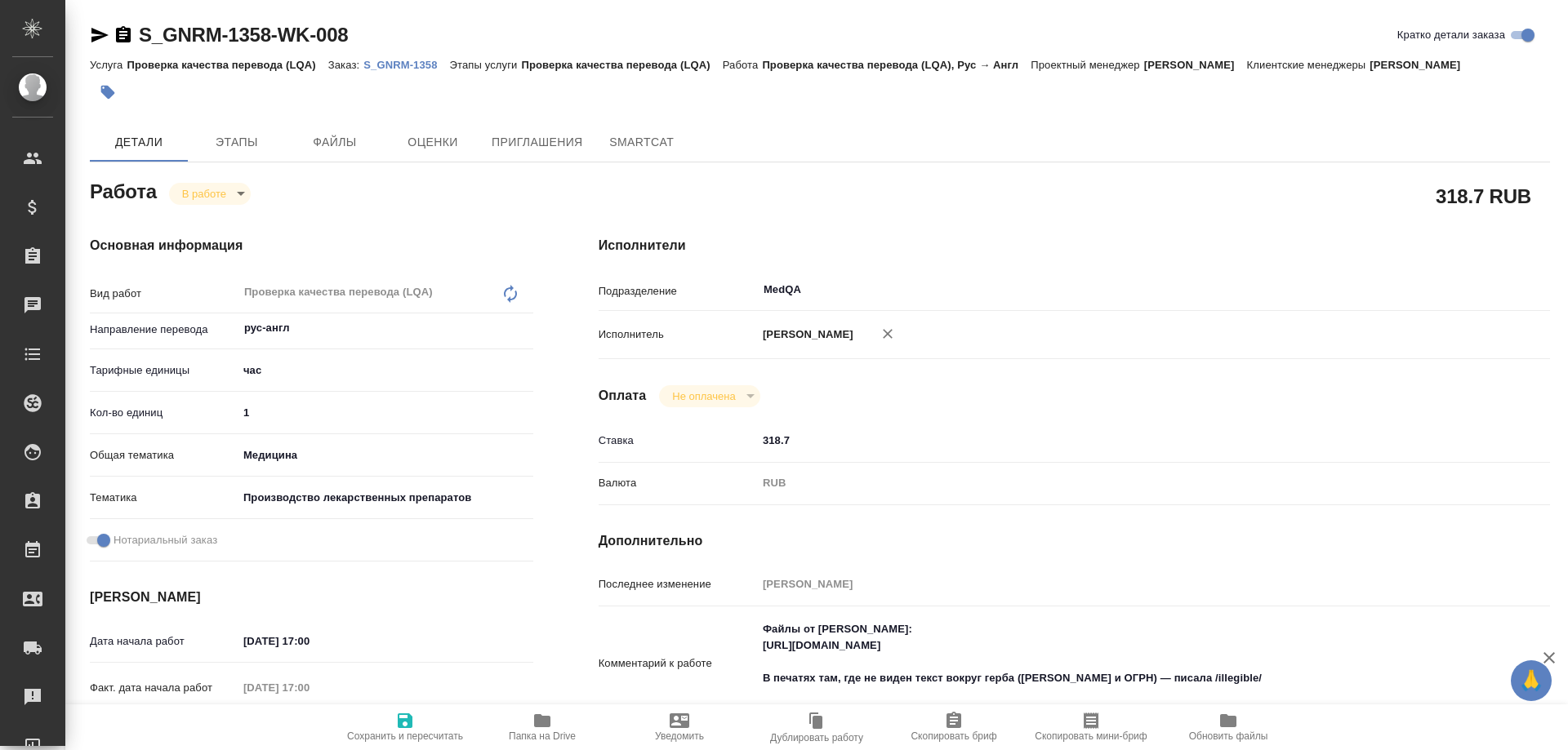
type textarea "x"
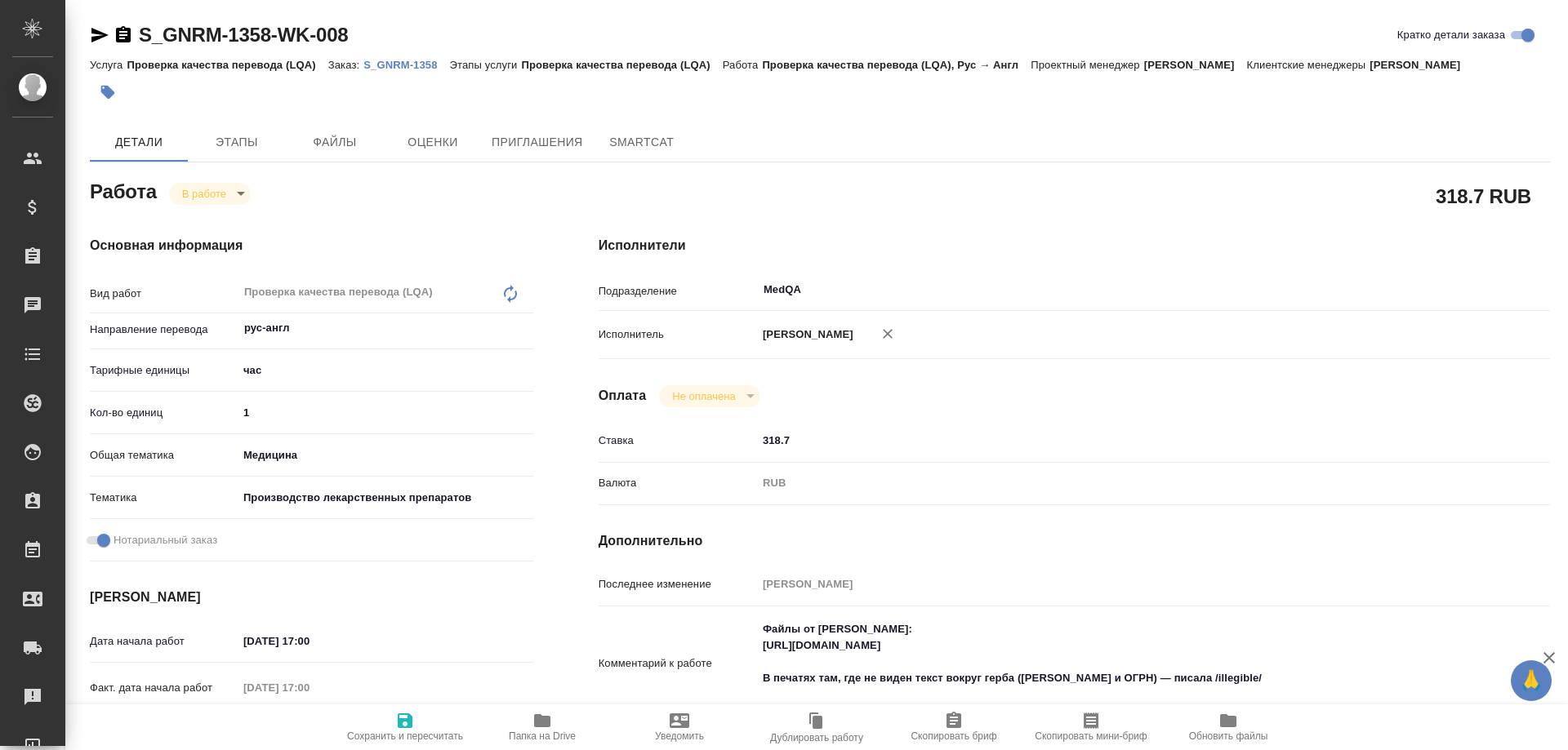
type textarea "x"
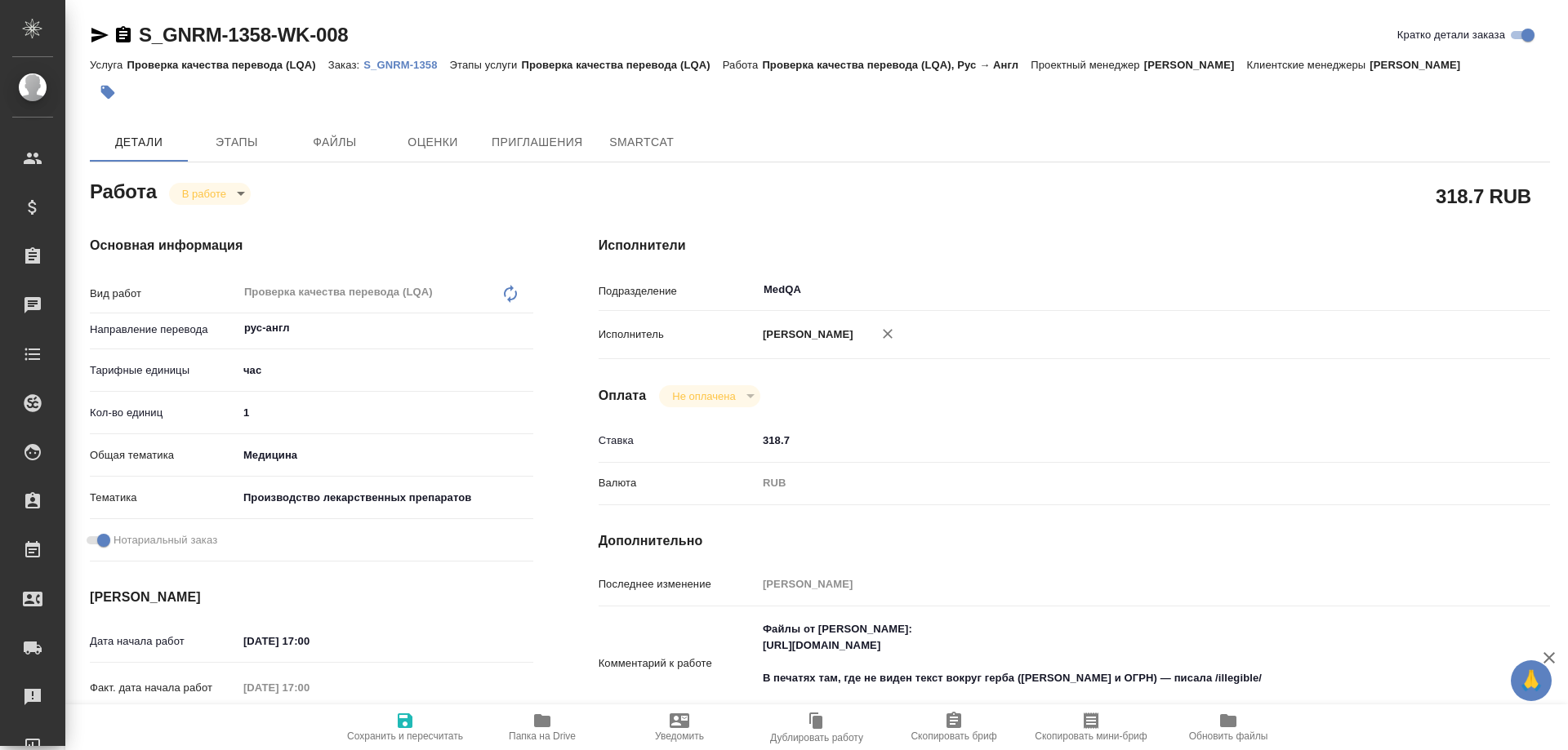
type textarea "x"
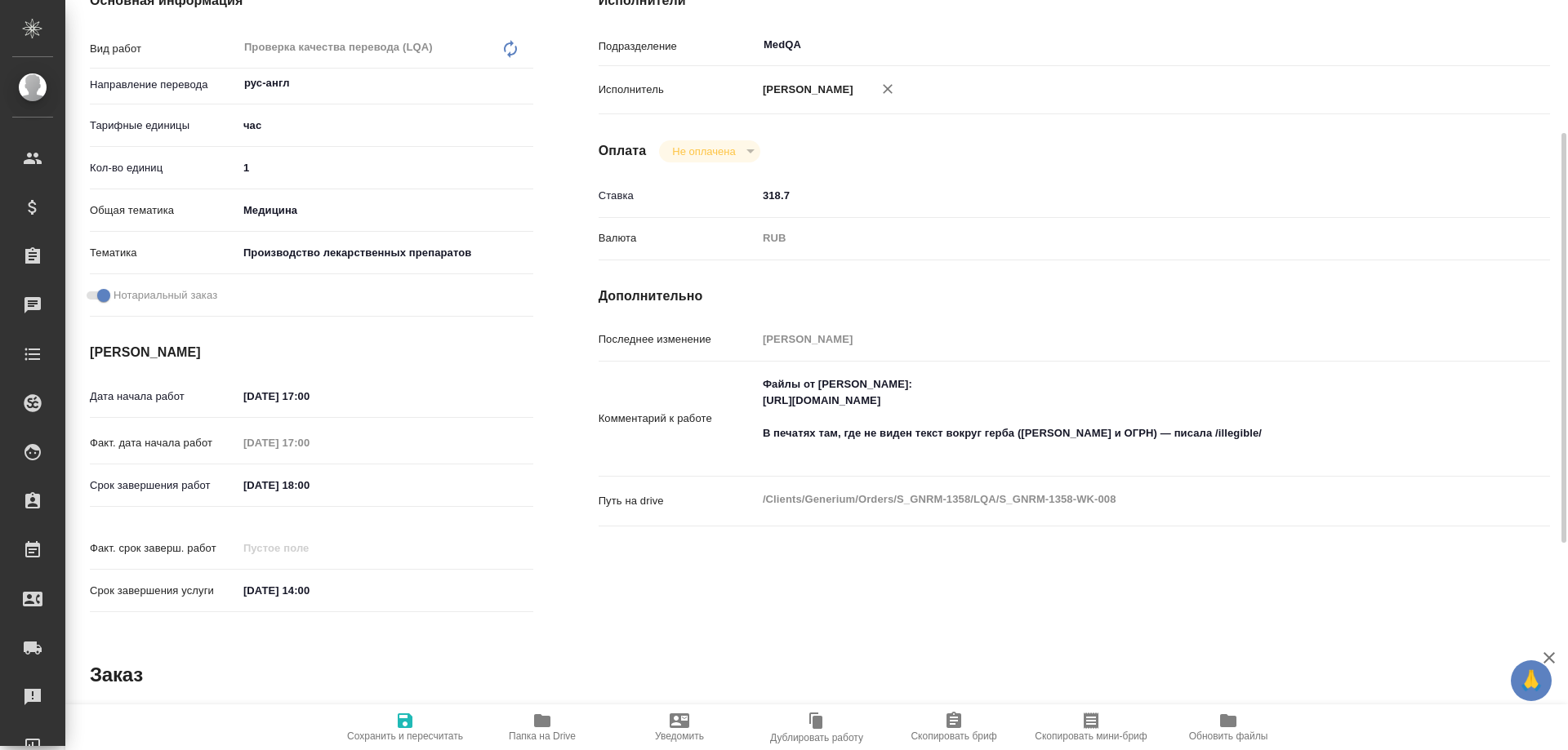
type textarea "x"
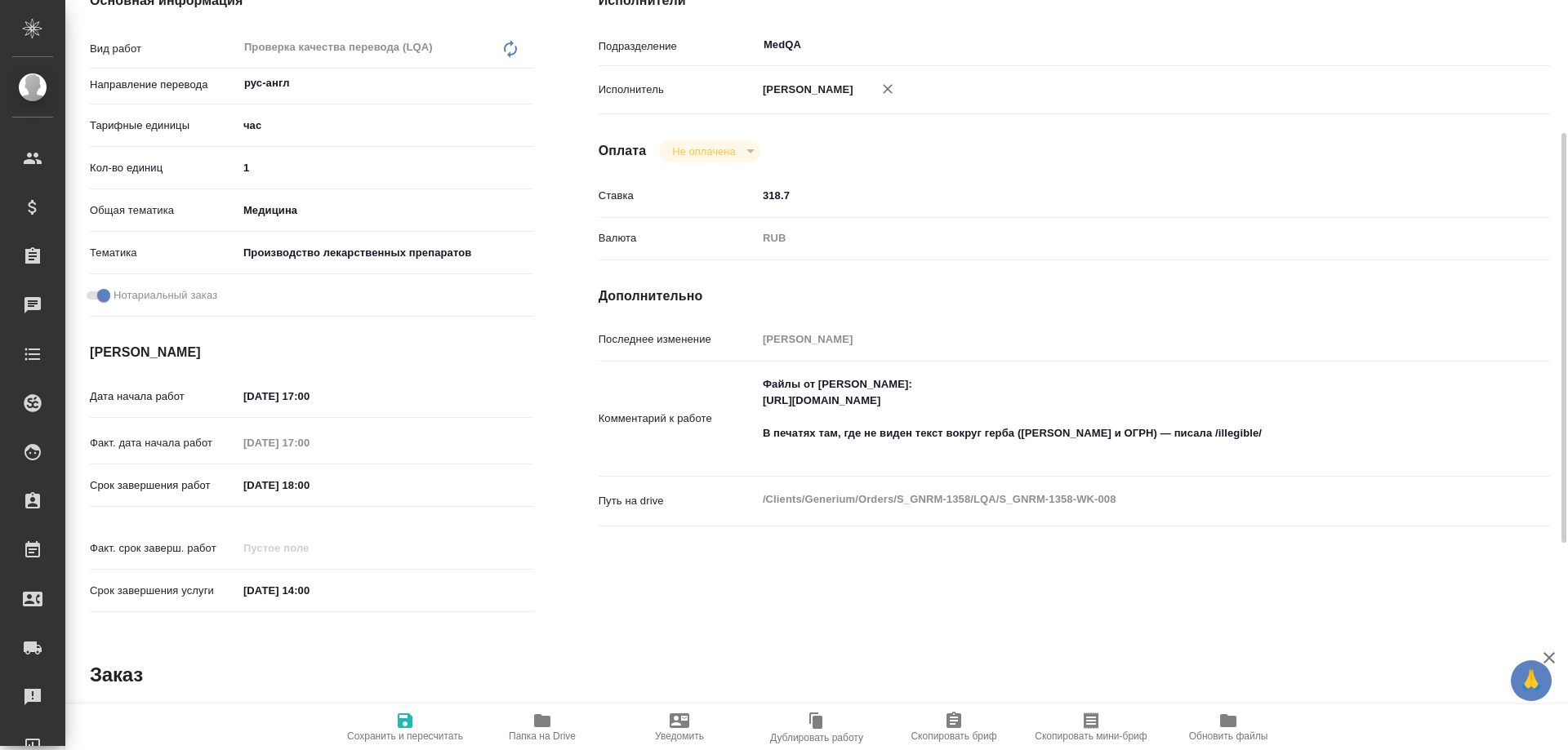
type textarea "x"
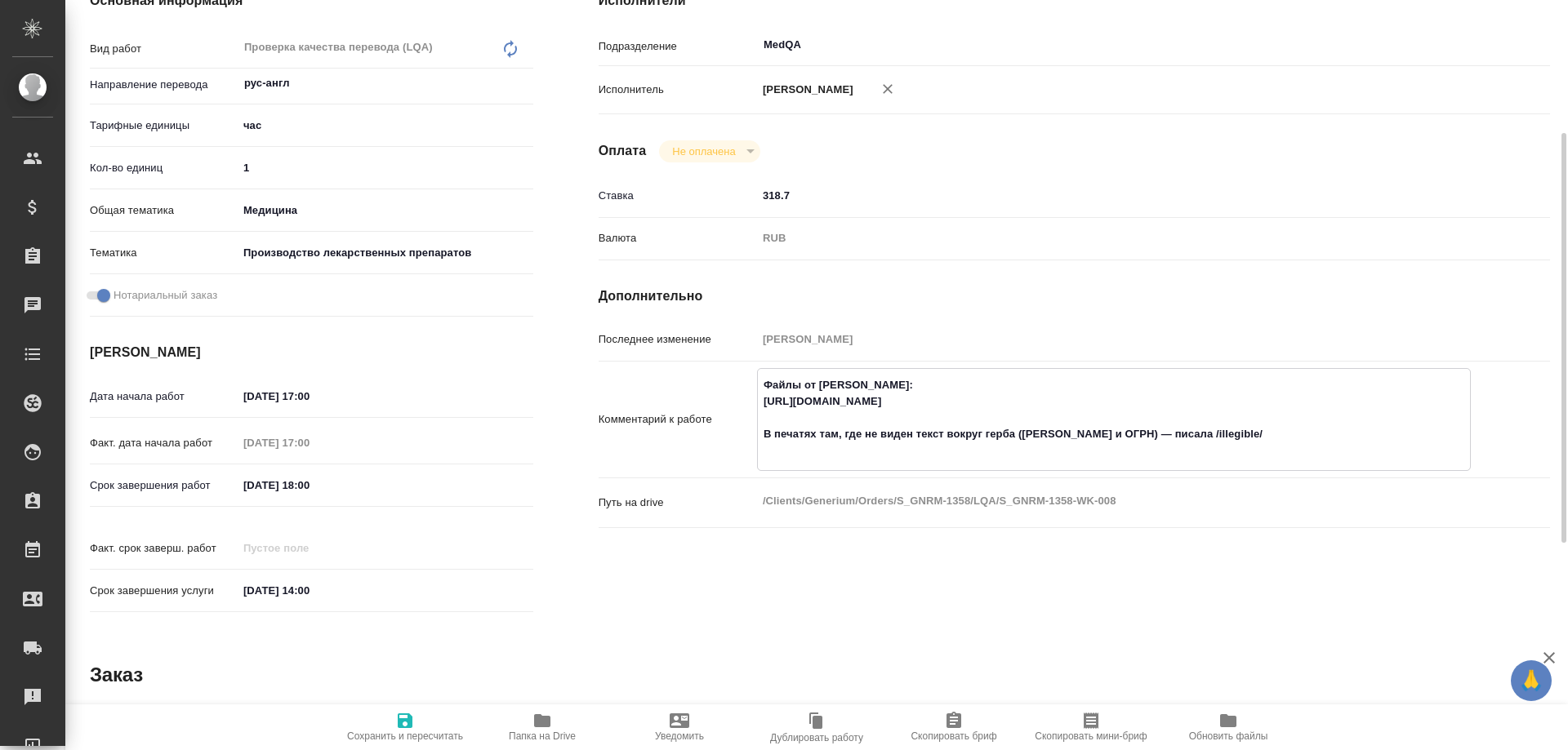
click at [767, 417] on textarea "Файлы от [PERSON_NAME]: [URL][DOMAIN_NAME] В печатях там, где не виден текст во…" at bounding box center [1114, 417] width 713 height 93
drag, startPoint x: 765, startPoint y: 417, endPoint x: 1403, endPoint y: 413, distance: 638.0
click at [1403, 413] on textarea "Файлы от [PERSON_NAME]: [URL][DOMAIN_NAME] В печатях там, где не виден текст во…" at bounding box center [1114, 417] width 713 height 93
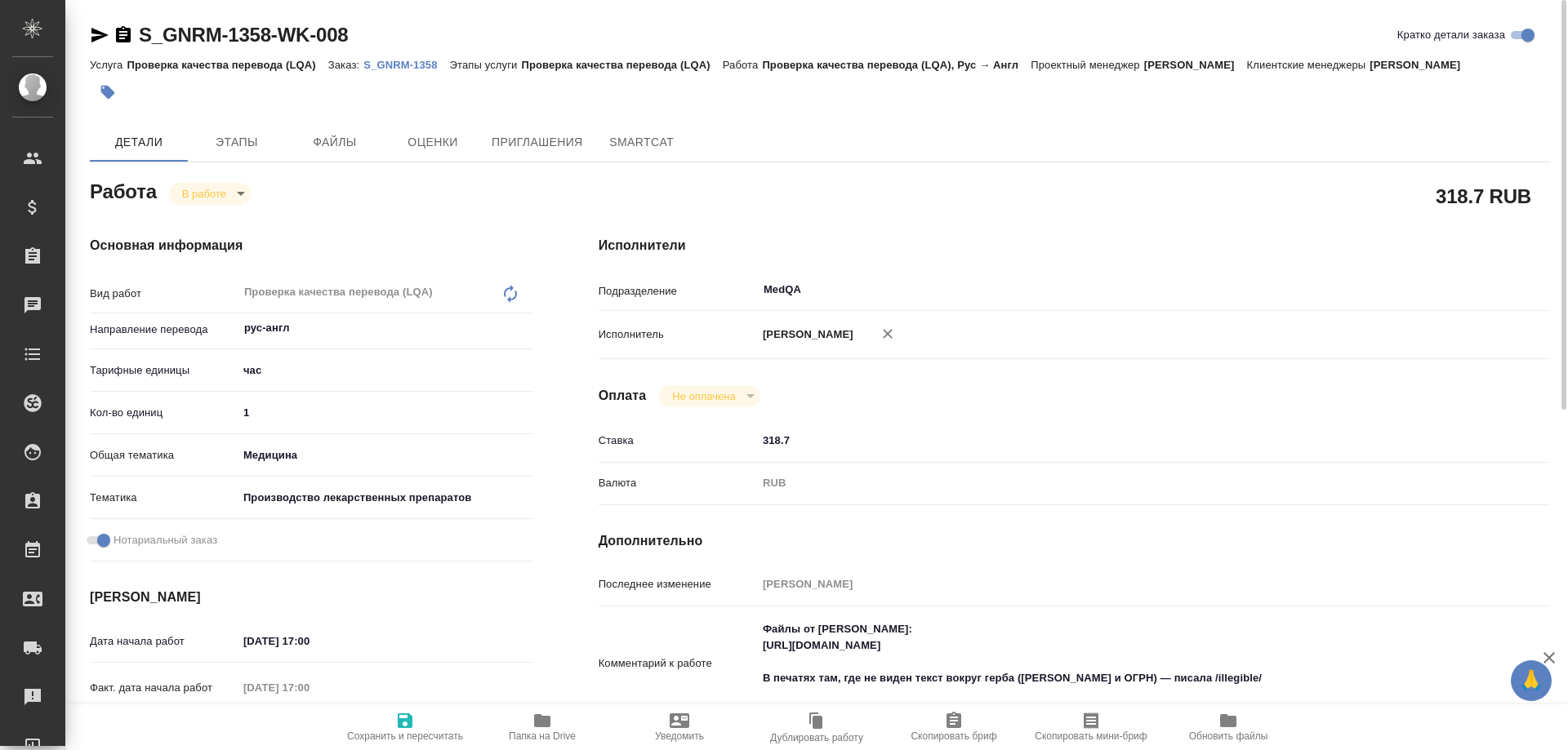
type textarea "x"
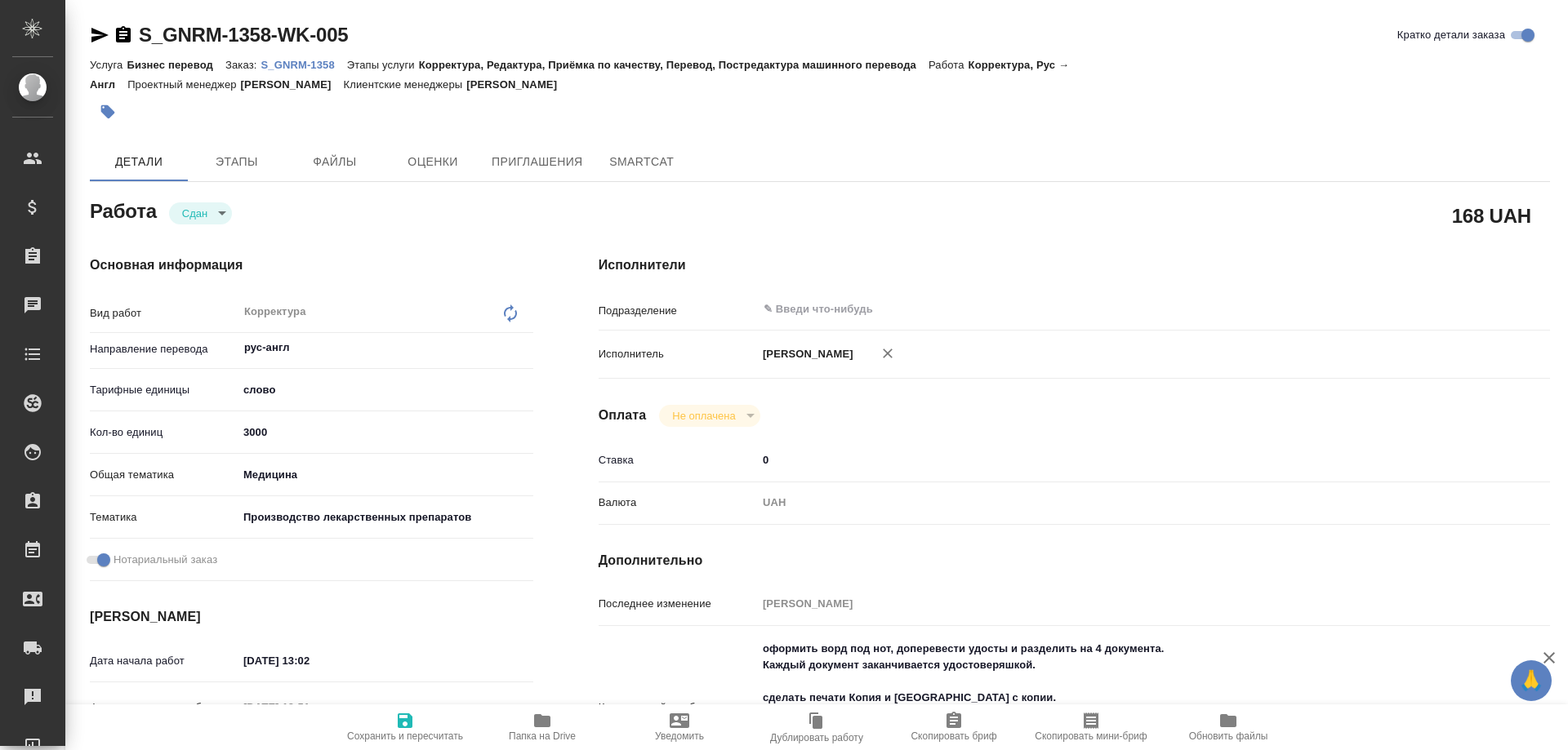
type textarea "x"
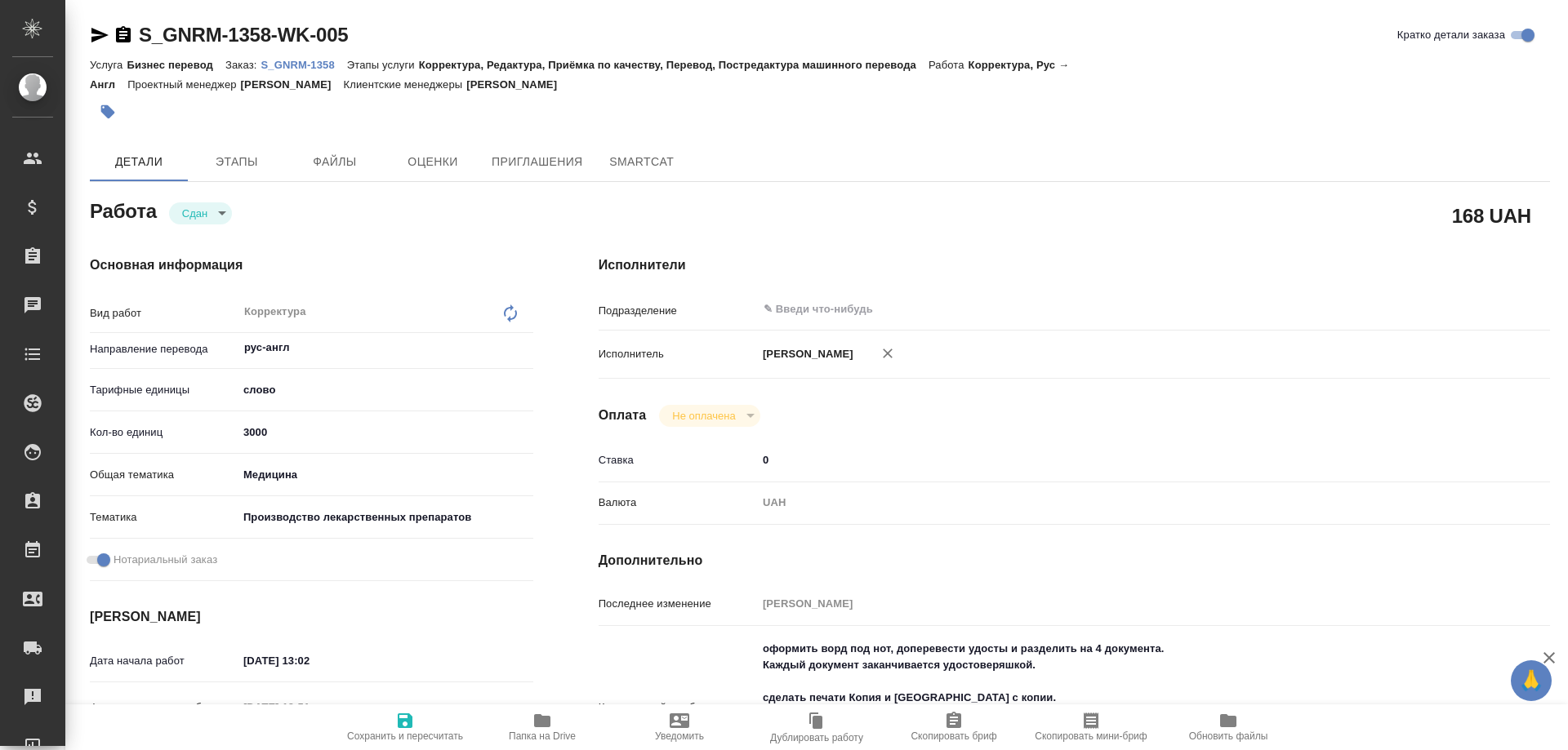
type textarea "x"
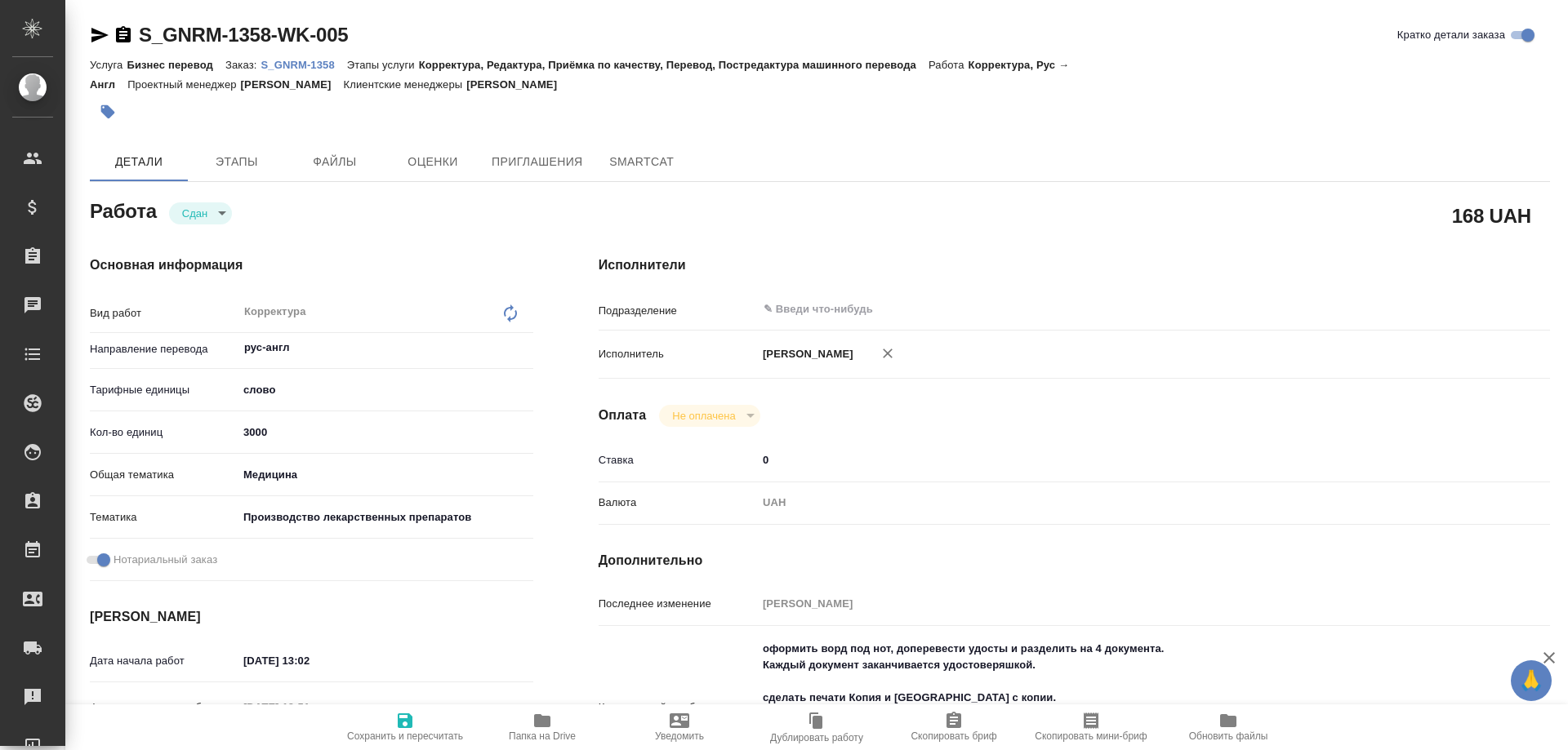
type textarea "x"
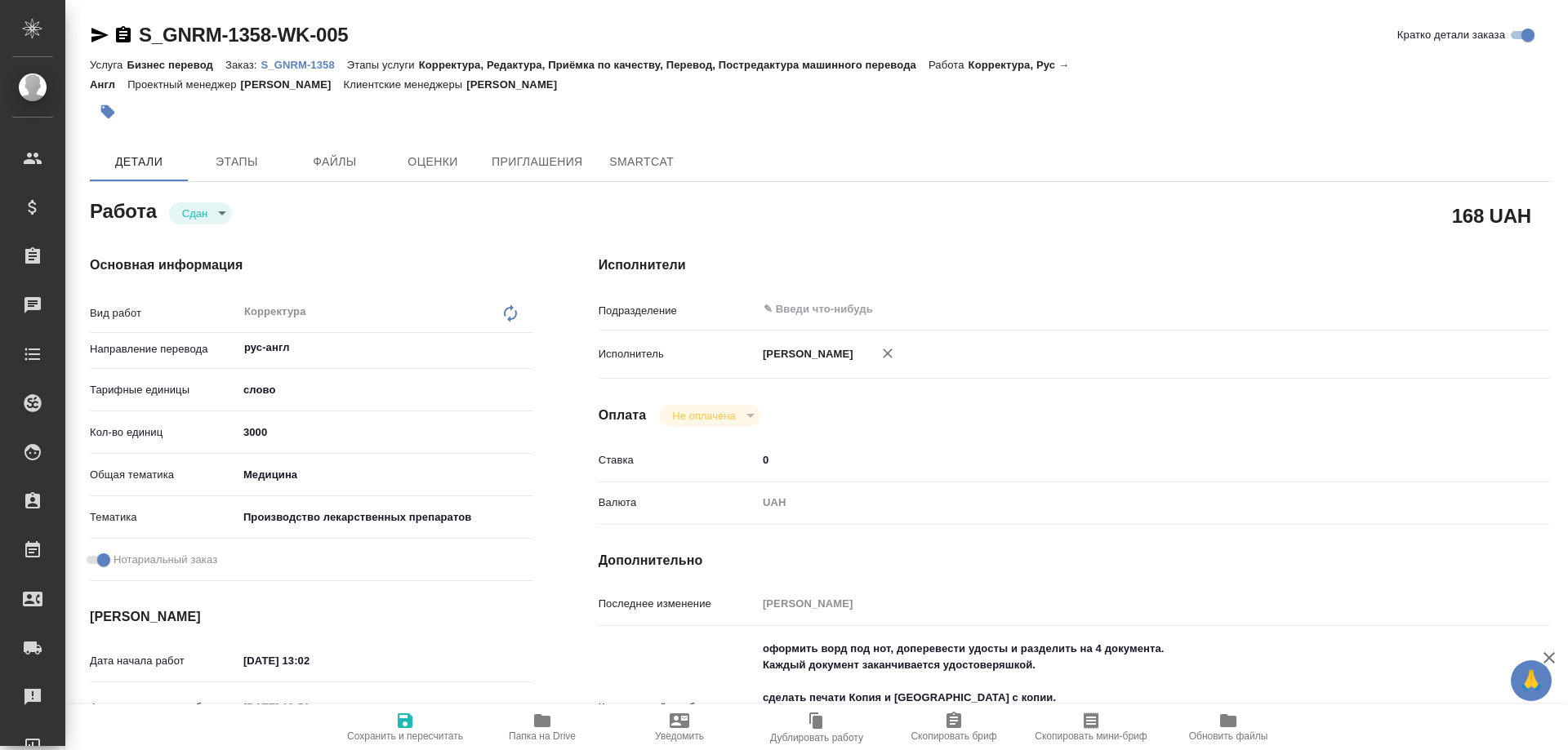
type textarea "x"
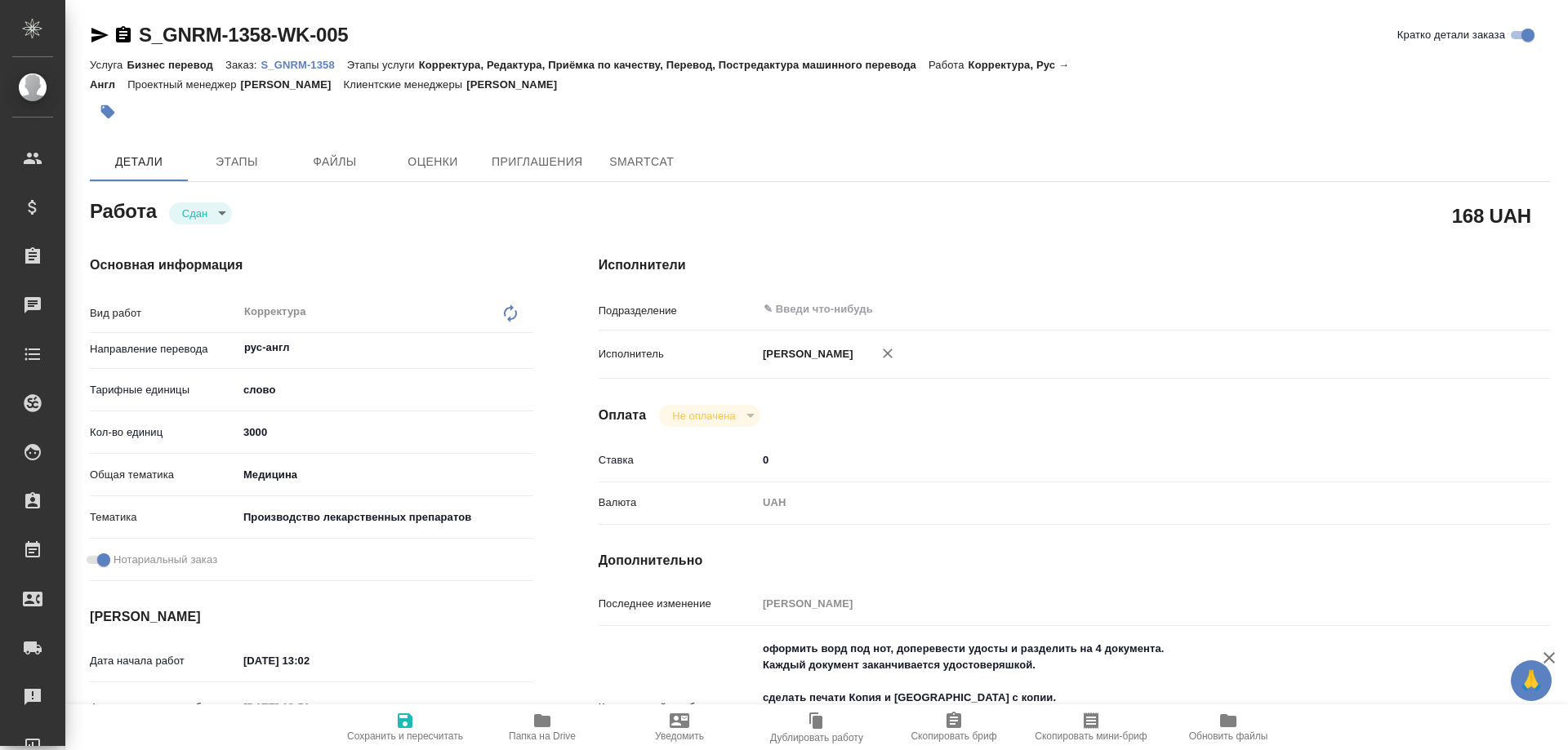
type textarea "x"
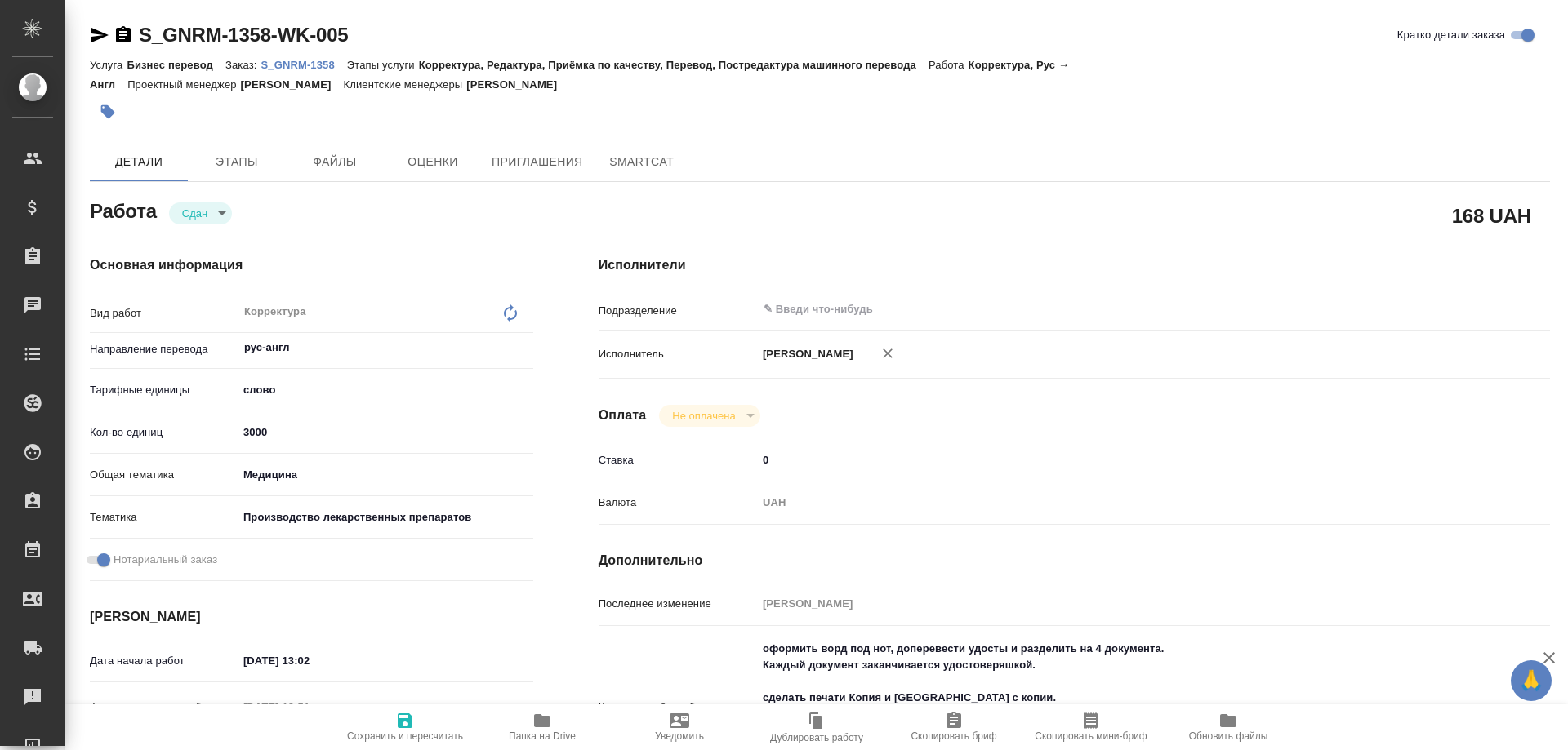
type textarea "x"
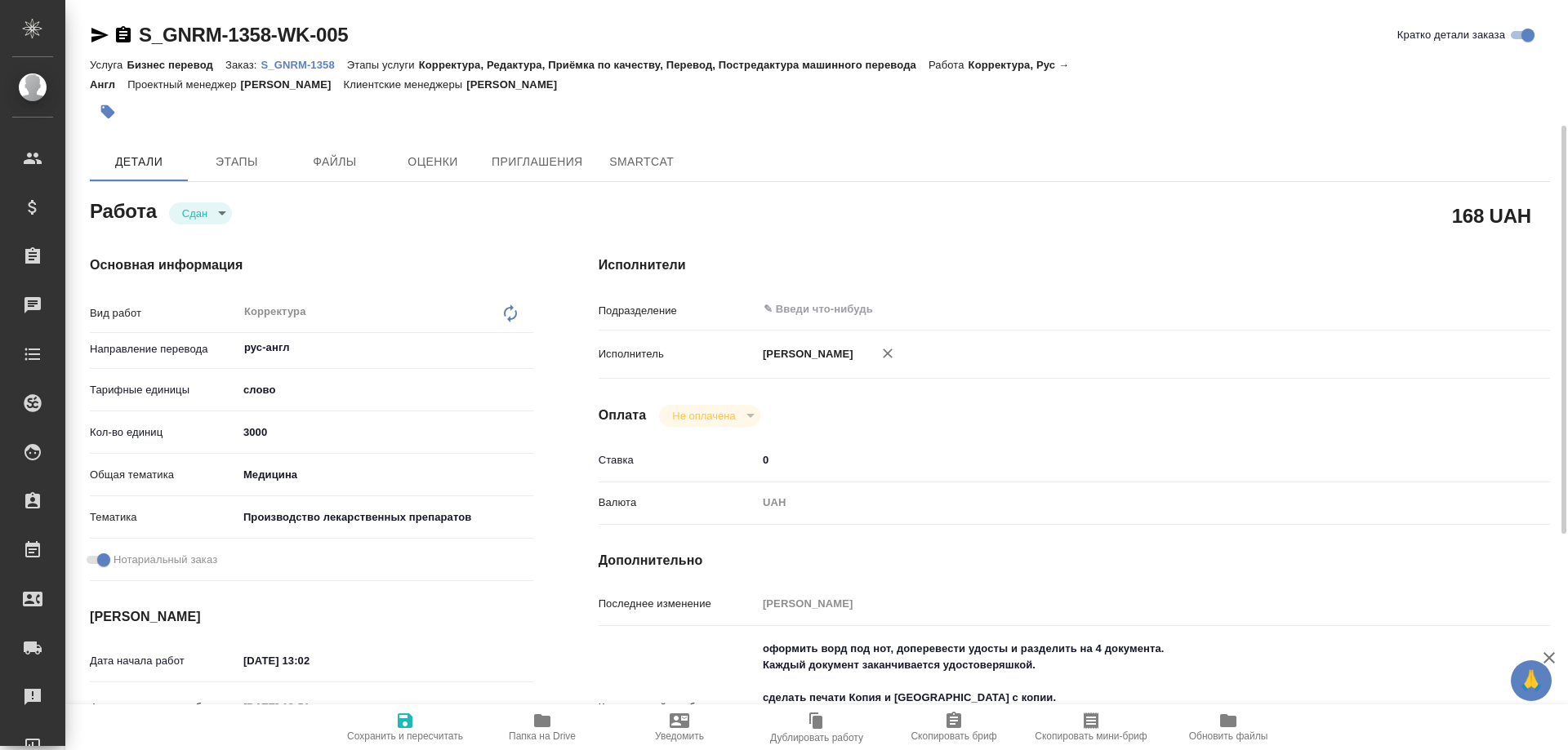
scroll to position [163, 0]
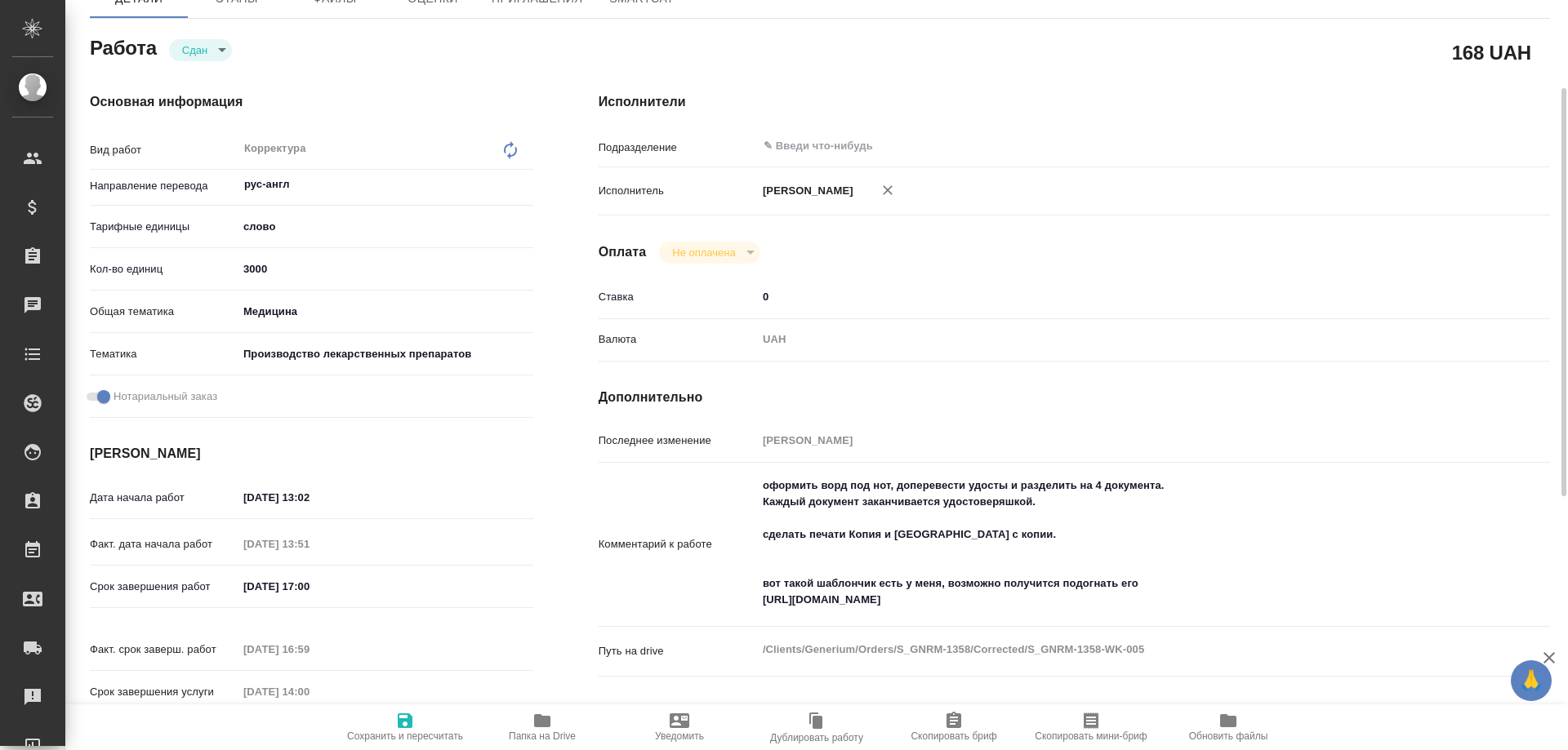
type textarea "x"
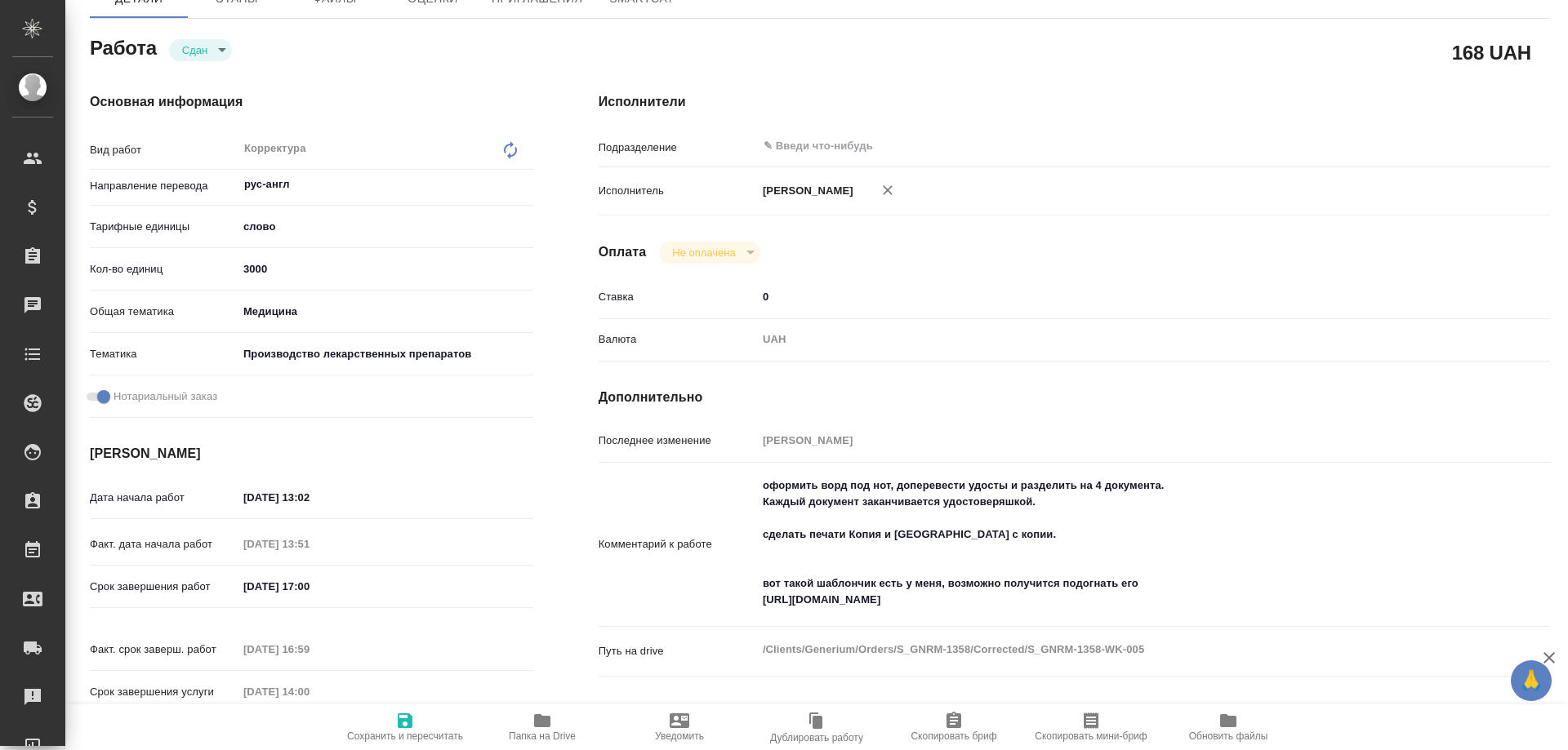
type textarea "x"
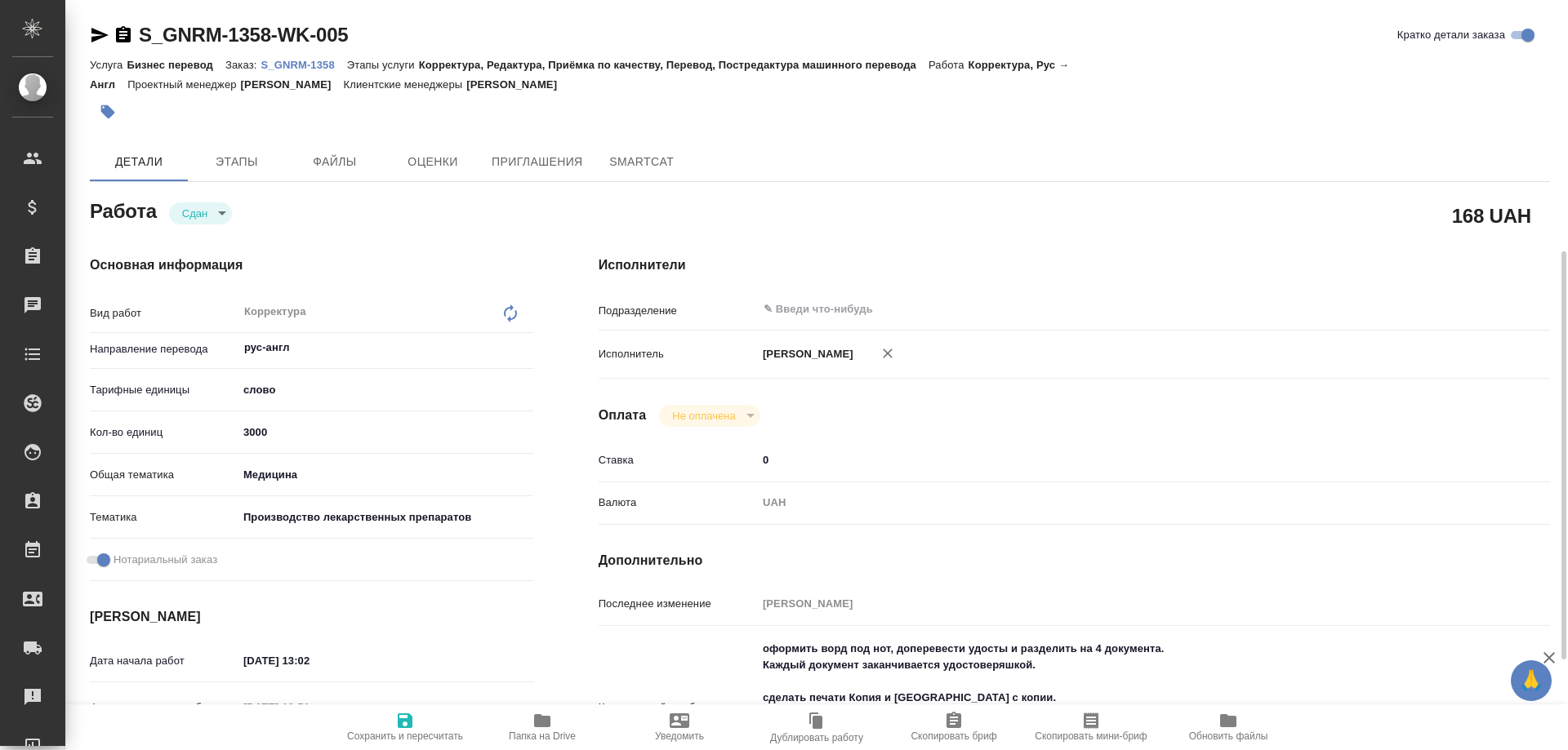
scroll to position [245, 0]
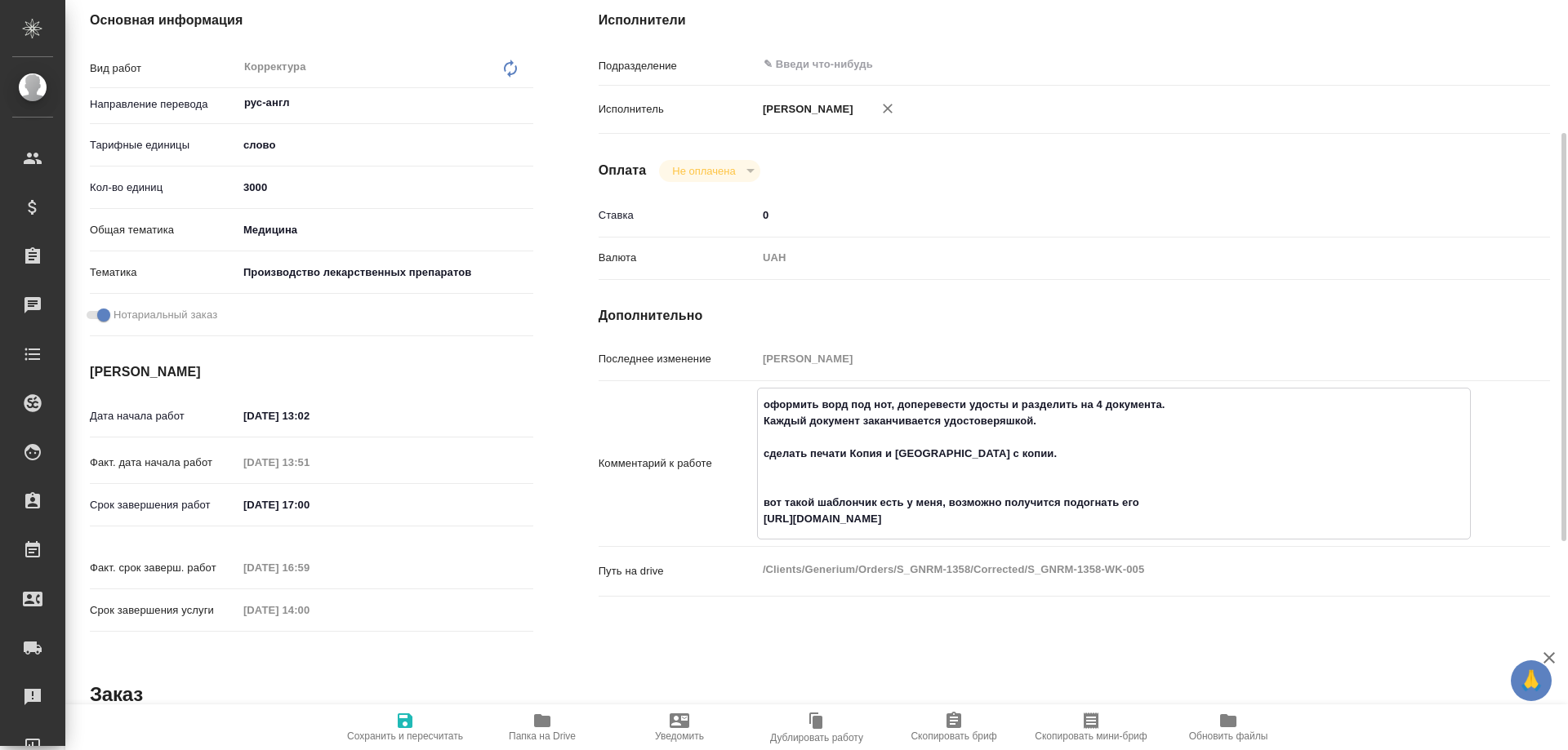
drag, startPoint x: 763, startPoint y: 515, endPoint x: 1034, endPoint y: 516, distance: 271.0
click at [1034, 516] on textarea "оформить ворд под нот, доперевести удосты и разделить на 4 документа. Каждый до…" at bounding box center [1114, 462] width 713 height 142
type textarea "x"
click at [534, 726] on icon "button" at bounding box center [541, 720] width 16 height 13
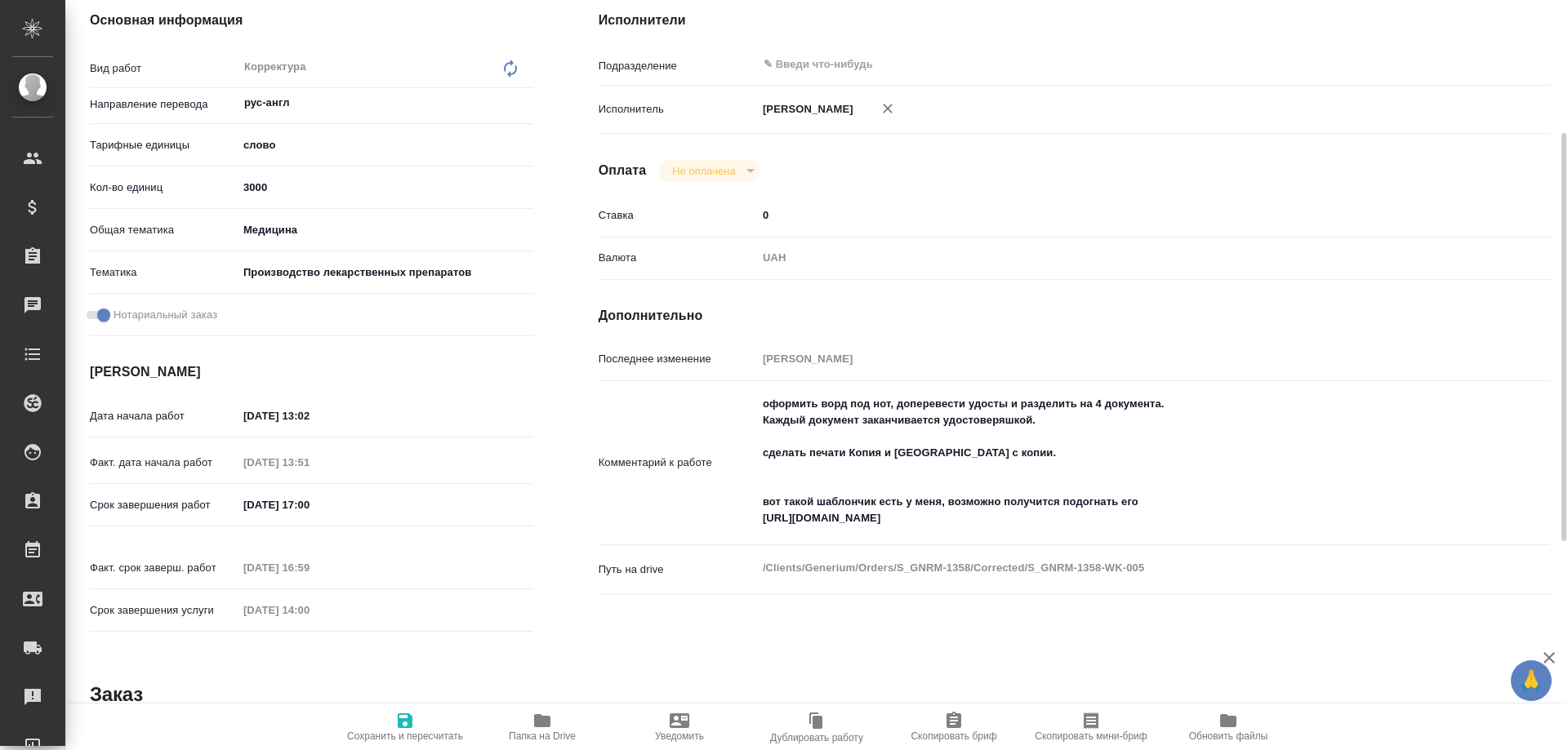
scroll to position [0, 0]
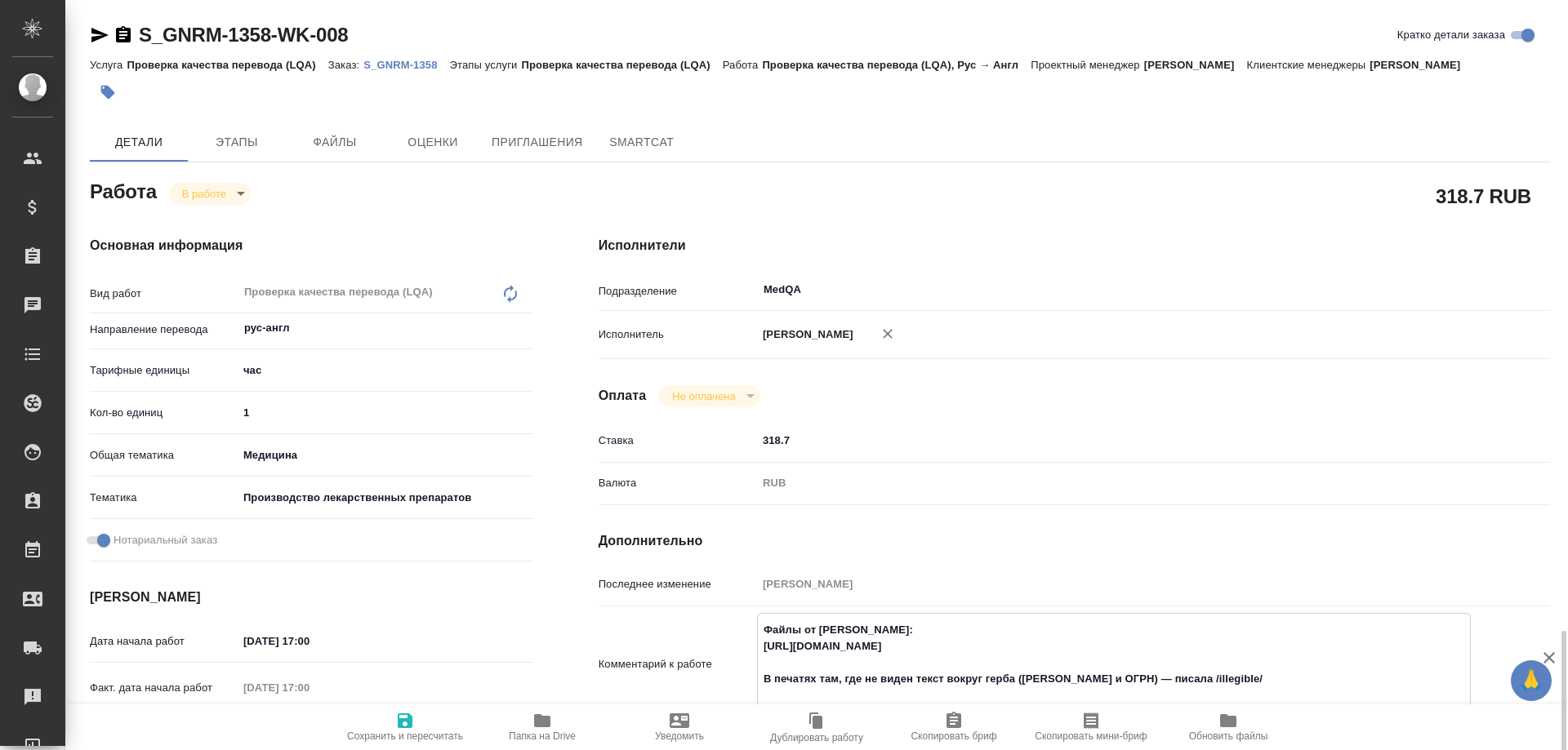
scroll to position [408, 0]
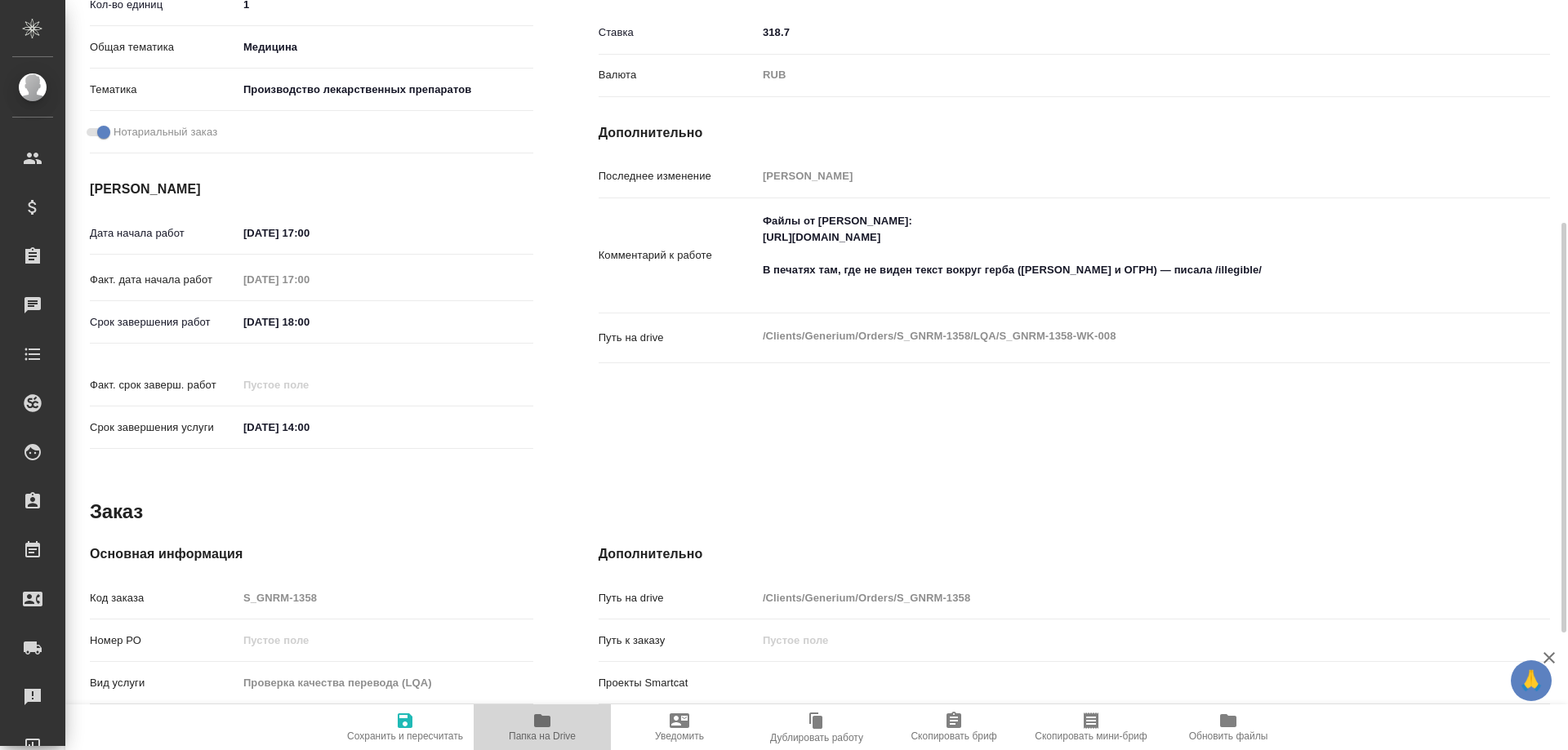
click at [537, 725] on icon "button" at bounding box center [541, 720] width 16 height 13
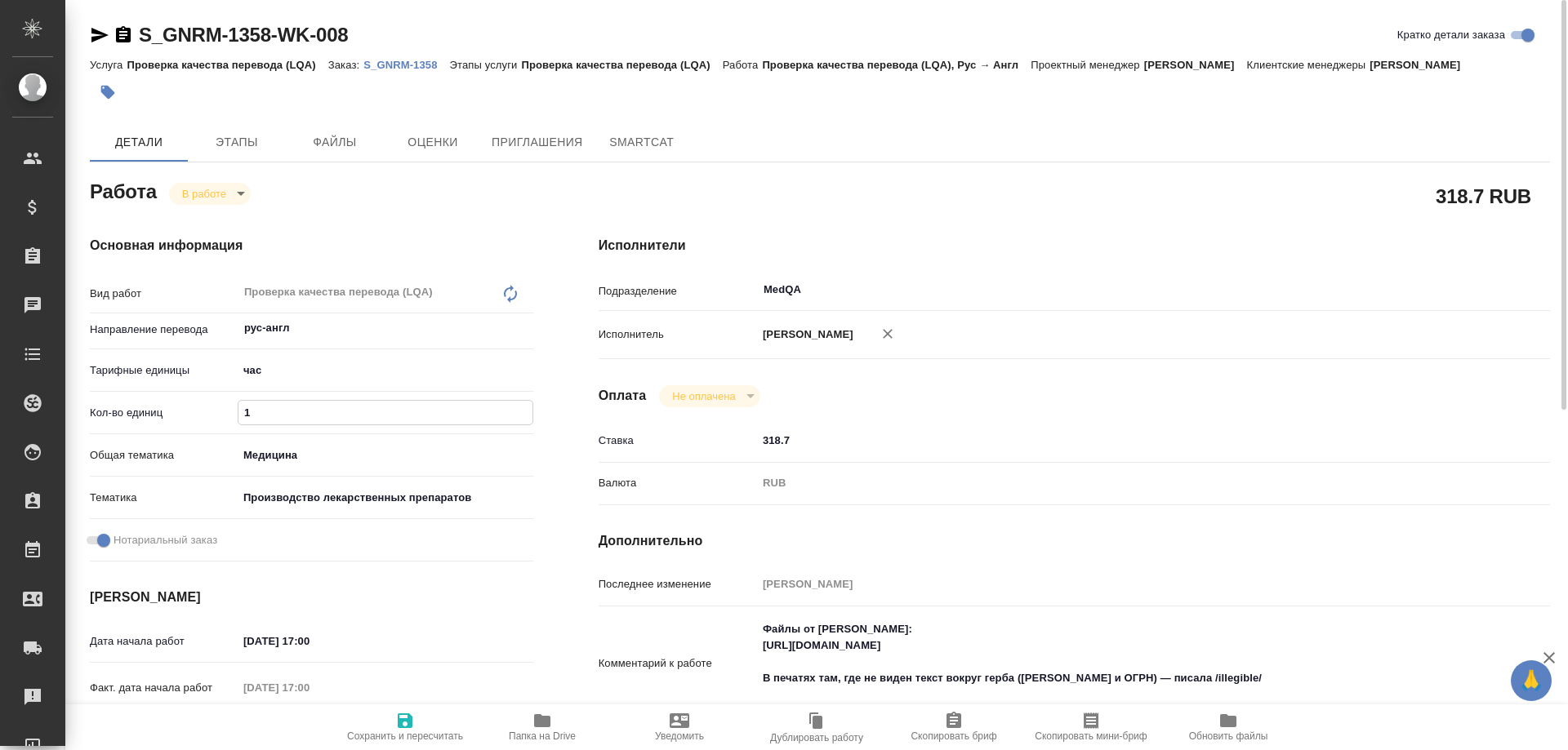
drag, startPoint x: 279, startPoint y: 420, endPoint x: 212, endPoint y: 416, distance: 67.1
click at [212, 416] on div "Кол-во единиц 1" at bounding box center [311, 412] width 443 height 28
type input "0"
type input "0.88"
click at [410, 717] on icon "button" at bounding box center [405, 720] width 15 height 15
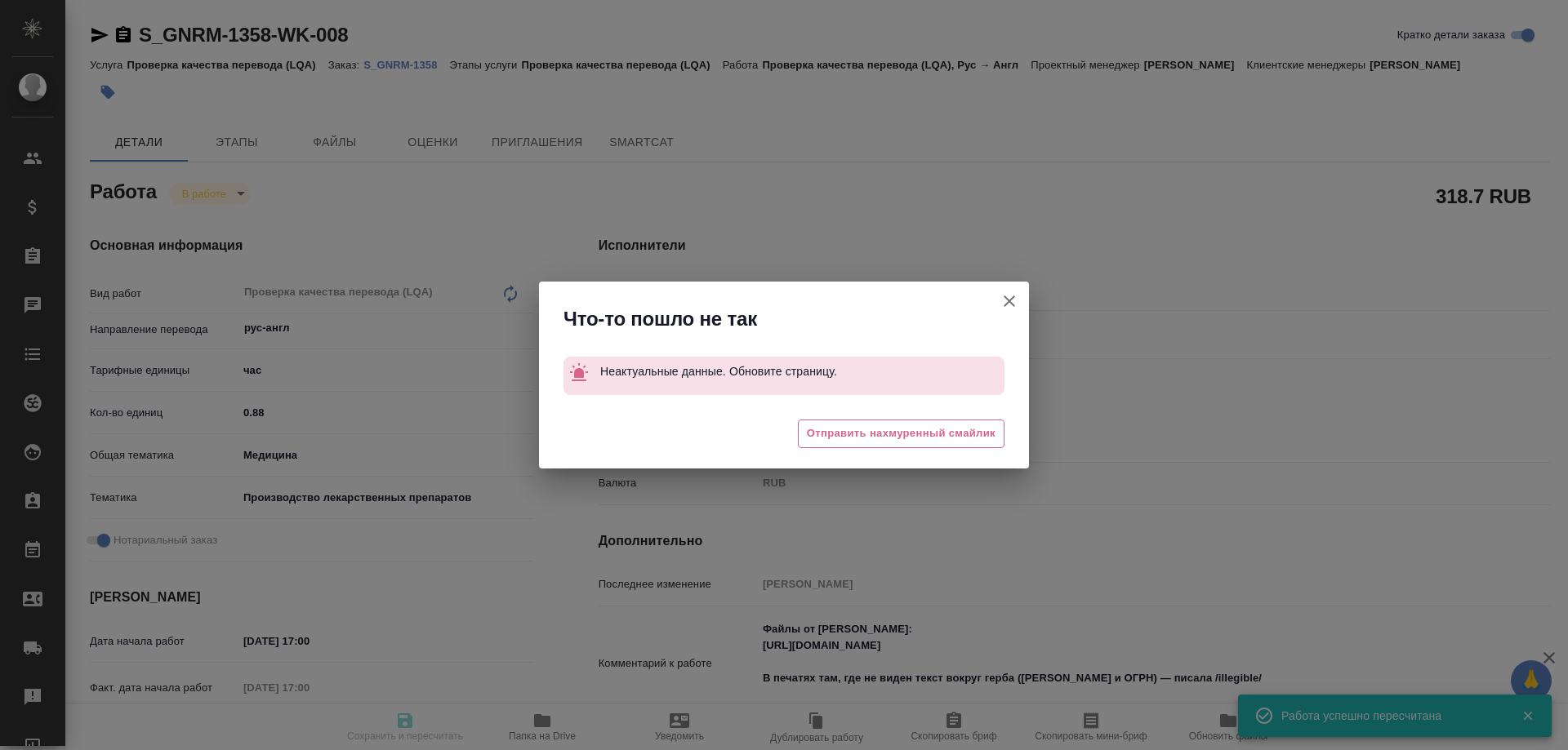
type input "inProgress"
type input "рус-англ"
type input "5a8b1489cc6b4906c91bfd93"
type input "1"
type input "med"
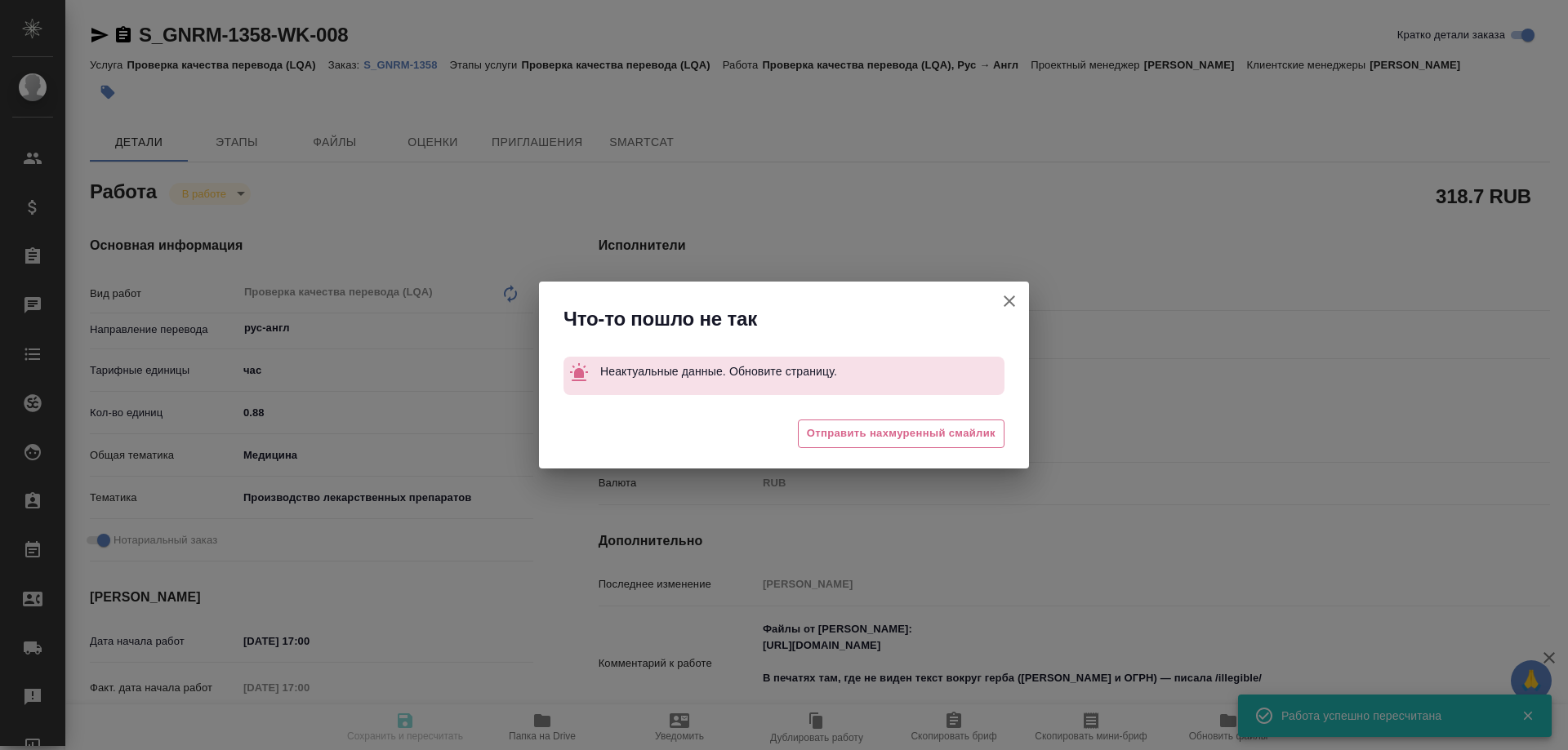
type input "614982fec5ecbb70f805293f"
checkbox input "true"
type input "[DATE] 17:00"
type input "[DATE] 18:00"
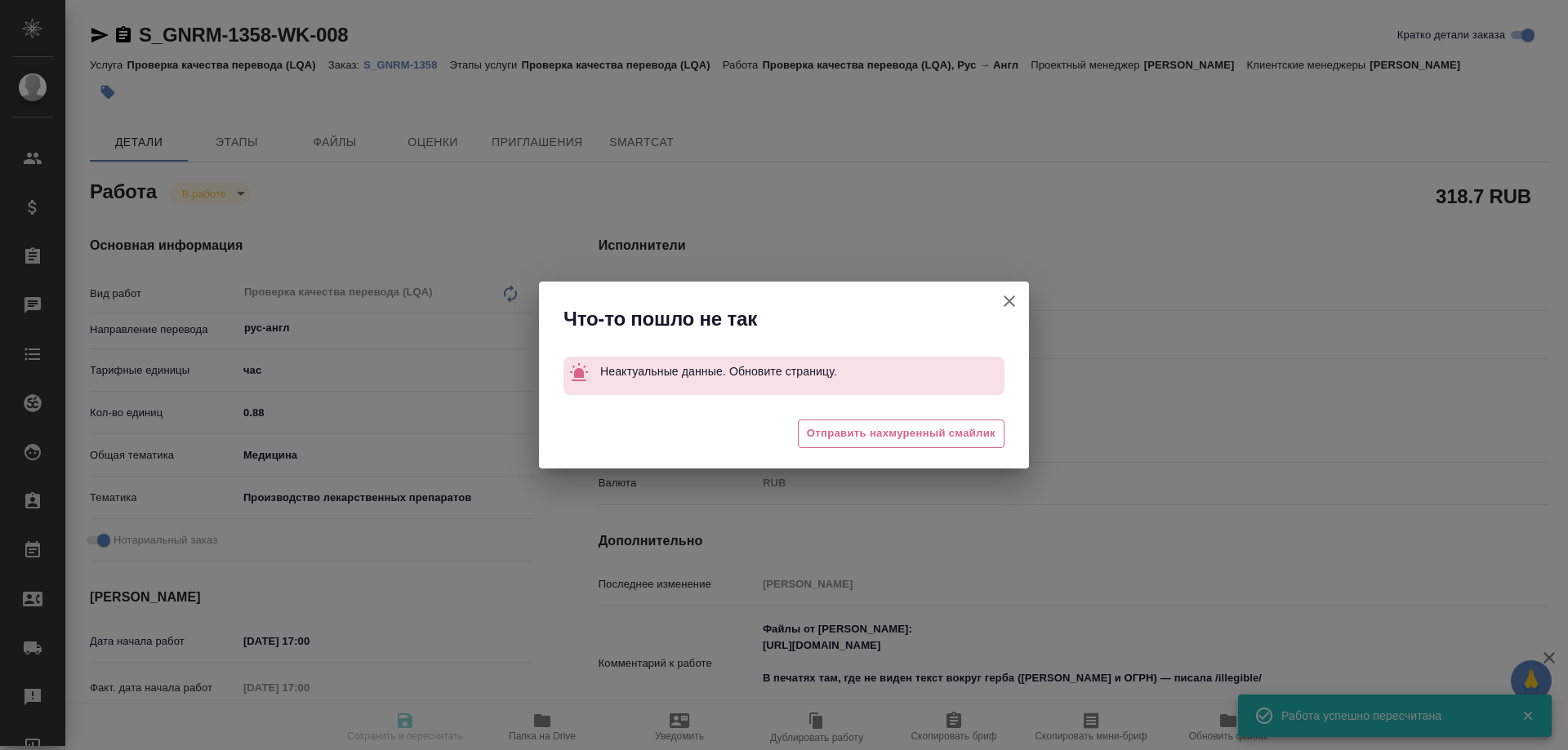
type input "[DATE] 14:00"
type input "MedQA"
type input "notPayed"
type input "318.7"
type input "RUB"
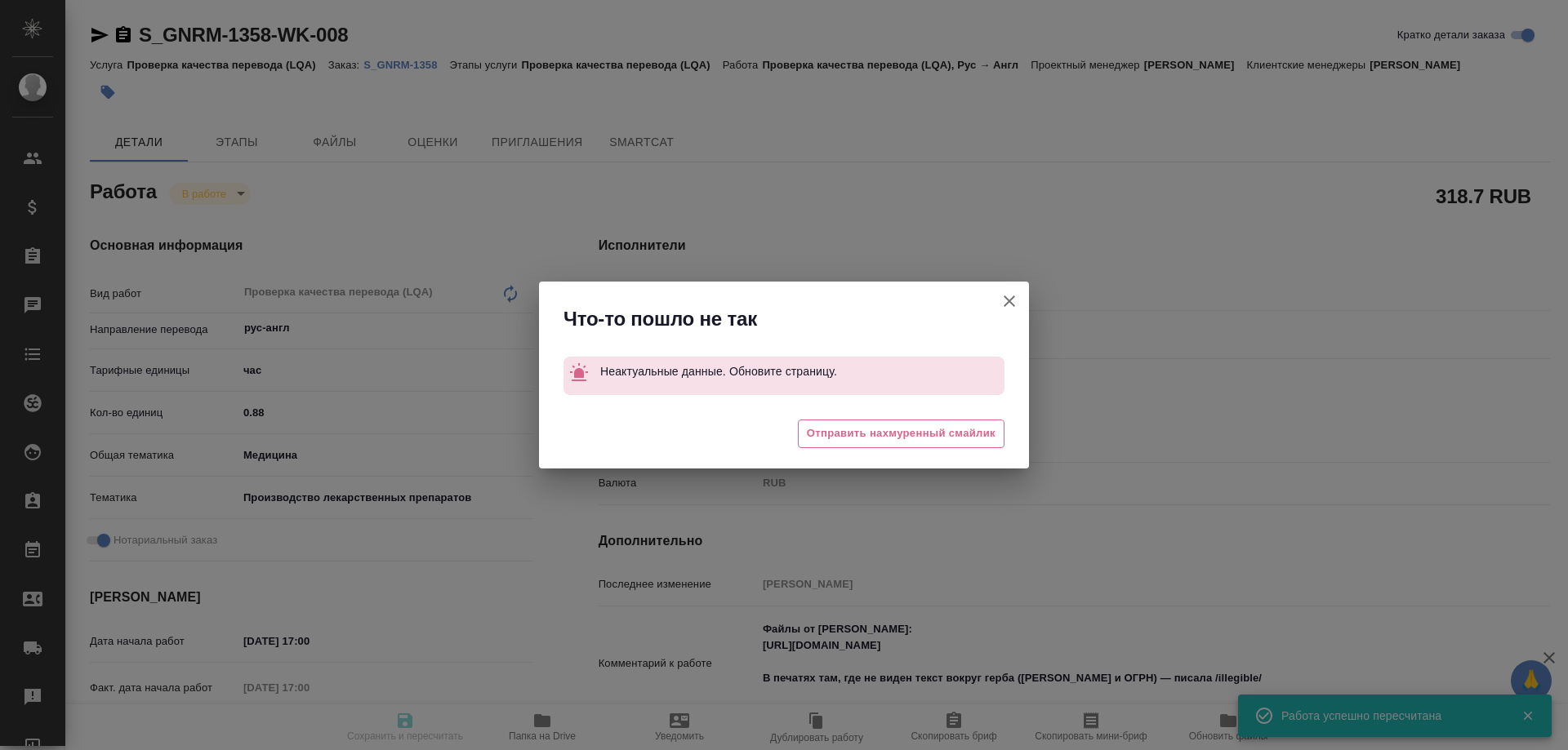
type input "[PERSON_NAME]"
type input "S_GNRM-1358"
type input "Проверка качества перевода (LQA)"
type input "[PERSON_NAME]"
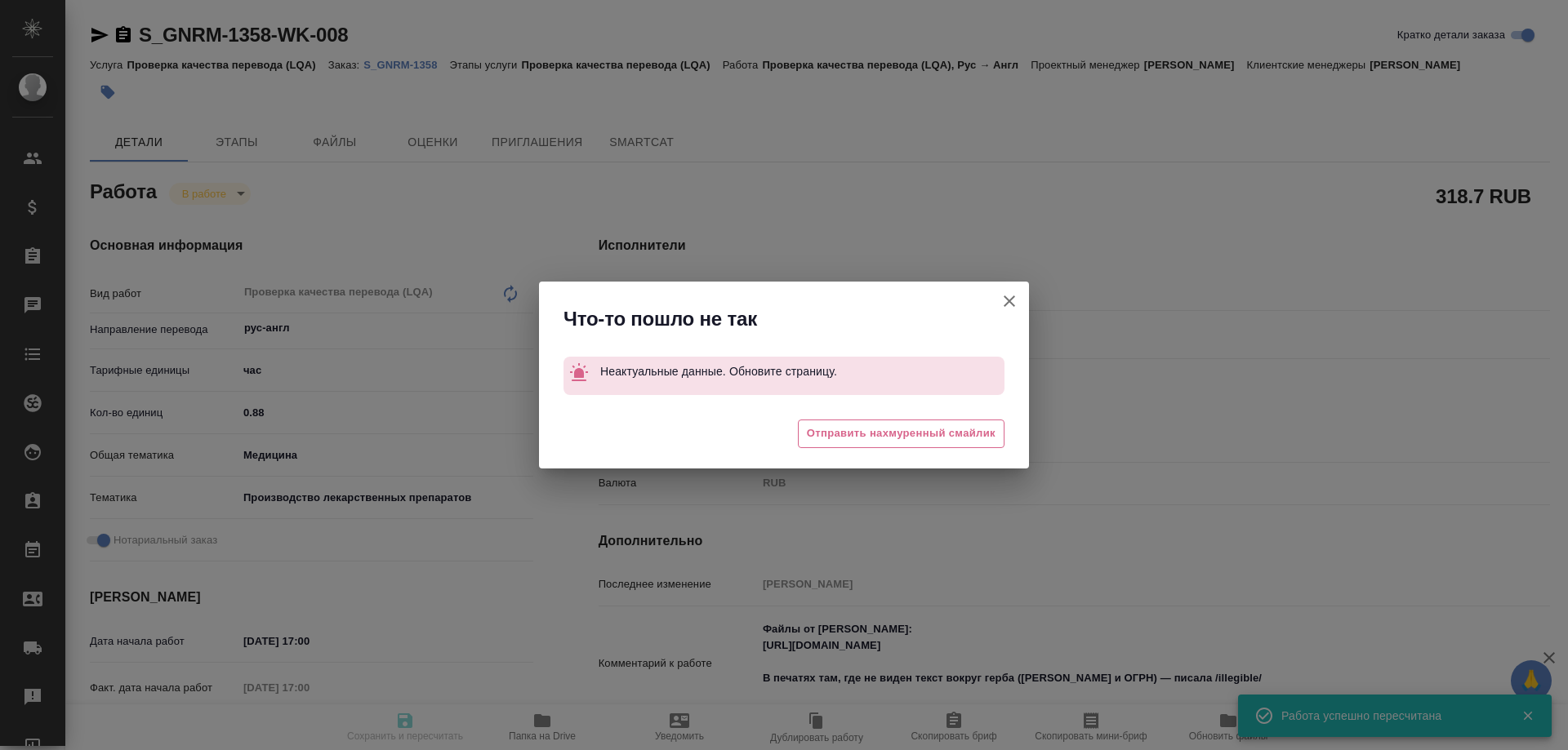
type input "/Clients/Generium/Orders/S_GNRM-1358"
click at [1006, 306] on icon "button" at bounding box center [1009, 301] width 20 height 20
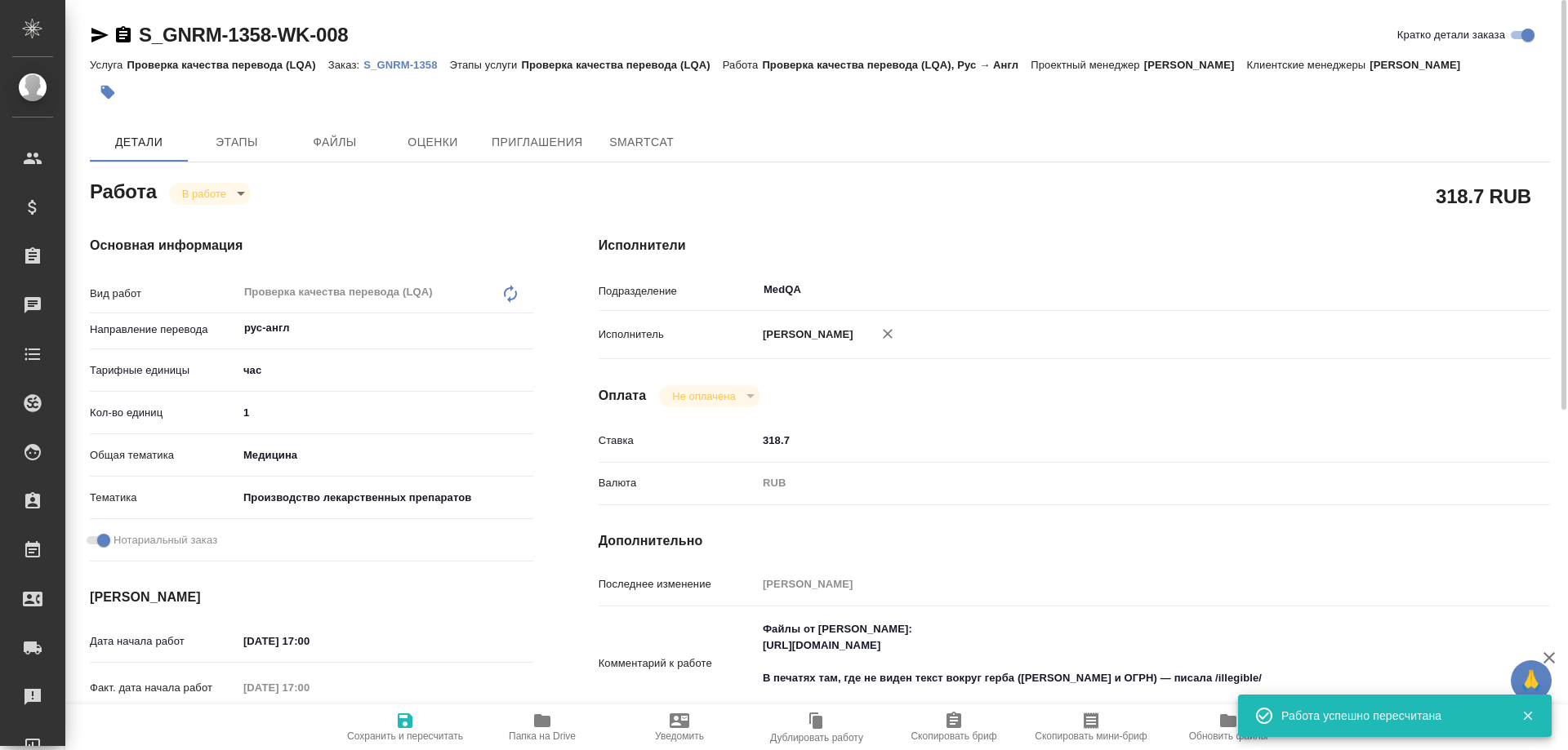
click at [271, 416] on input "1" at bounding box center [386, 413] width 296 height 24
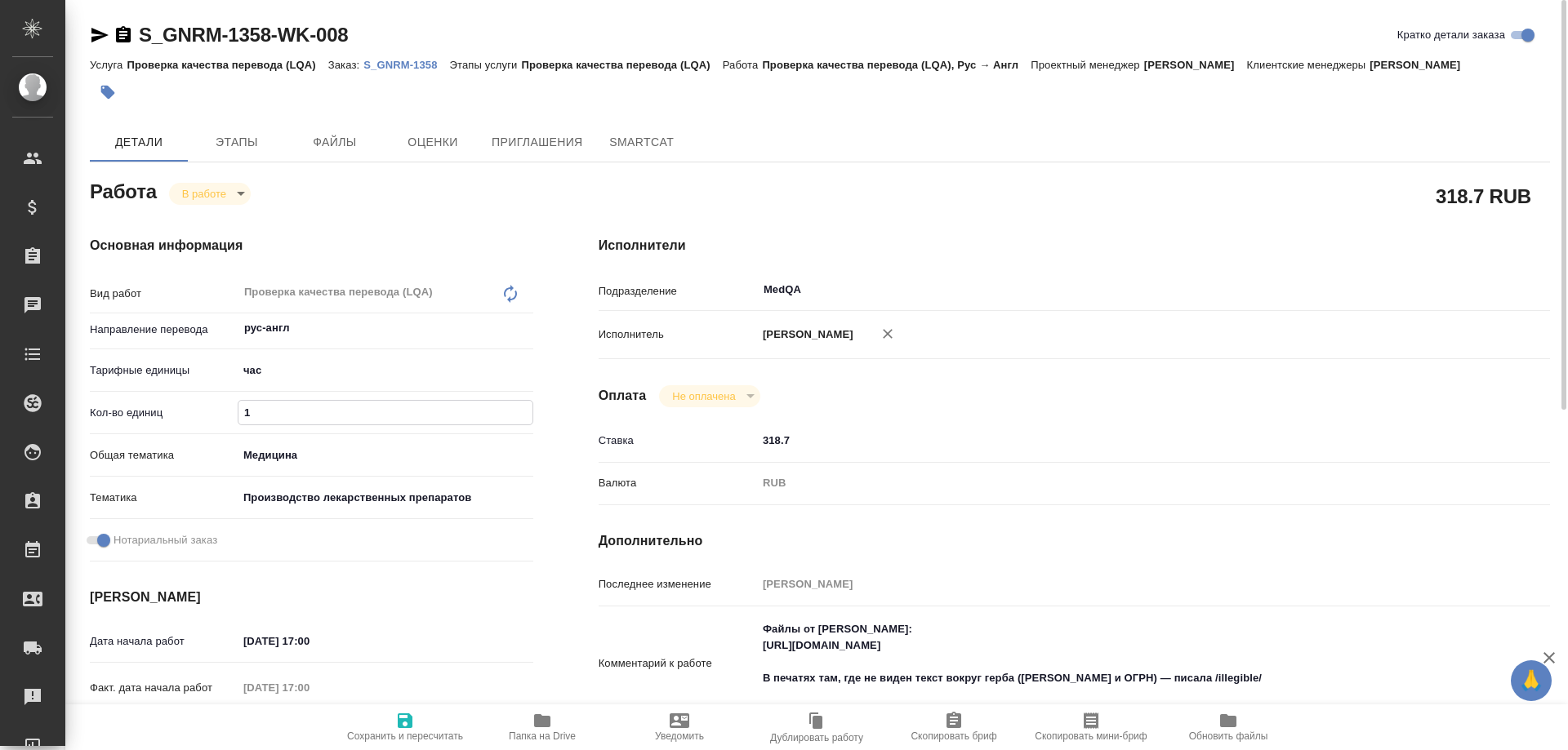
drag, startPoint x: 277, startPoint y: 417, endPoint x: 225, endPoint y: 417, distance: 52.0
click at [225, 417] on div "Кол-во единиц 1" at bounding box center [311, 412] width 443 height 28
type input "0"
type input "0.88"
click at [399, 722] on icon "button" at bounding box center [405, 720] width 15 height 15
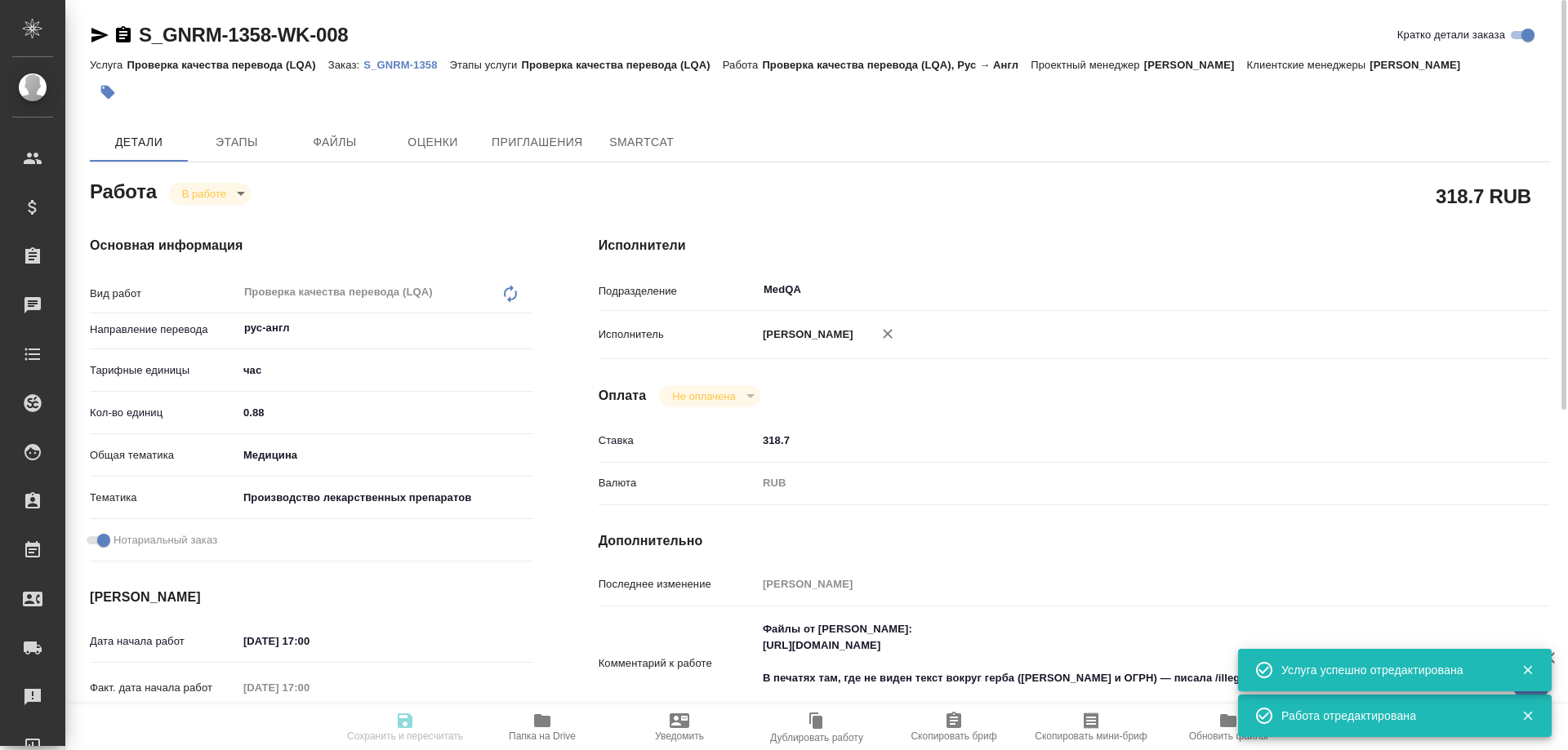
type input "inProgress"
type input "рус-англ"
type input "5a8b1489cc6b4906c91bfd93"
type input "0.88"
type input "med"
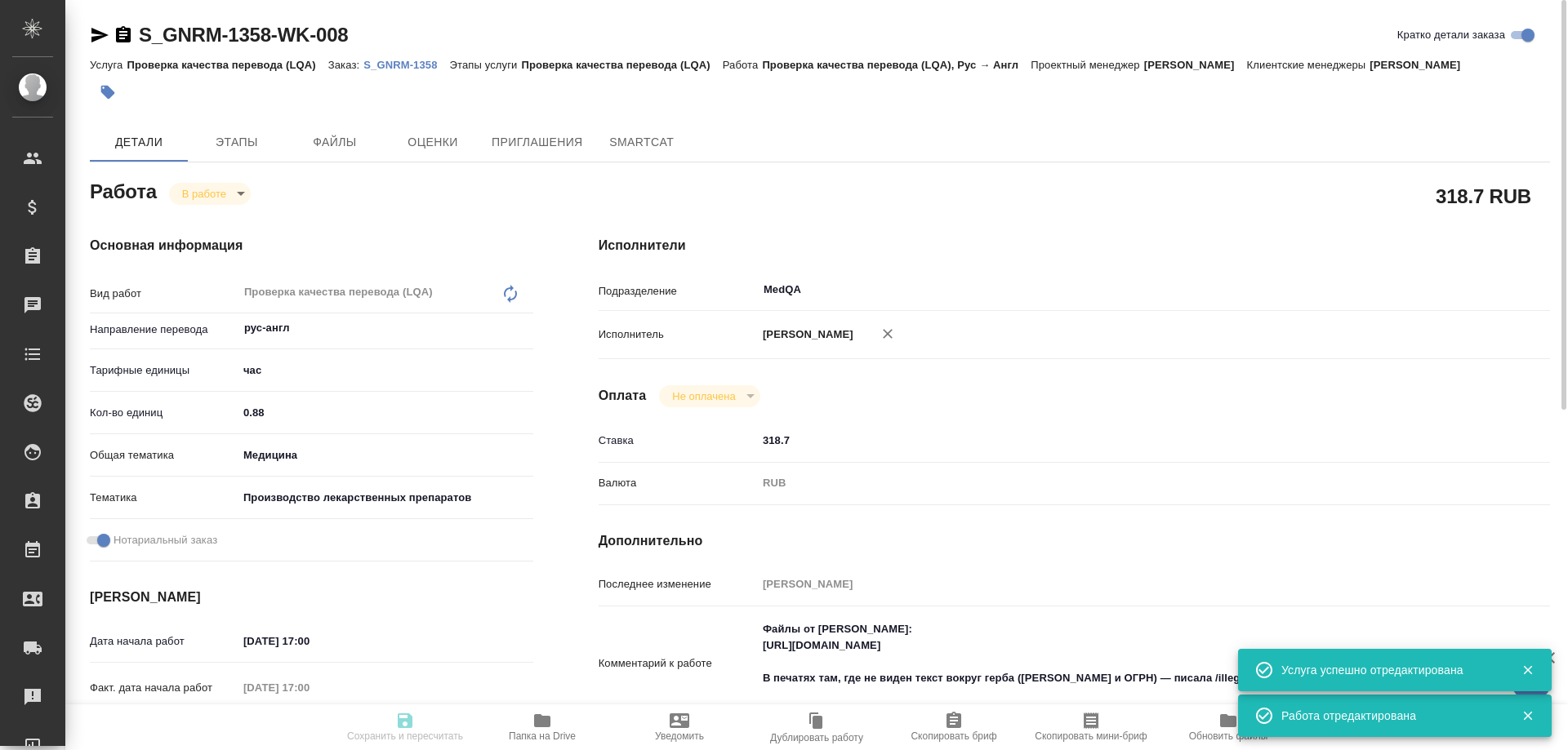
type input "614982fec5ecbb70f805293f"
checkbox input "true"
type input "10.09.2025 17:00"
type input "10.09.2025 18:00"
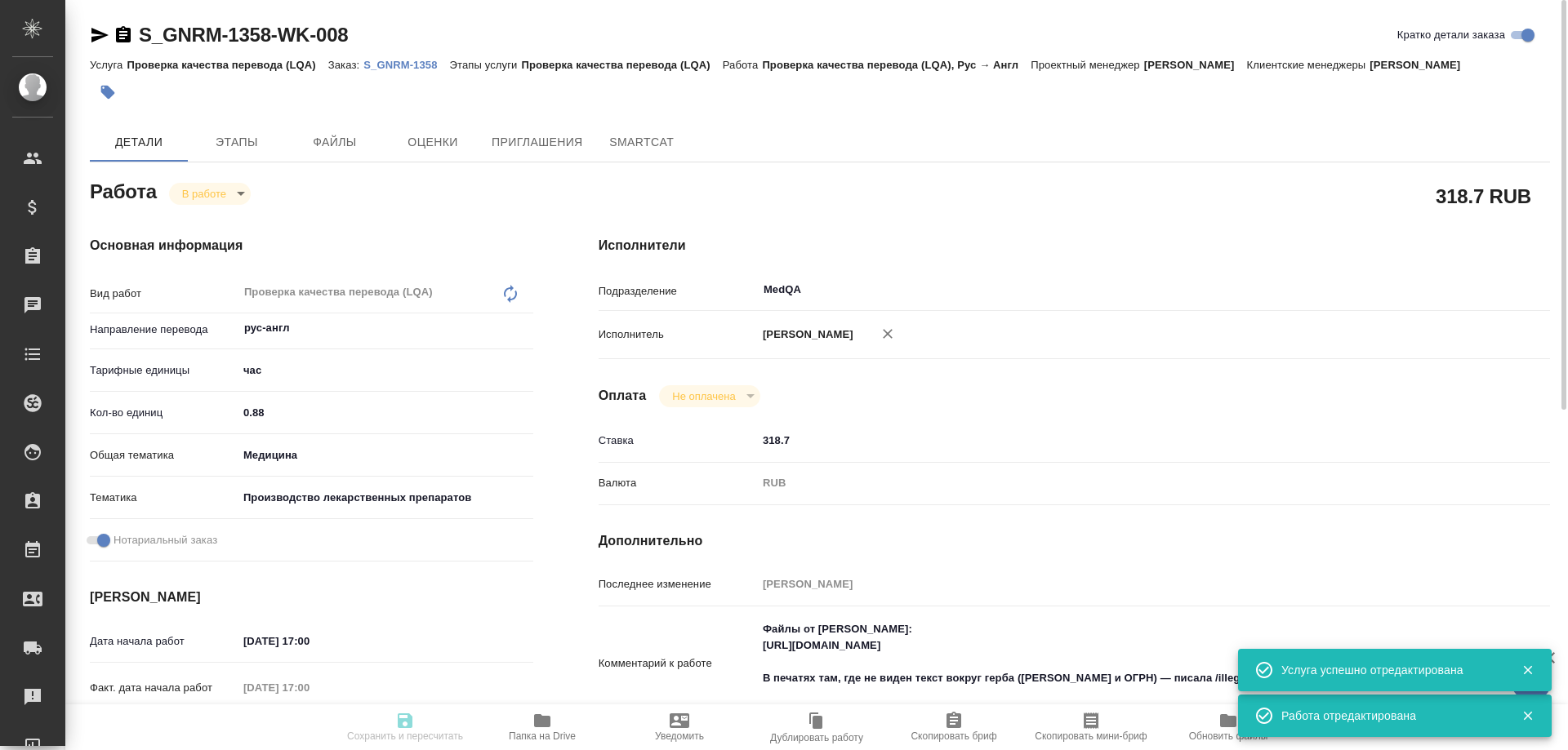
type input "12.09.2025 14:00"
type input "MedQA"
type input "notPayed"
type input "318.7"
type input "RUB"
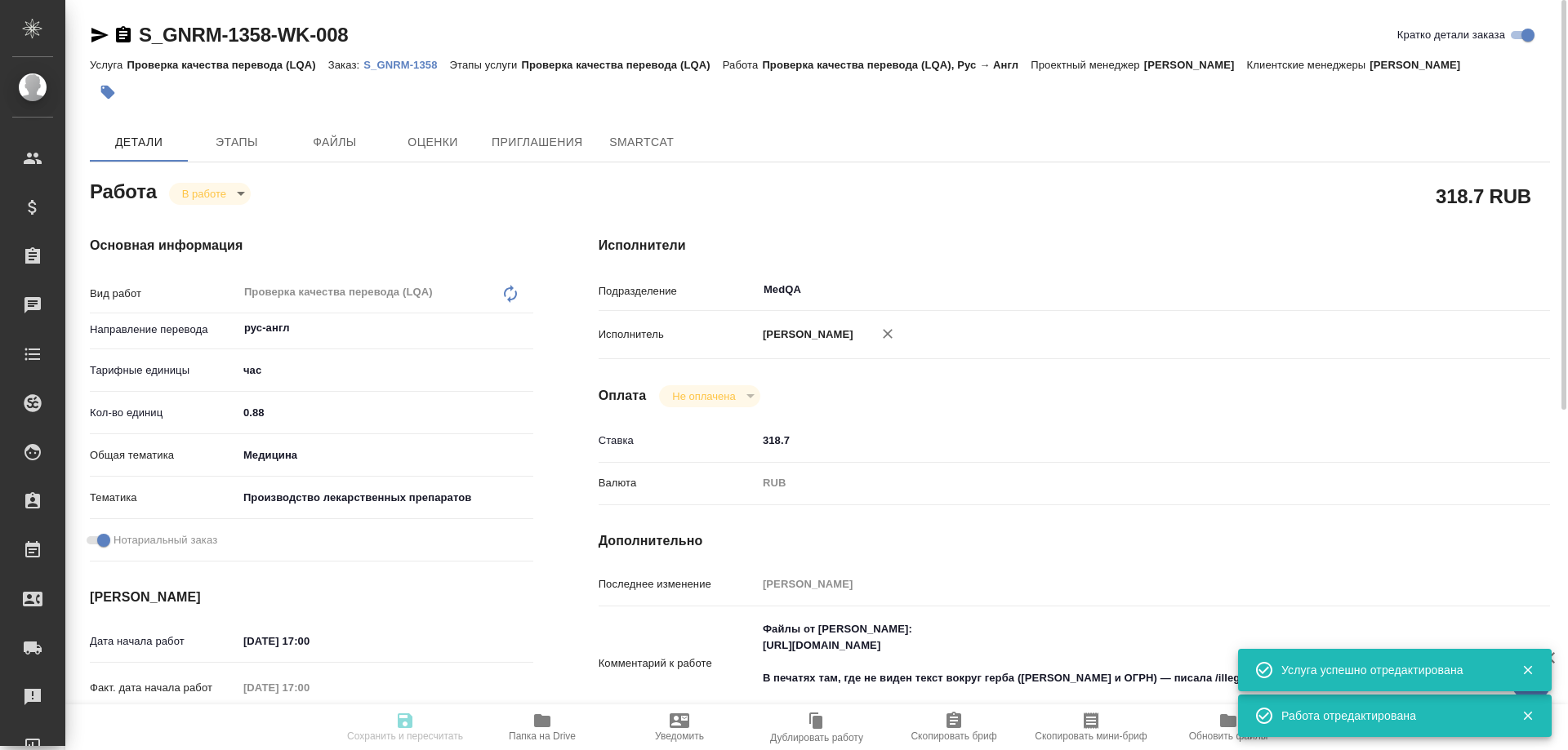
type input "Соловьева Елена"
type input "S_GNRM-1358"
type input "Проверка качества перевода (LQA)"
type input "Кабаргина Анна"
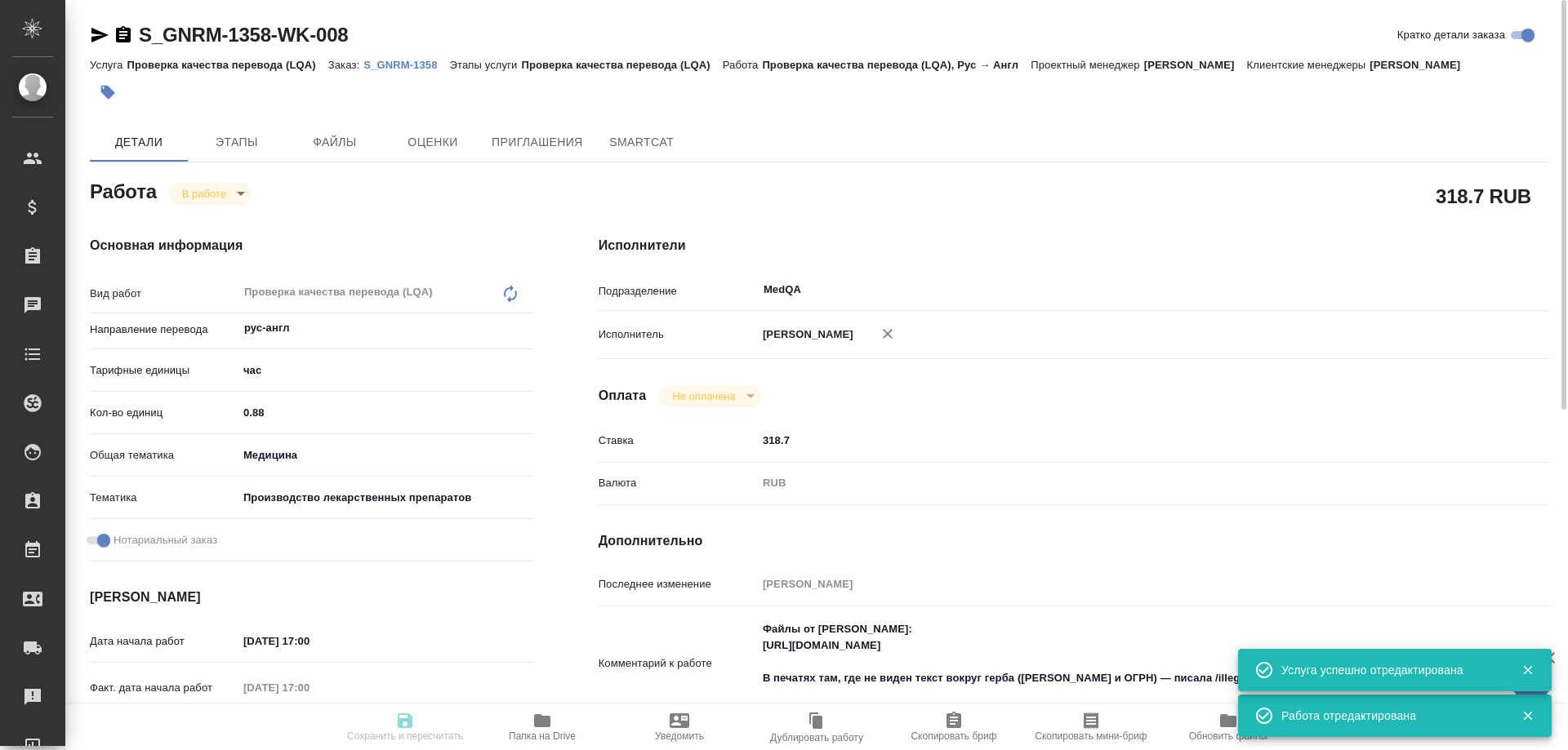
type input "/Clients/Generium/Orders/S_GNRM-1358"
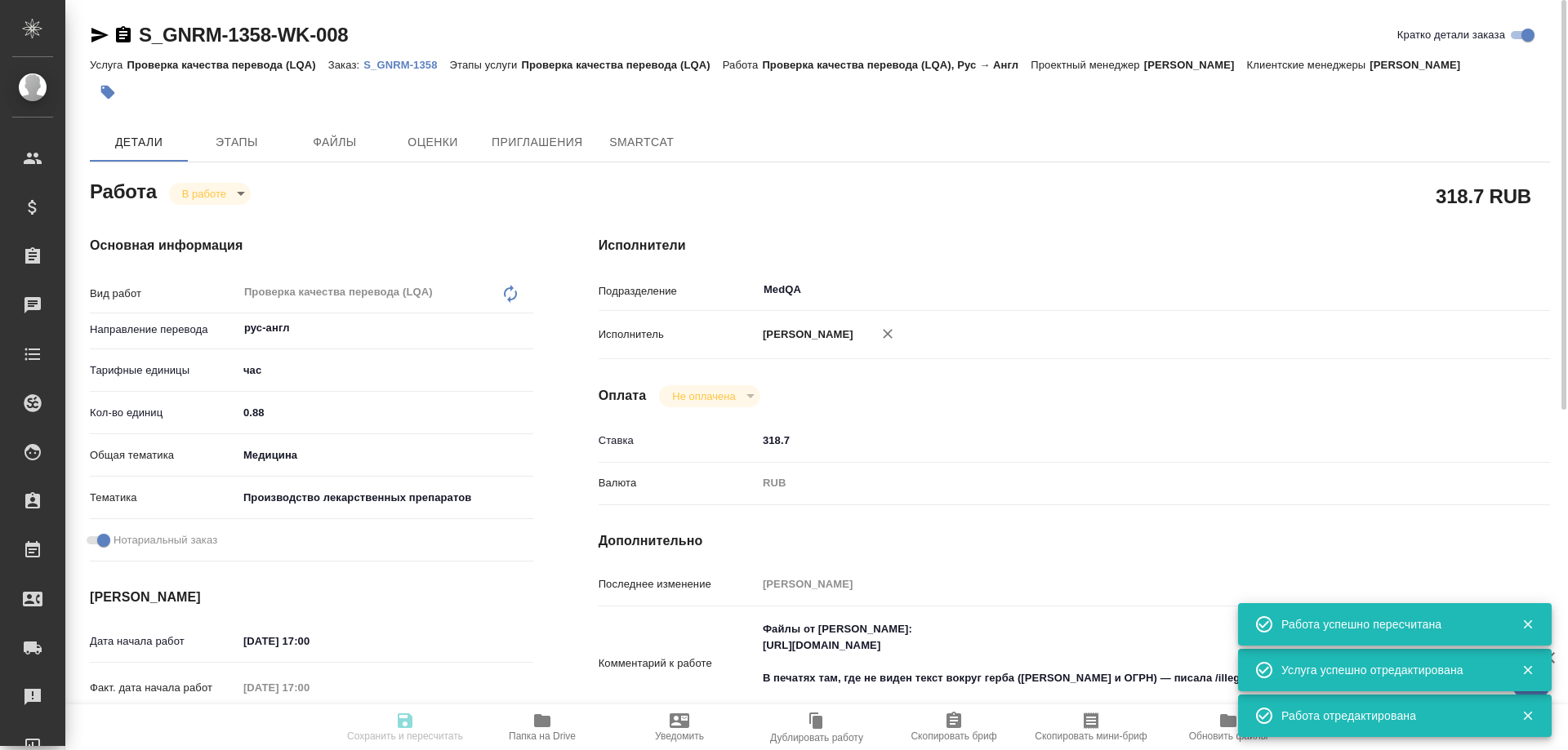
type input "inProgress"
type input "рус-англ"
type input "5a8b1489cc6b4906c91bfd93"
type input "0.88"
type input "med"
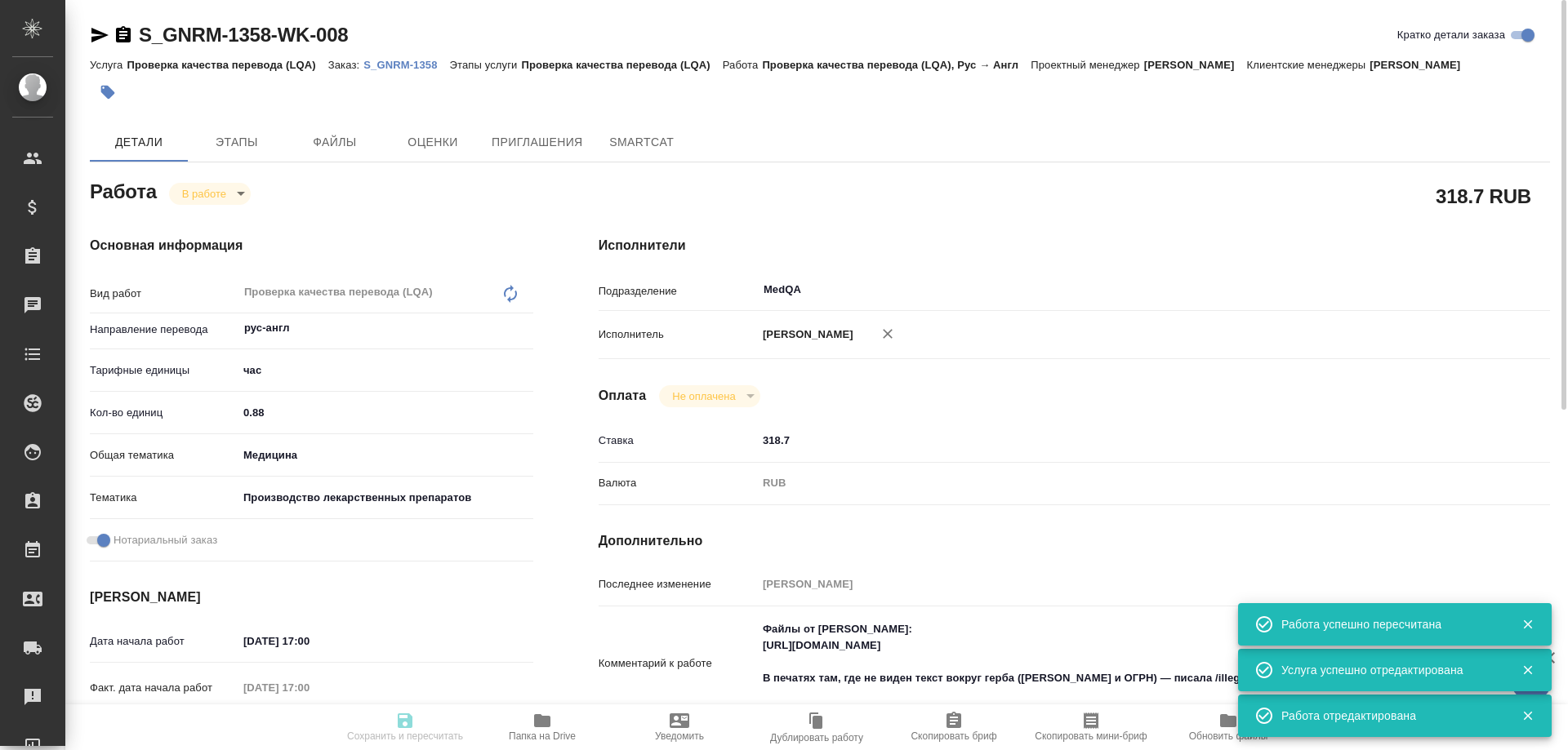
type input "614982fec5ecbb70f805293f"
checkbox input "true"
type input "10.09.2025 17:00"
type input "10.09.2025 18:00"
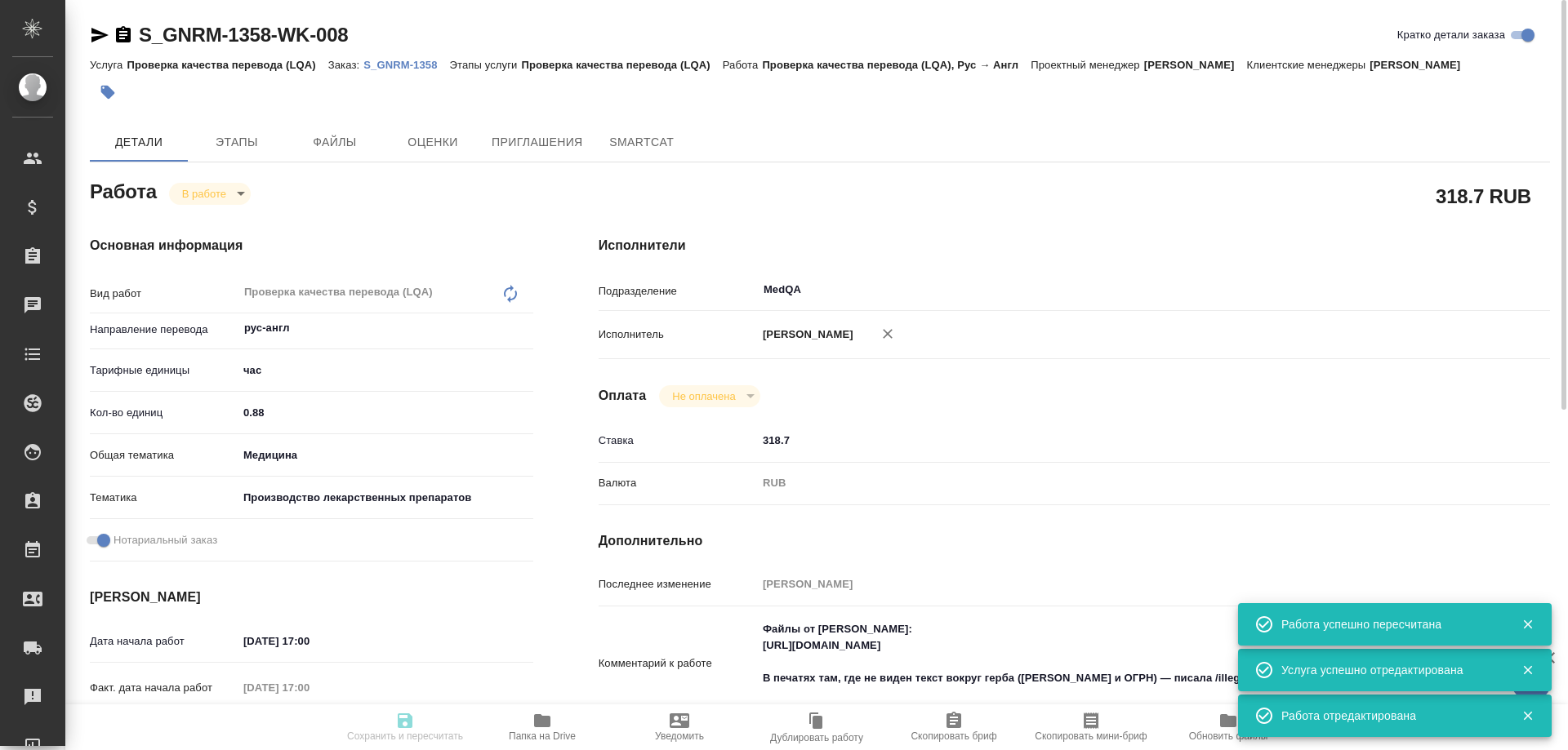
type input "12.09.2025 14:00"
type input "MedQA"
type input "notPayed"
type input "318.7"
type input "RUB"
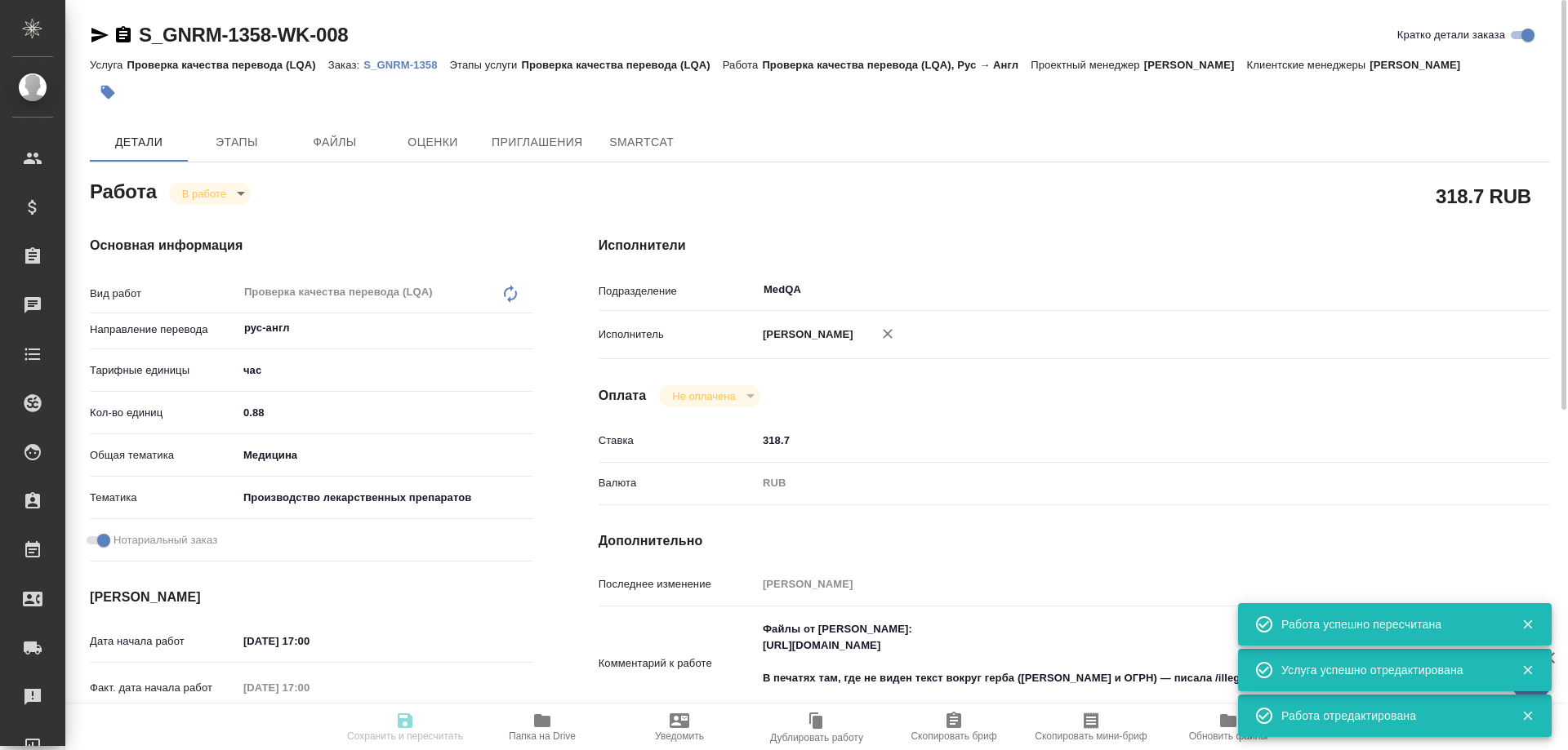
type input "Соловьева Елена"
type input "S_GNRM-1358"
type input "Проверка качества перевода (LQA)"
type input "Кабаргина Анна"
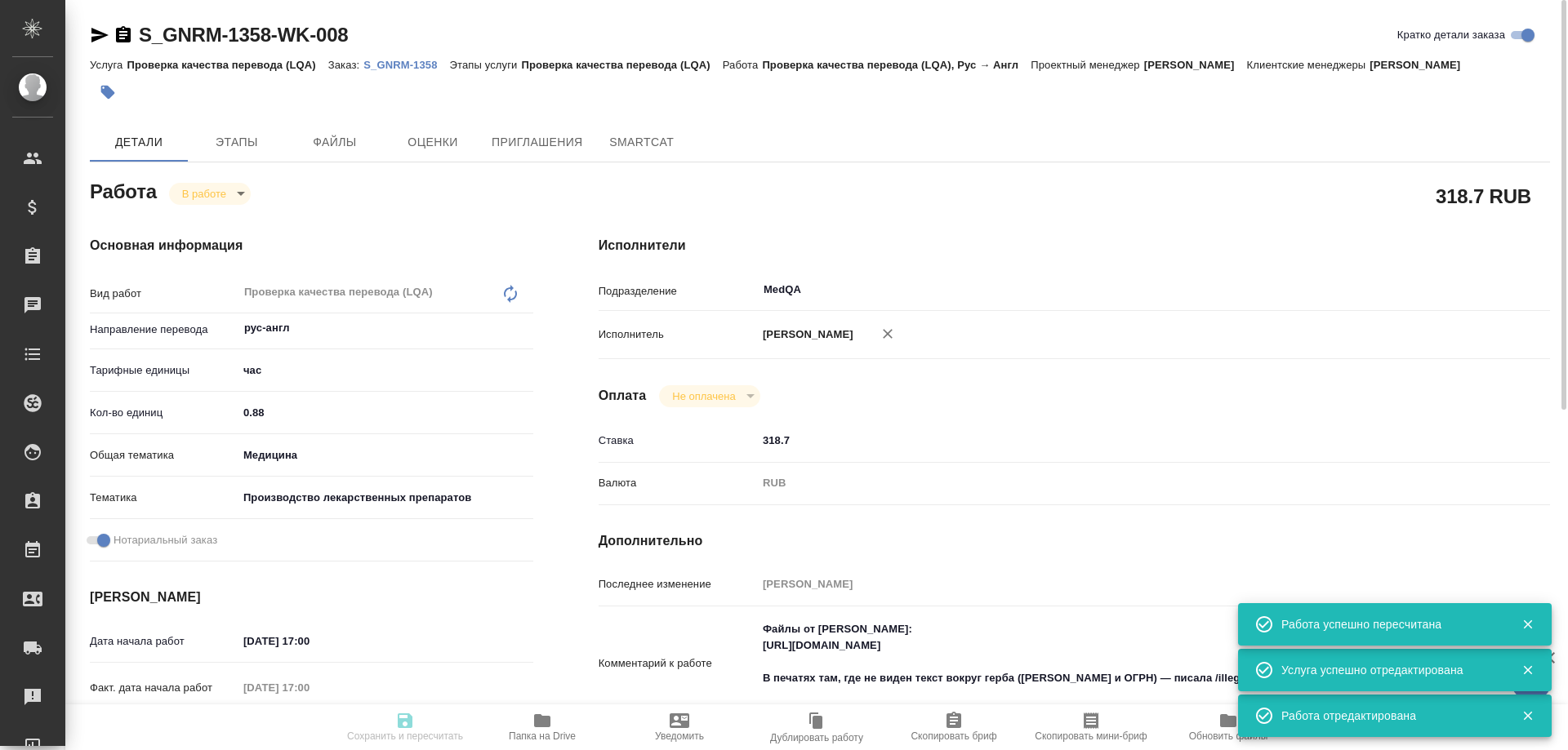
type input "/Clients/Generium/Orders/S_GNRM-1358"
click at [229, 192] on body "🙏 .cls-1 fill:#fff; AWATERA Solovyova Elena Клиенты Спецификации Заказы 0 Чаты …" at bounding box center [784, 375] width 1568 height 750
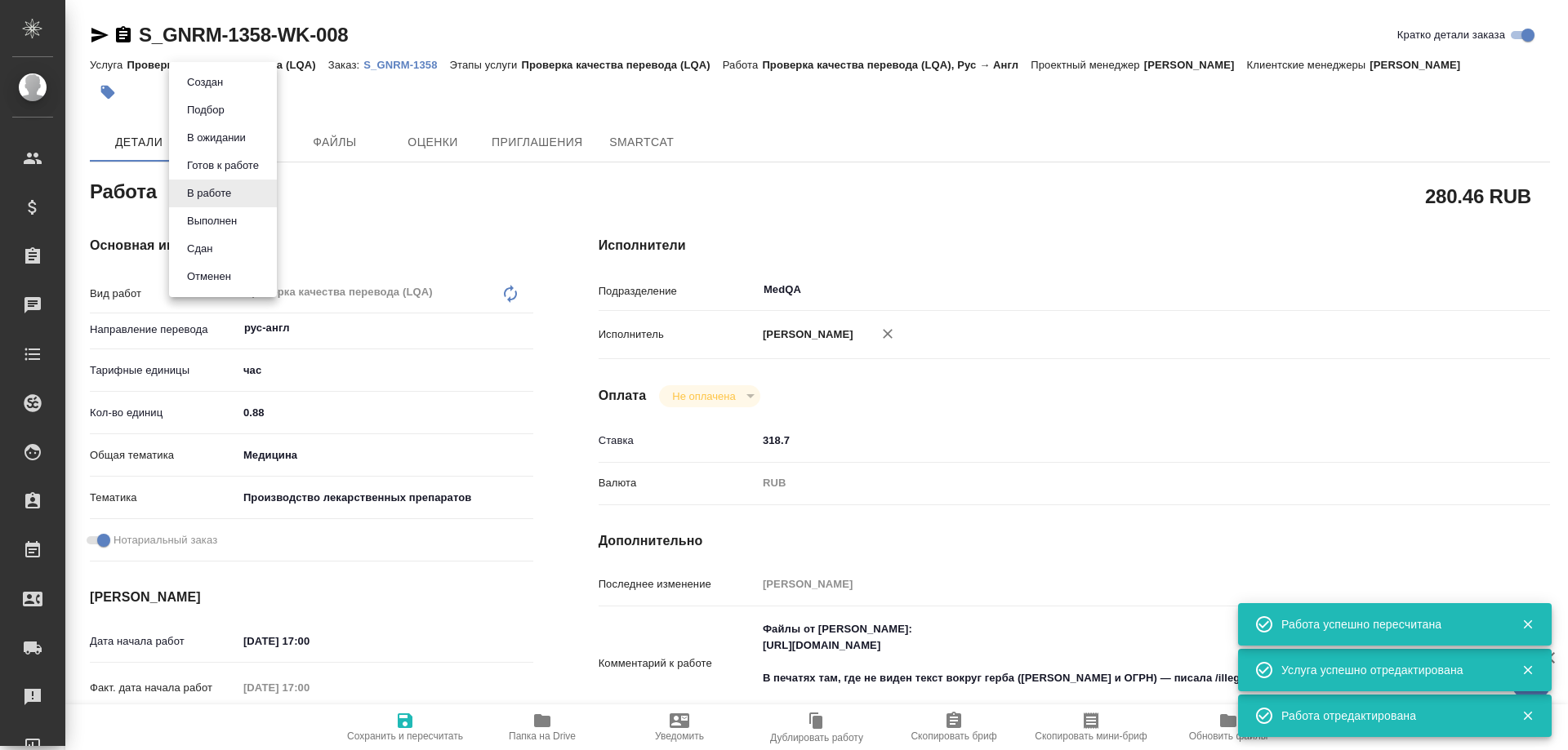
click at [220, 245] on li "Сдан" at bounding box center [223, 249] width 108 height 27
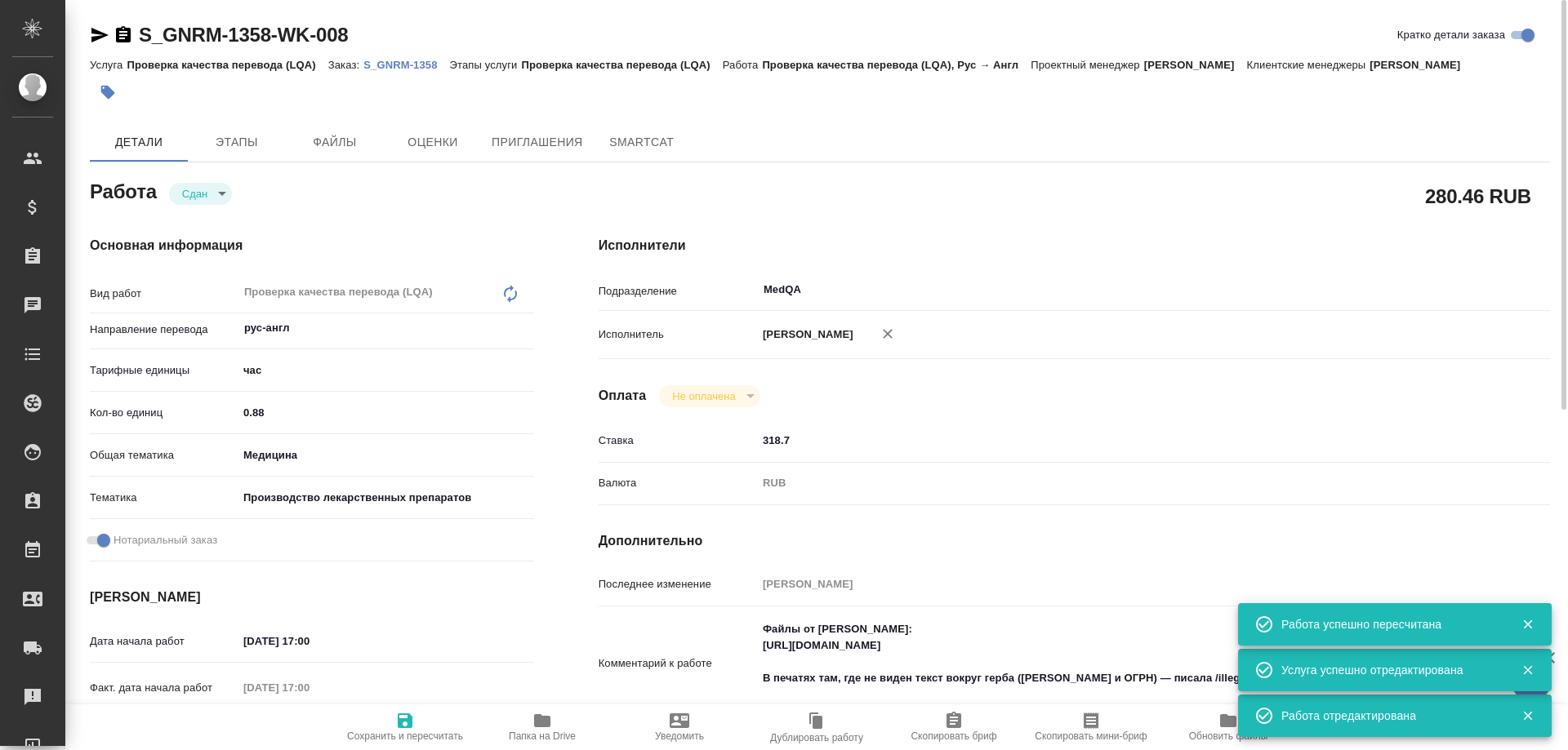
type textarea "x"
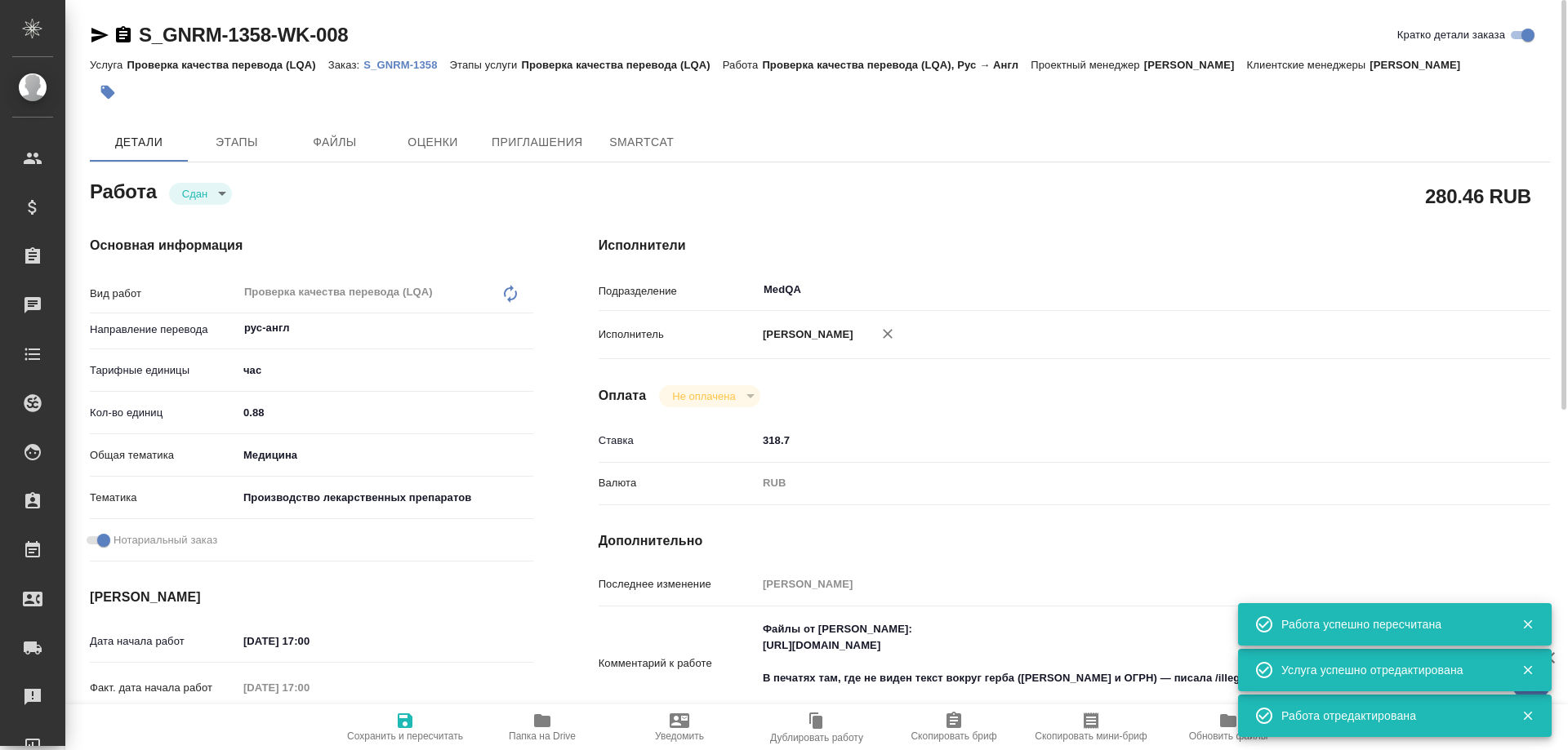
type textarea "x"
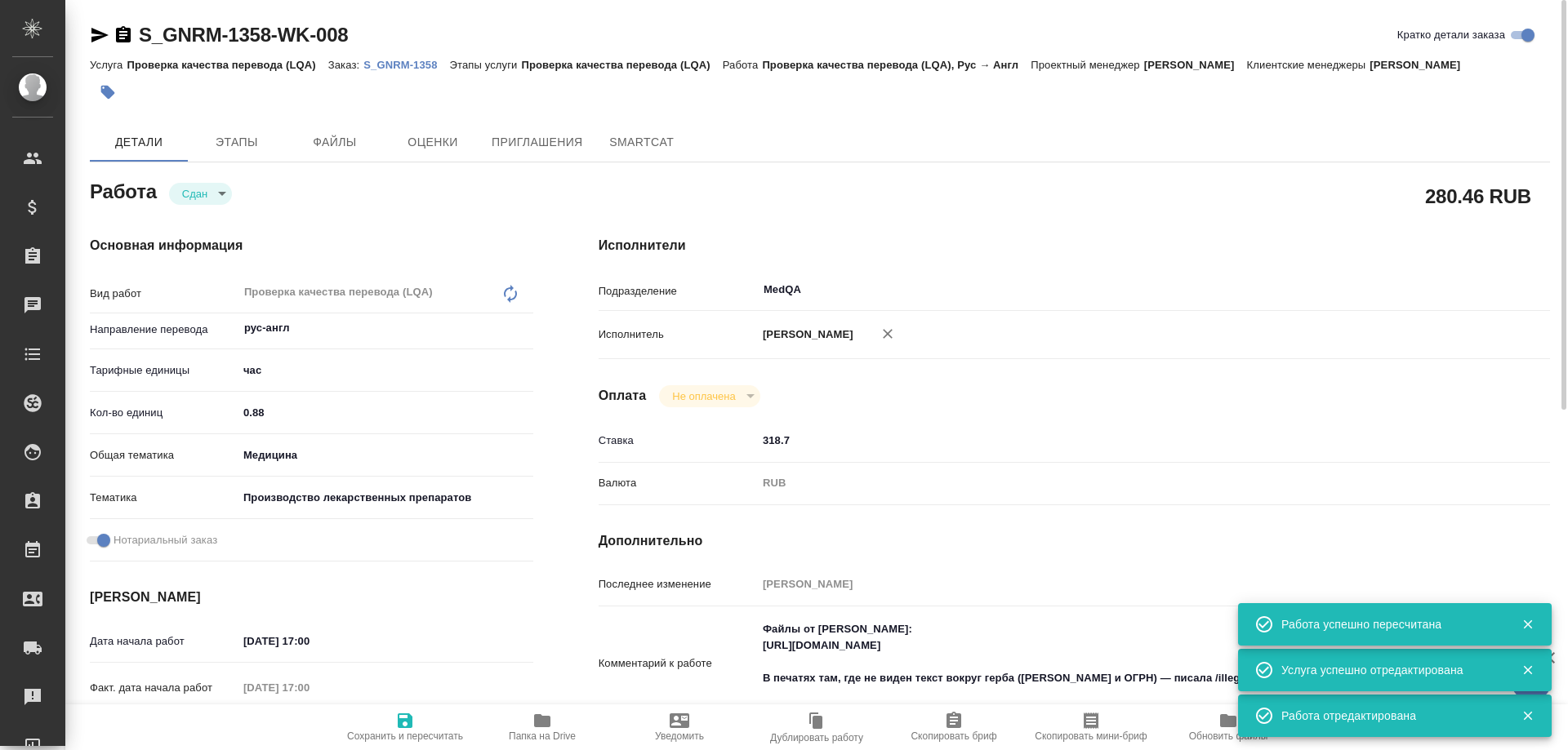
type textarea "x"
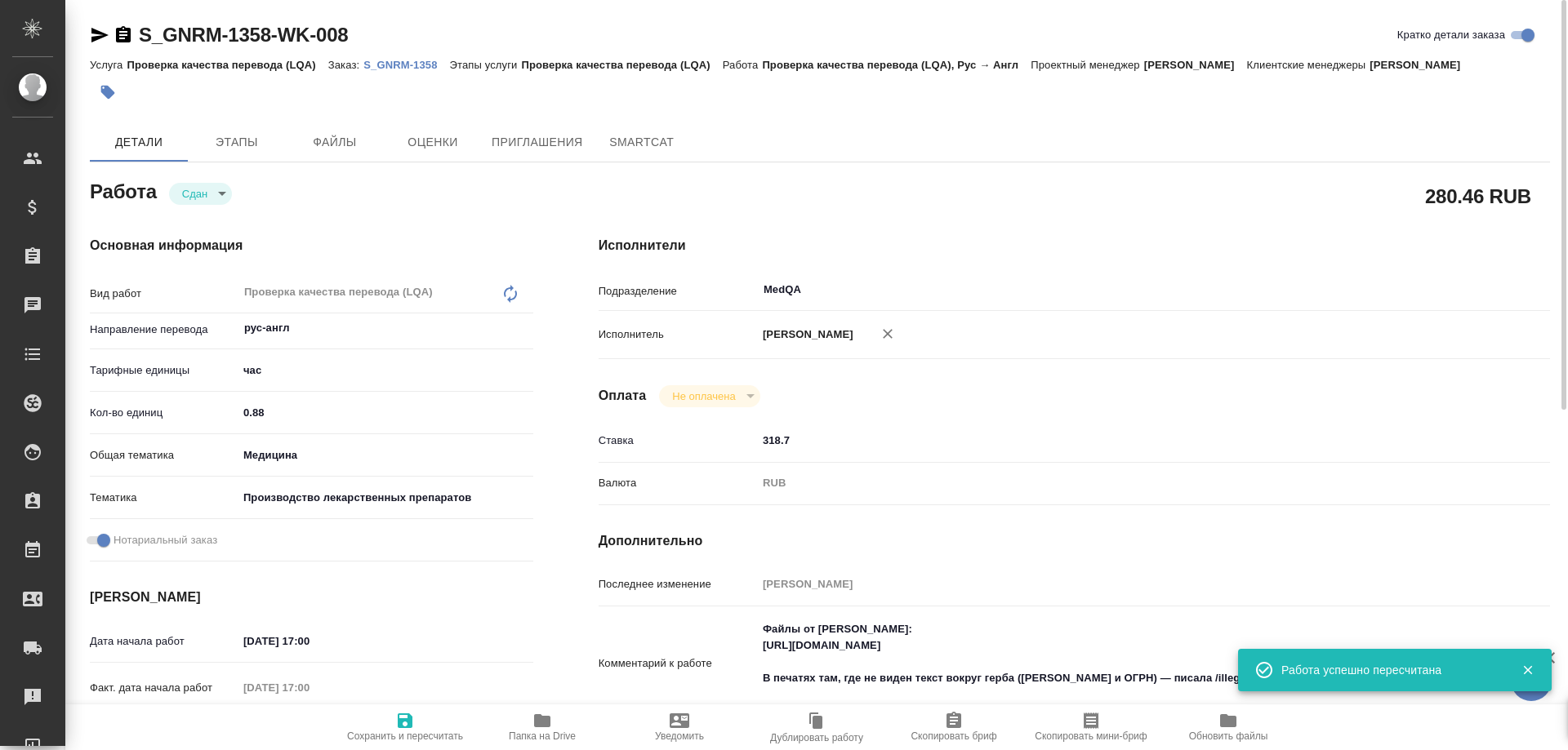
type textarea "x"
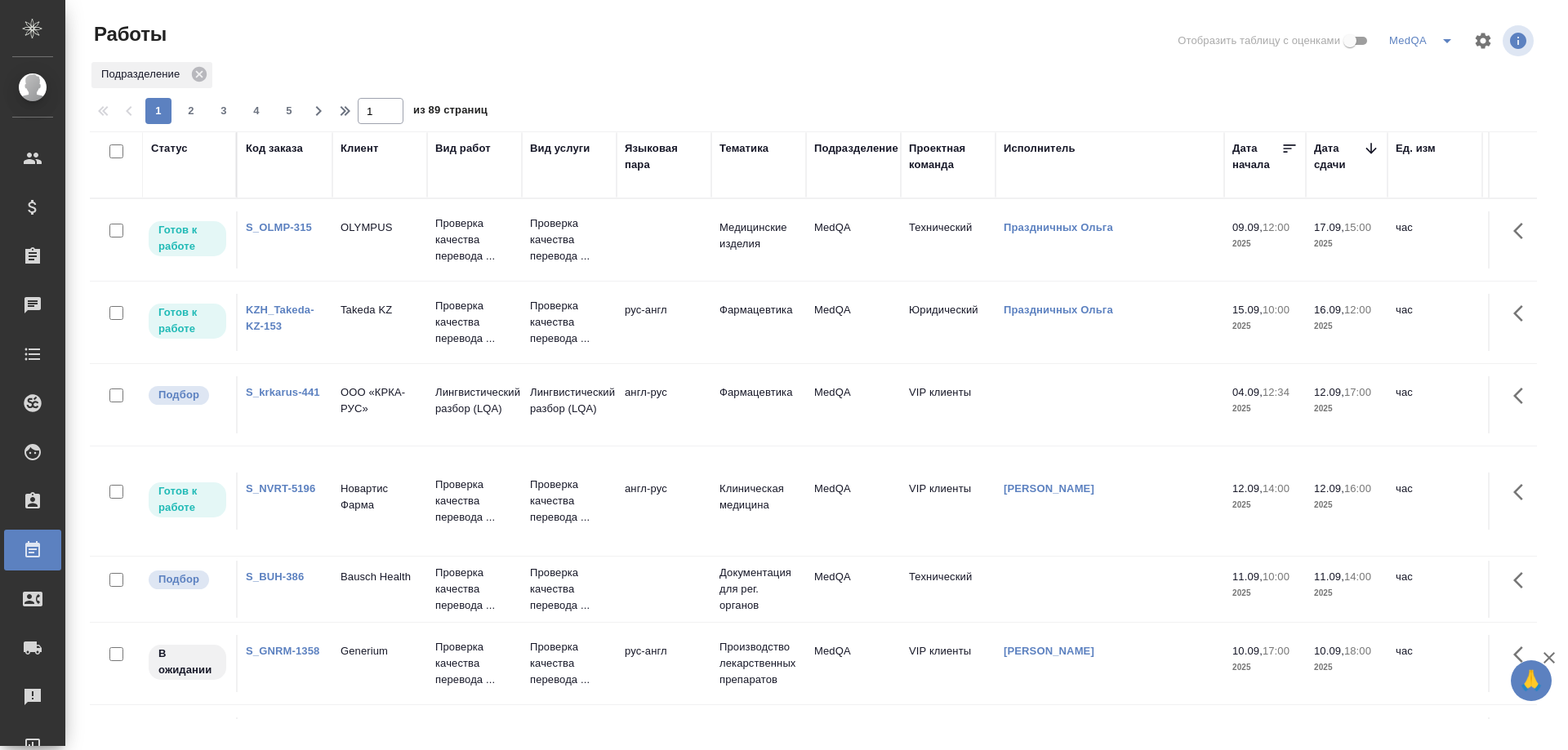
scroll to position [163, 0]
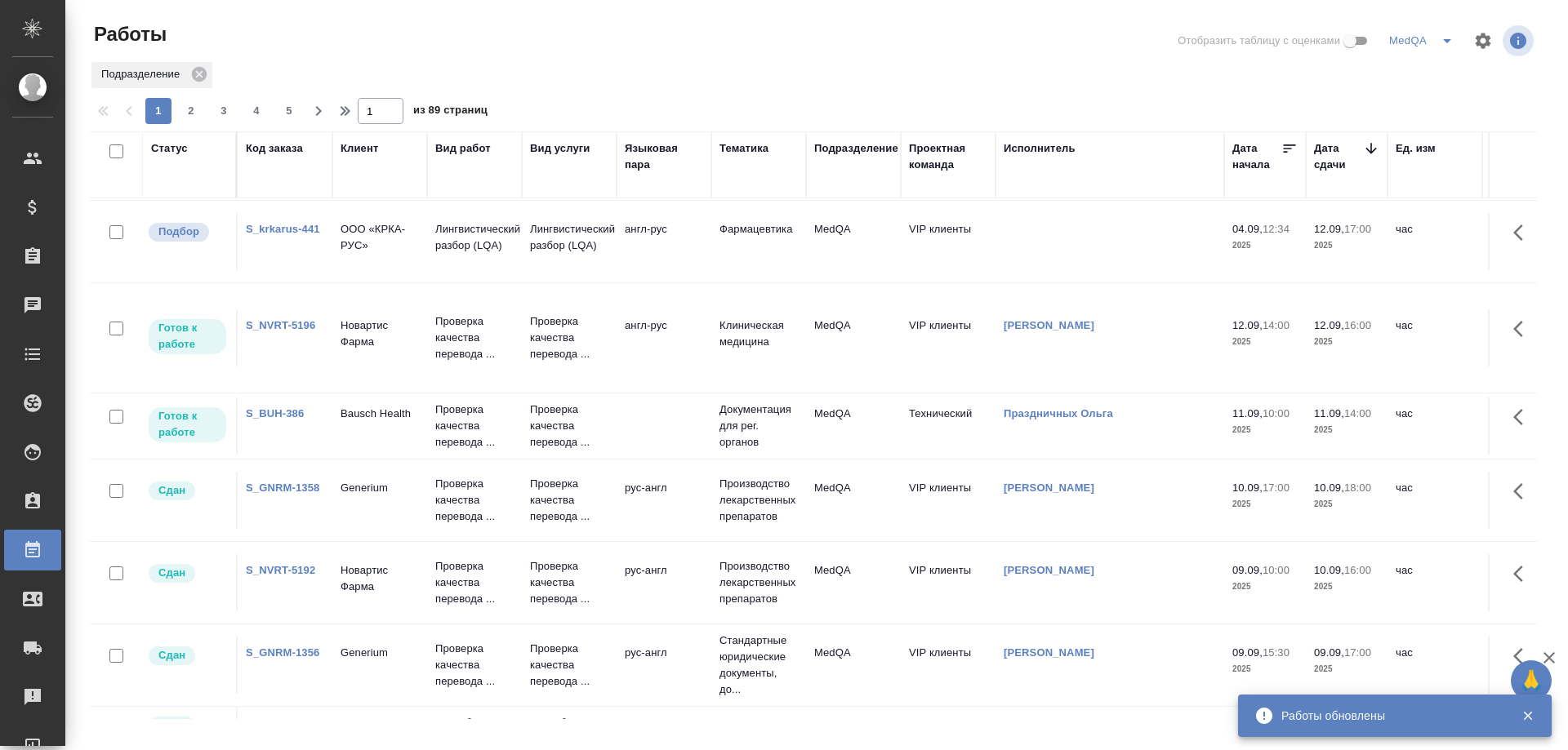
click at [1046, 487] on link "[PERSON_NAME]" at bounding box center [1049, 487] width 91 height 12
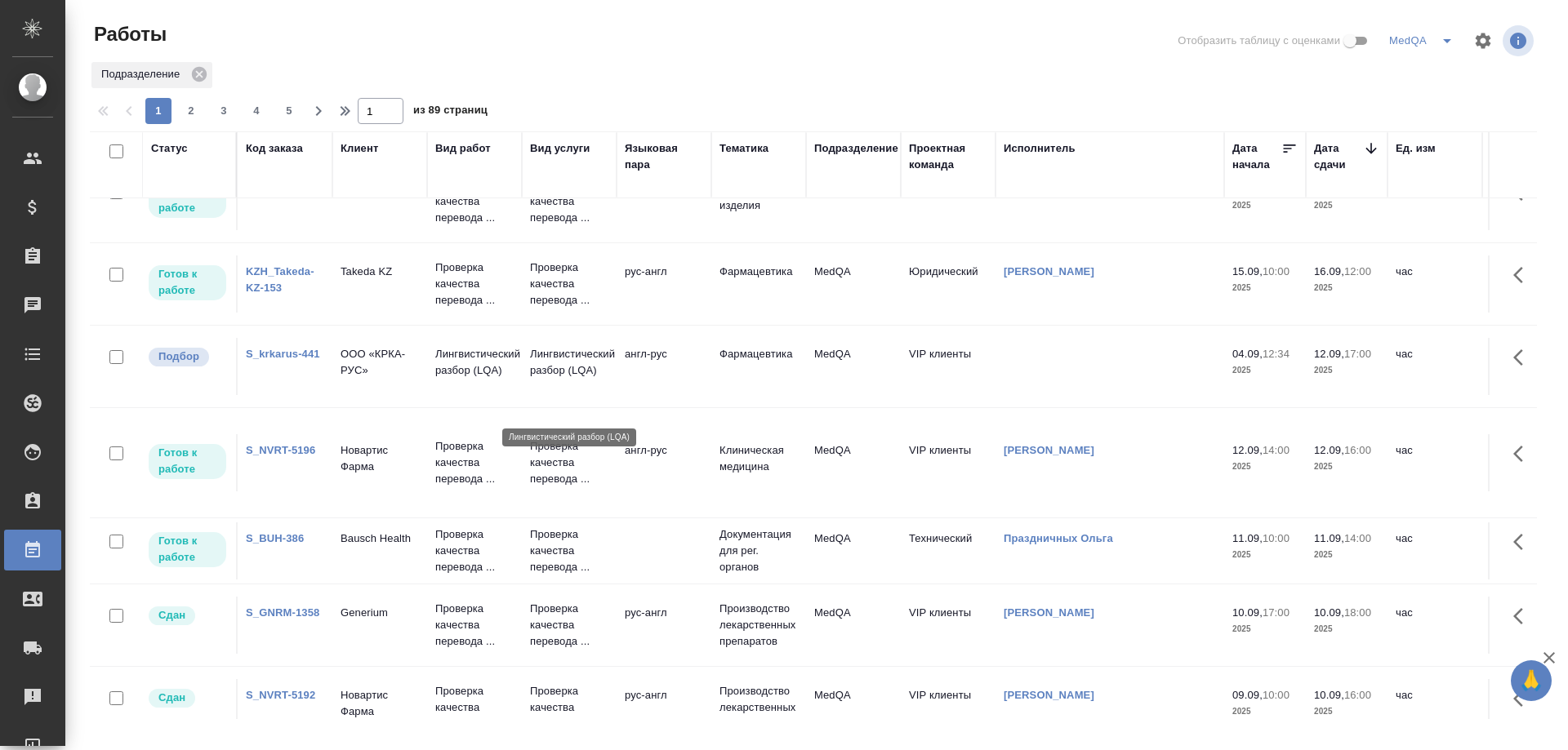
scroll to position [0, 0]
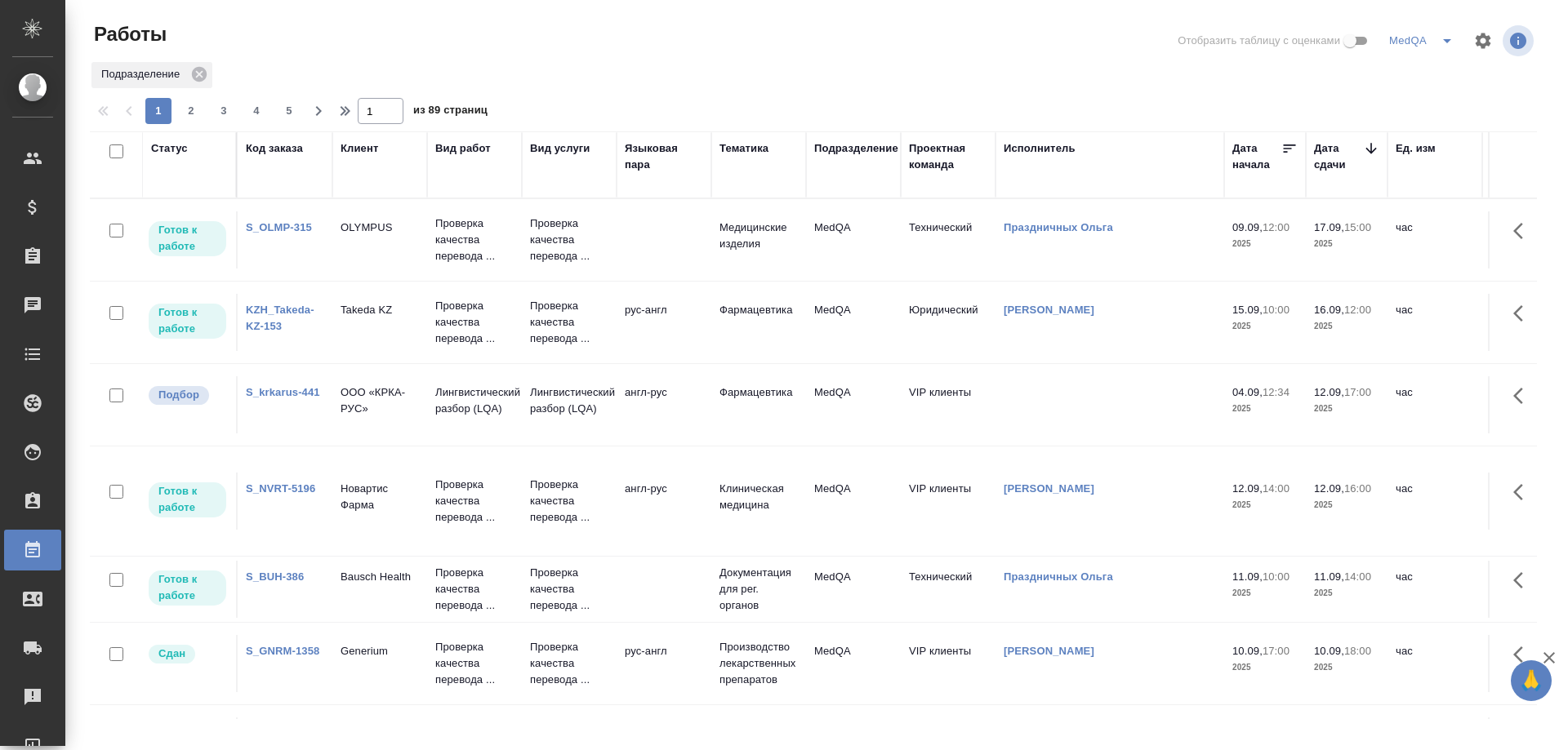
click at [262, 310] on link "KZH_Takeda-KZ-153" at bounding box center [280, 317] width 68 height 28
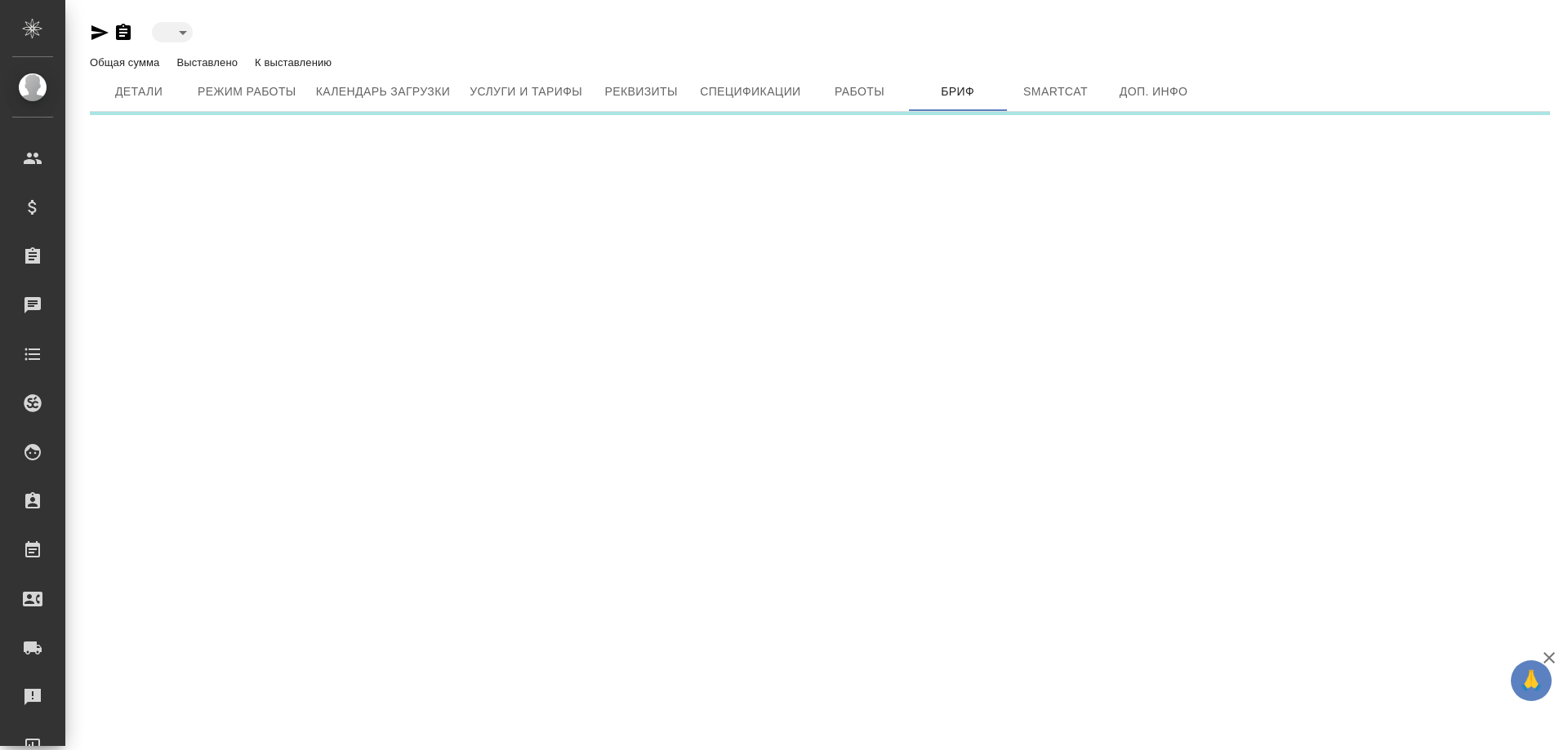
type input "active"
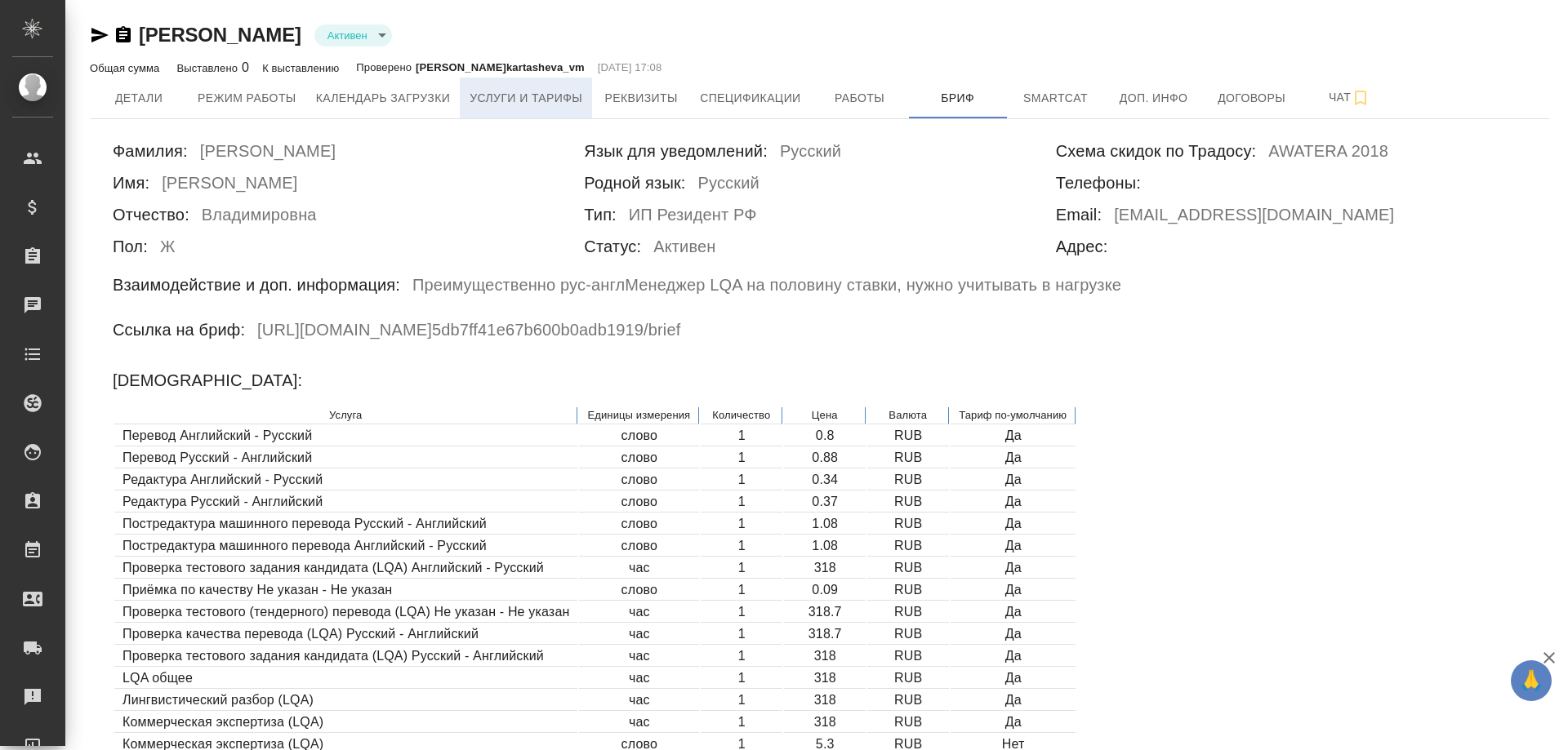
click at [514, 96] on span "Услуги и тарифы" at bounding box center [526, 98] width 113 height 21
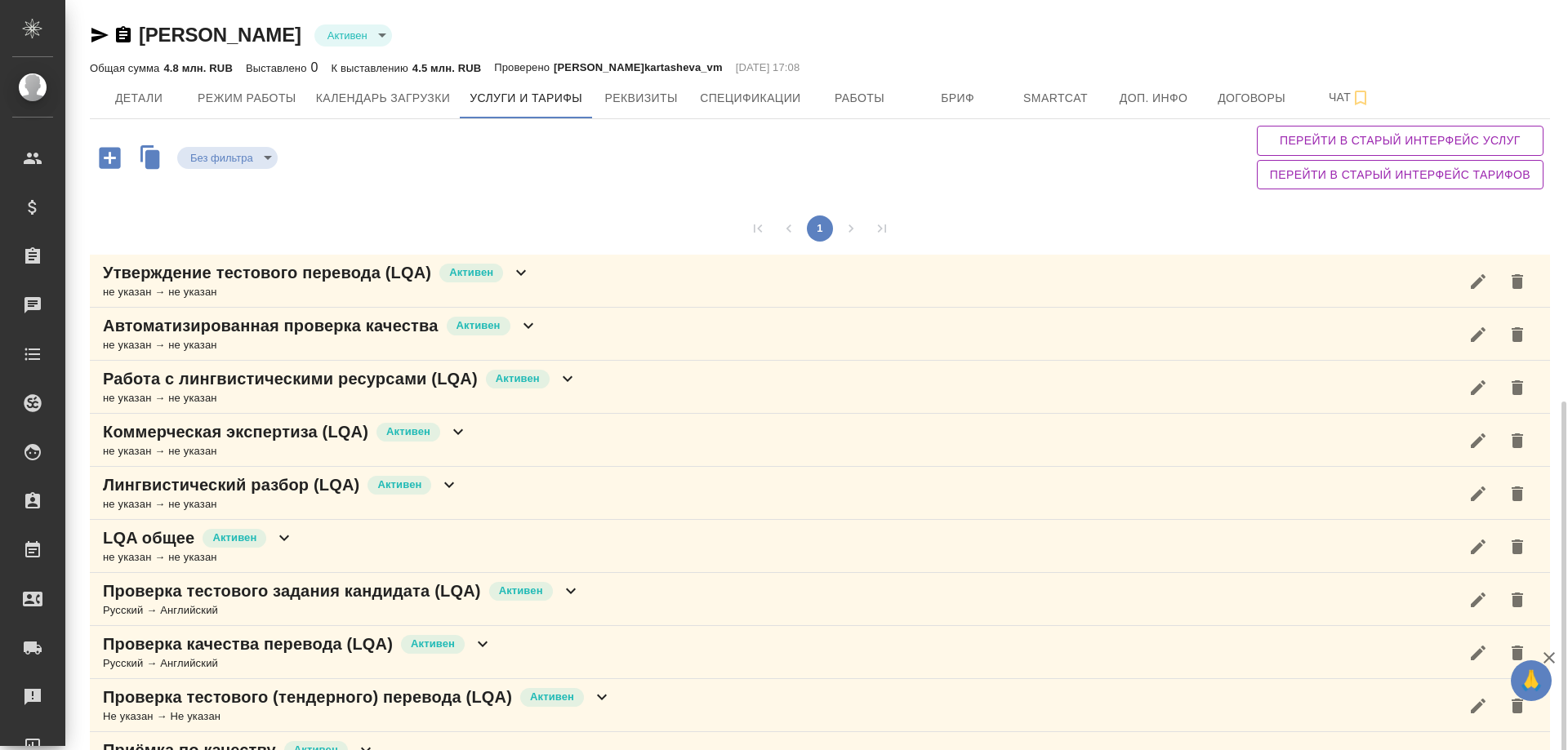
scroll to position [408, 0]
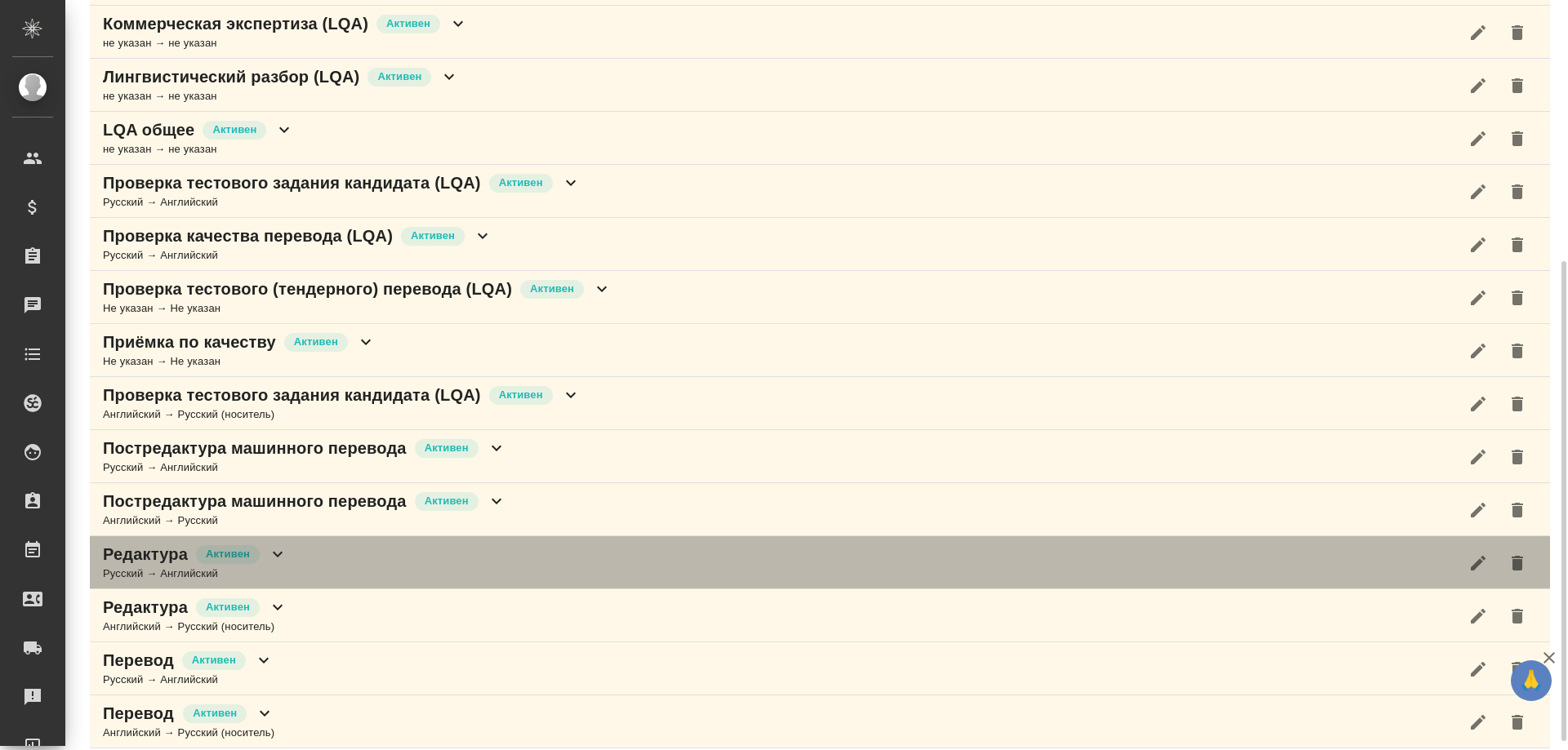
click at [270, 555] on icon at bounding box center [277, 554] width 20 height 20
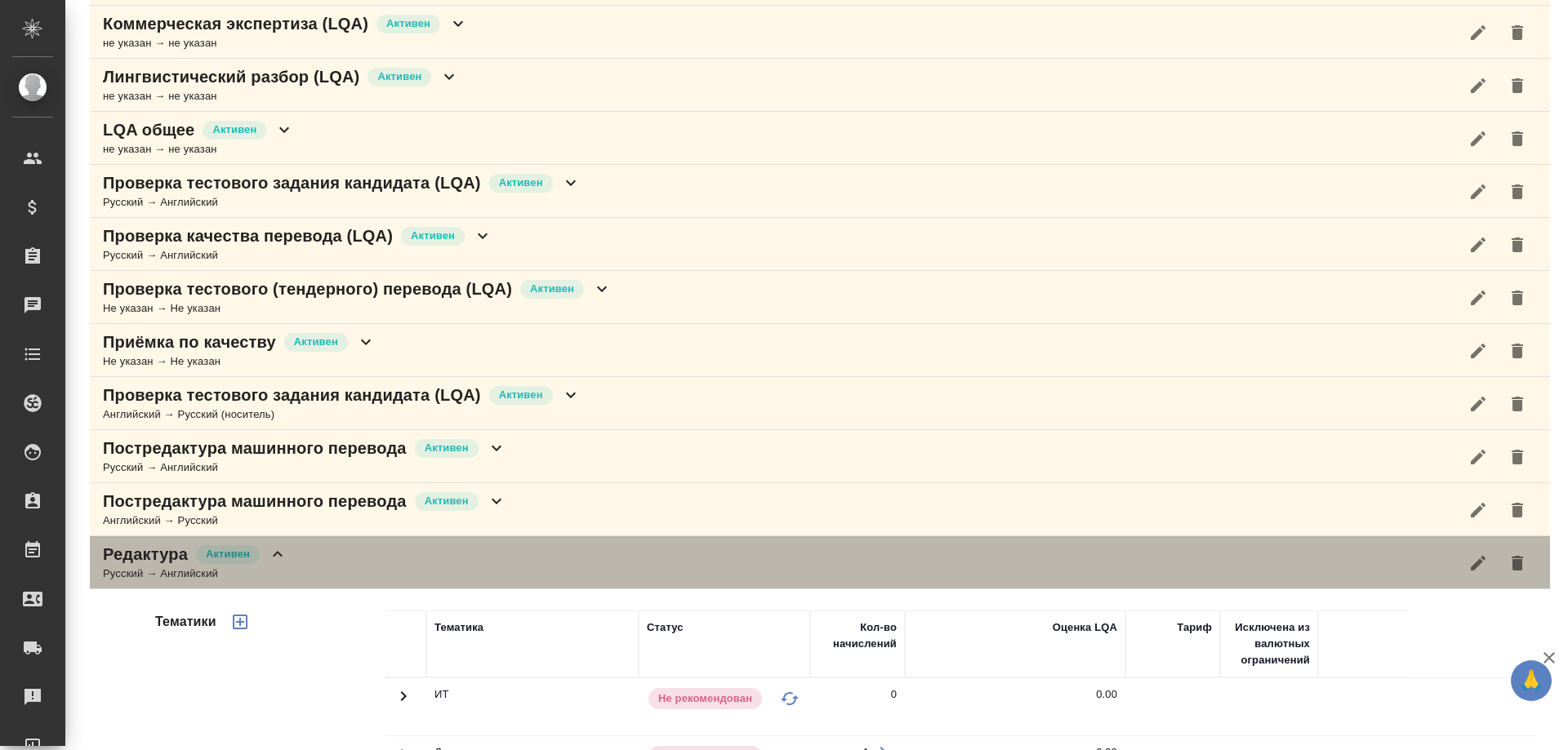
click at [496, 560] on div "Редактура Активен Русский → Английский" at bounding box center [820, 563] width 1460 height 53
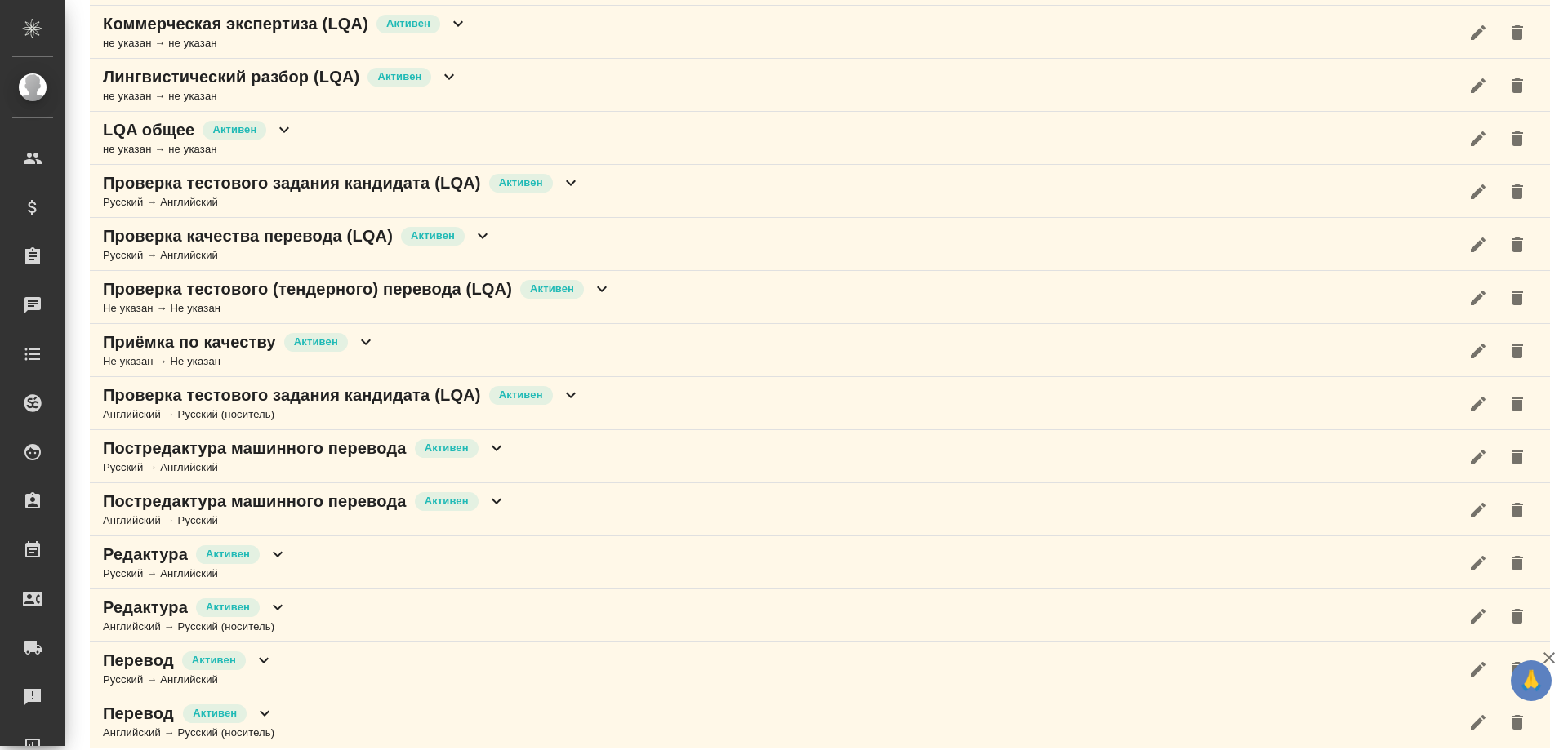
scroll to position [0, 0]
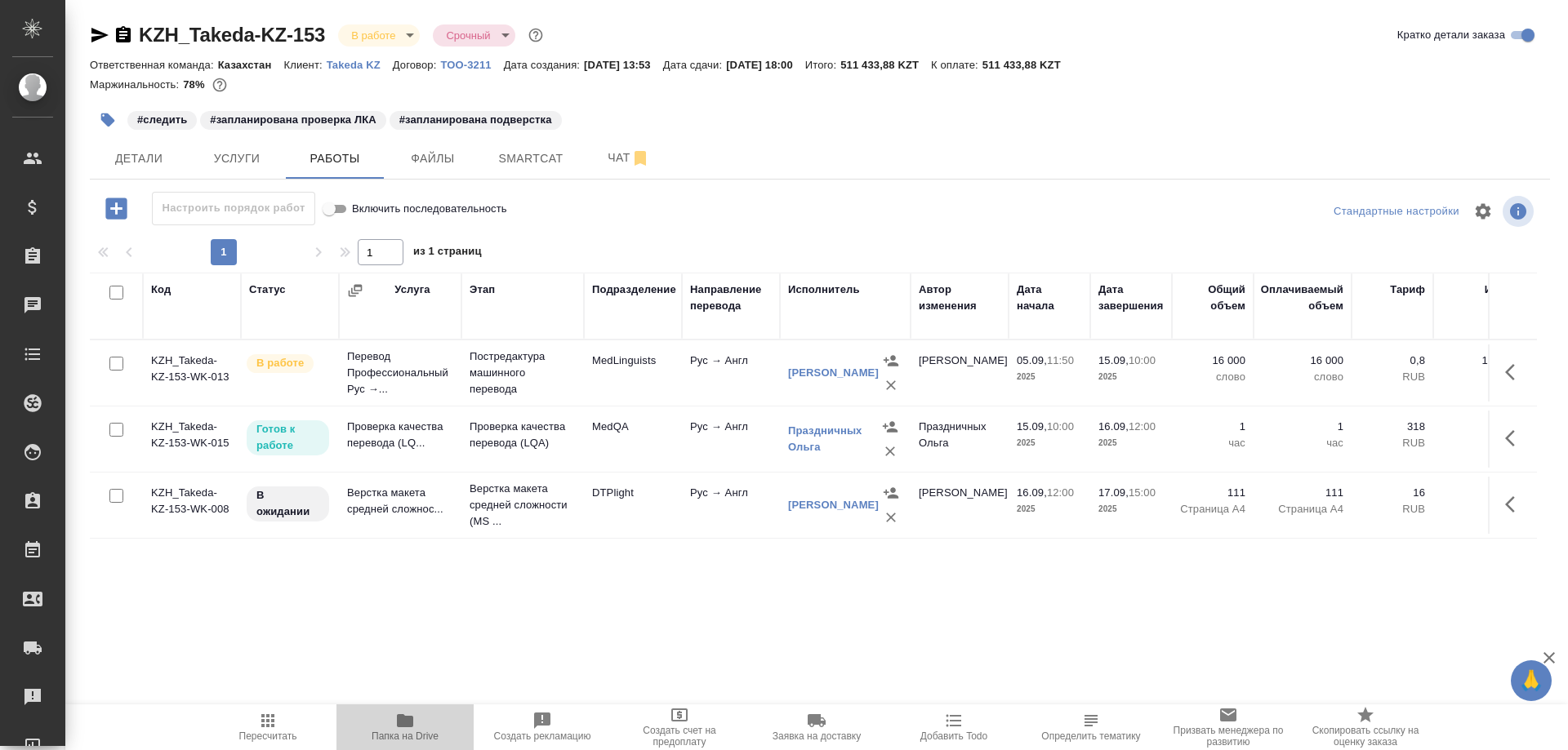
click at [400, 733] on span "Папка на Drive" at bounding box center [405, 735] width 67 height 11
click at [131, 153] on span "Детали" at bounding box center [139, 159] width 79 height 21
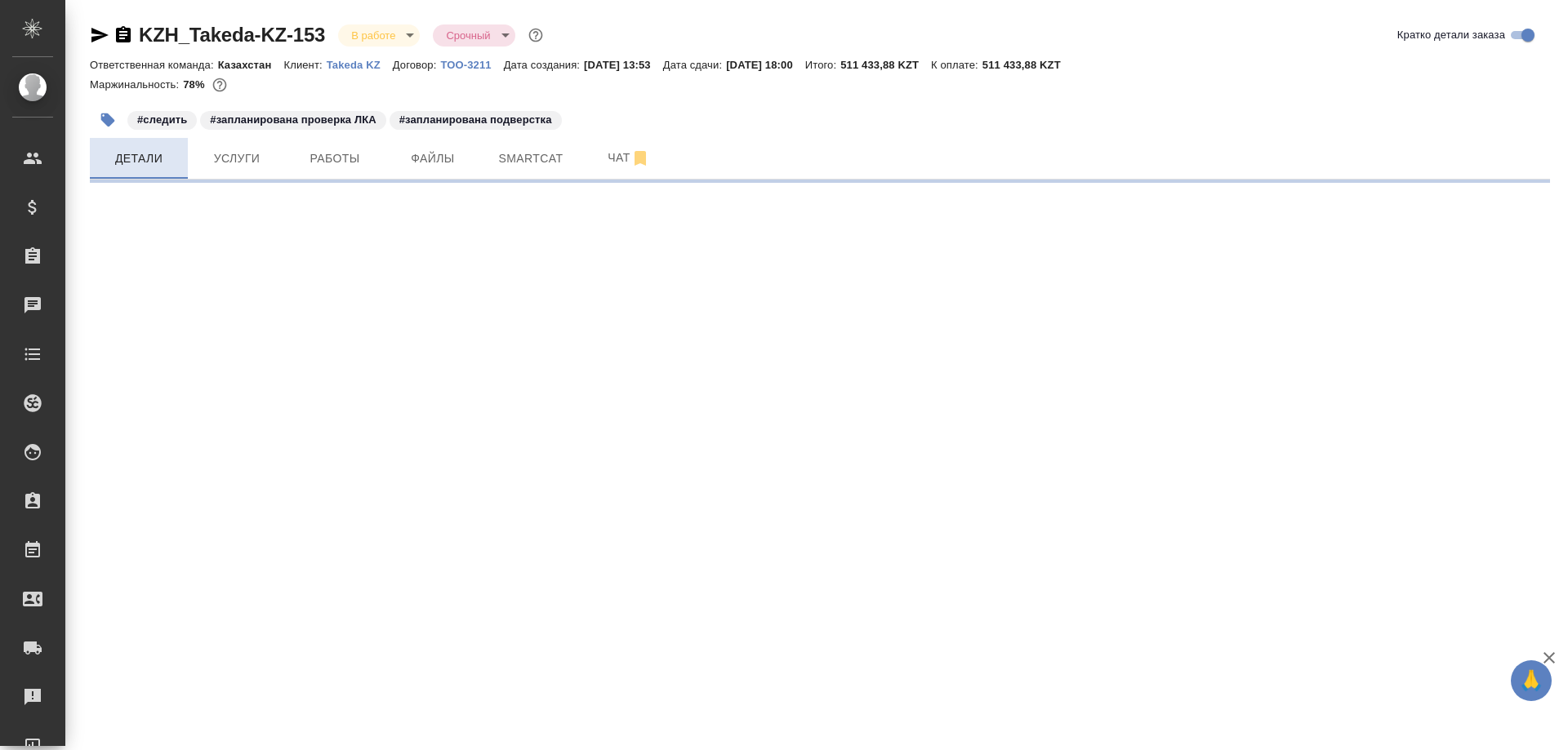
select select "RU"
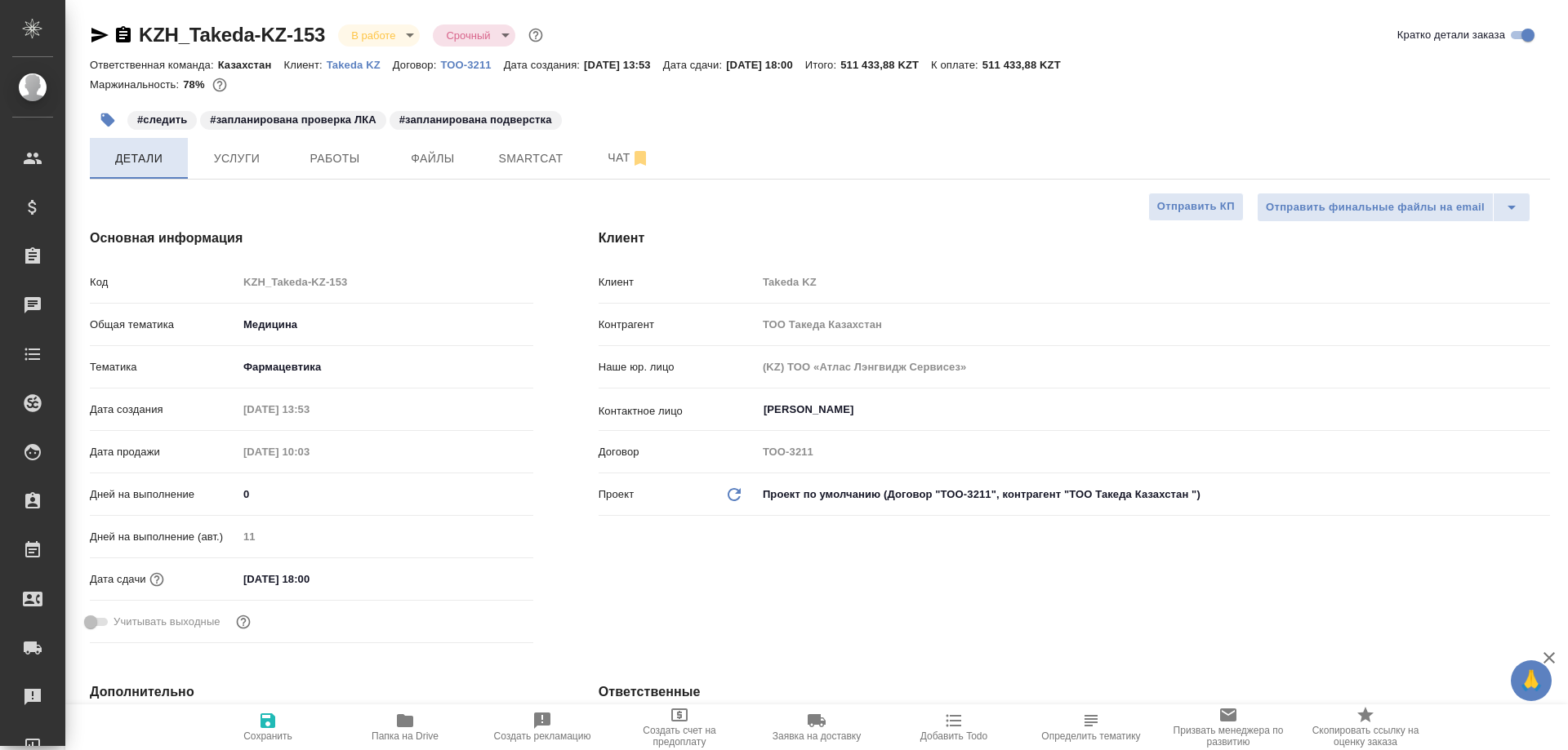
type textarea "x"
click at [330, 166] on span "Работы" at bounding box center [335, 159] width 79 height 21
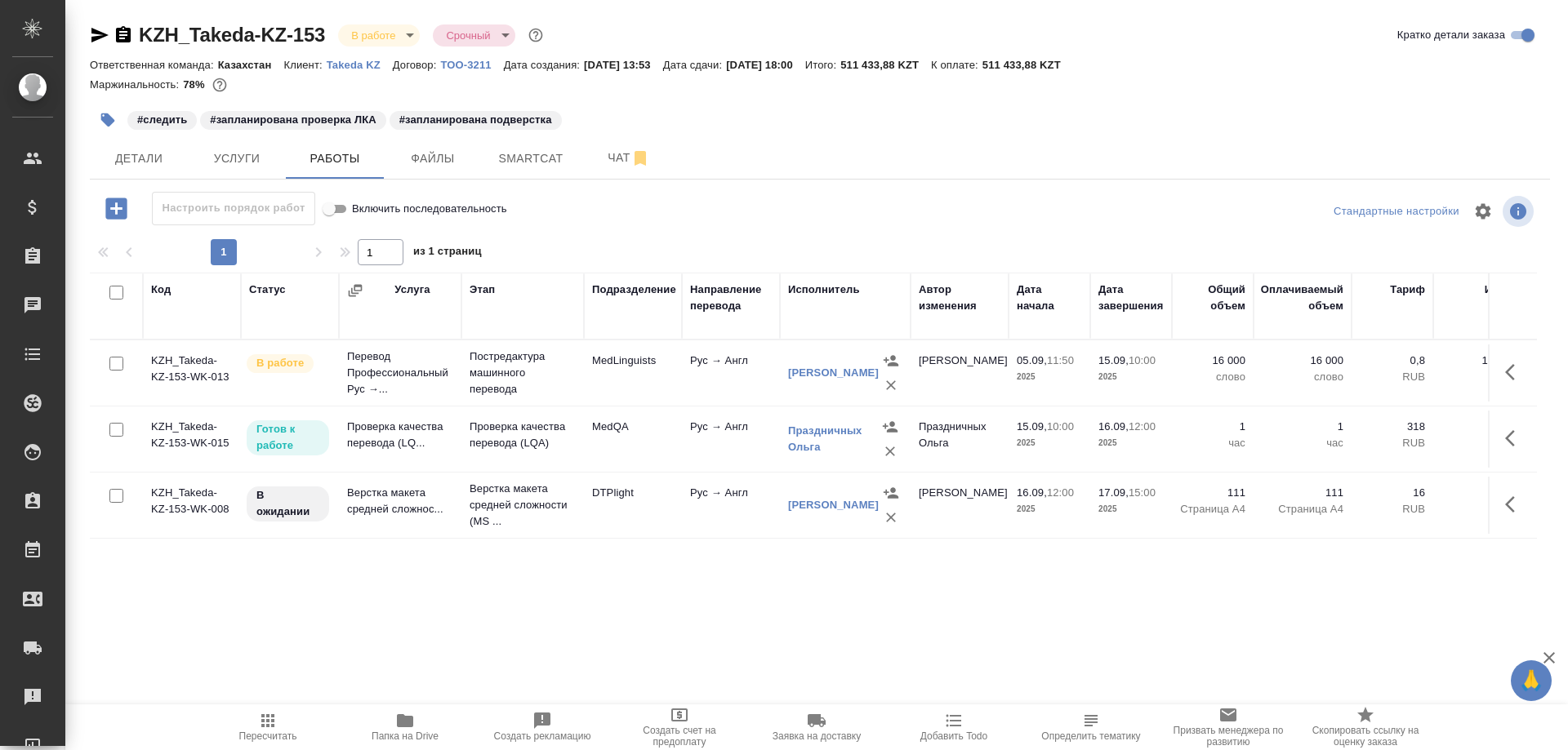
click at [401, 433] on td "Проверка качества перевода (LQ..." at bounding box center [399, 439] width 122 height 57
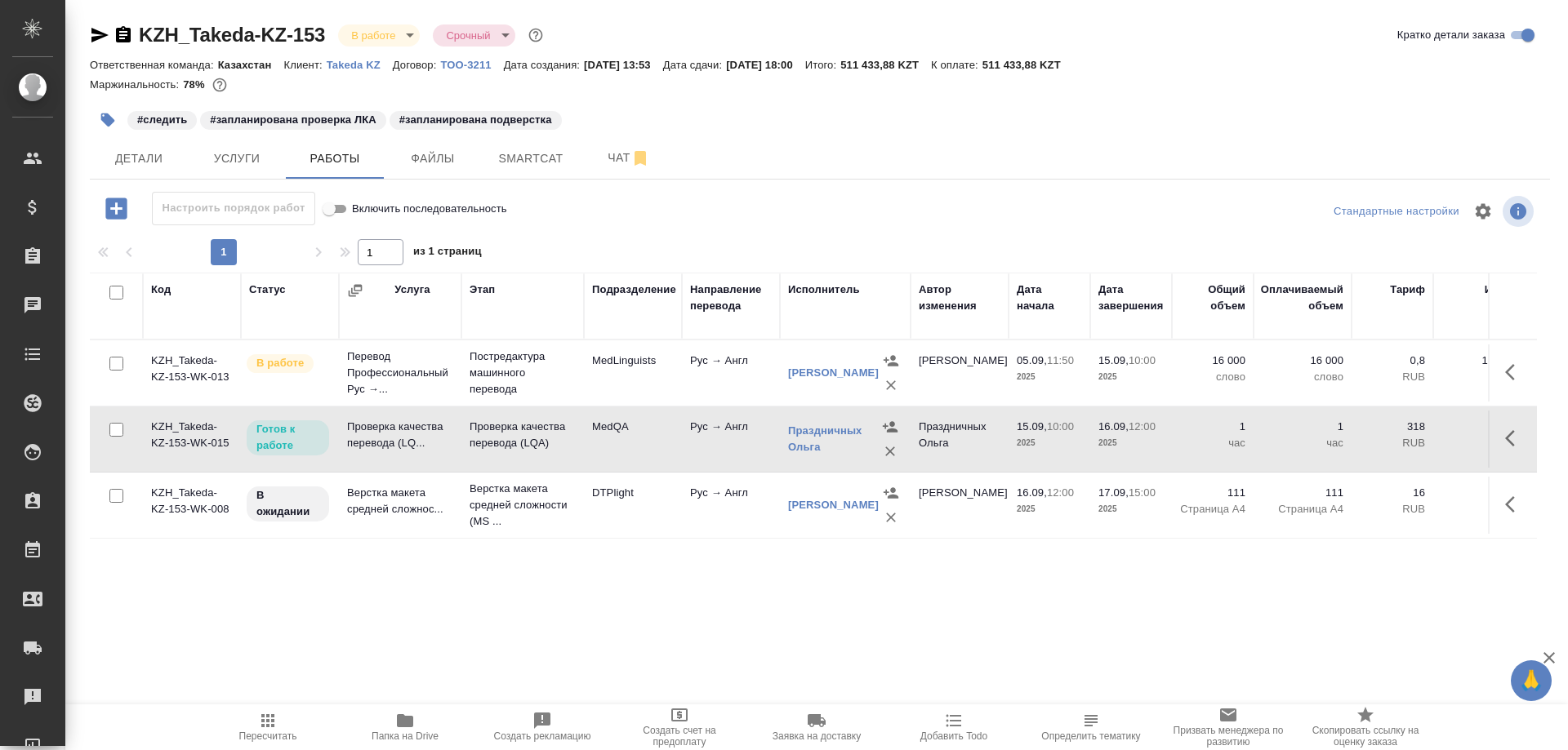
click at [401, 433] on td "Проверка качества перевода (LQ..." at bounding box center [399, 439] width 122 height 57
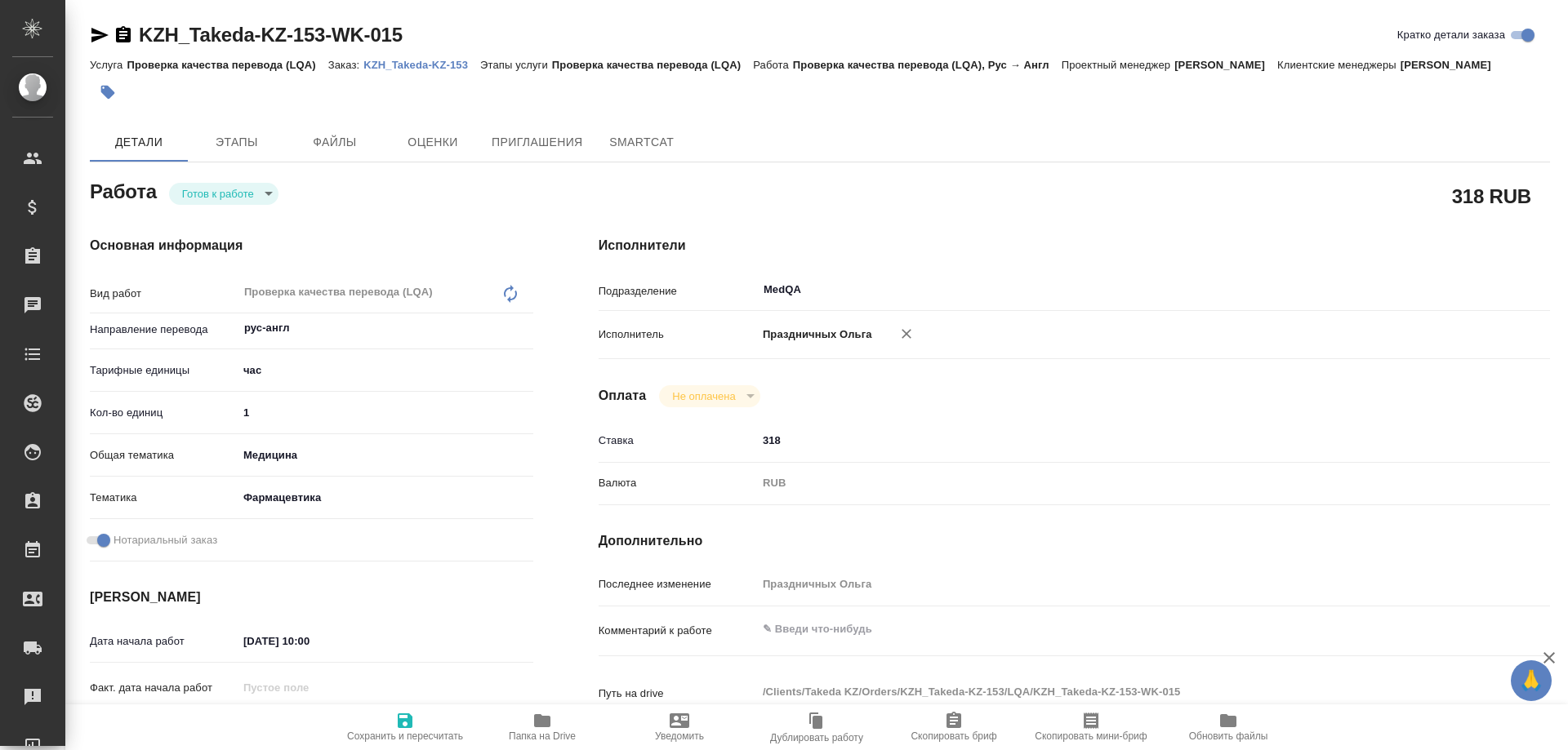
type textarea "x"
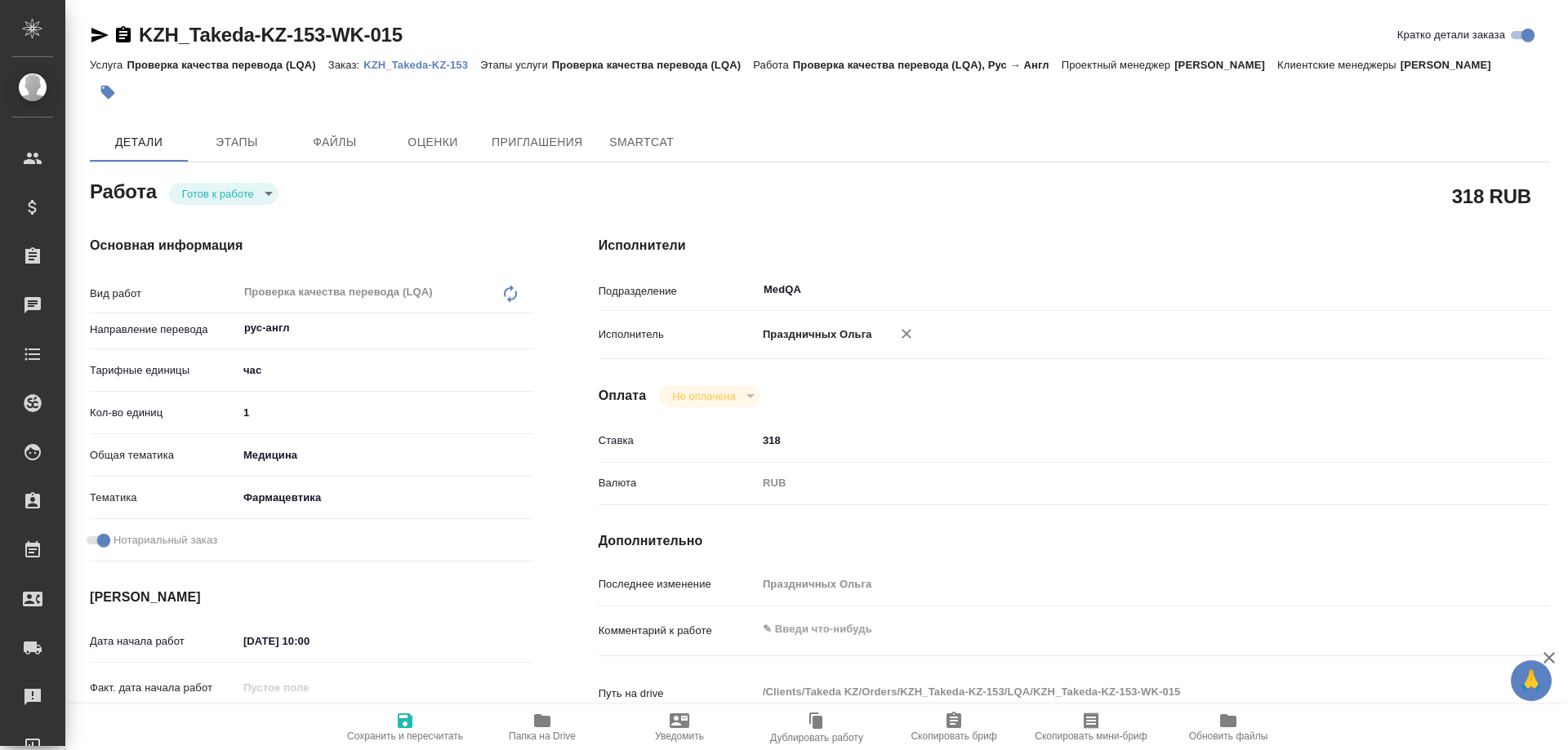
type textarea "x"
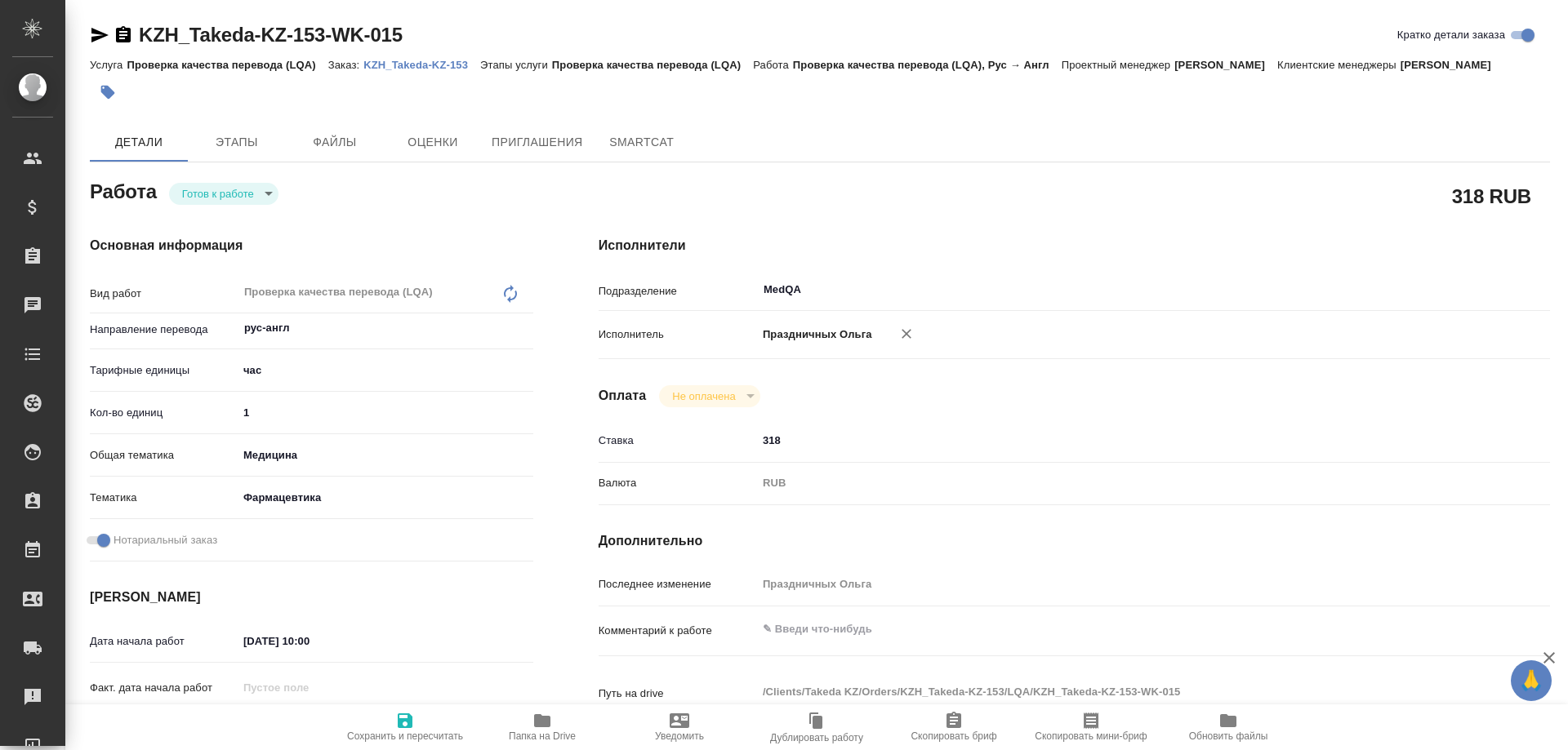
type textarea "x"
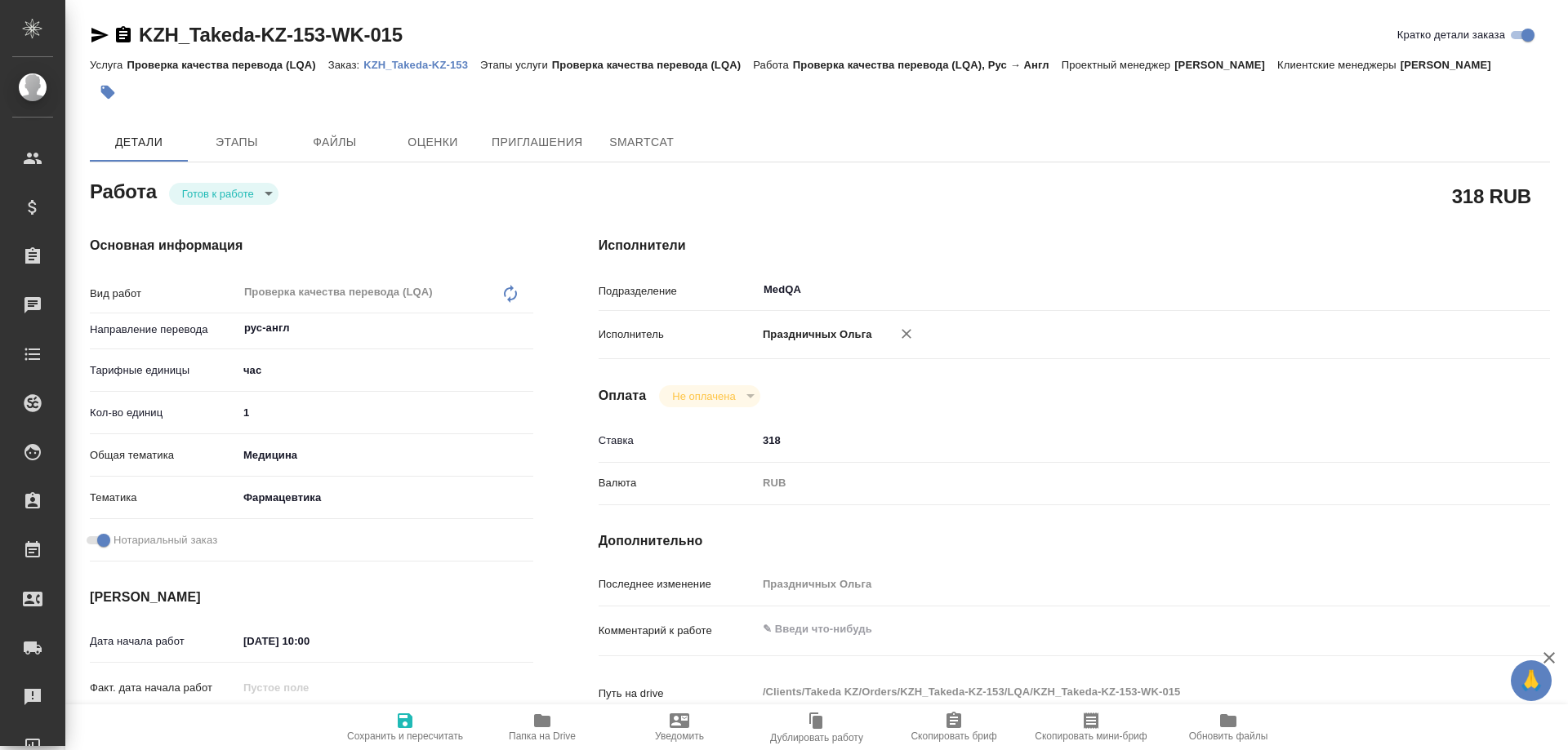
type textarea "x"
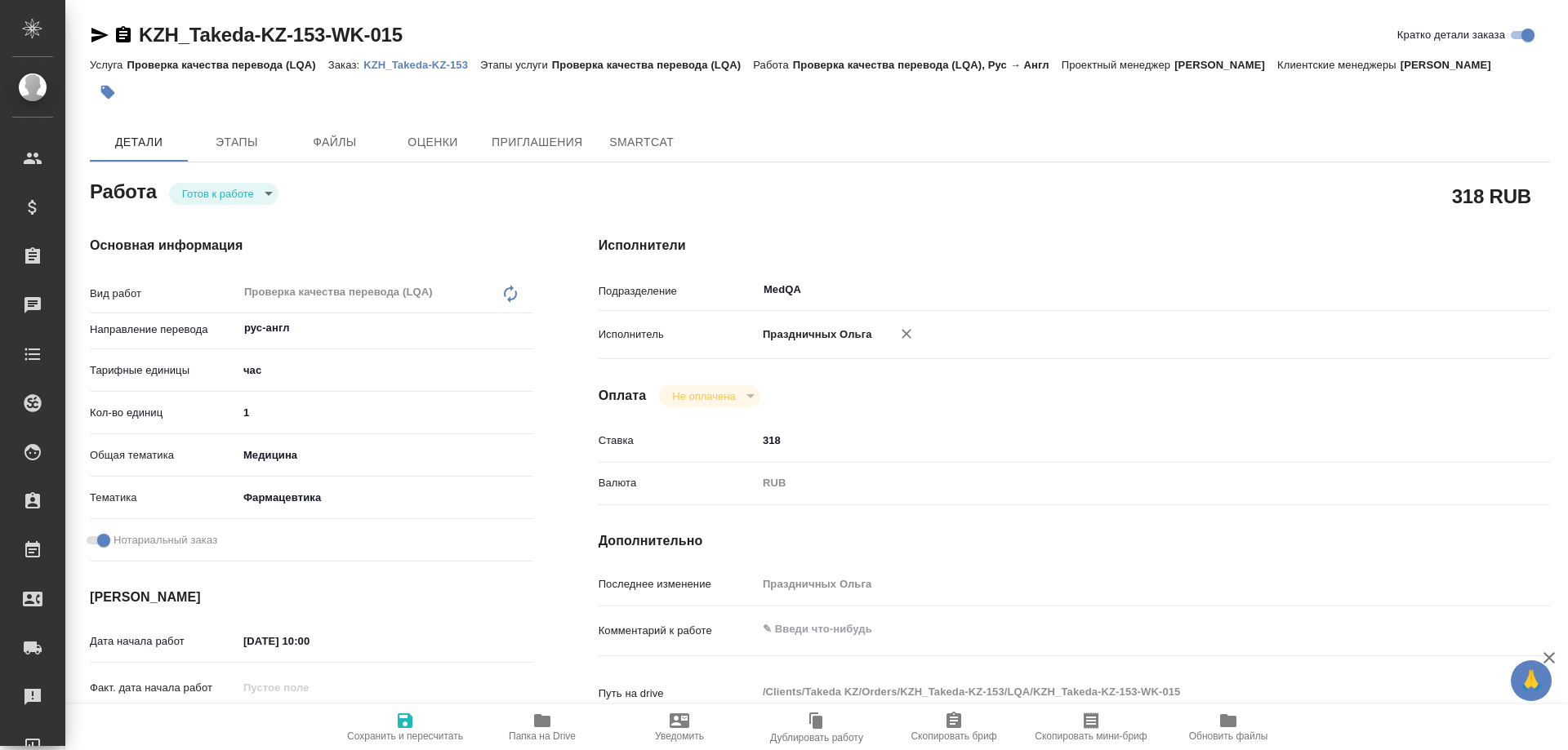
type textarea "x"
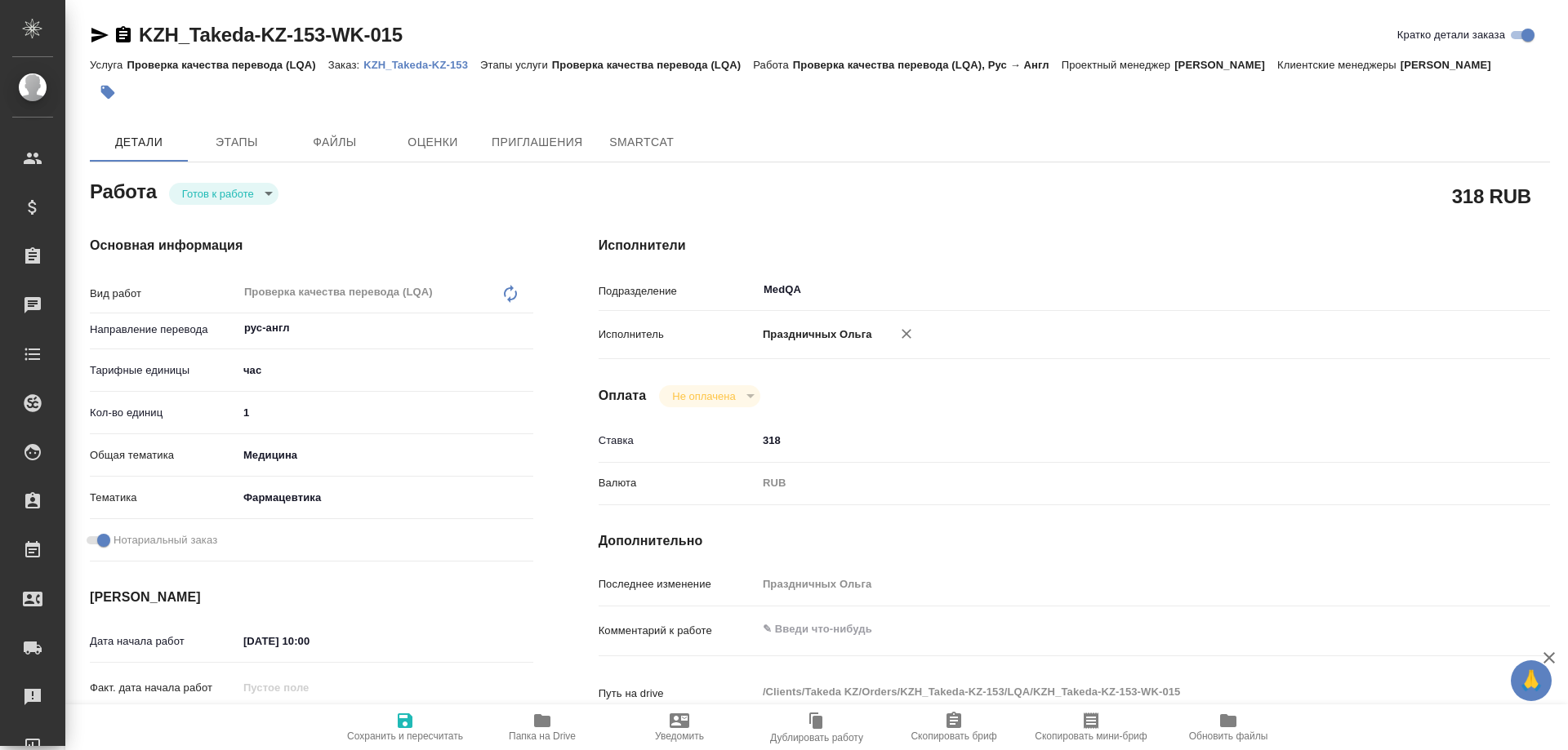
type textarea "x"
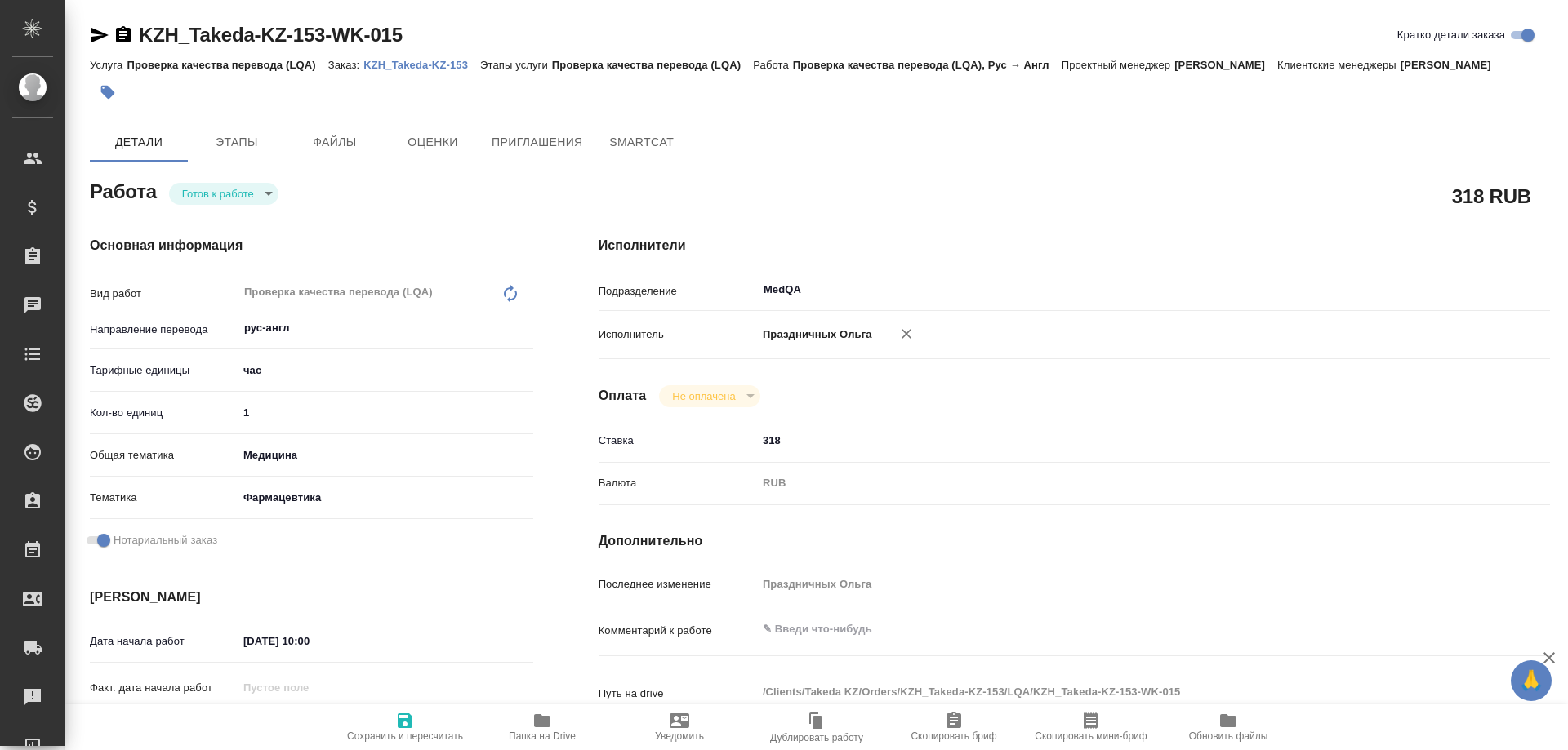
type textarea "x"
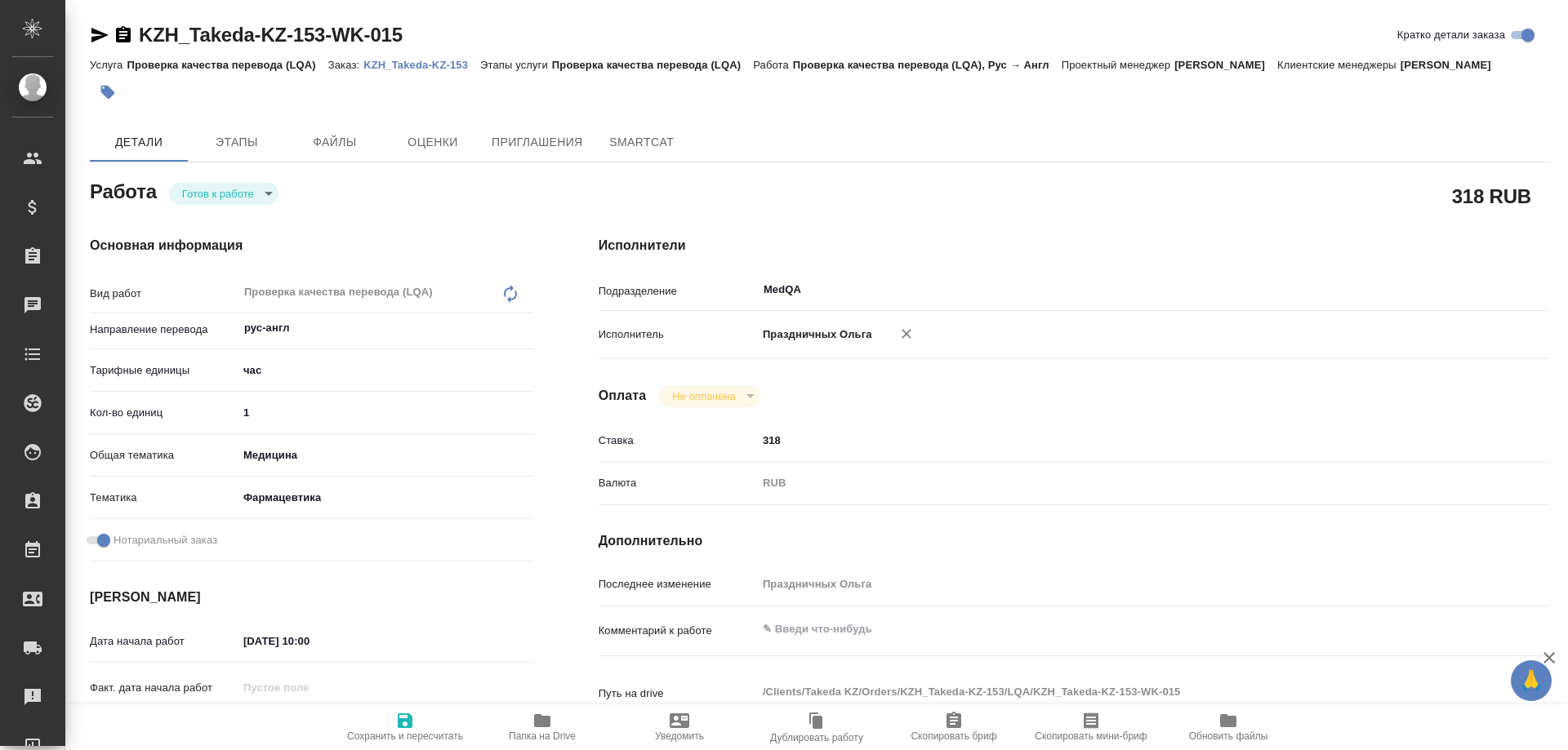
type textarea "x"
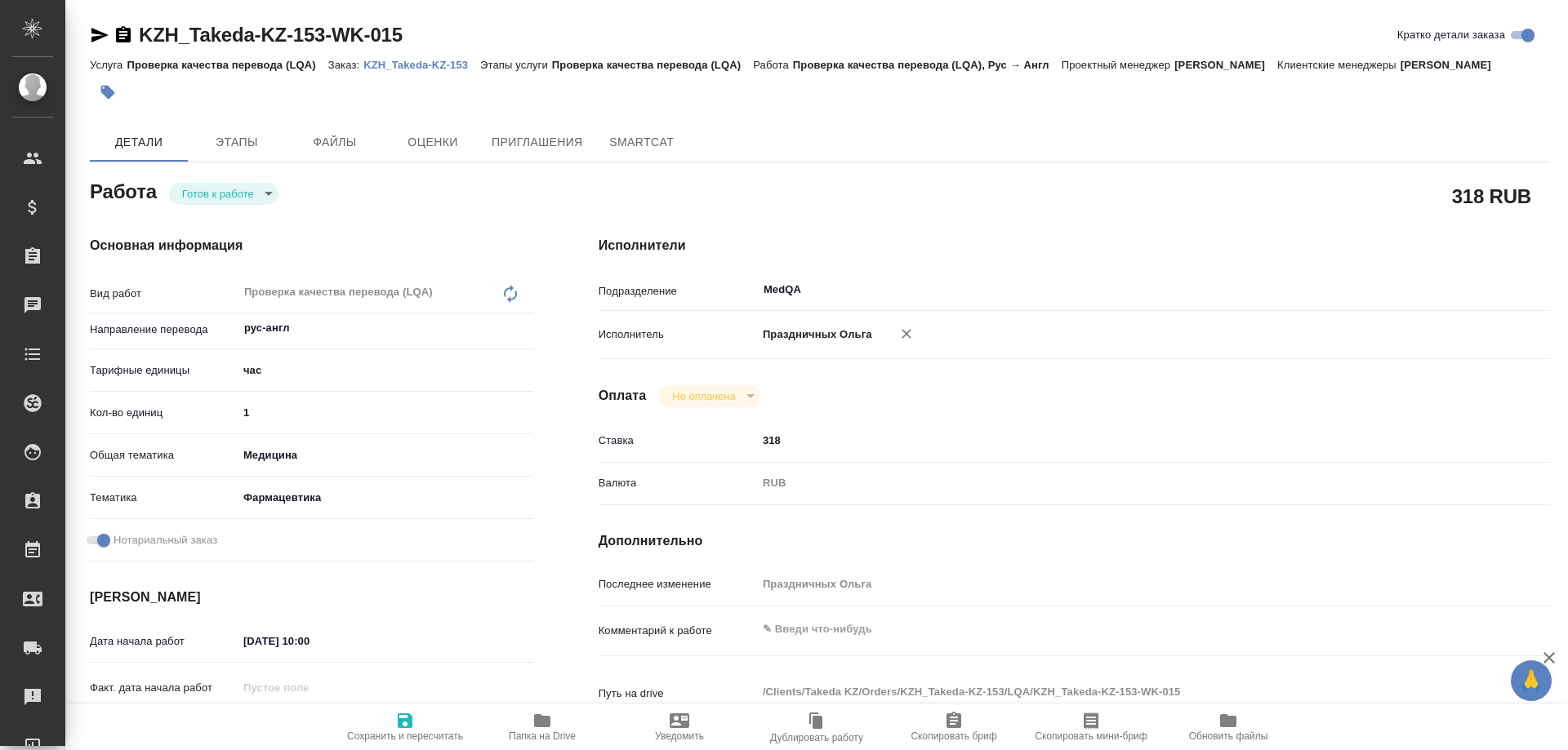
click at [904, 332] on icon "button" at bounding box center [906, 334] width 9 height 9
type textarea "x"
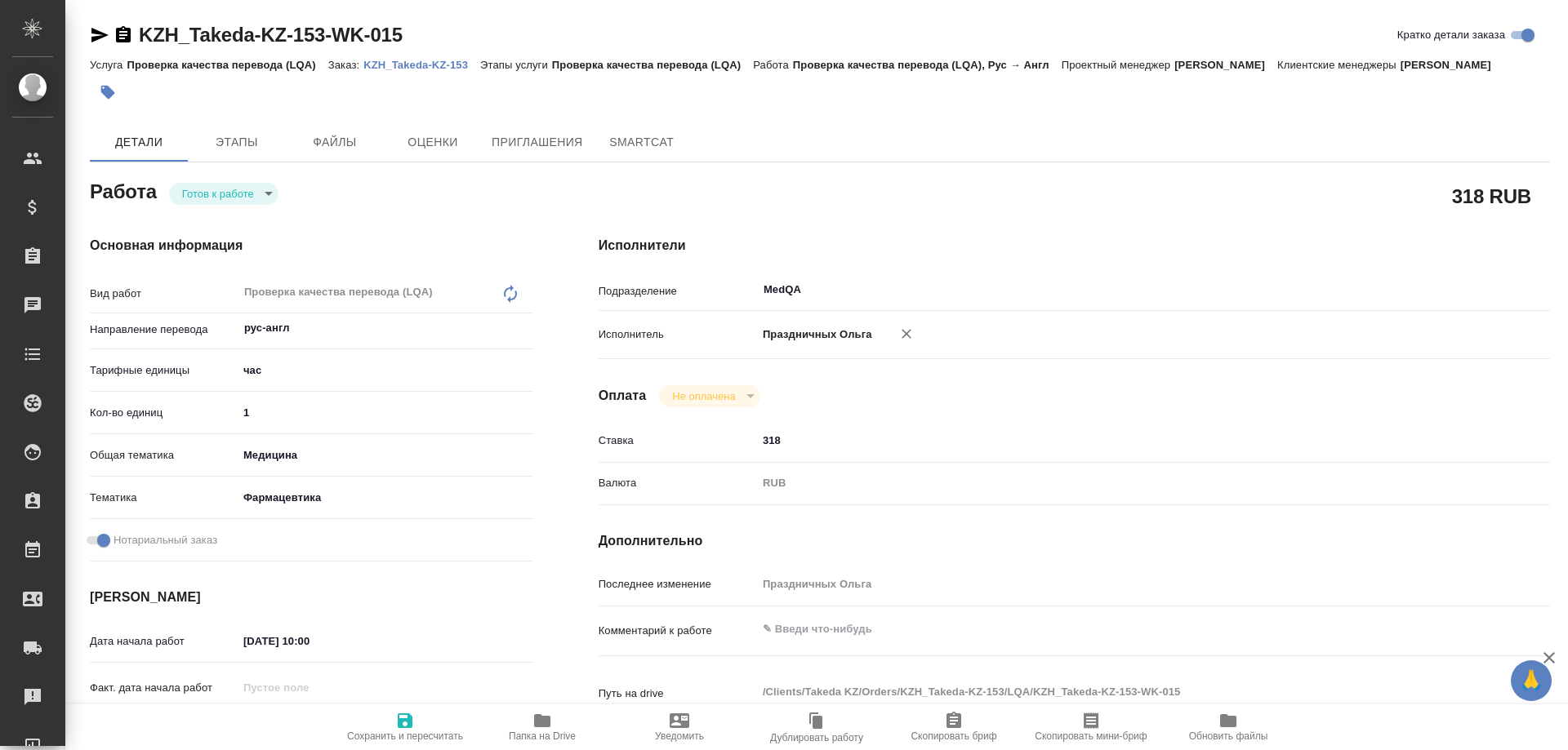
type textarea "x"
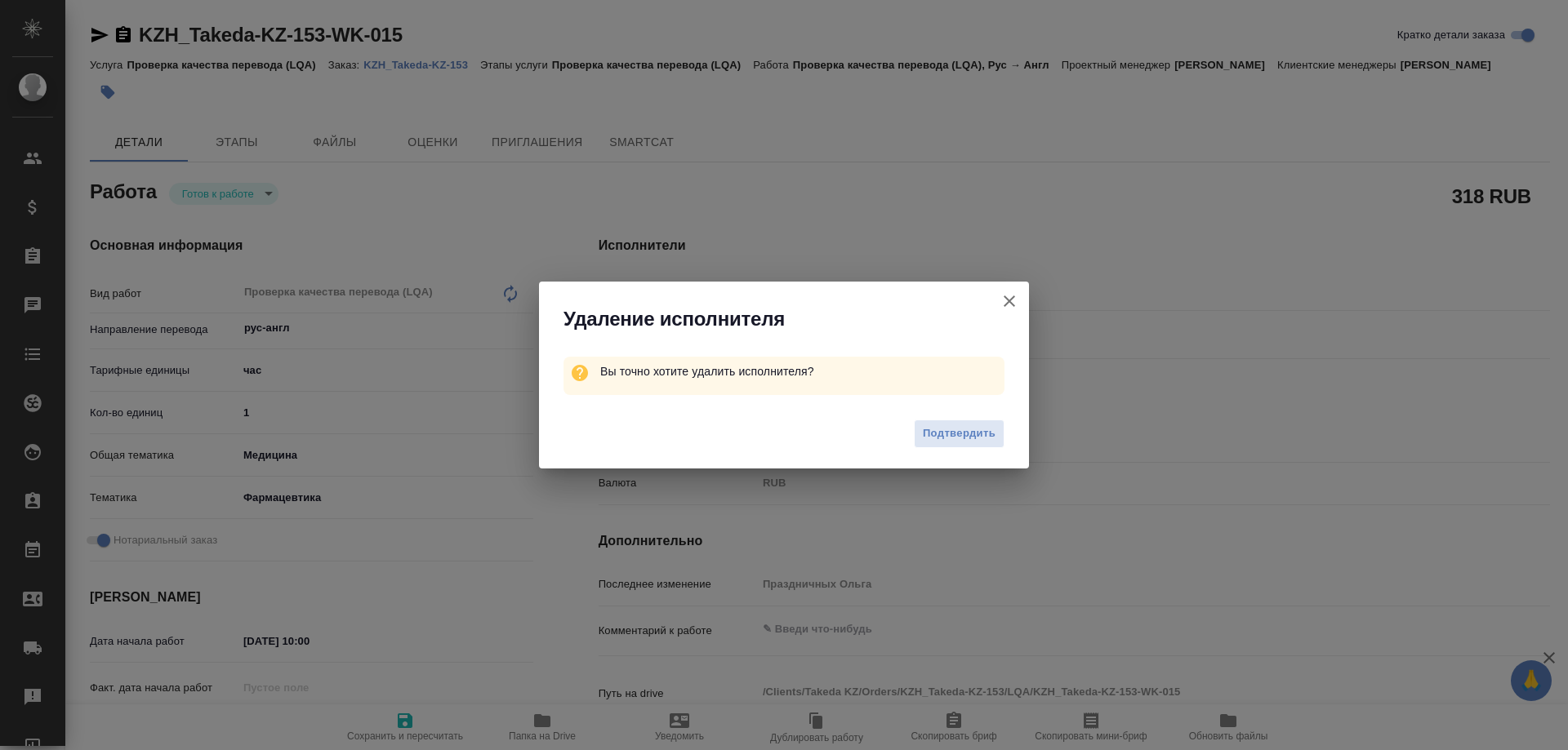
type textarea "x"
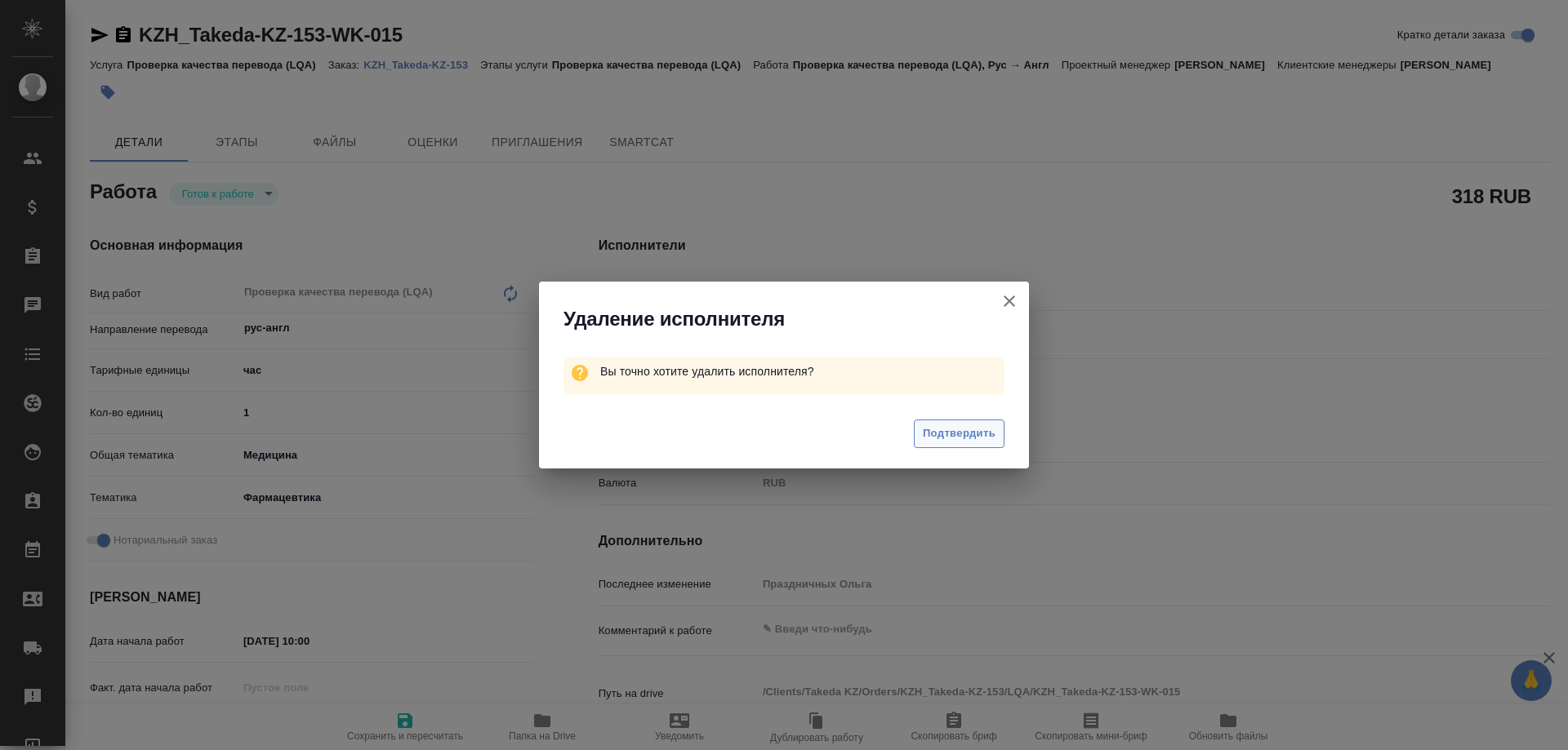
click at [959, 440] on span "Подтвердить" at bounding box center [959, 434] width 73 height 19
type textarea "x"
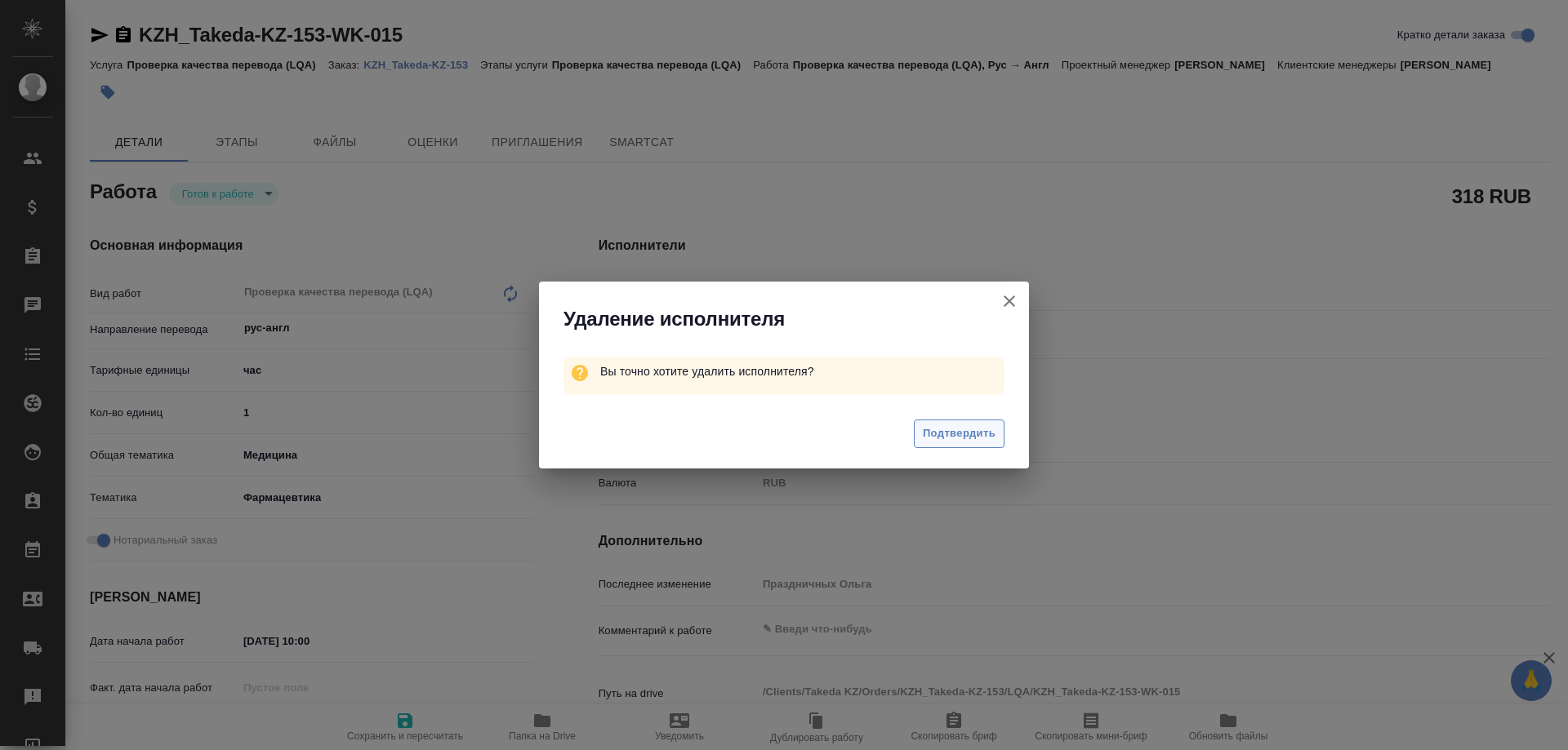
type textarea "x"
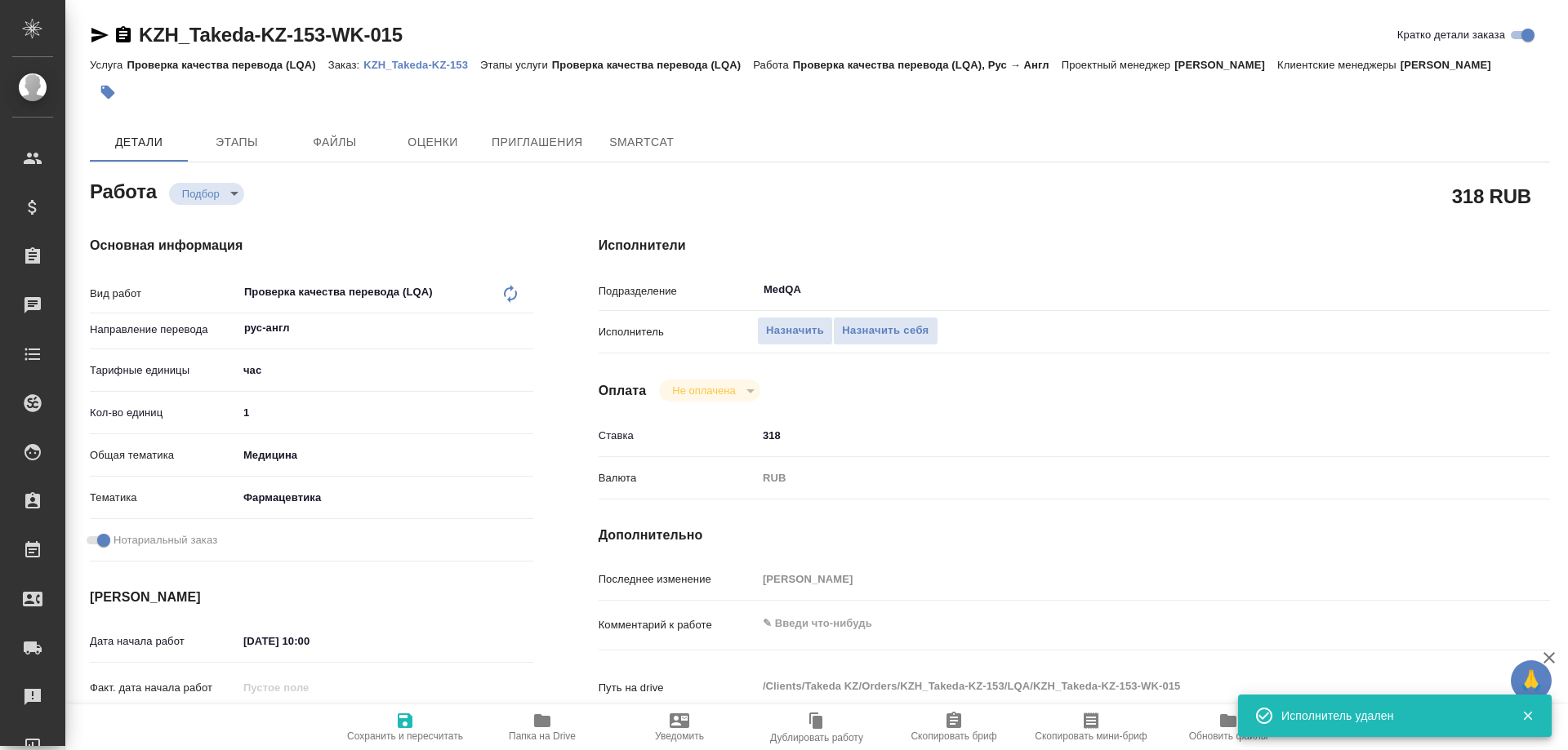
type textarea "x"
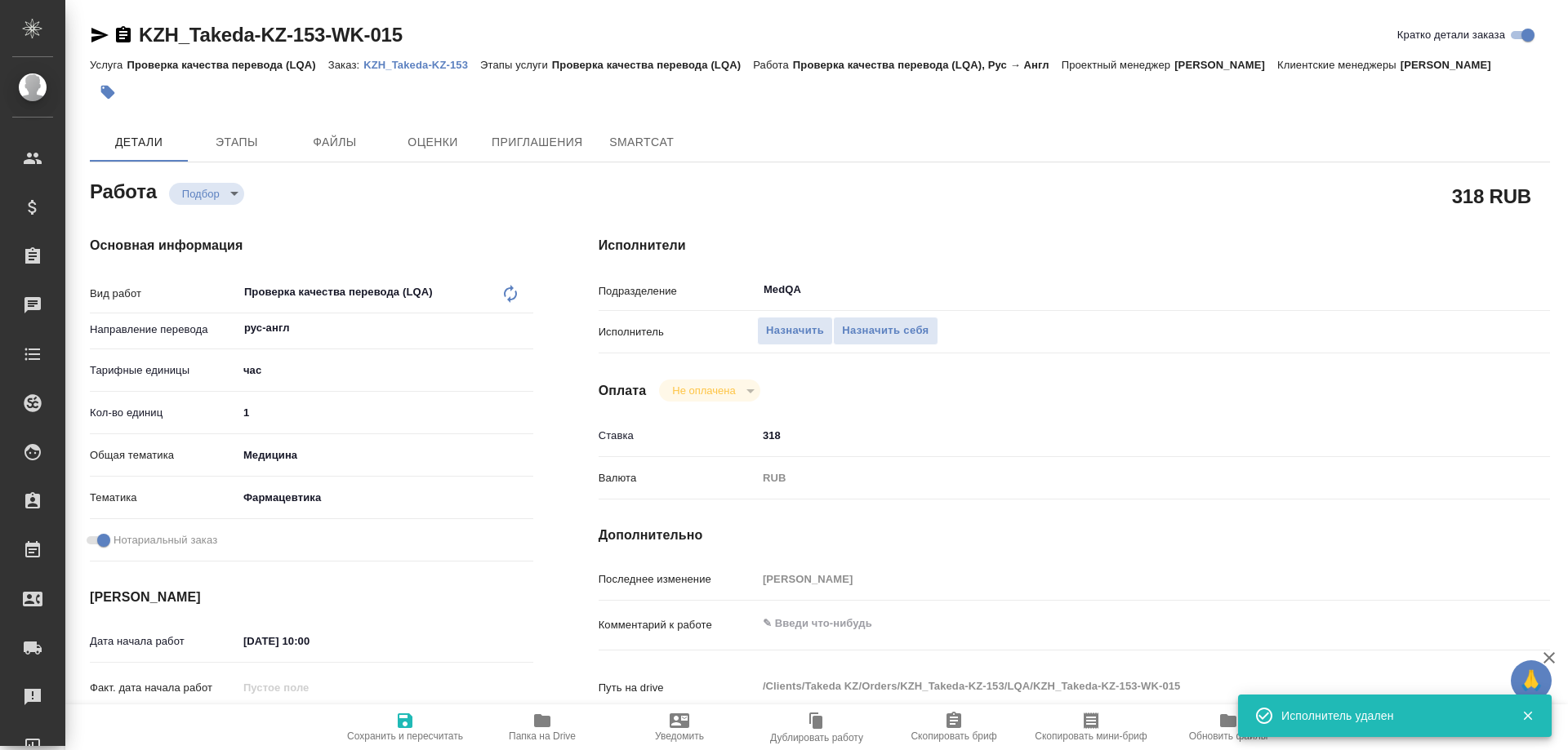
type textarea "x"
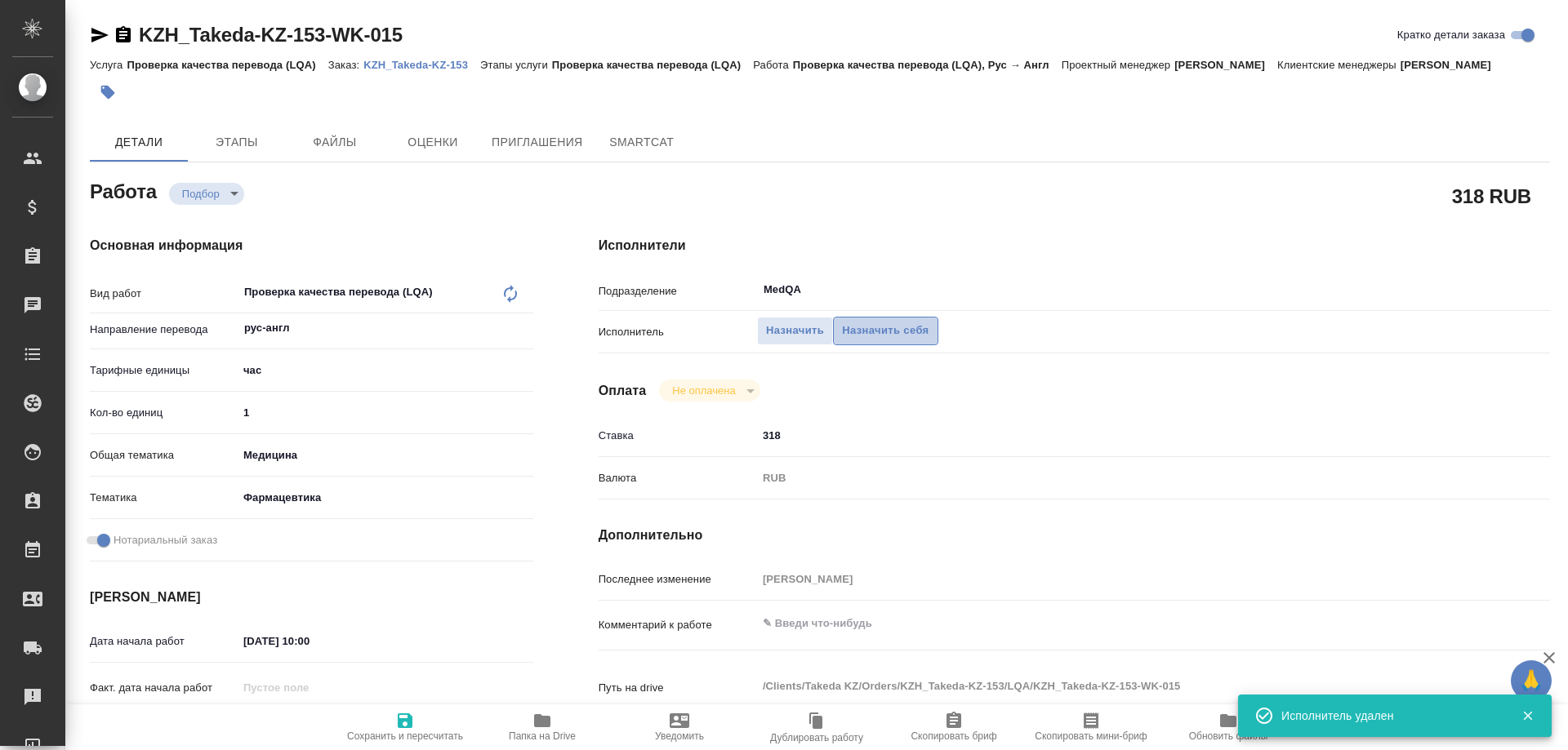
type textarea "x"
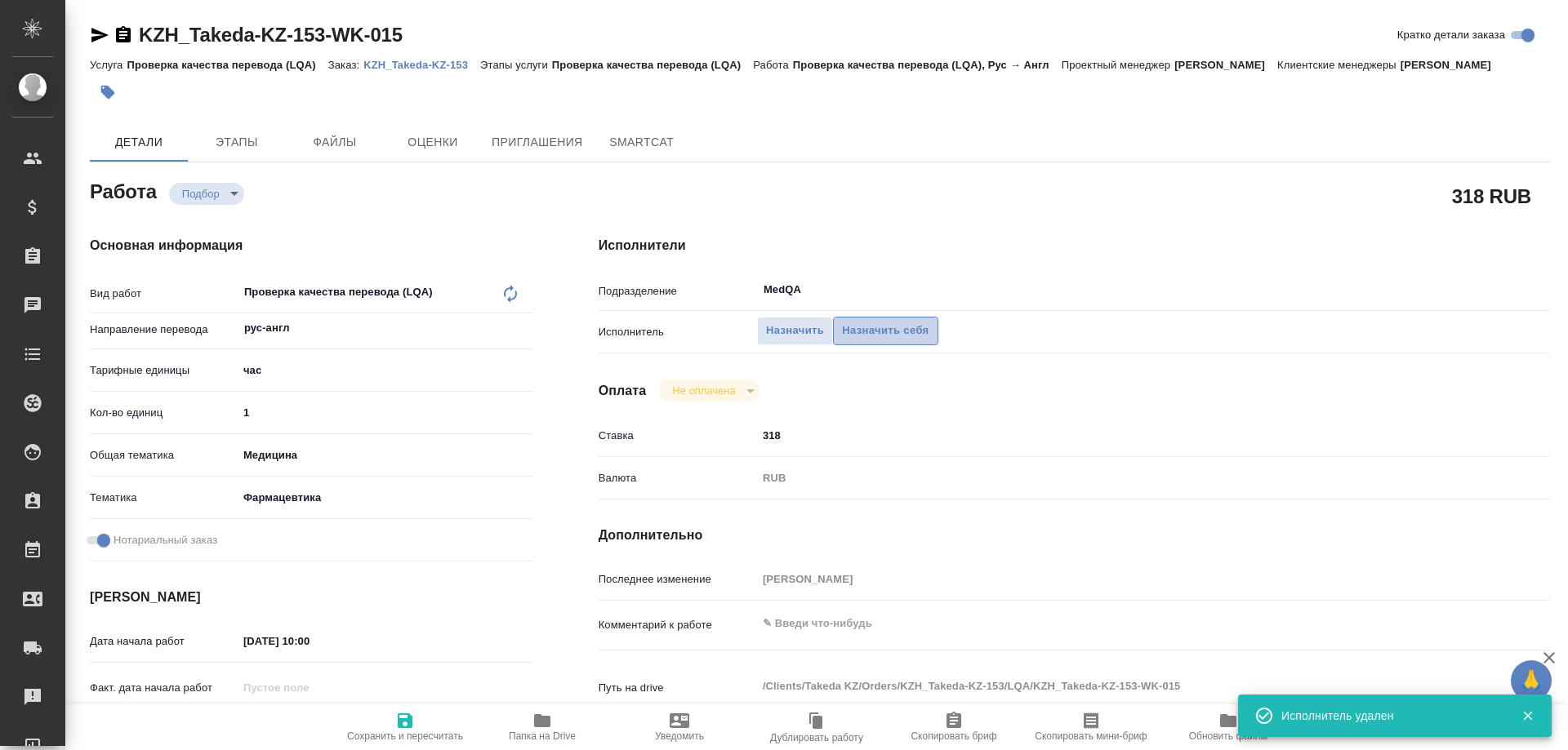
click at [886, 334] on span "Назначить себя" at bounding box center [885, 331] width 86 height 19
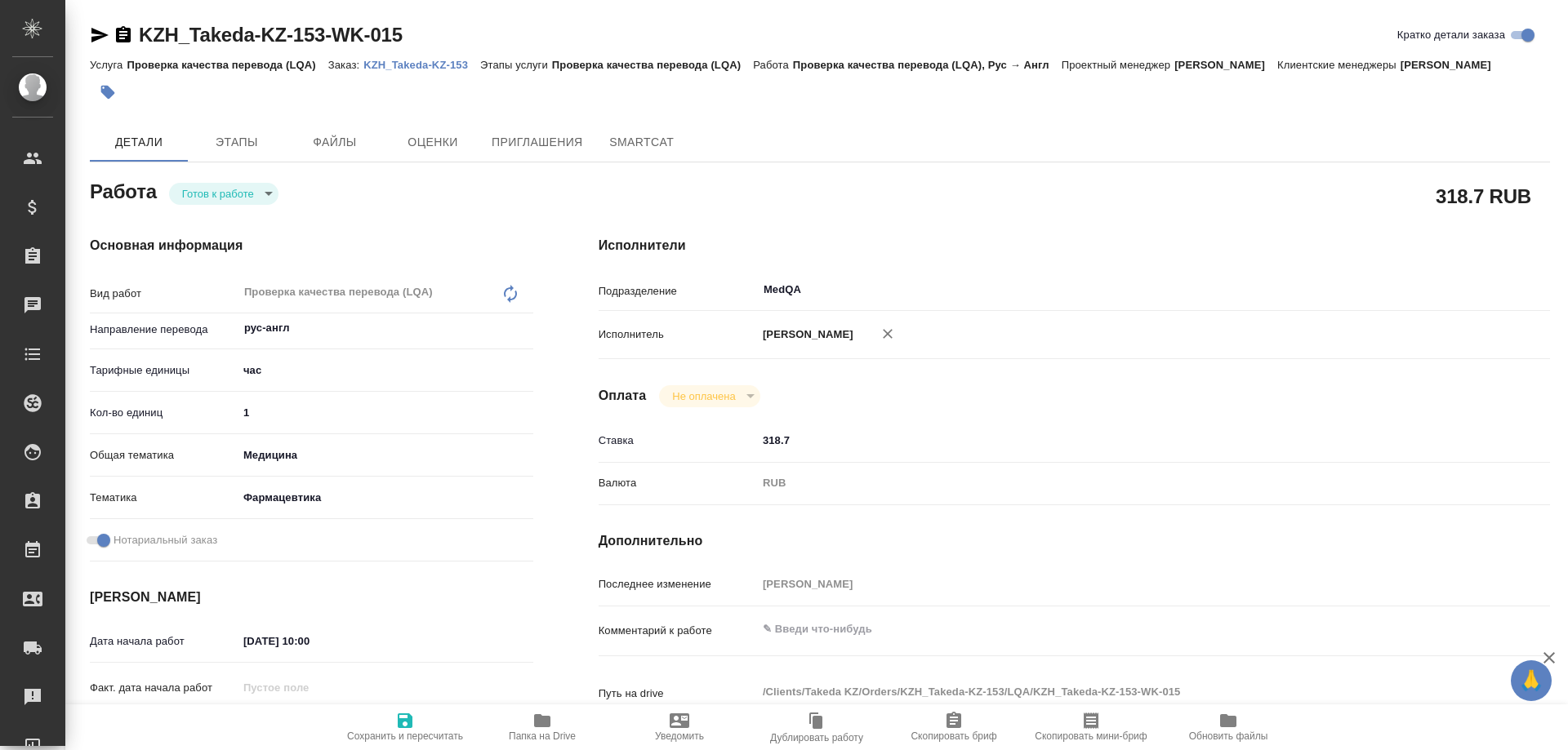
type textarea "x"
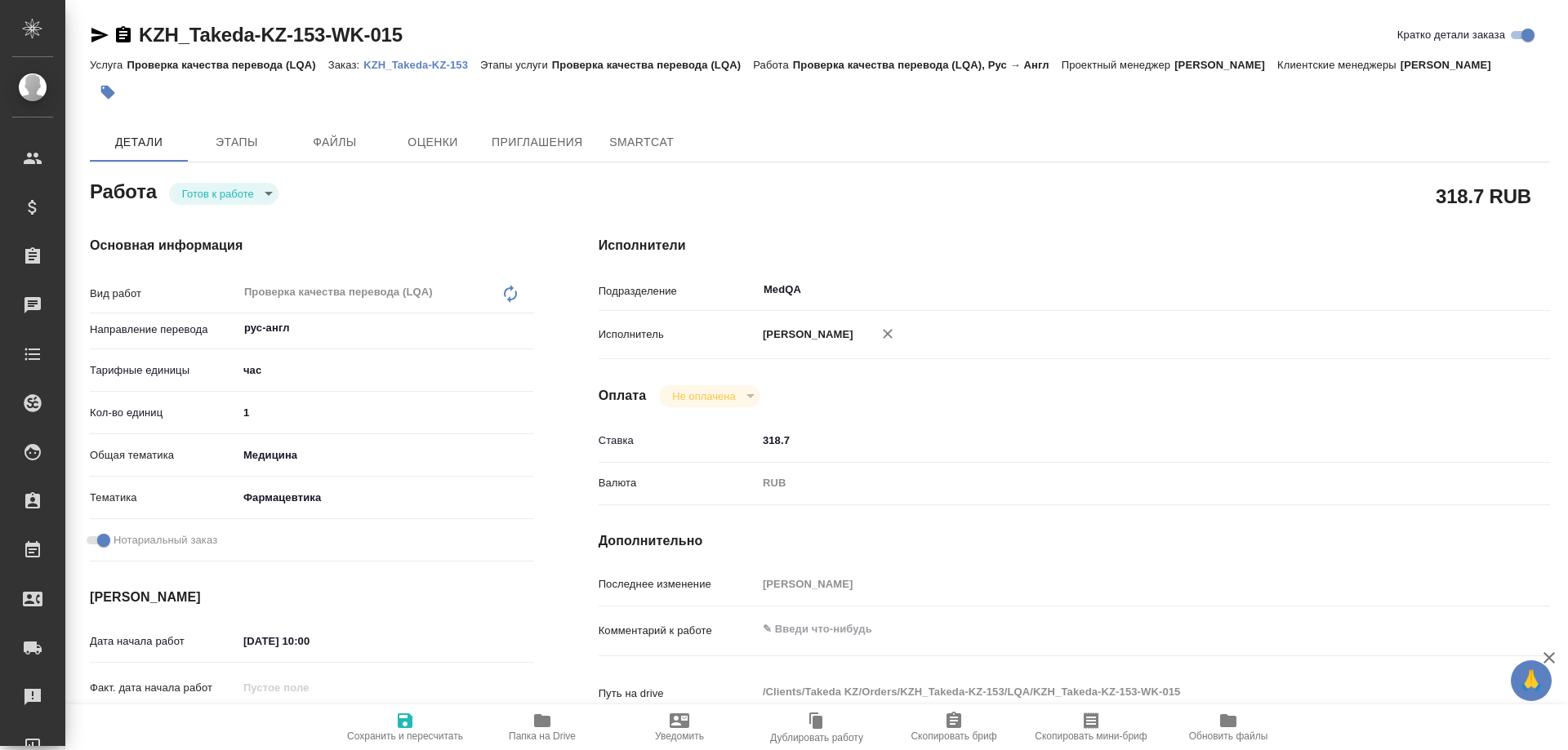
type textarea "x"
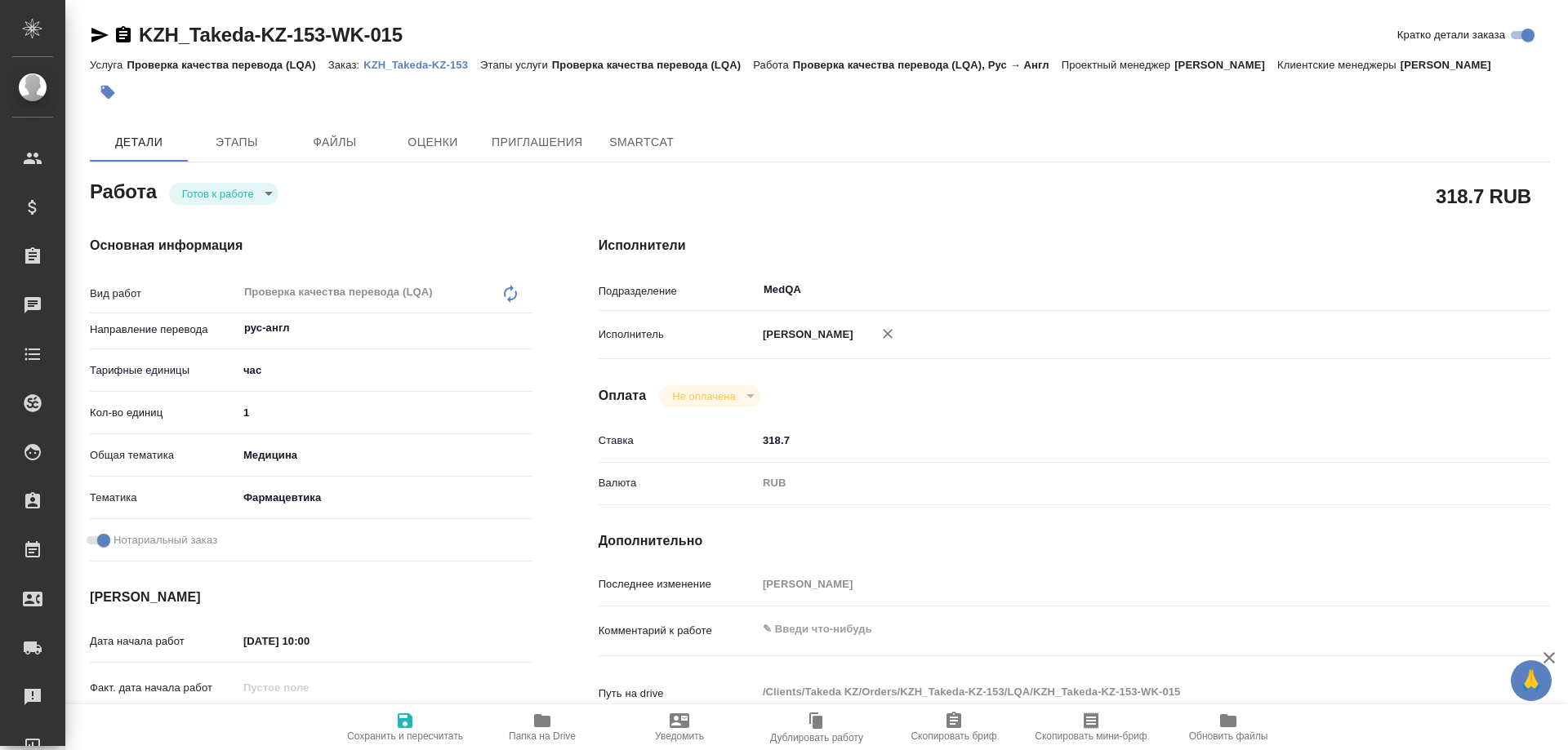
type textarea "x"
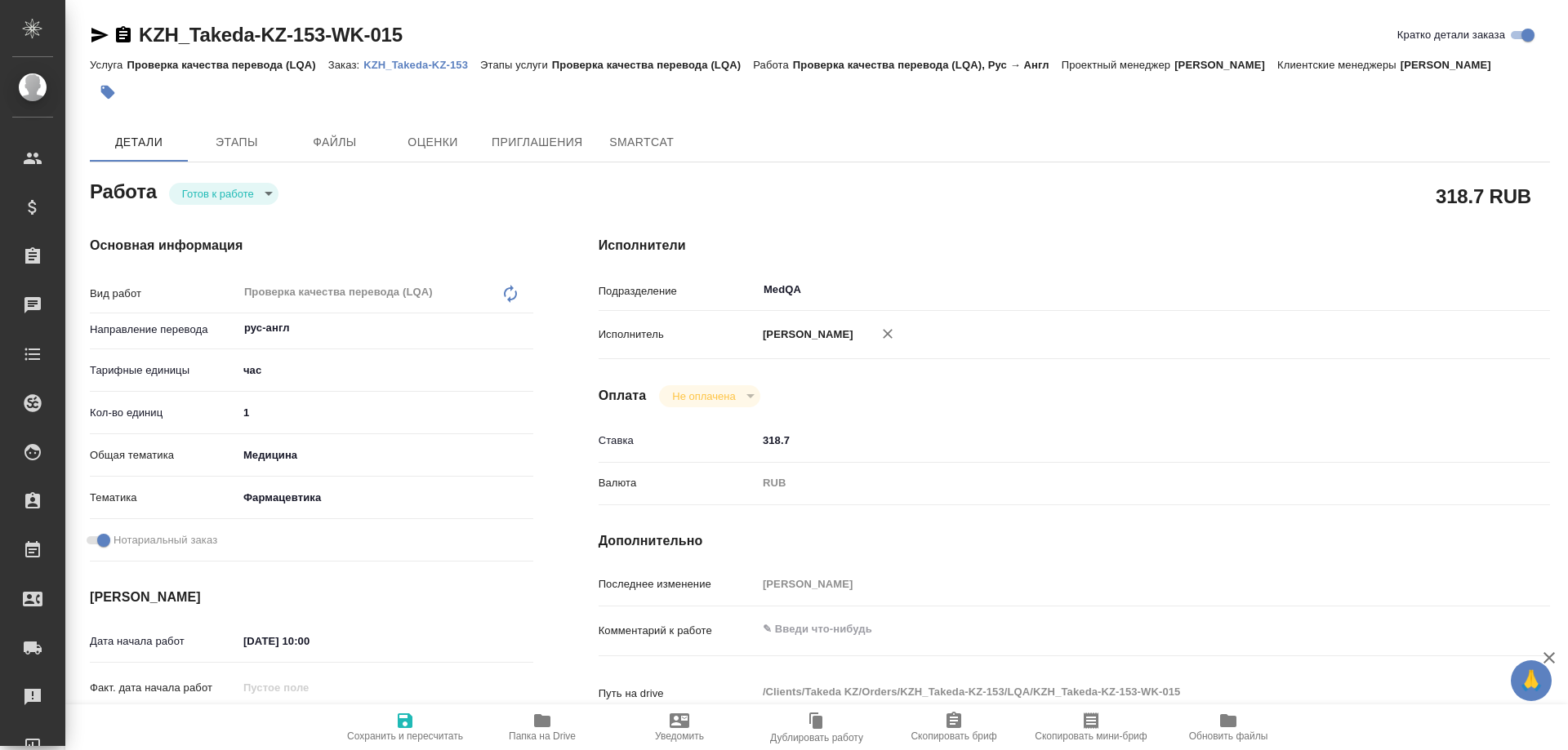
type textarea "x"
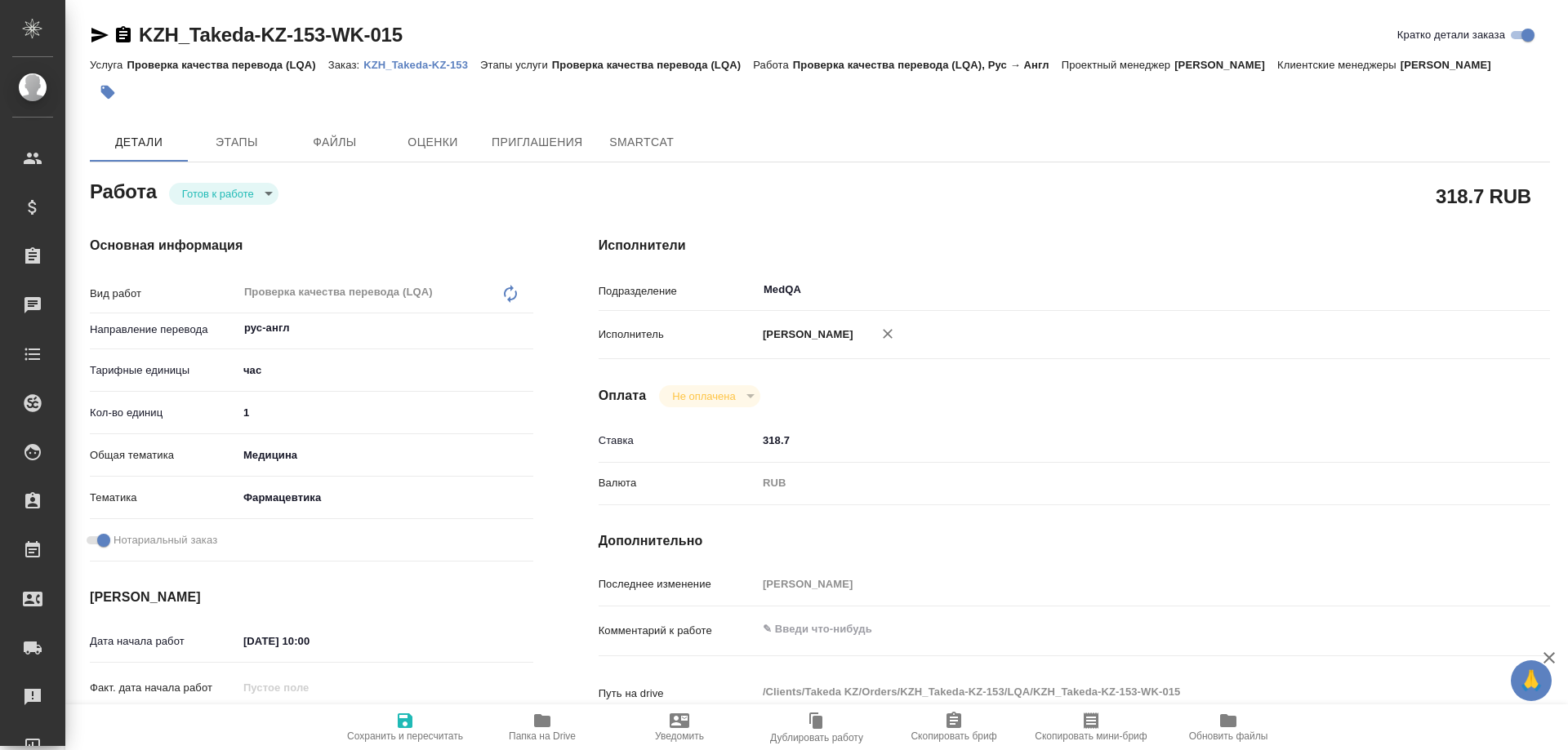
type textarea "x"
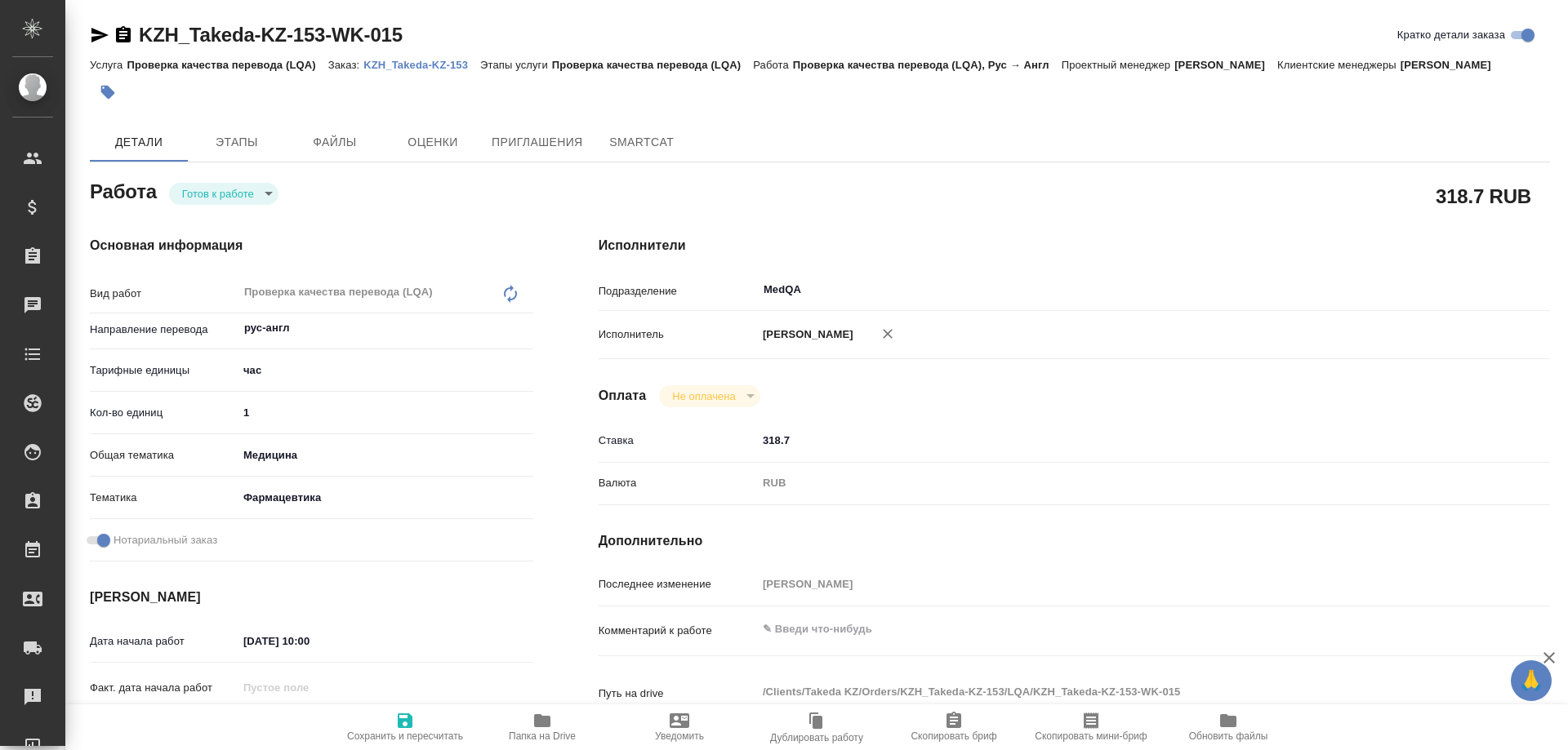
type textarea "x"
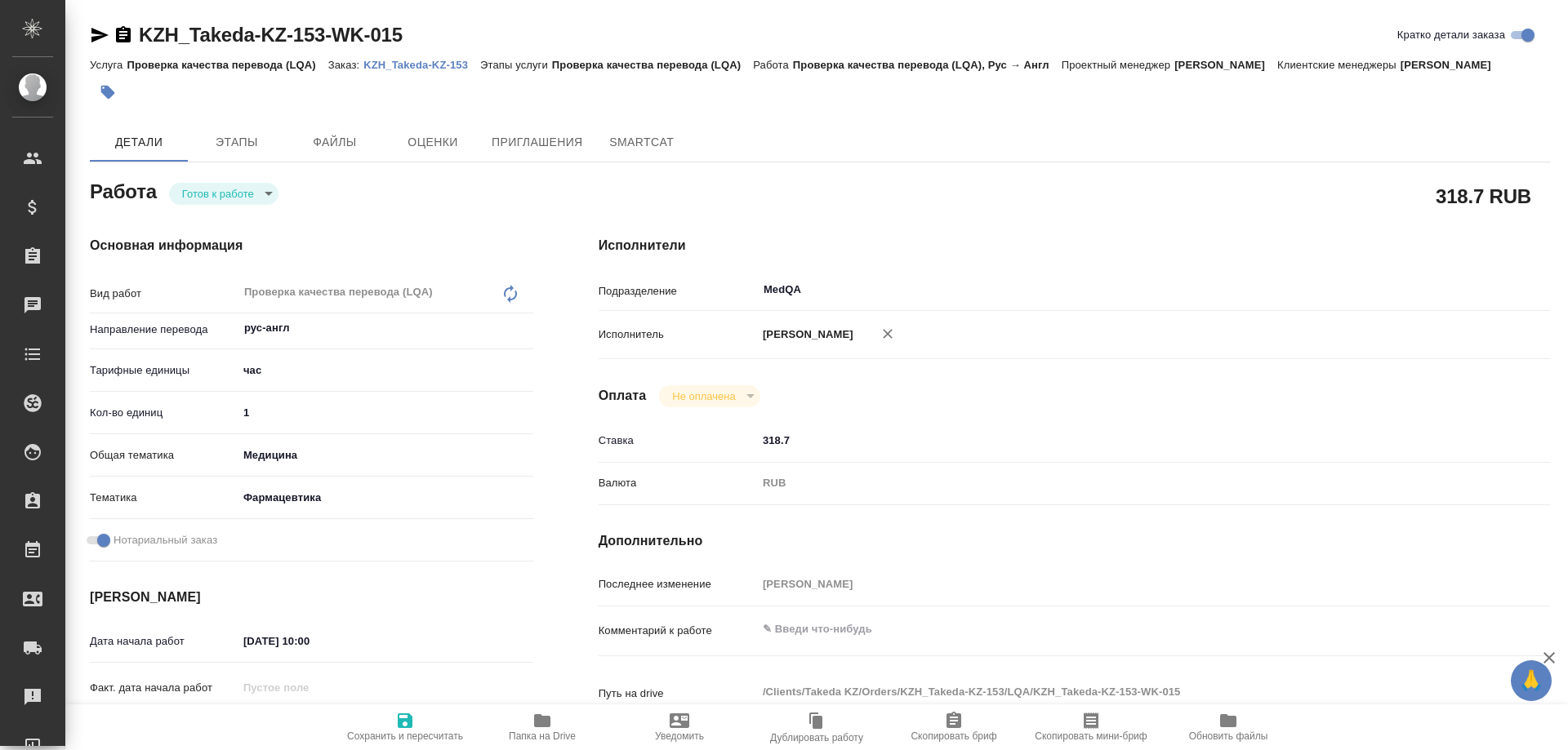
type textarea "x"
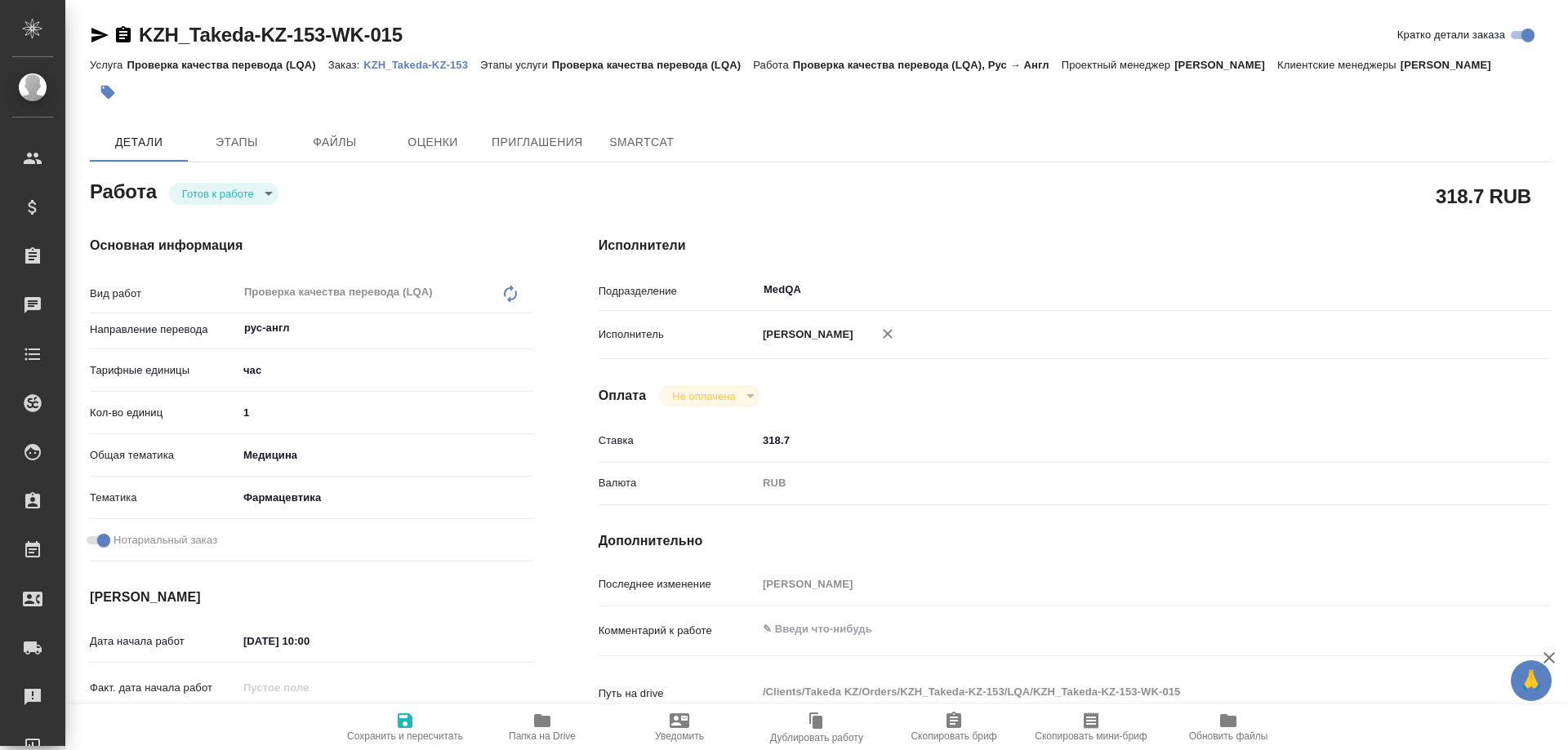
type textarea "x"
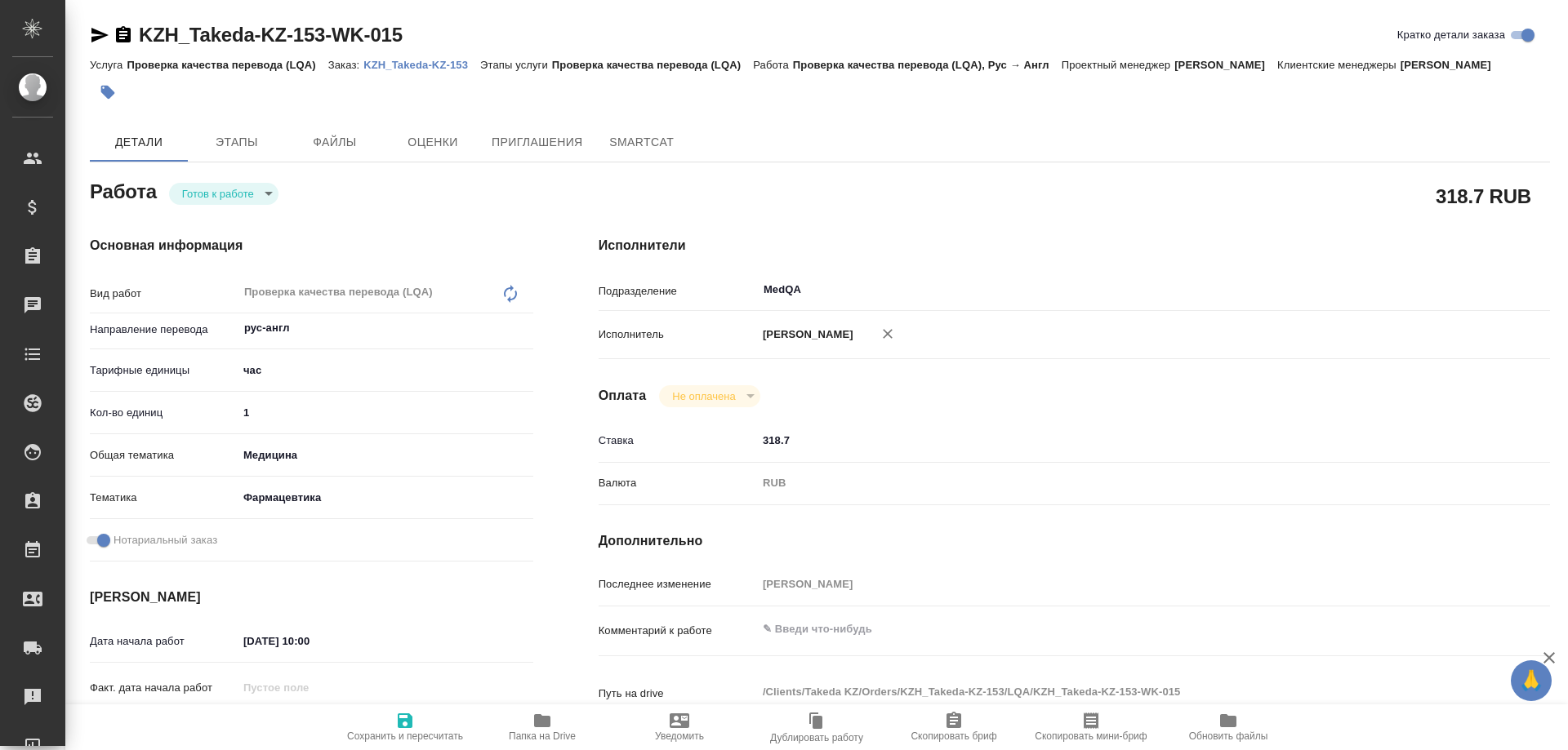
type textarea "x"
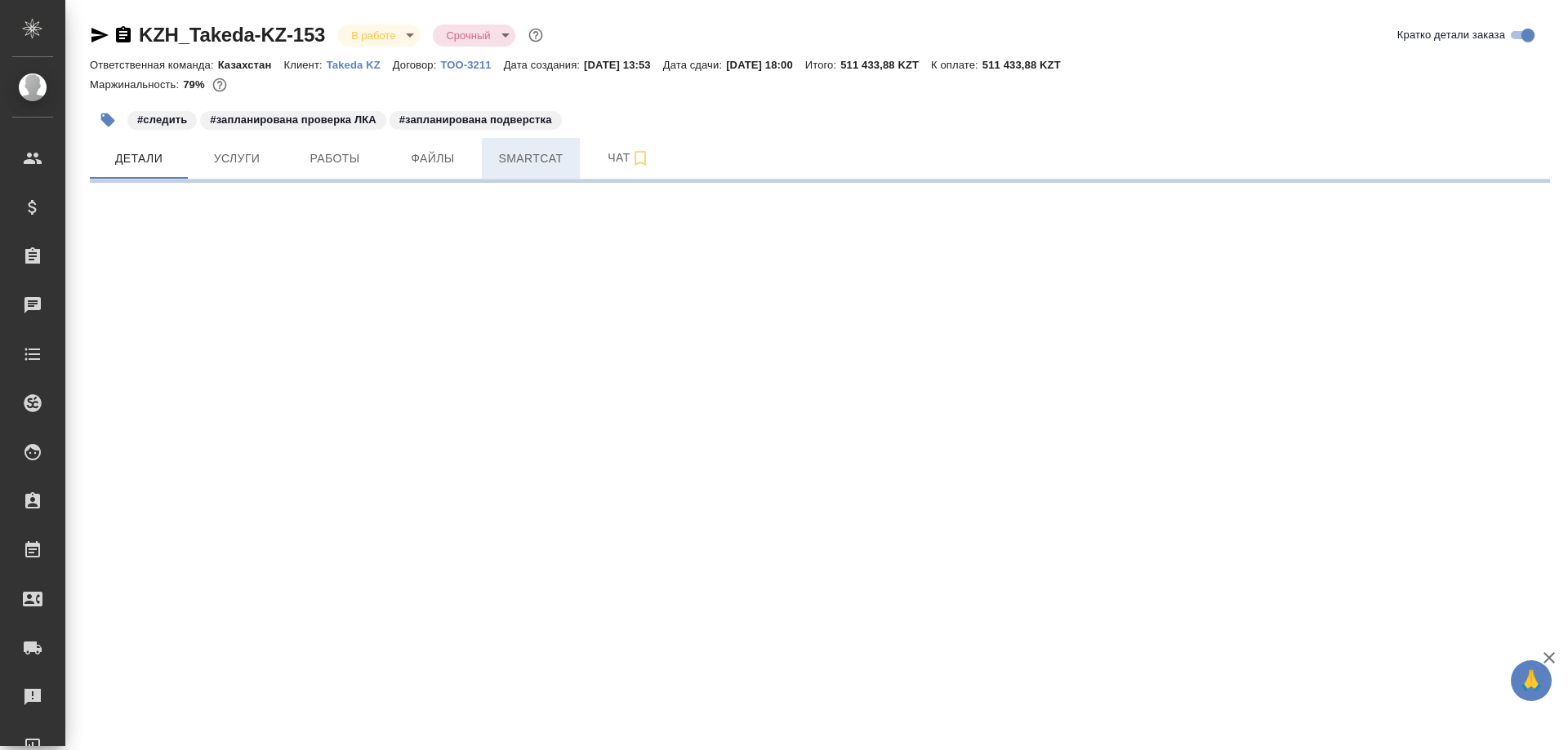
select select "RU"
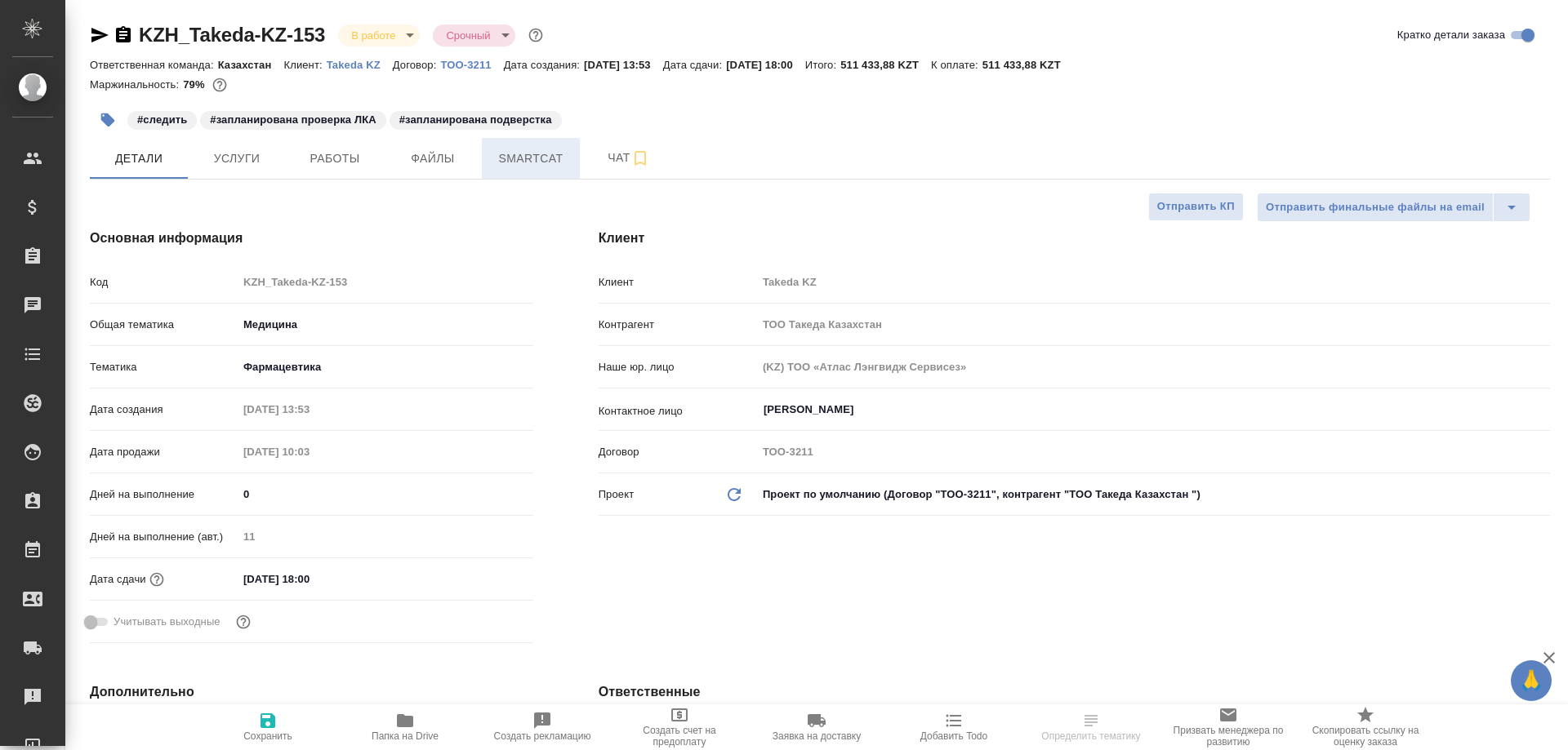
type textarea "x"
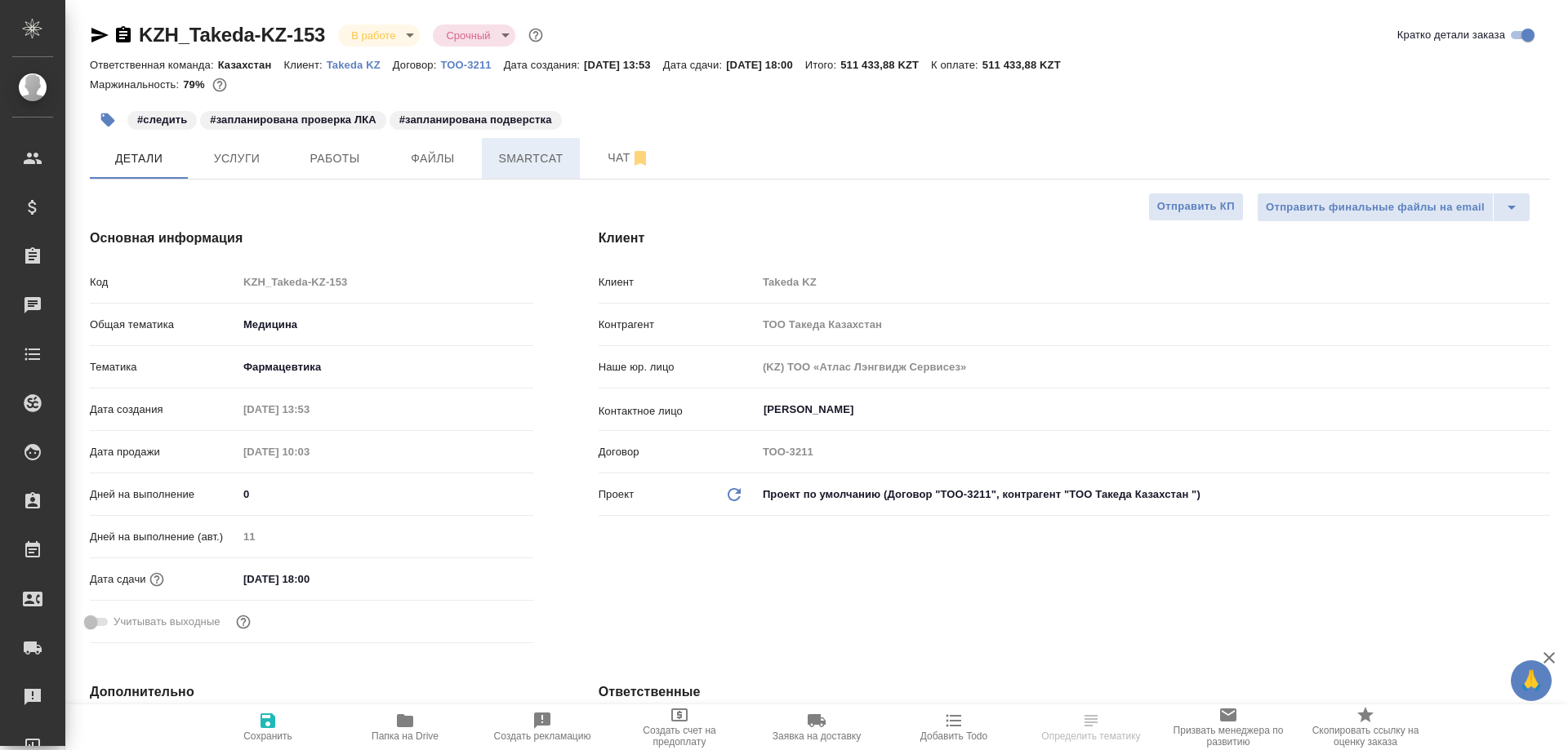
type textarea "x"
click at [520, 159] on span "Smartcat" at bounding box center [531, 159] width 79 height 21
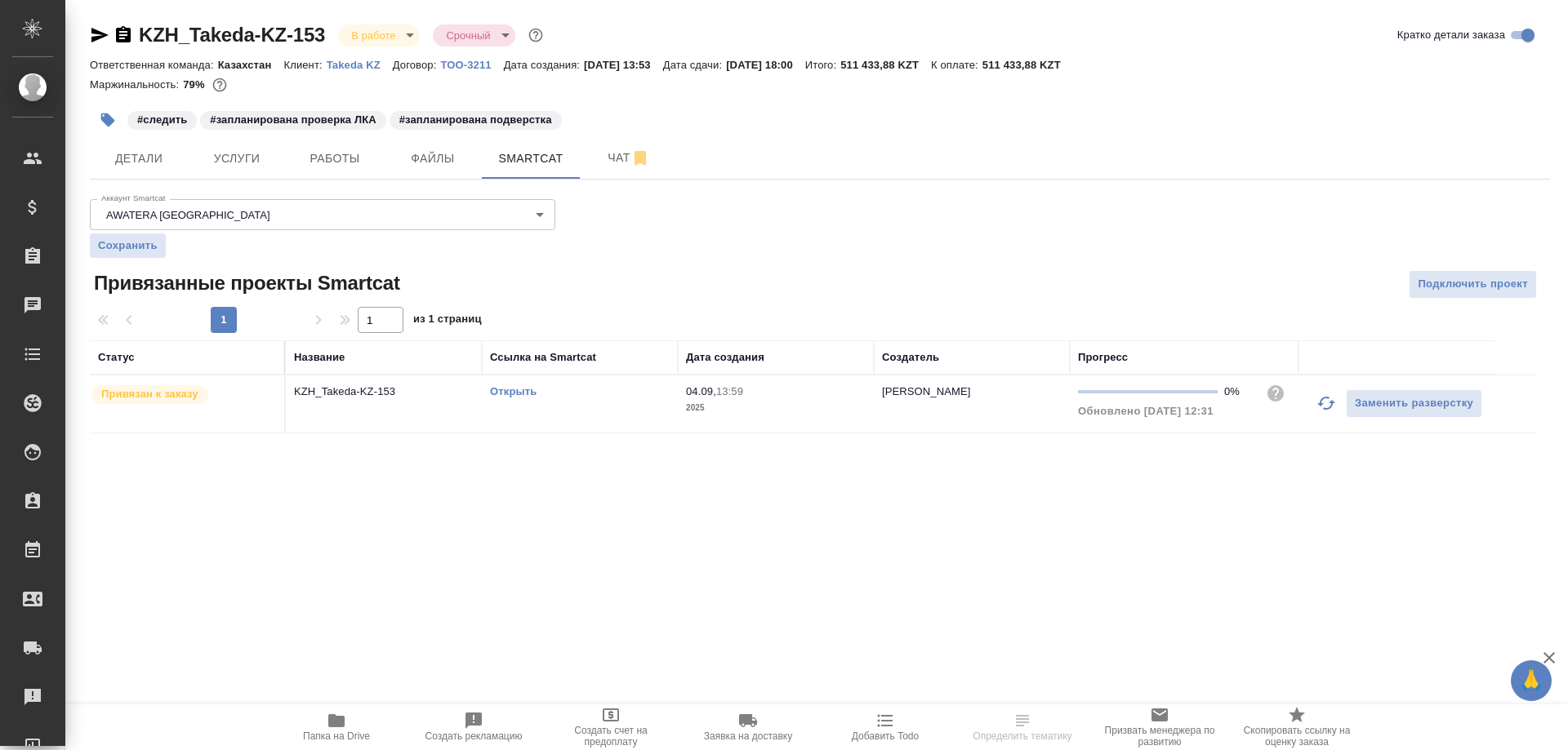
click at [508, 389] on link "Открыть" at bounding box center [513, 392] width 46 height 12
click at [522, 393] on link "Открыть" at bounding box center [513, 392] width 46 height 12
click at [339, 155] on span "Работы" at bounding box center [335, 159] width 79 height 21
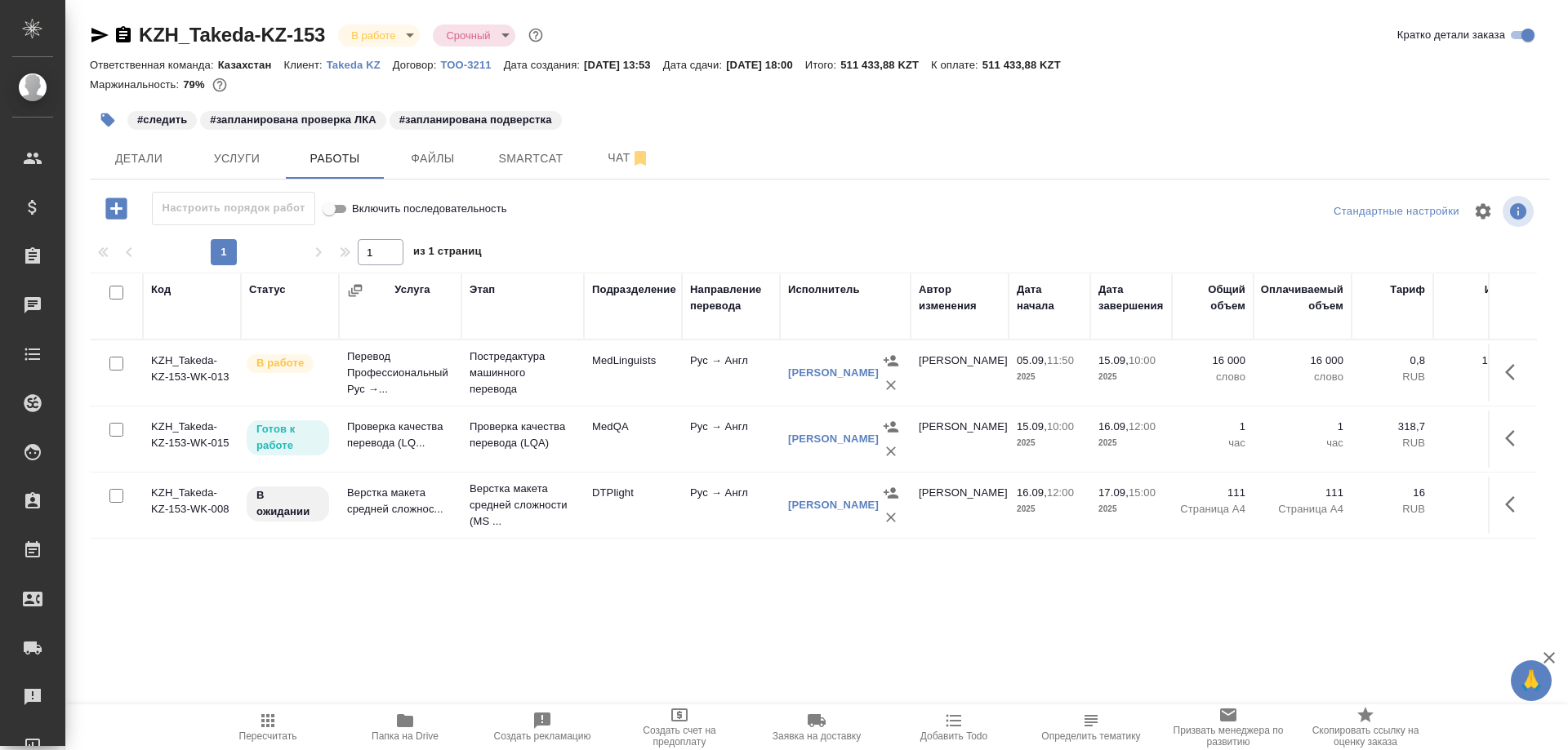
click at [366, 437] on td "Проверка качества перевода (LQ..." at bounding box center [399, 439] width 122 height 57
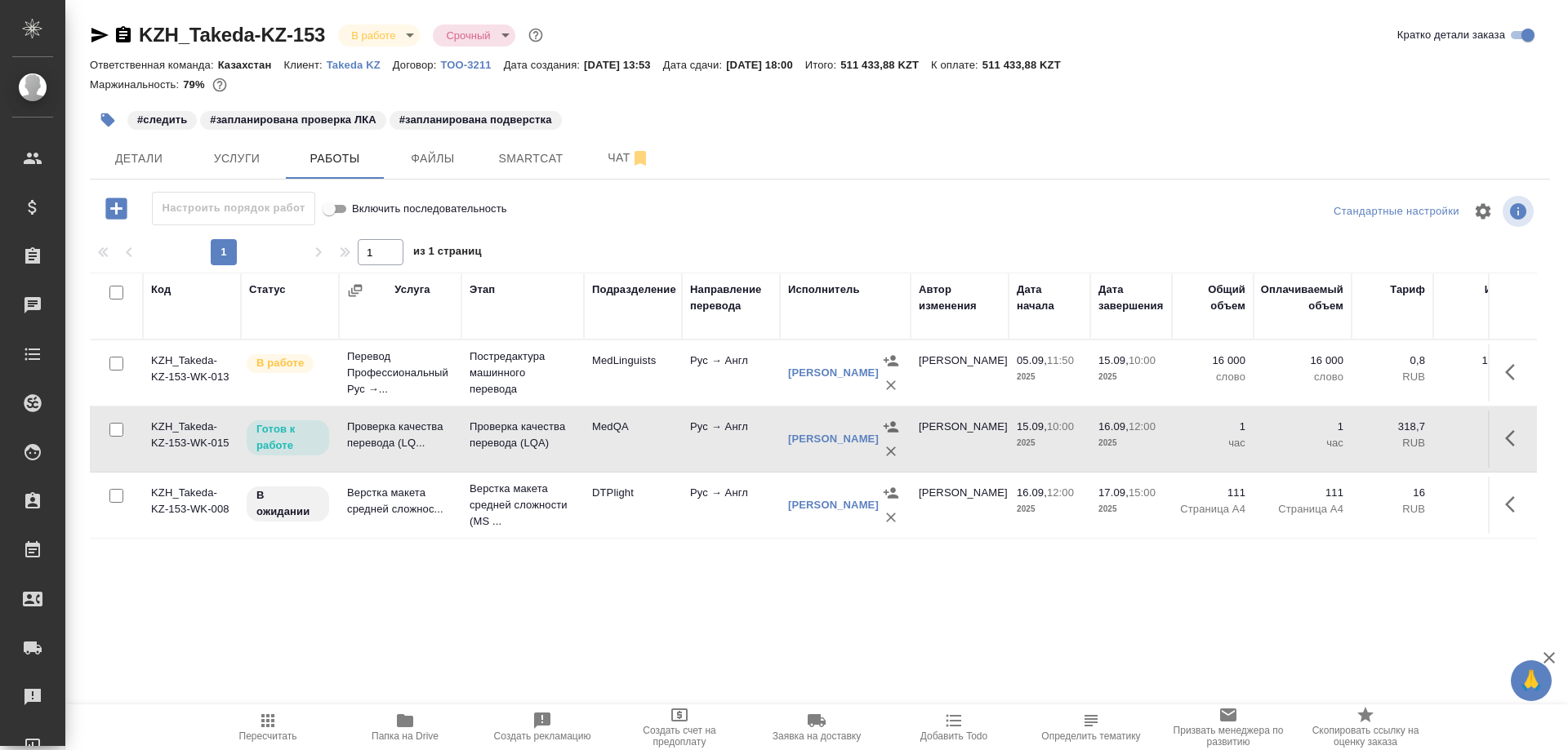
click at [366, 437] on td "Проверка качества перевода (LQ..." at bounding box center [399, 439] width 122 height 57
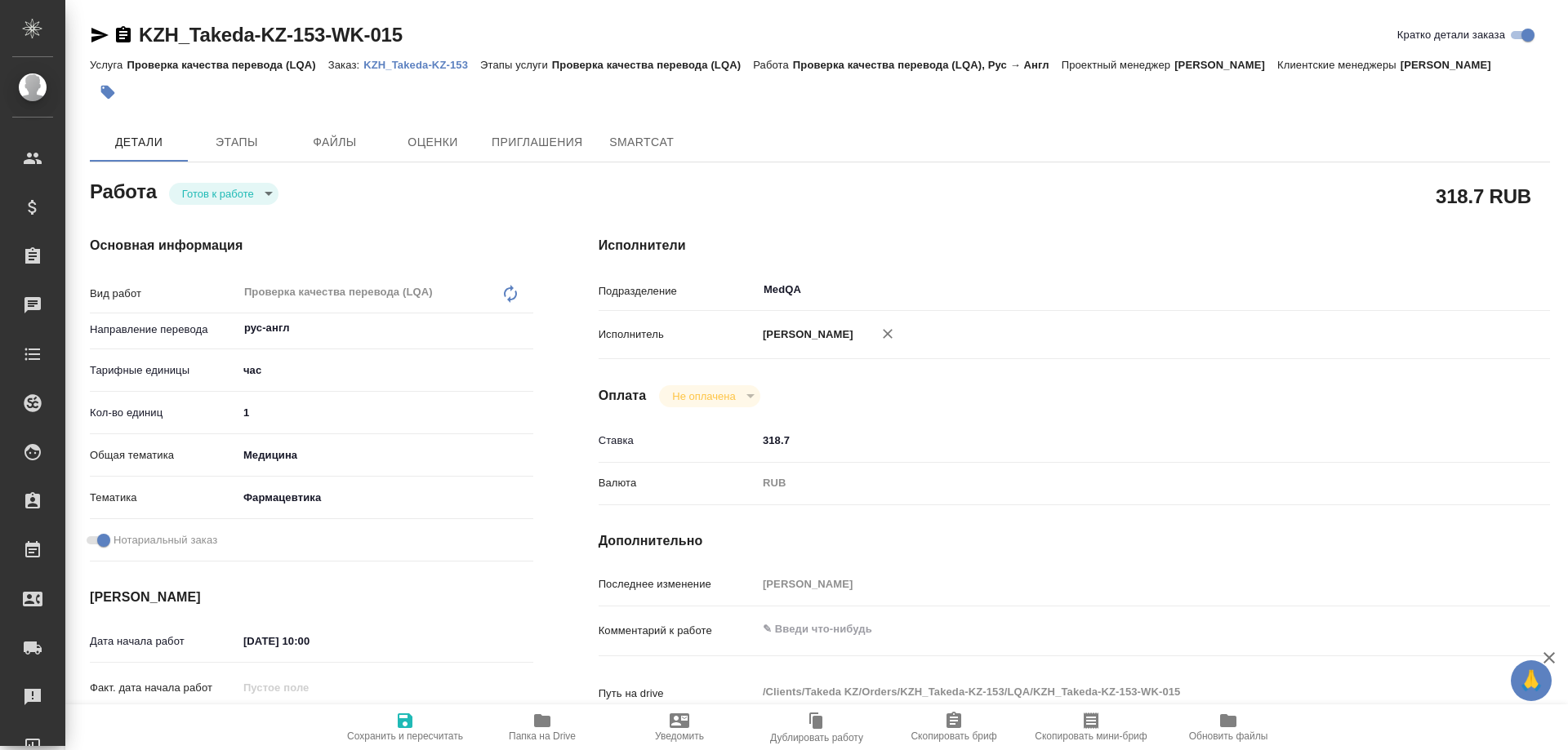
type textarea "x"
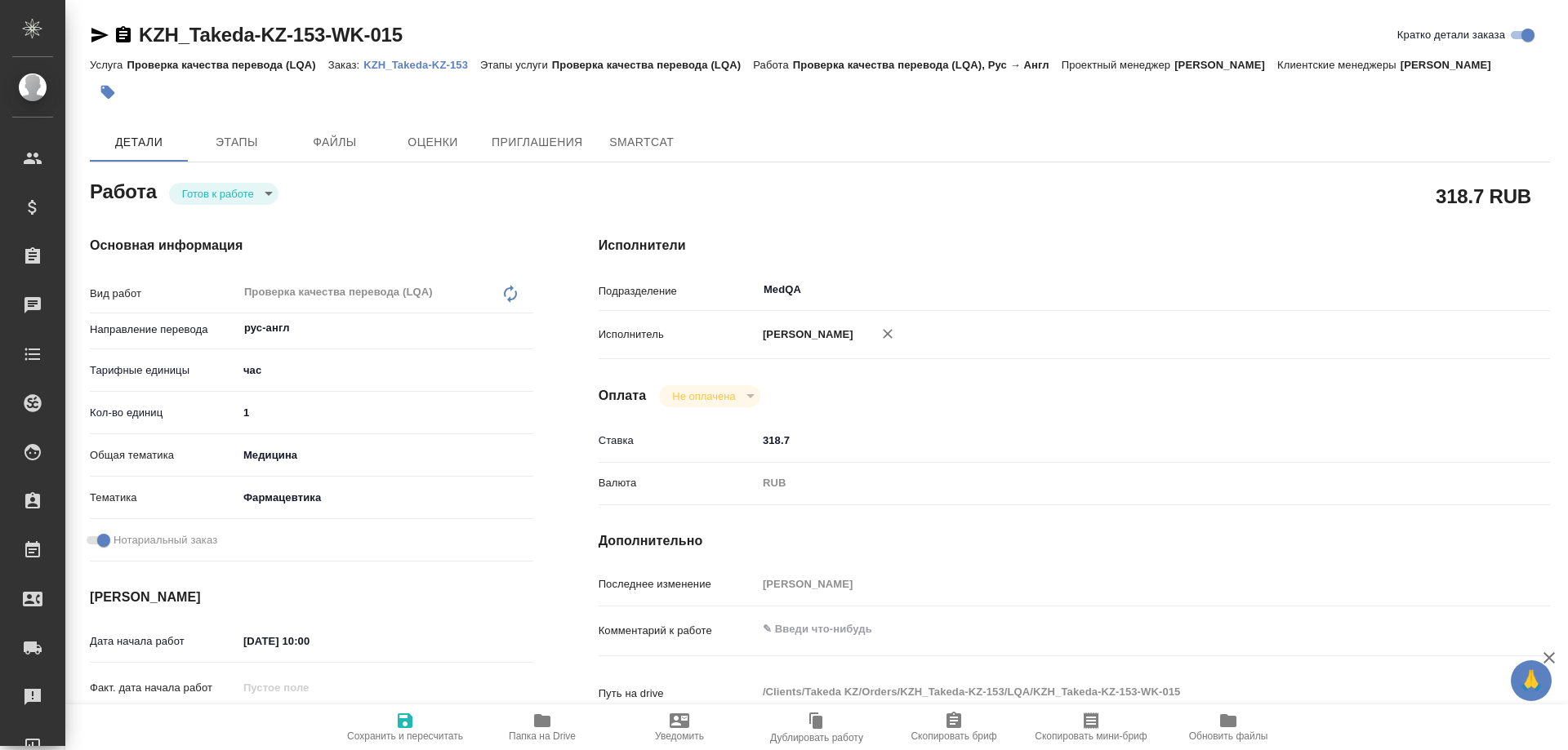
type textarea "x"
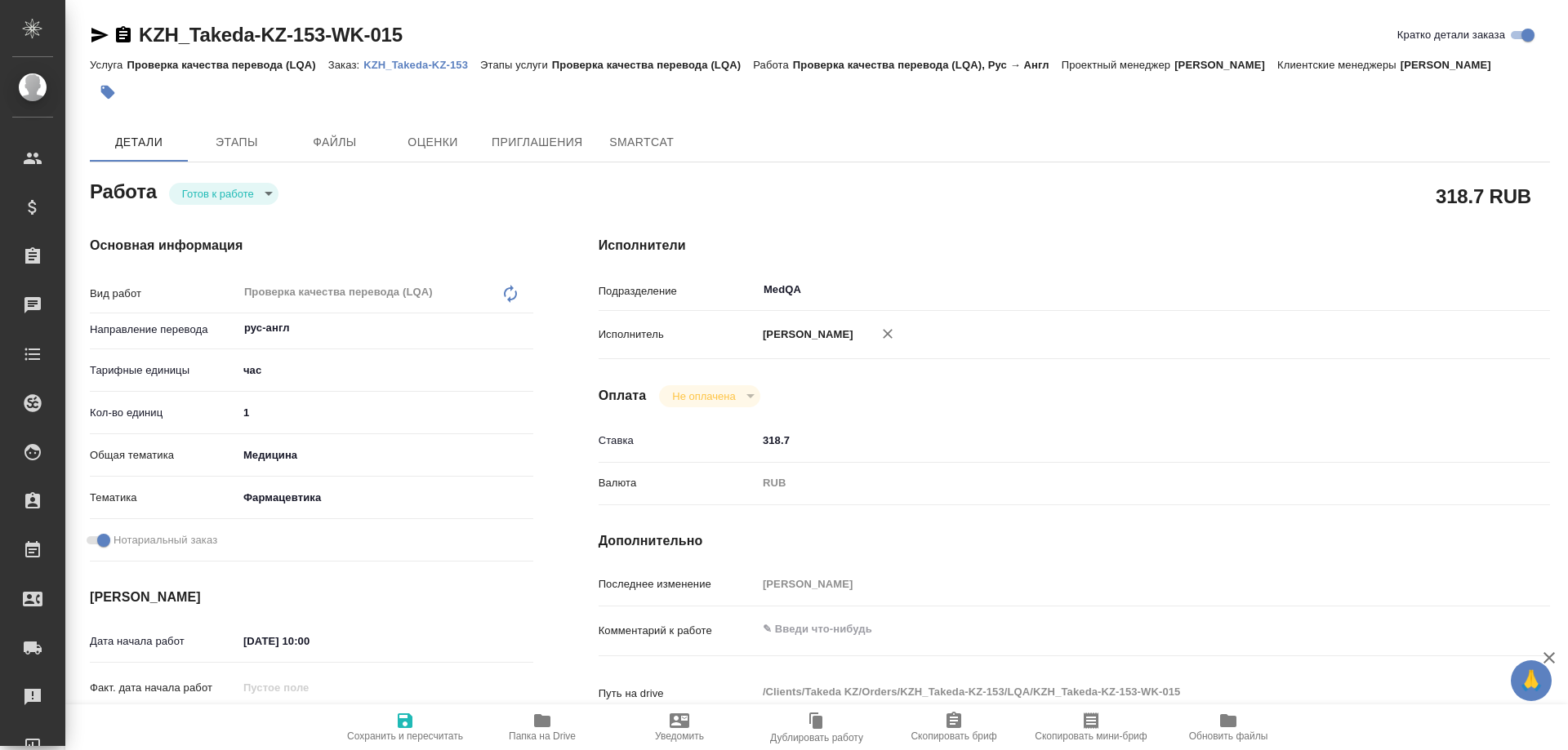
type textarea "x"
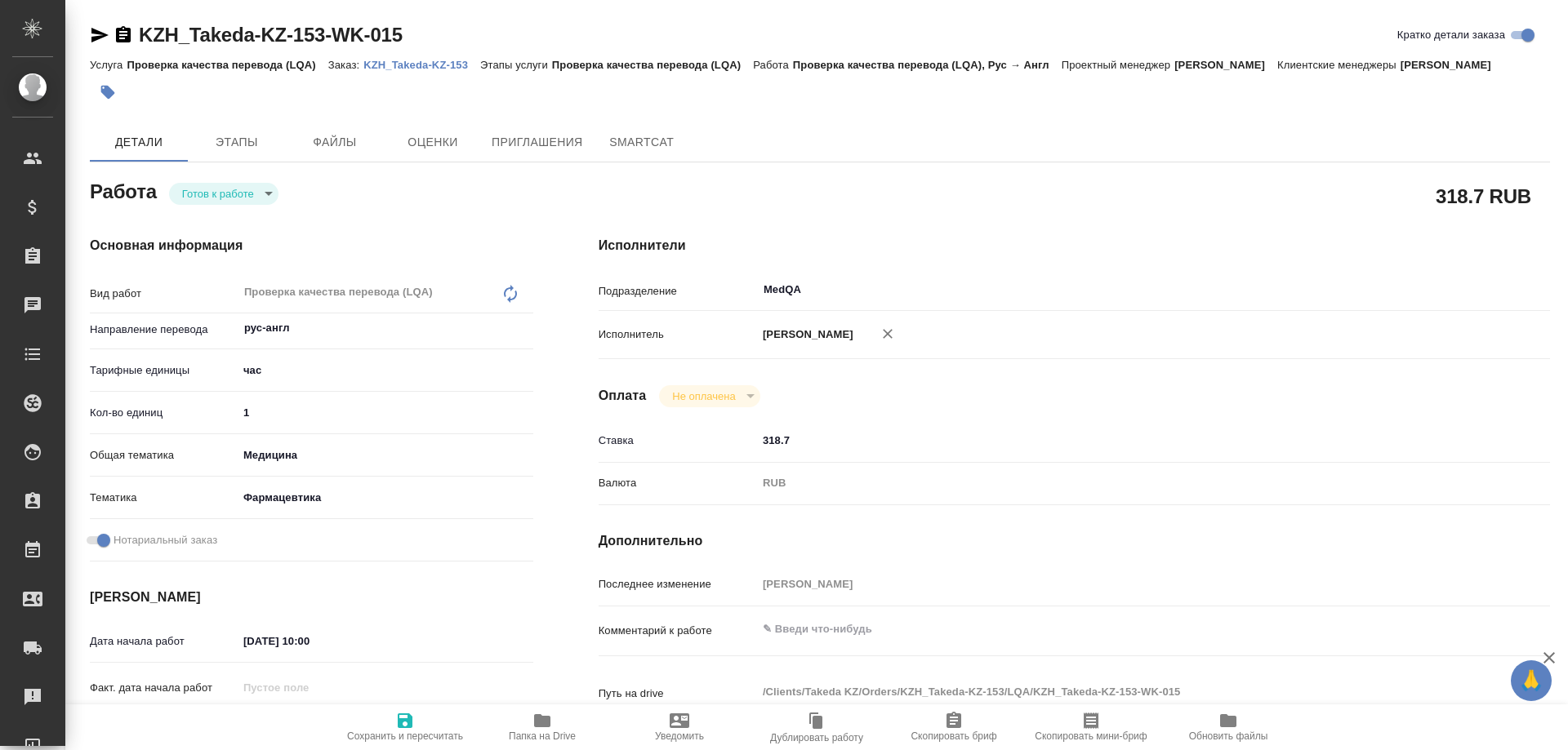
type textarea "x"
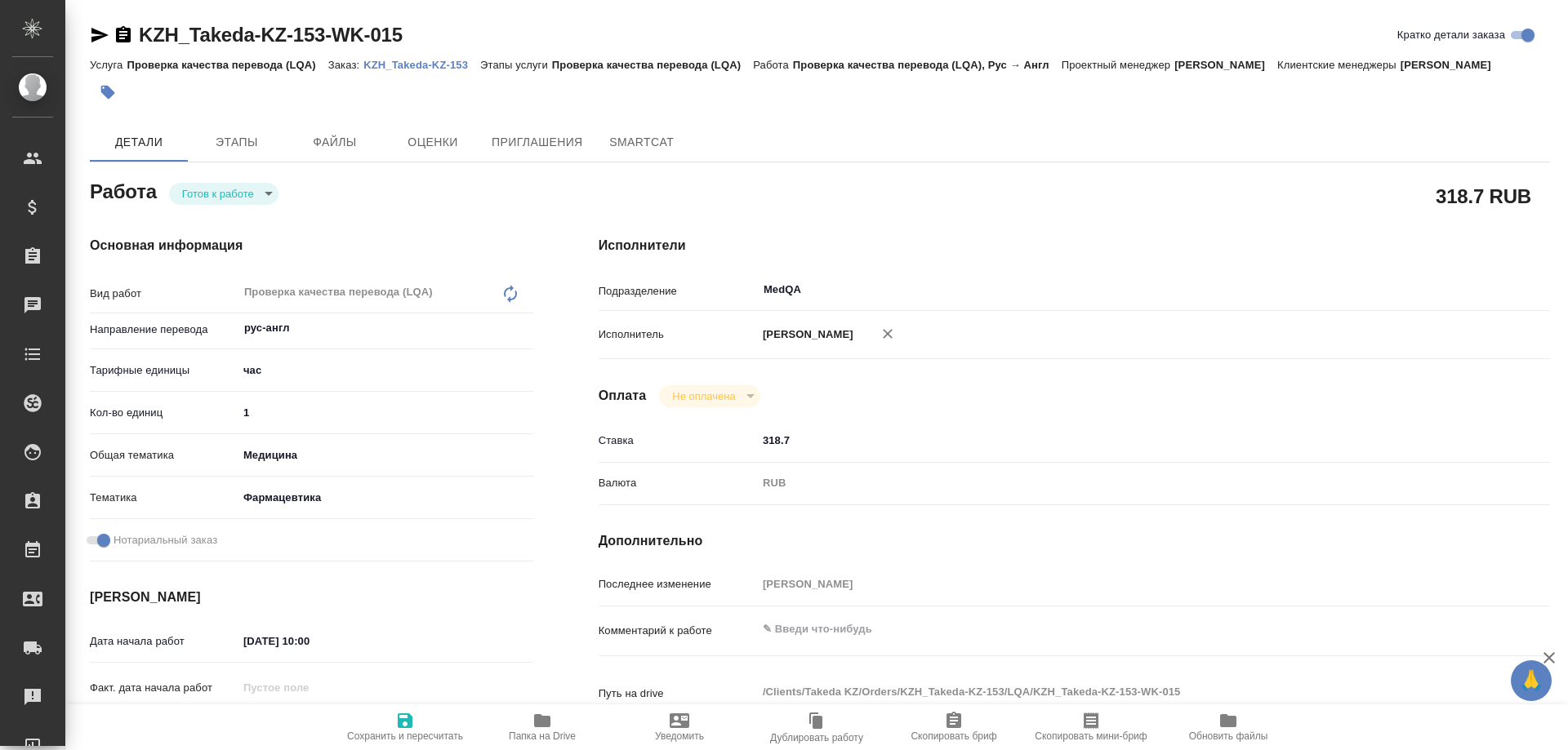
type textarea "x"
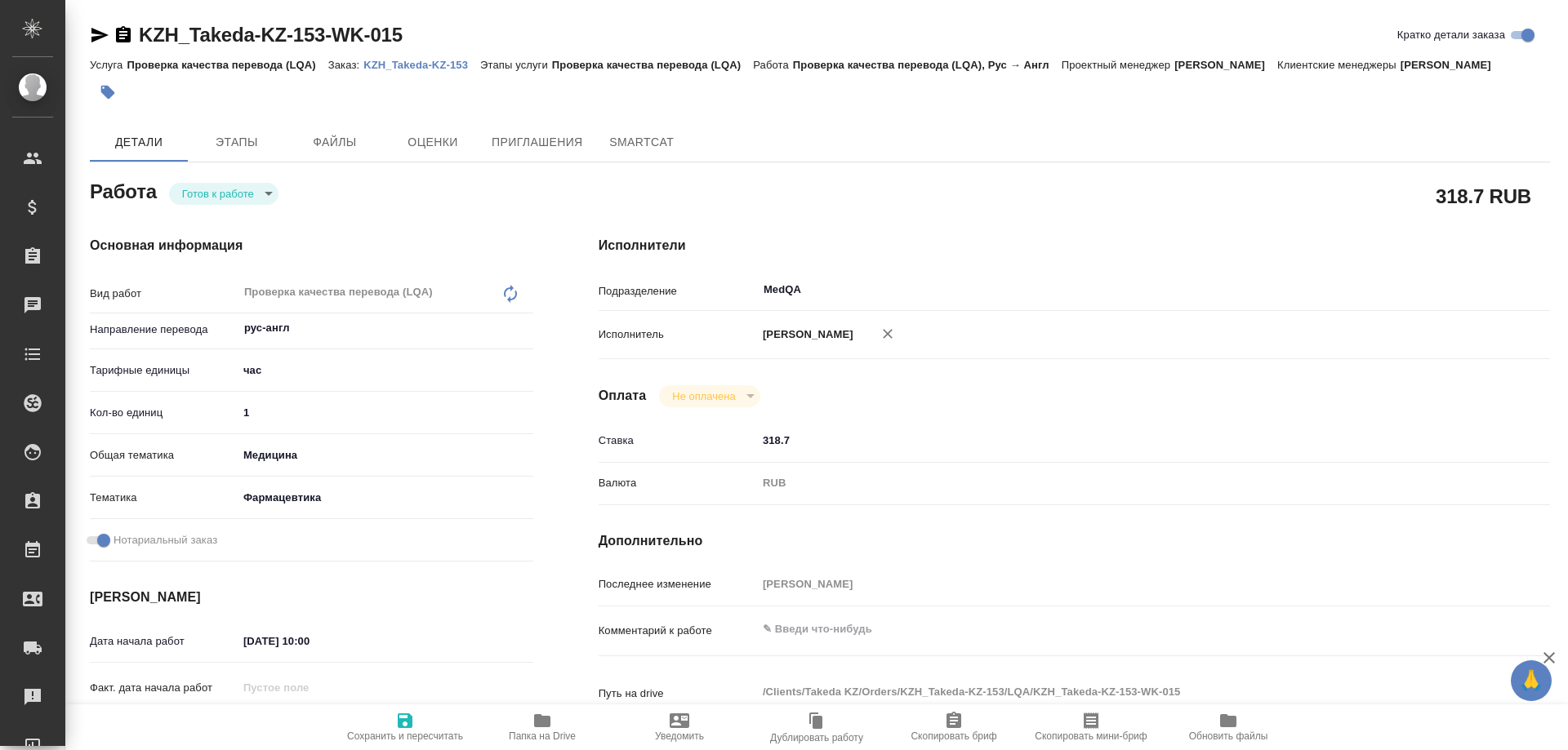
type textarea "x"
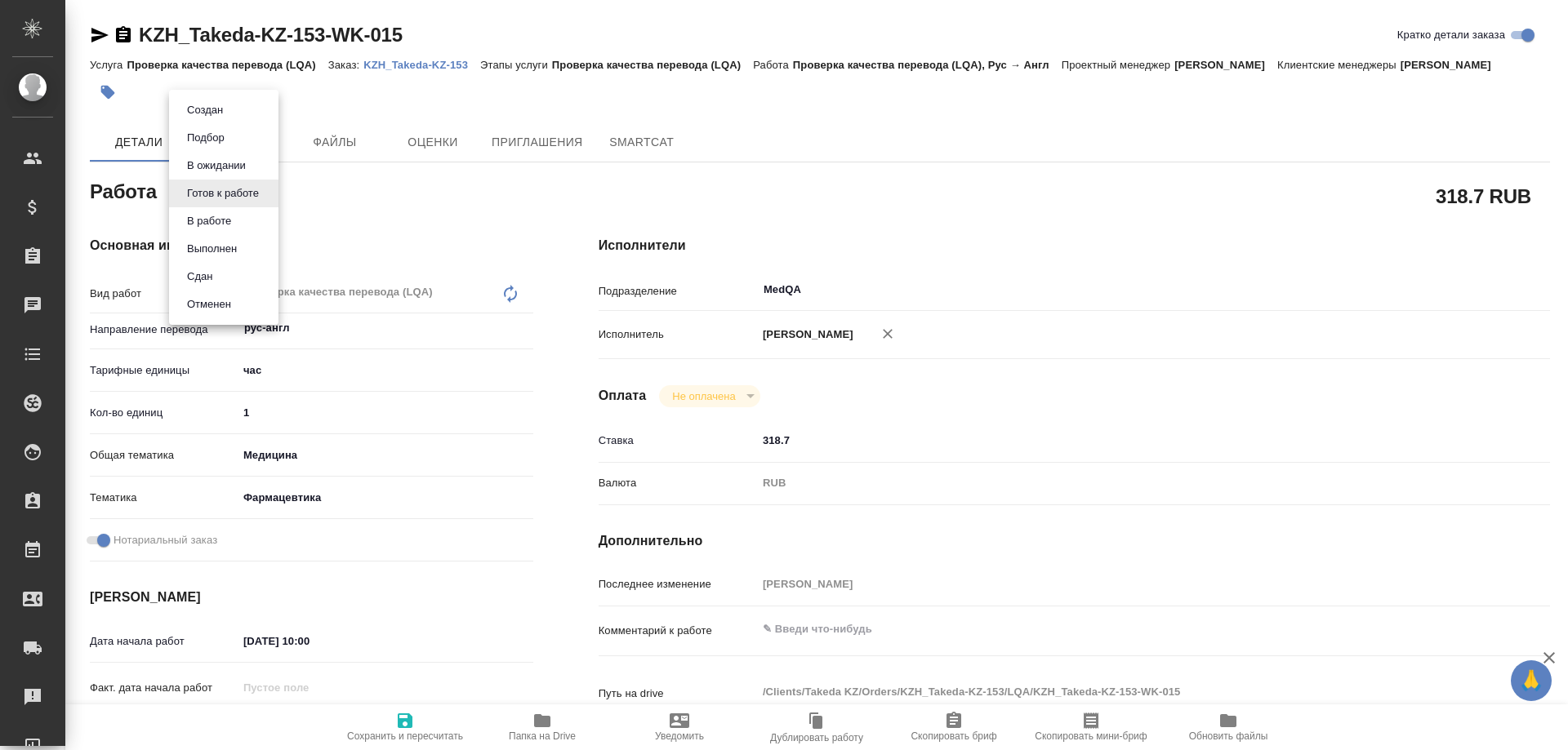
click at [265, 194] on body "🙏 .cls-1 fill:#fff; AWATERA [PERSON_NAME] Спецификации Заказы Чаты Todo Проекты…" at bounding box center [784, 375] width 1568 height 750
type textarea "x"
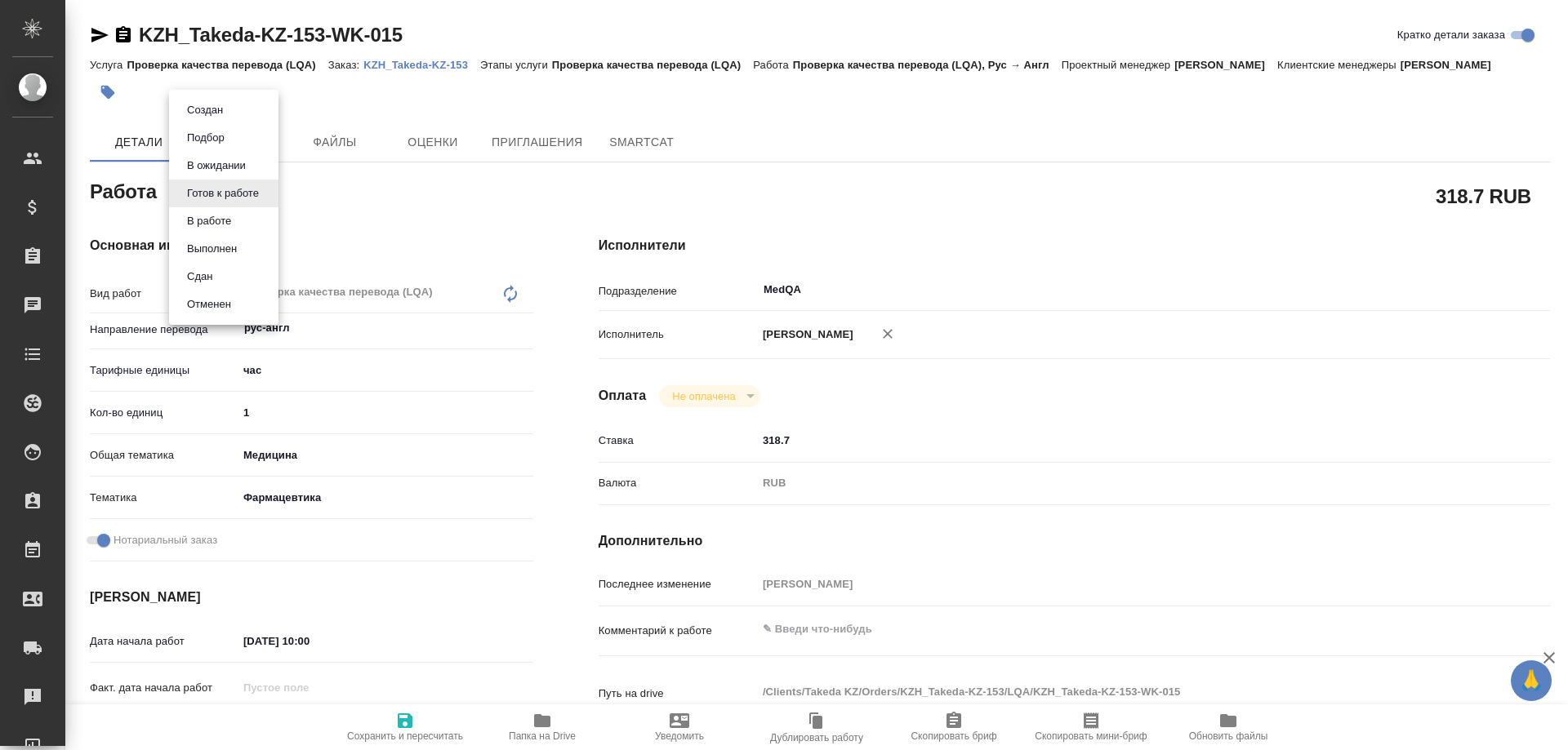
type textarea "x"
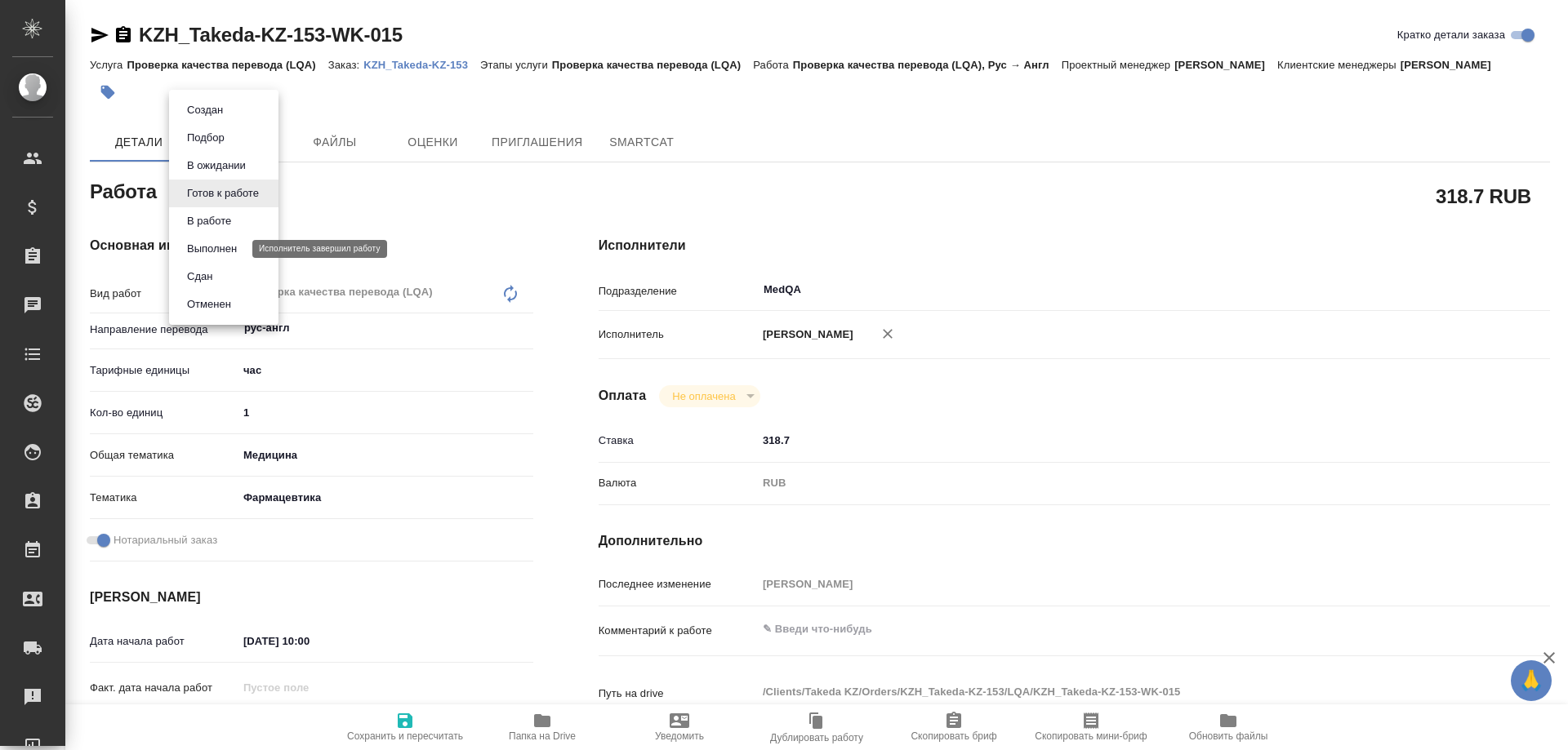
type textarea "x"
click at [236, 158] on button "В ожидании" at bounding box center [216, 165] width 68 height 18
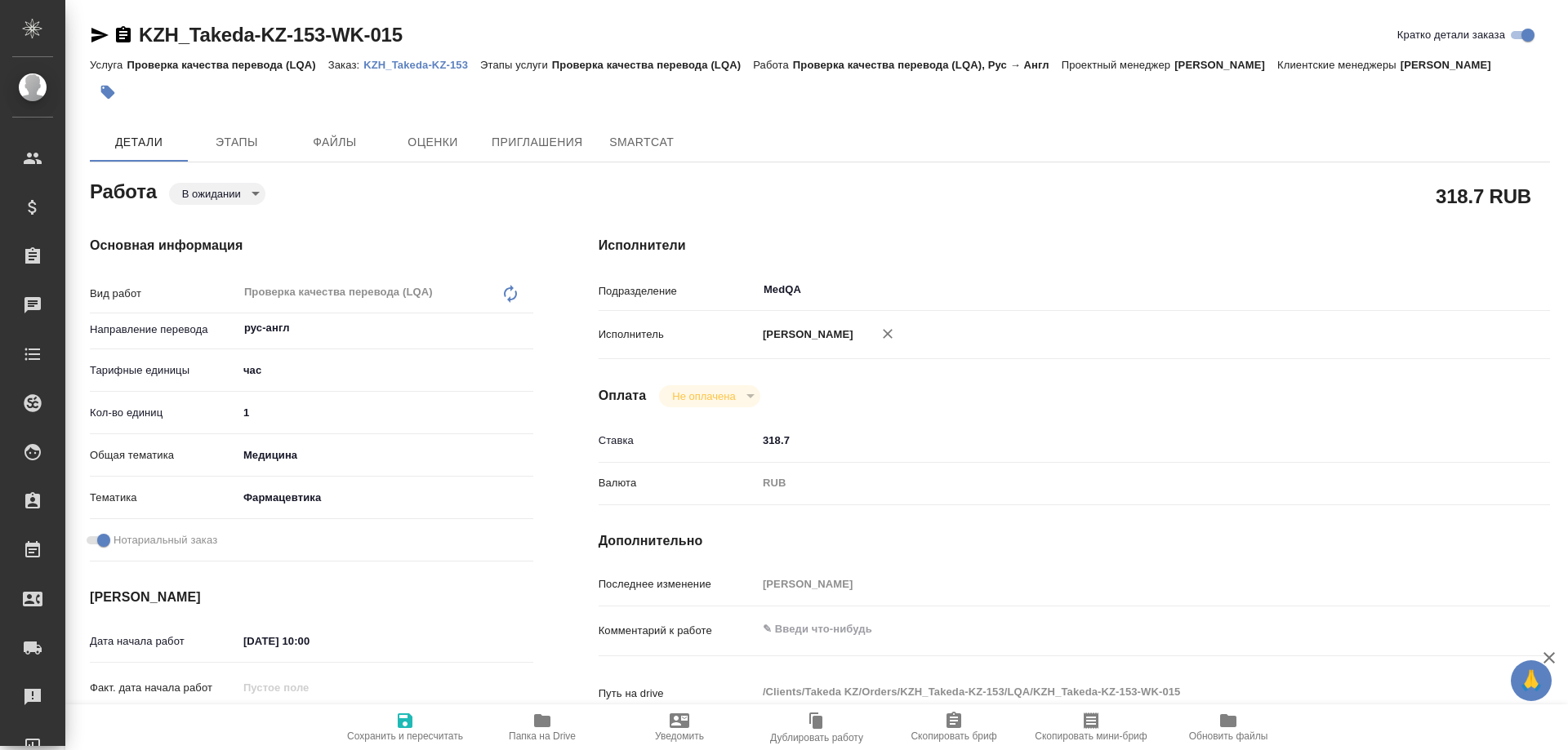
type textarea "x"
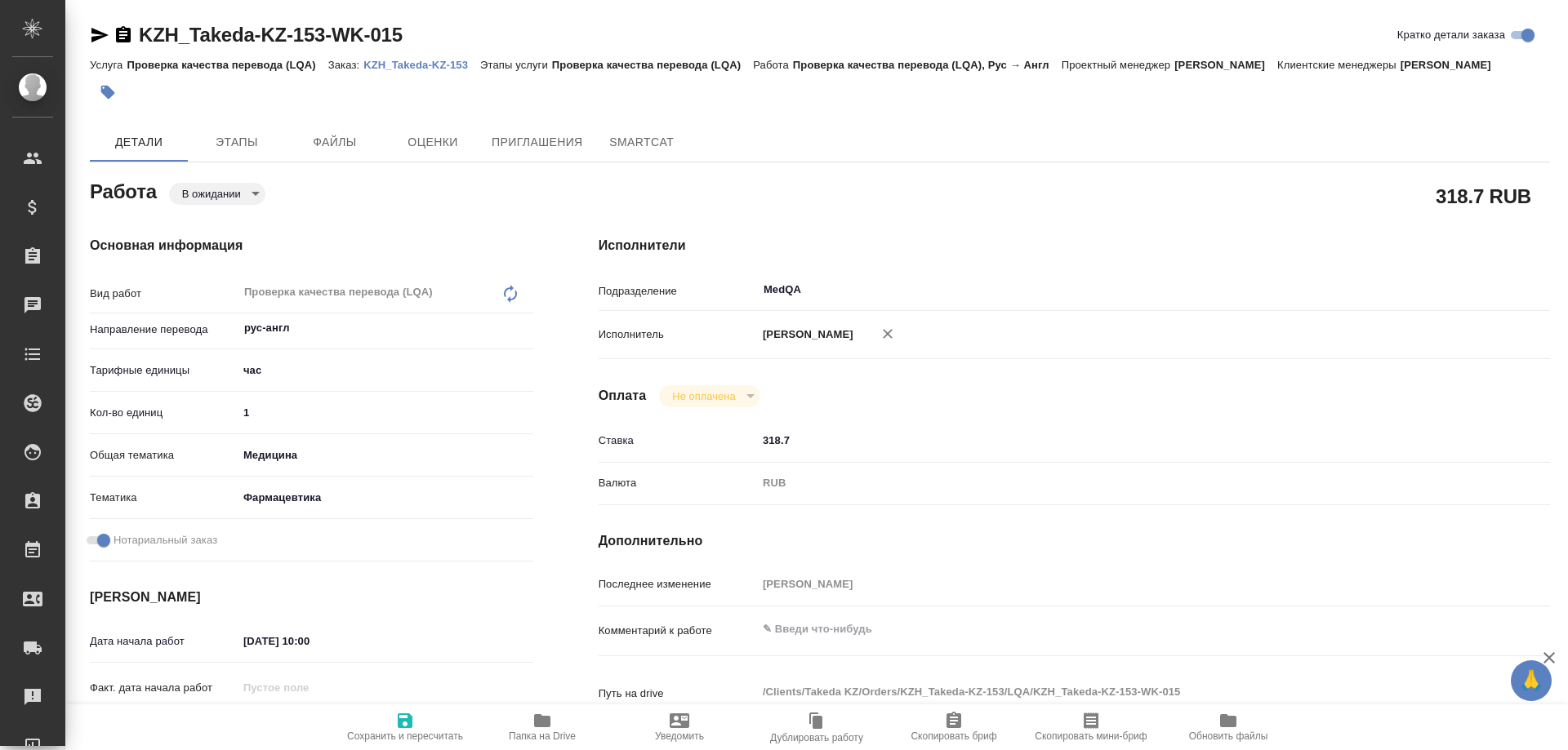
type textarea "x"
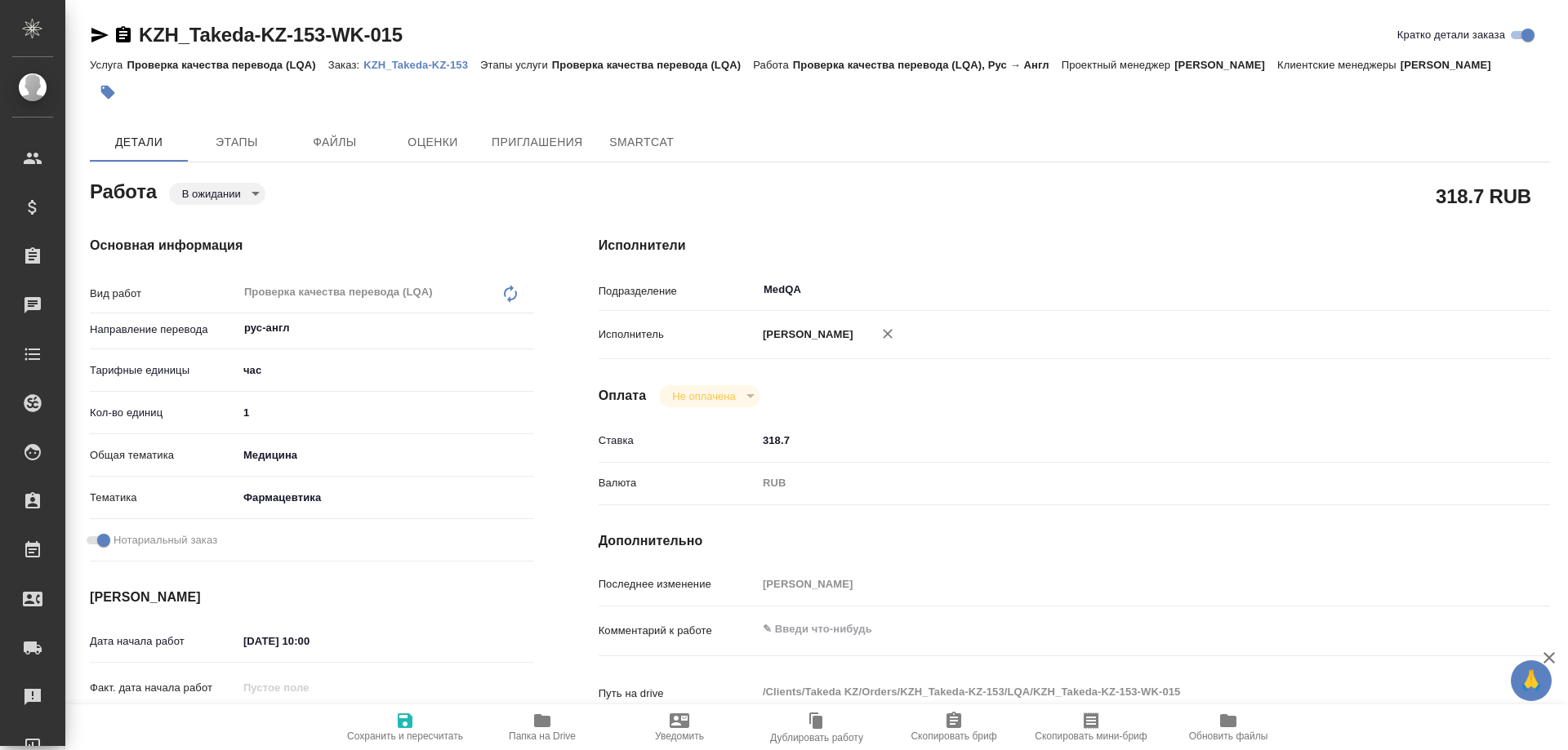
type textarea "x"
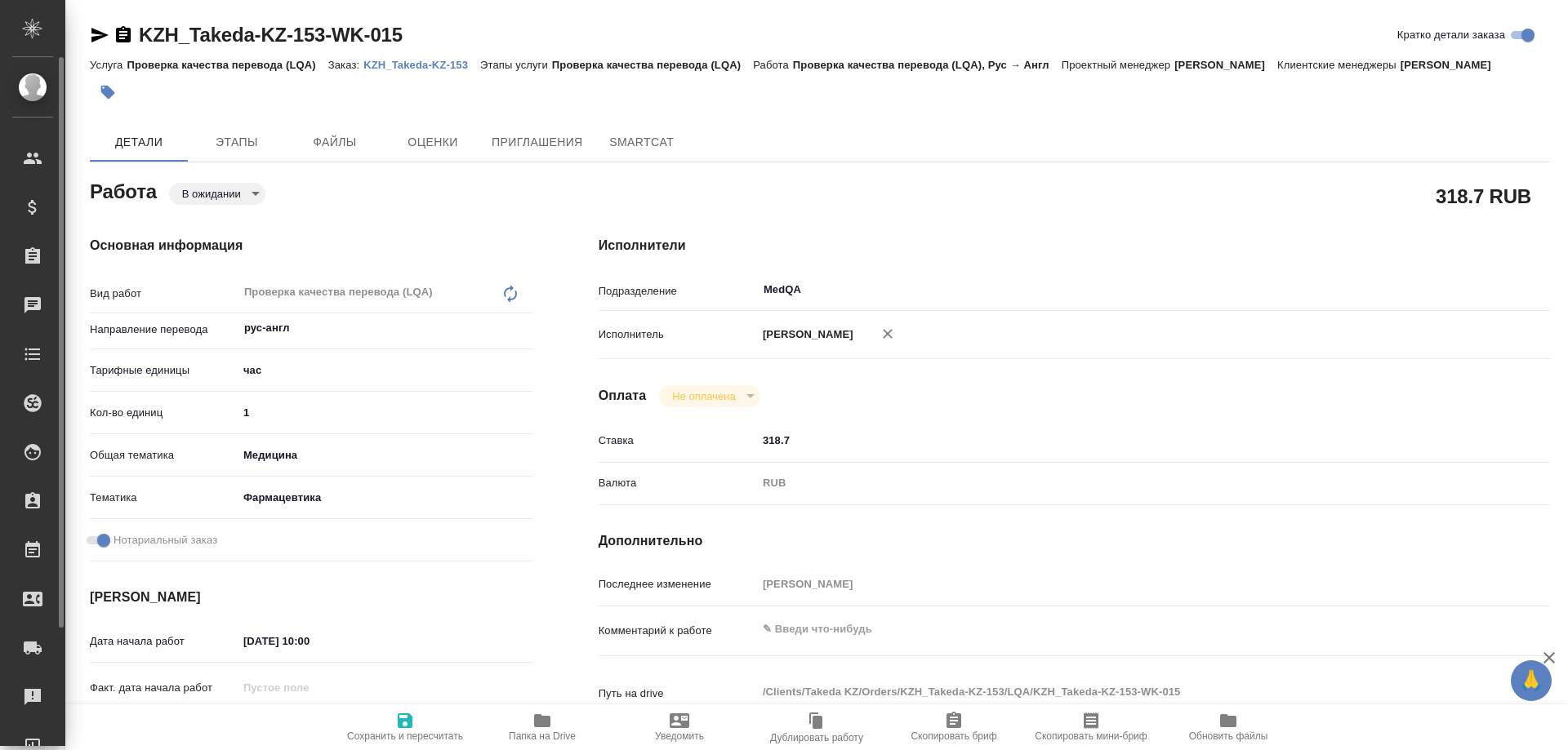
type textarea "x"
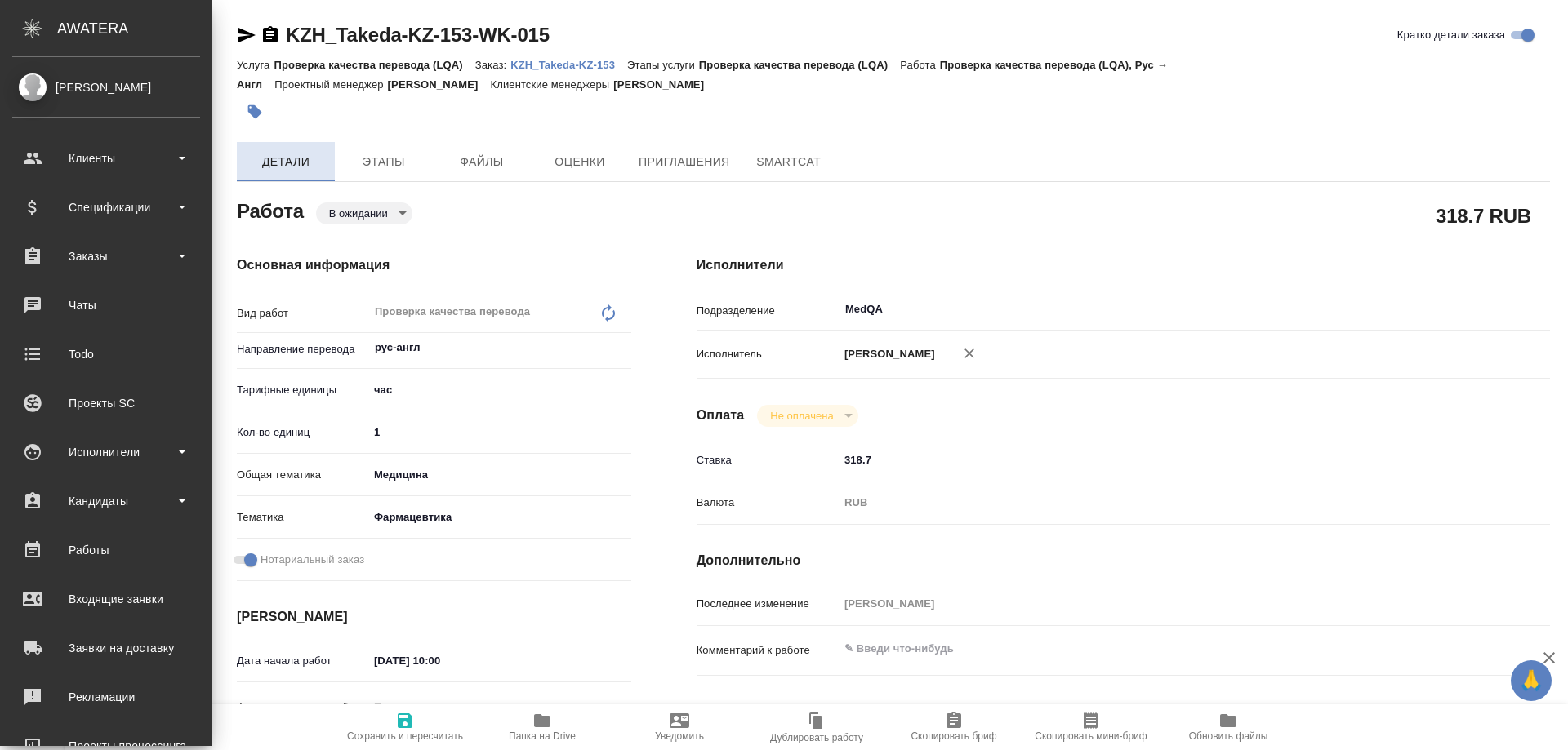
type textarea "x"
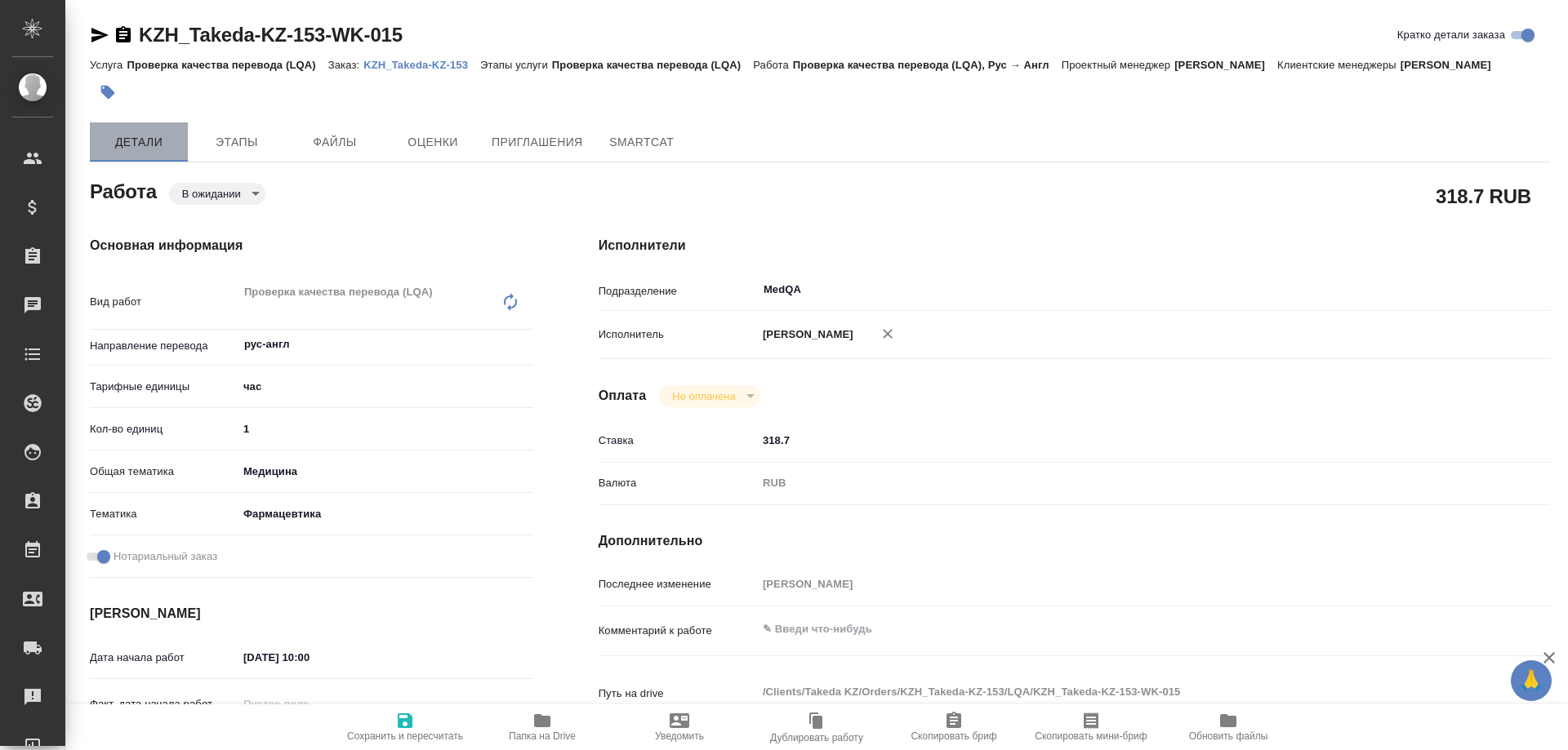
click at [150, 147] on span "Детали" at bounding box center [139, 143] width 79 height 21
type textarea "x"
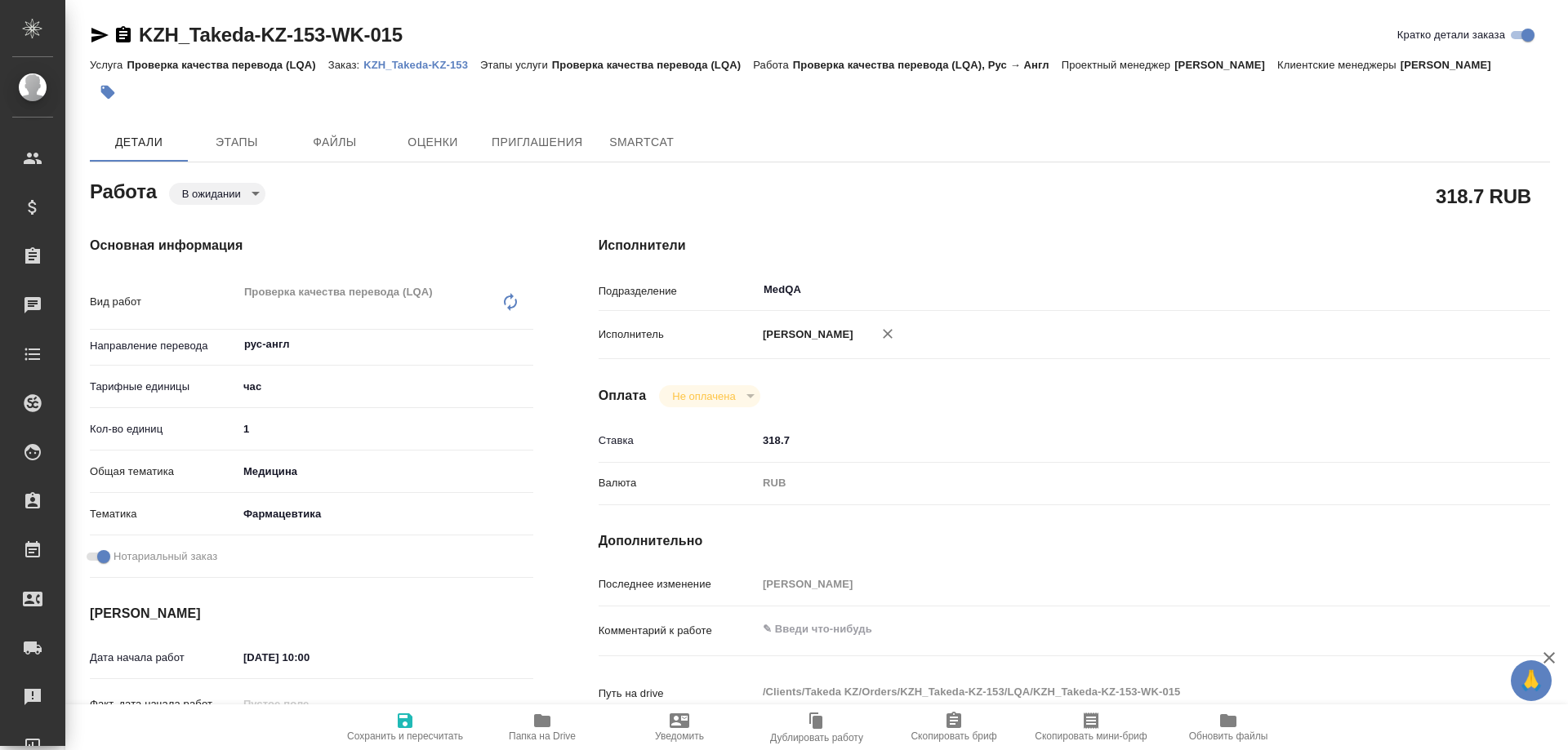
type textarea "x"
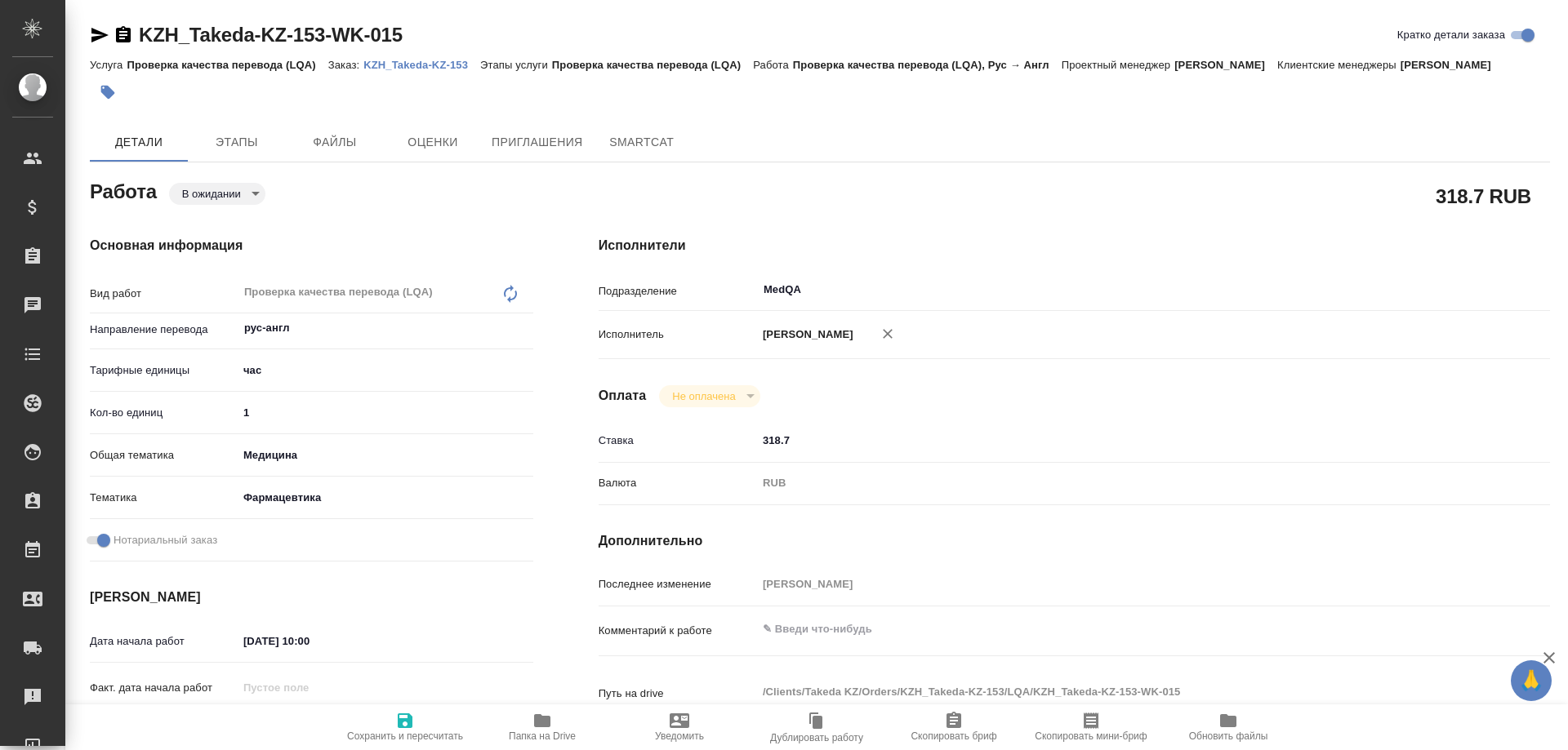
type textarea "x"
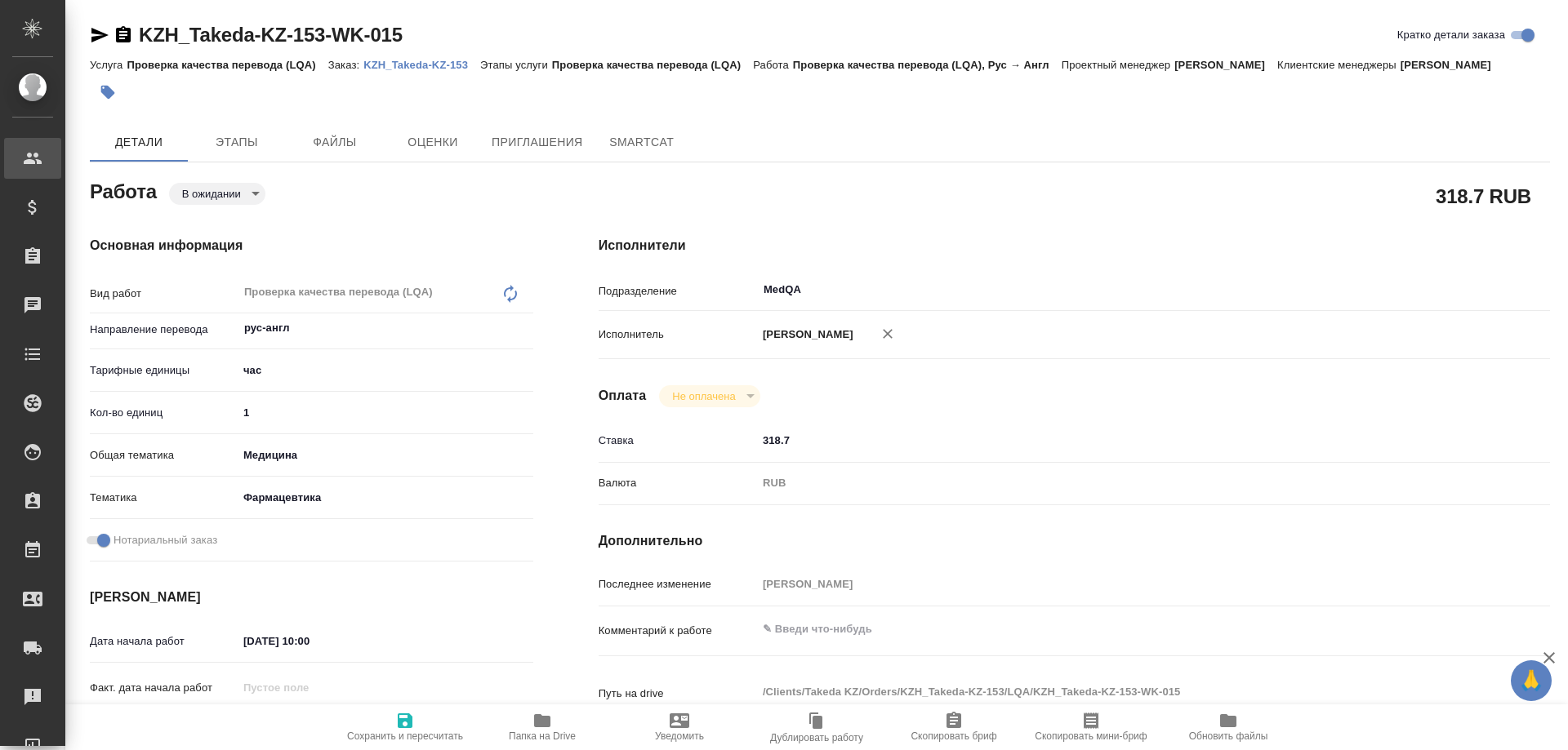
type textarea "x"
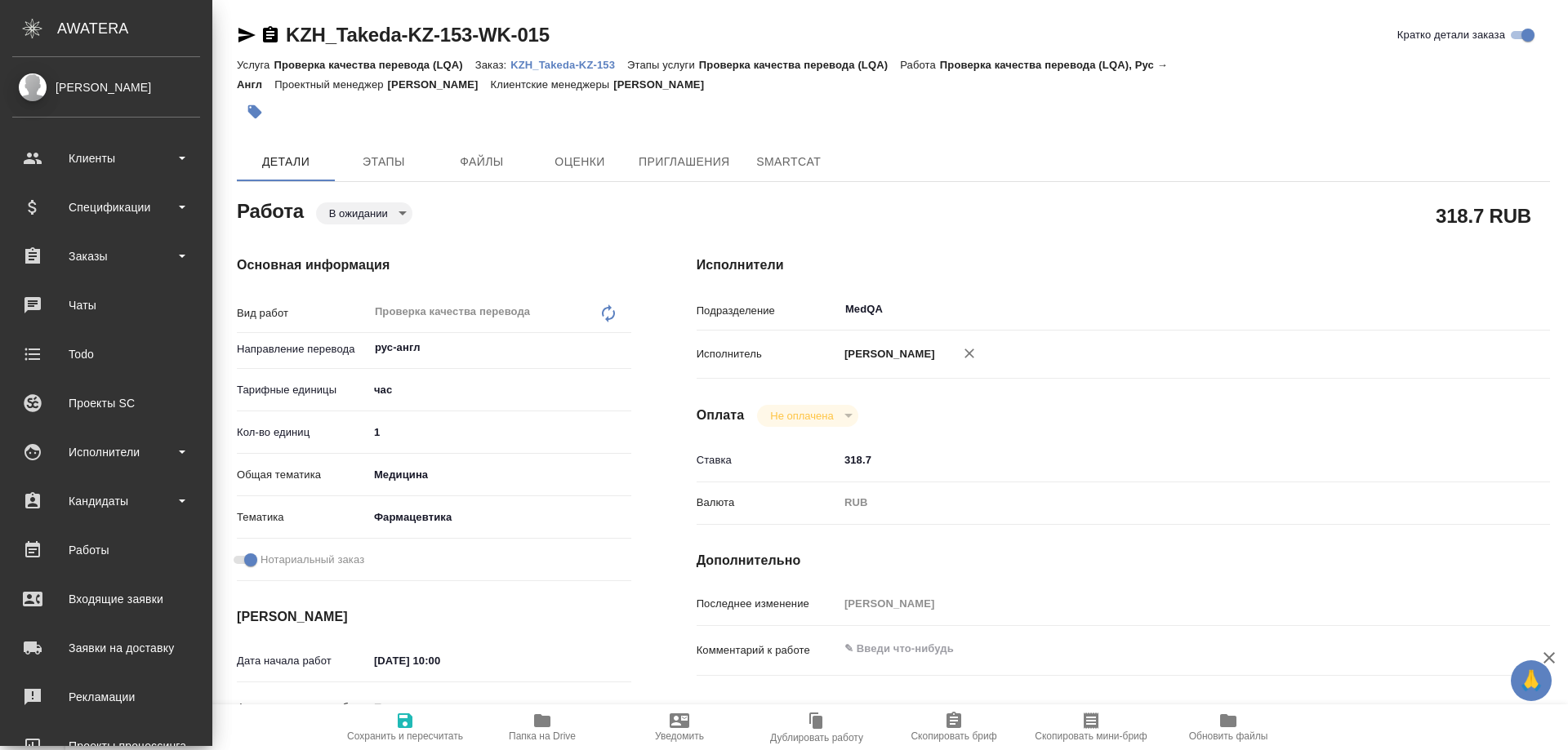
type textarea "x"
